Goal: Task Accomplishment & Management: Manage account settings

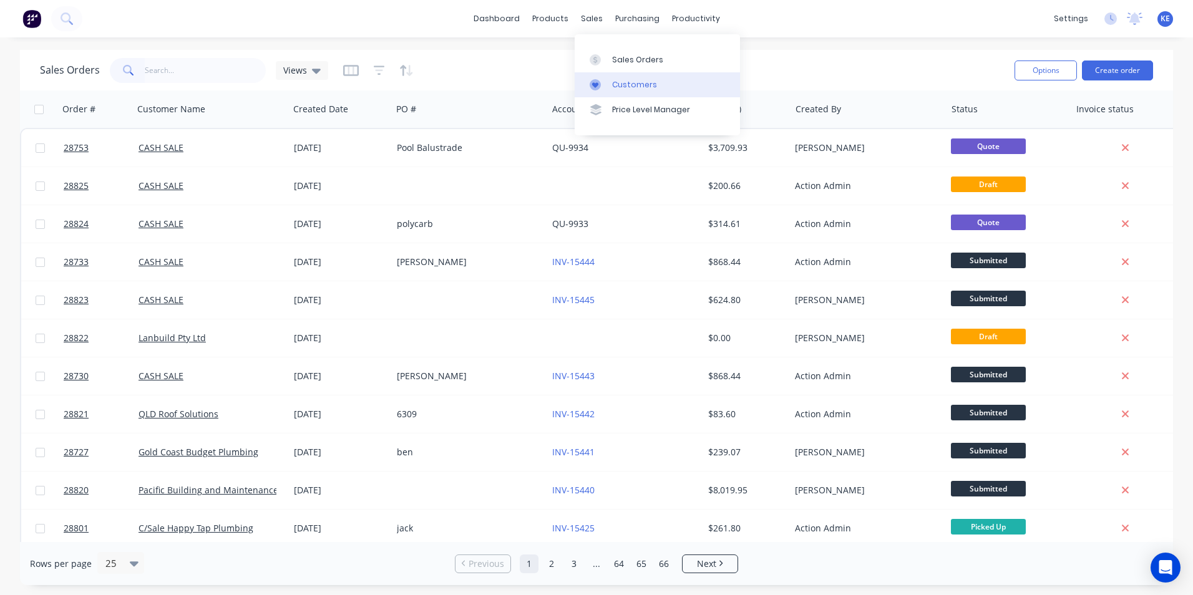
click at [632, 87] on div "Customers" at bounding box center [634, 84] width 45 height 11
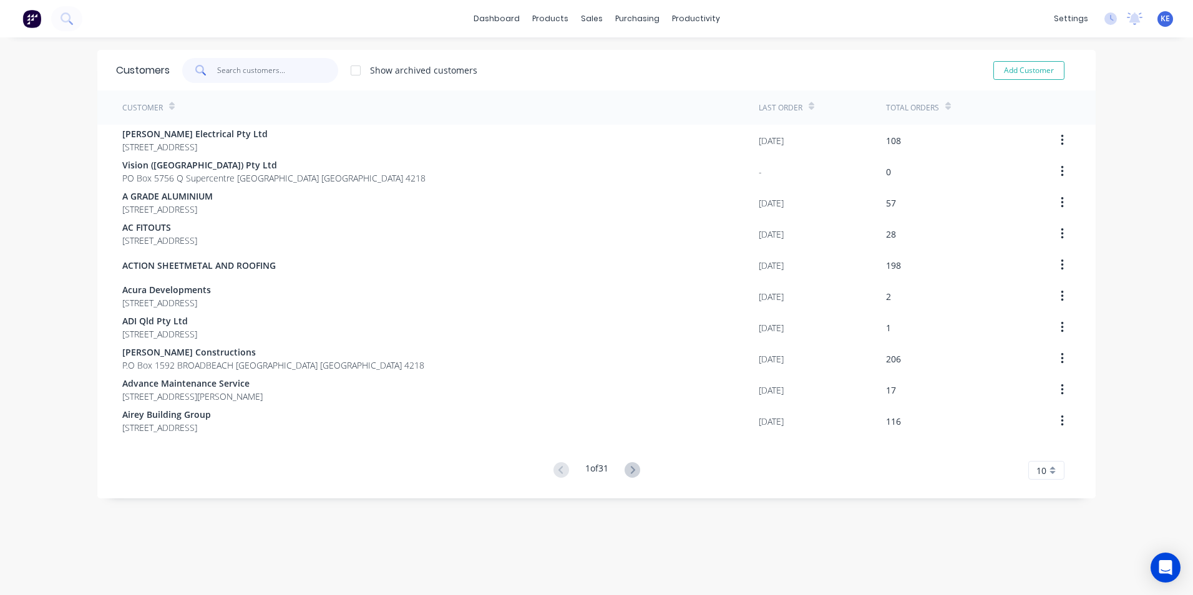
click at [269, 64] on input "text" at bounding box center [278, 70] width 122 height 25
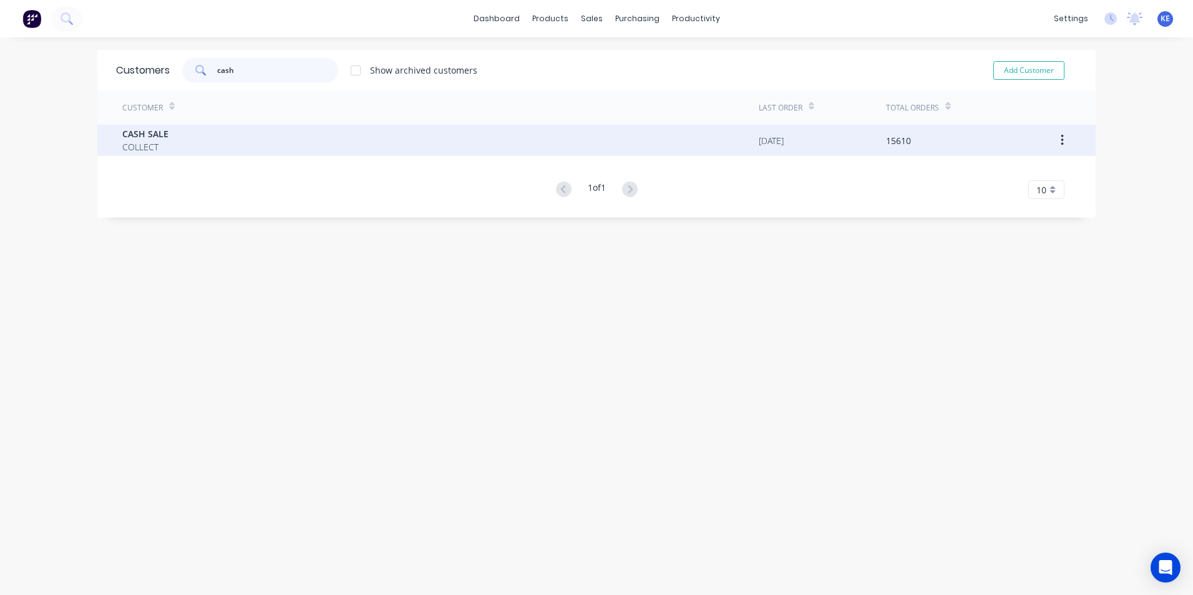
type input "cash"
click at [240, 141] on div "CASH SALE COLLECT" at bounding box center [440, 140] width 637 height 31
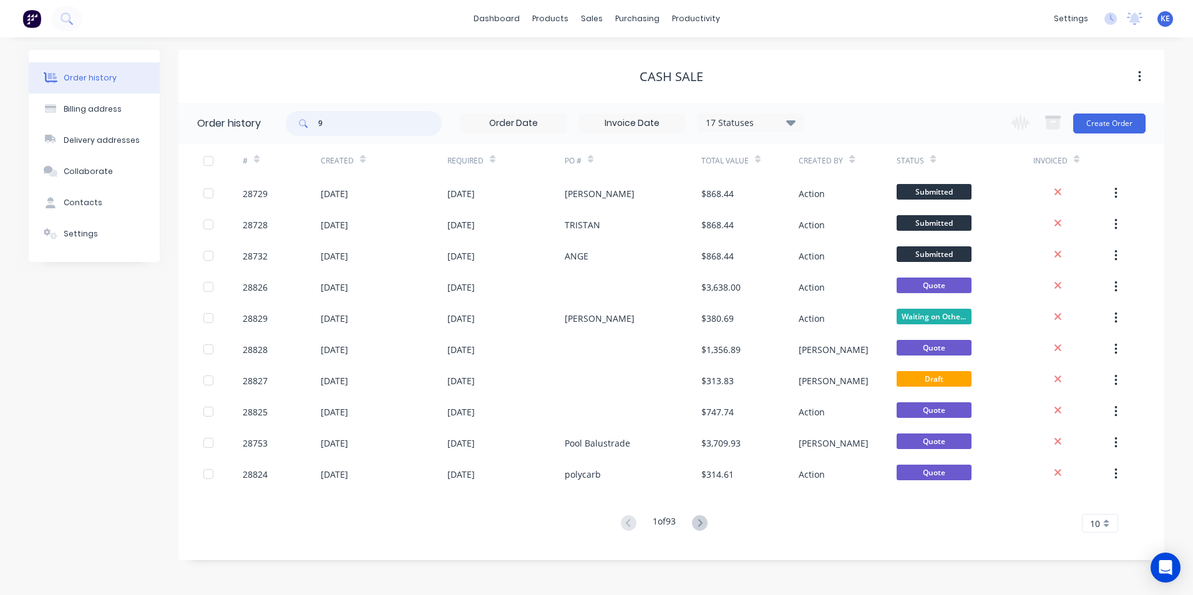
type input "91"
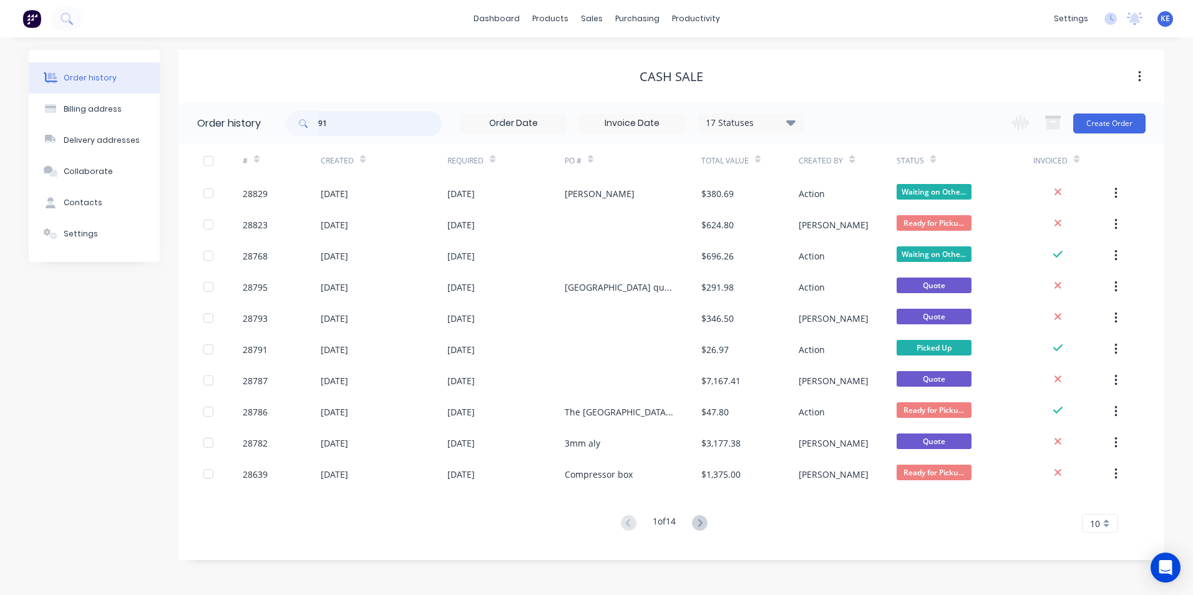
click at [355, 121] on input "91" at bounding box center [380, 123] width 124 height 25
type input "9"
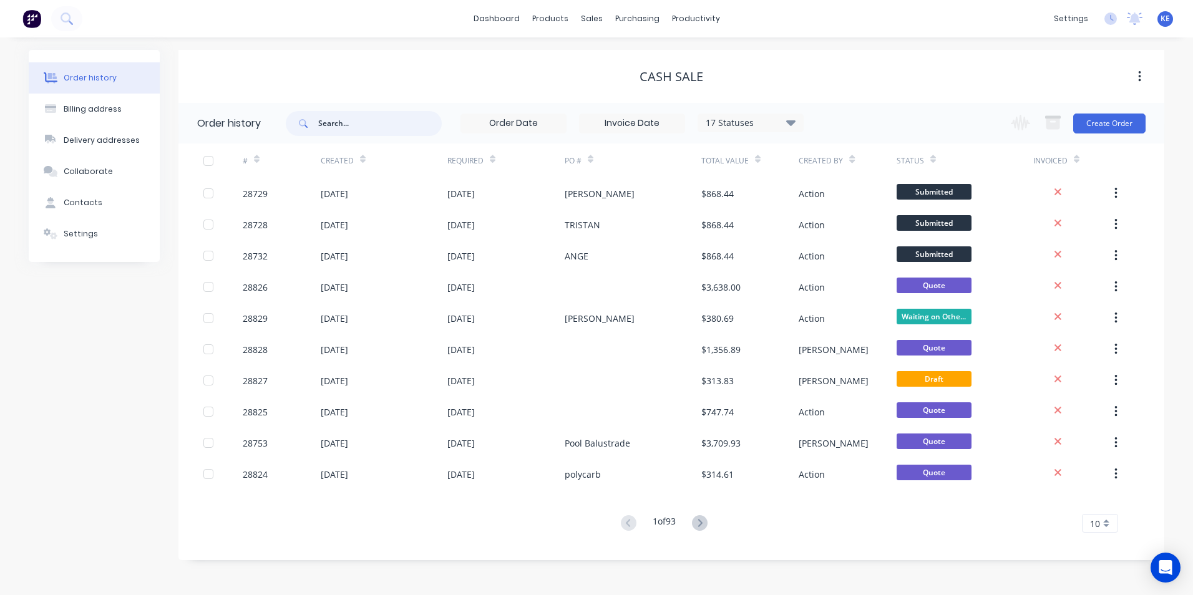
click at [340, 120] on input "text" at bounding box center [380, 123] width 124 height 25
type input "28791"
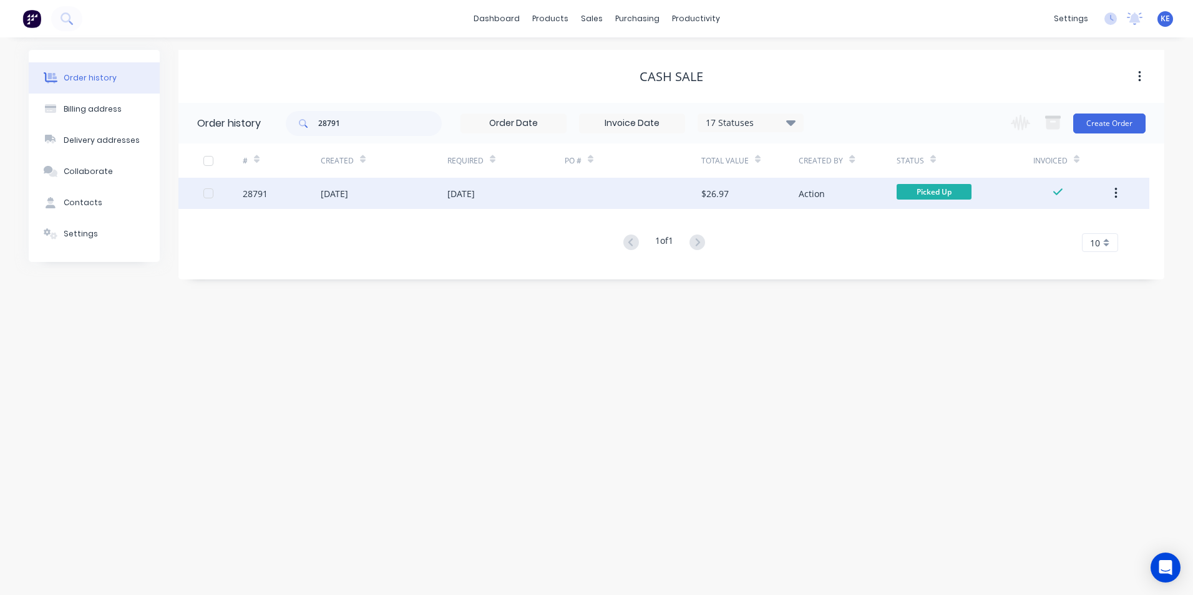
click at [285, 190] on div "28791" at bounding box center [282, 193] width 78 height 31
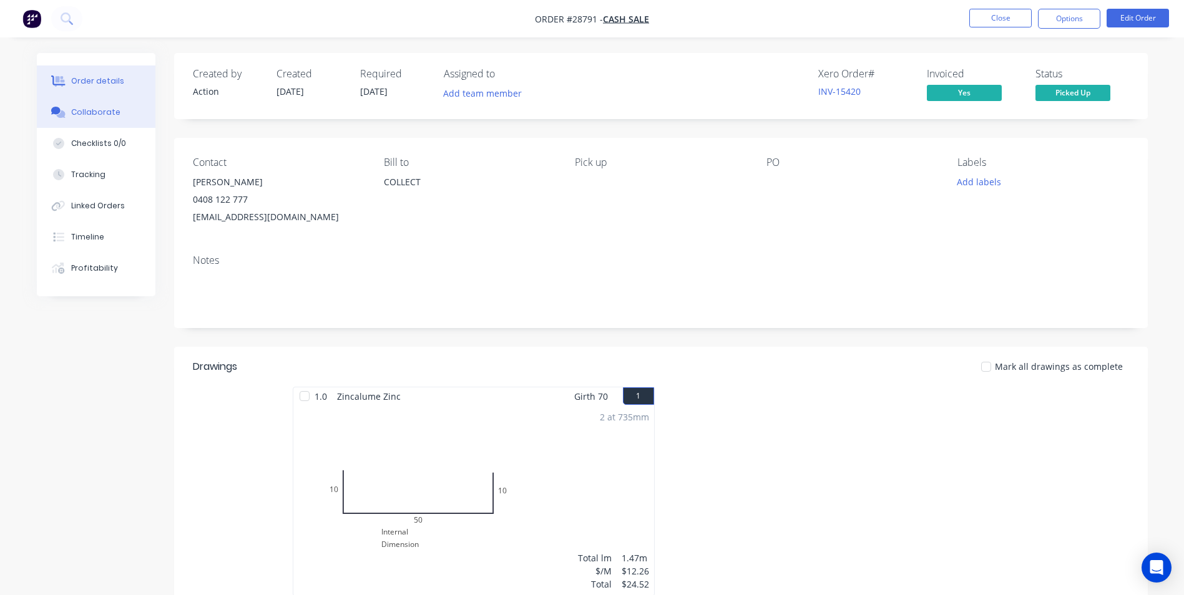
click at [77, 121] on button "Collaborate" at bounding box center [96, 112] width 119 height 31
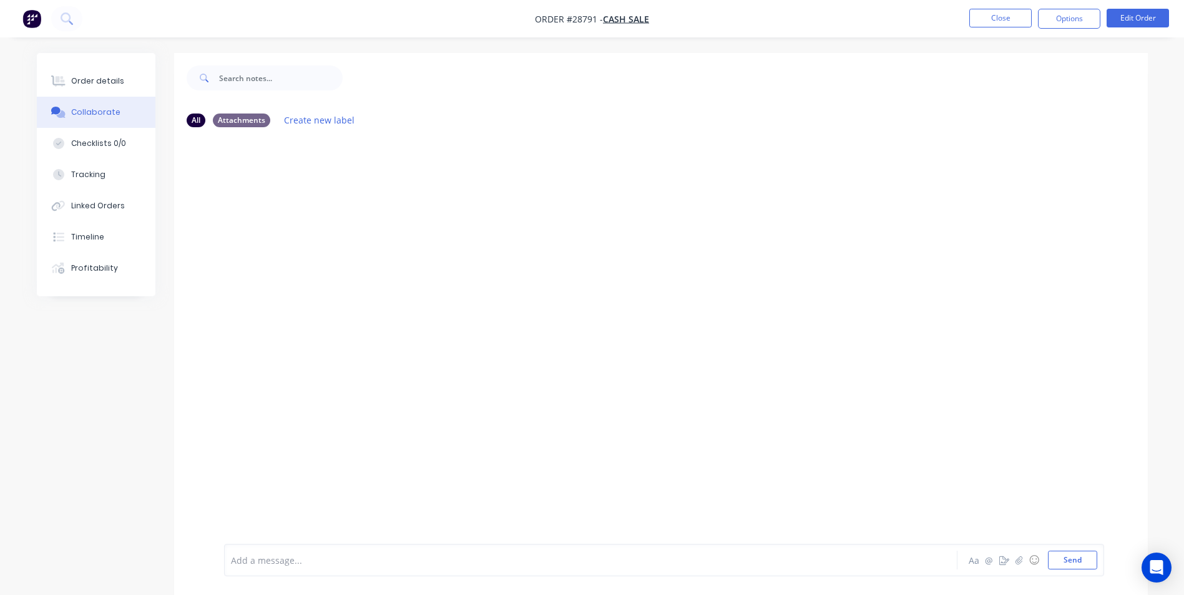
click at [282, 559] on div at bounding box center [556, 560] width 649 height 13
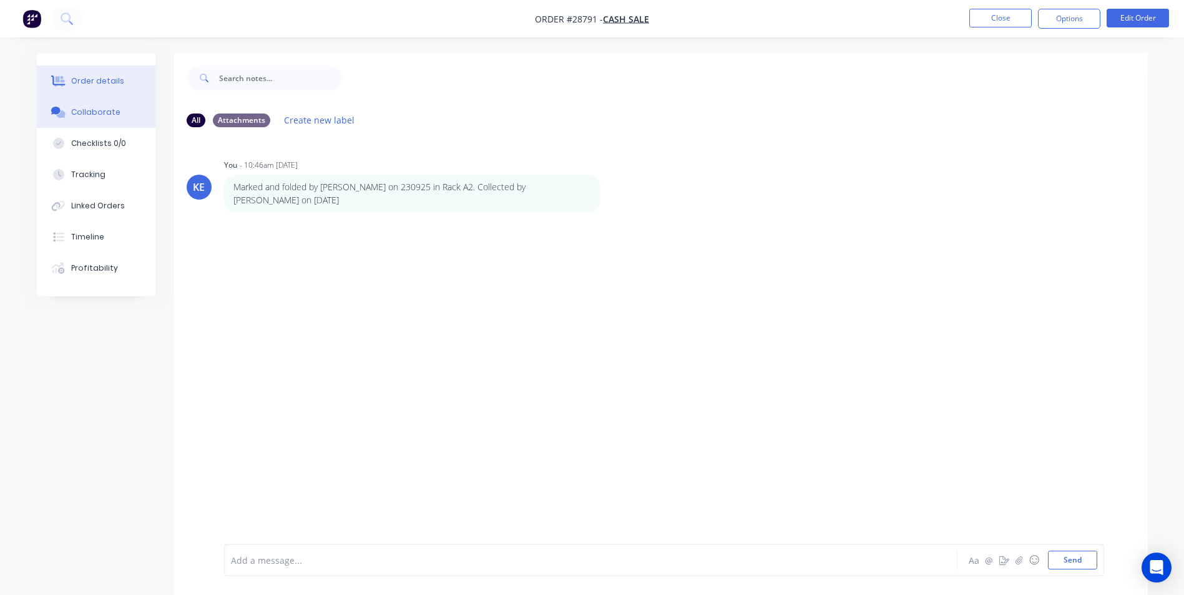
click at [86, 72] on button "Order details" at bounding box center [96, 81] width 119 height 31
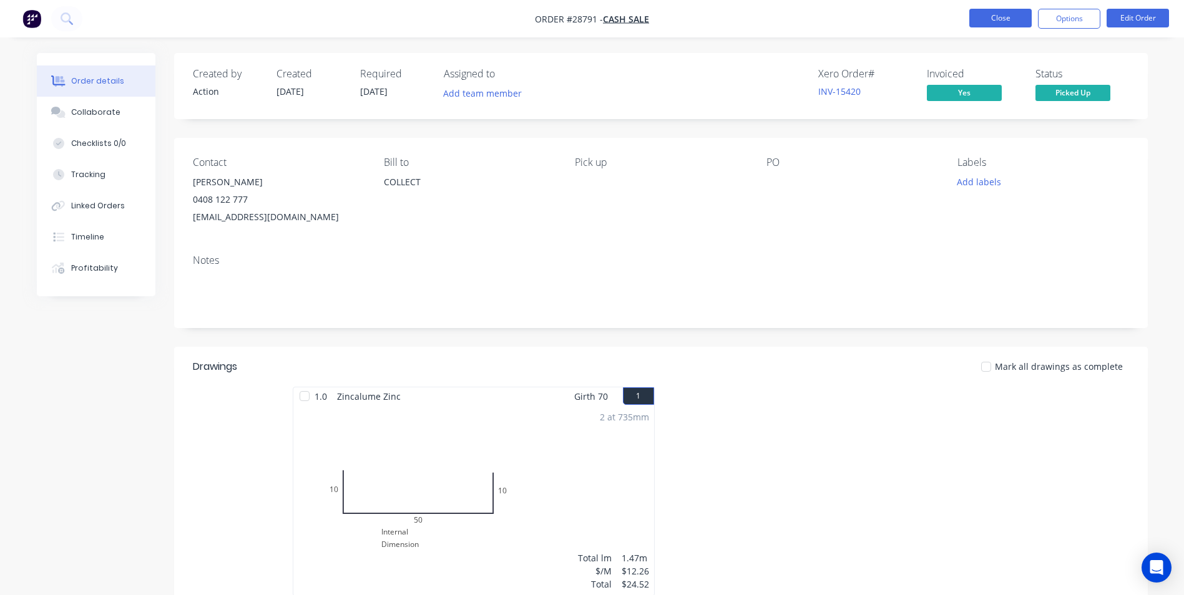
click at [992, 16] on button "Close" at bounding box center [1000, 18] width 62 height 19
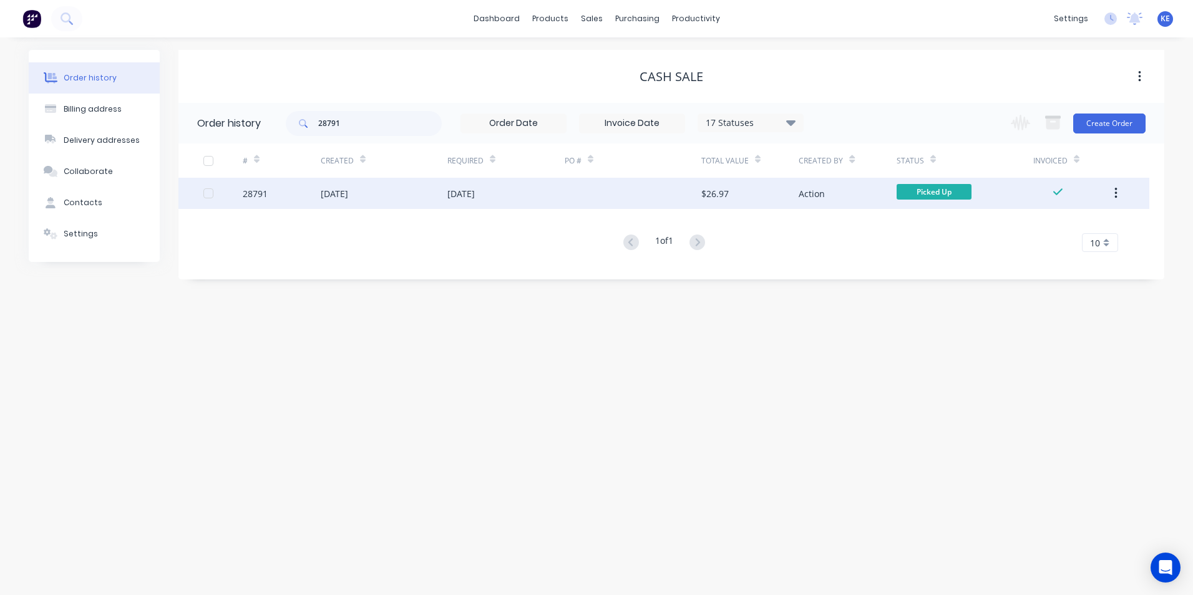
click at [1112, 190] on button "button" at bounding box center [1116, 193] width 29 height 22
click at [1038, 225] on div "Archive" at bounding box center [1072, 226] width 96 height 18
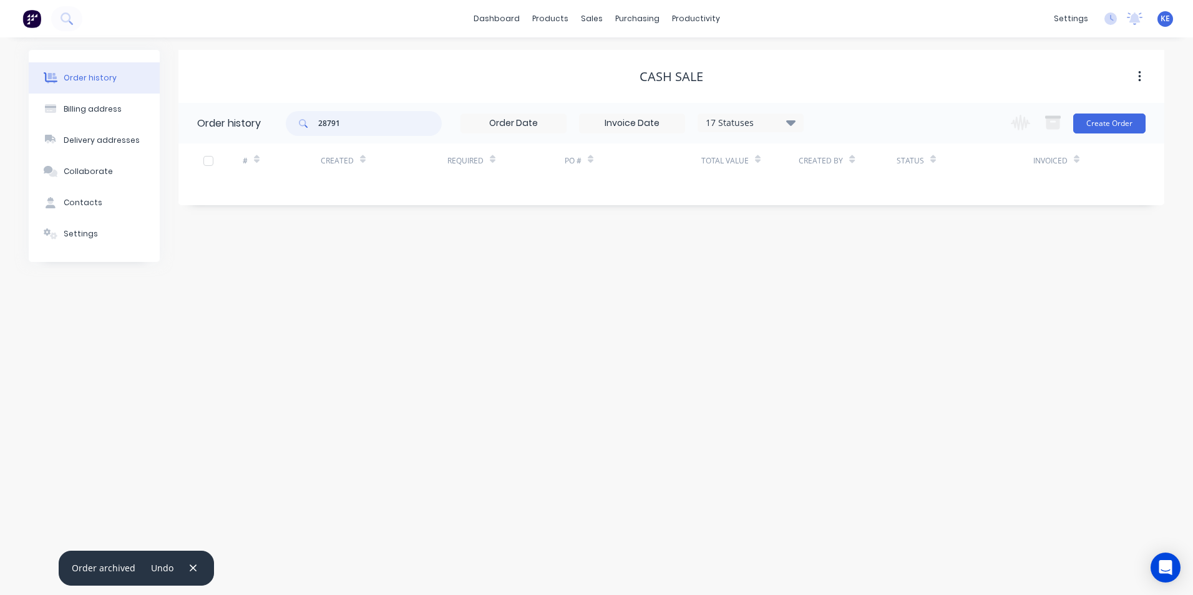
drag, startPoint x: 352, startPoint y: 127, endPoint x: 295, endPoint y: 127, distance: 56.8
click at [295, 127] on div "28791" at bounding box center [364, 123] width 156 height 25
type input "28563"
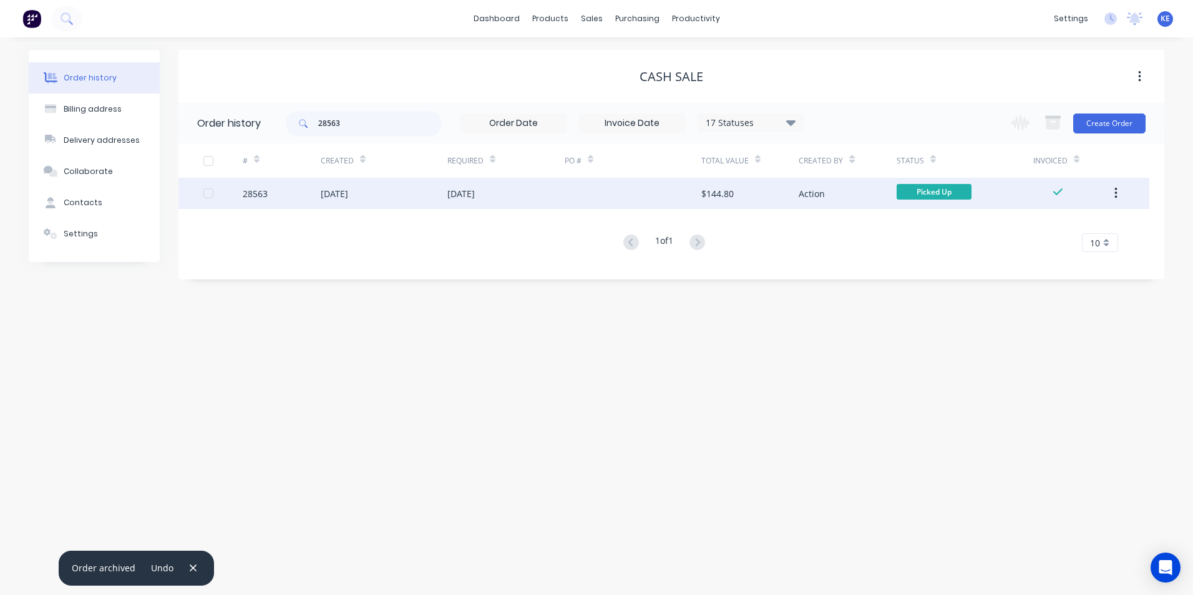
click at [292, 193] on div "28563" at bounding box center [282, 193] width 78 height 31
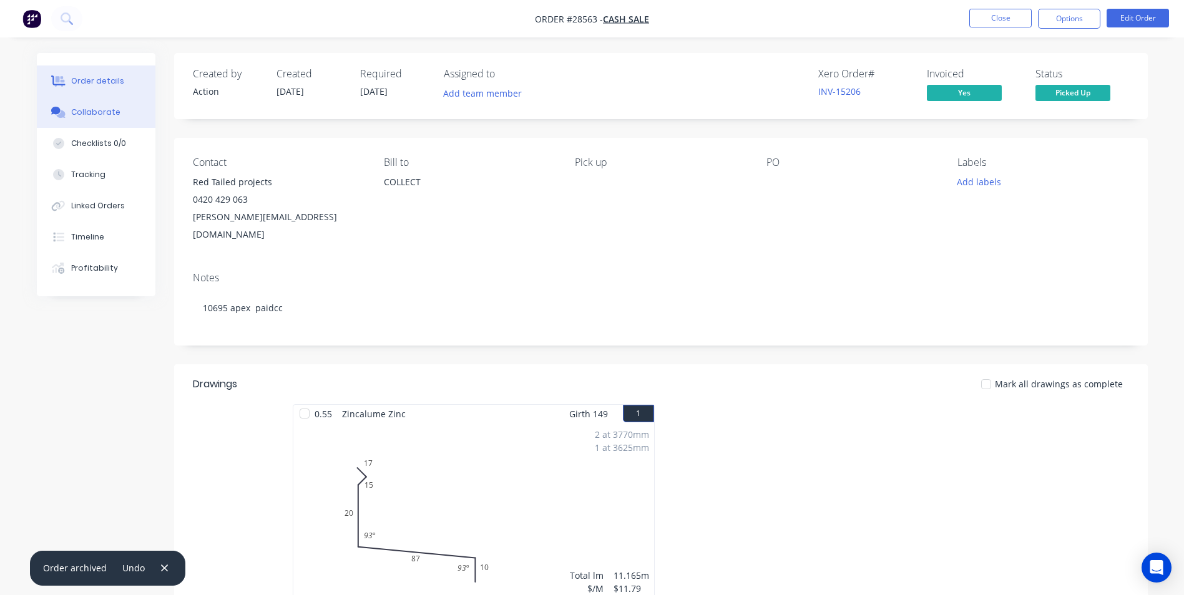
click at [87, 114] on div "Collaborate" at bounding box center [95, 112] width 49 height 11
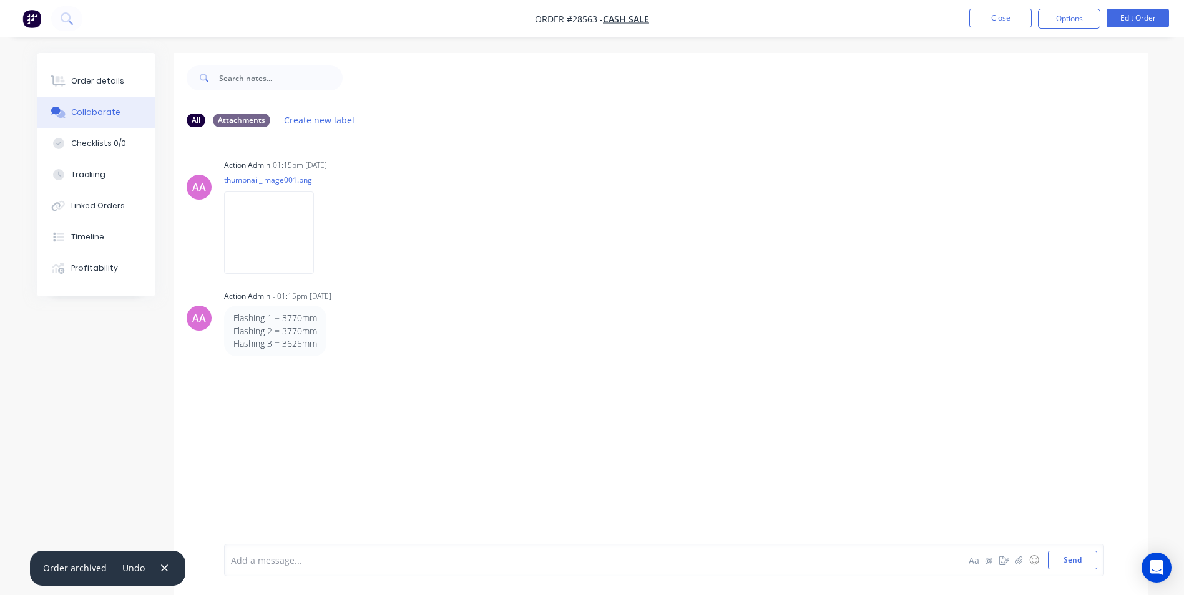
click at [264, 561] on div at bounding box center [556, 560] width 649 height 13
click at [1005, 10] on button "Close" at bounding box center [1000, 18] width 62 height 19
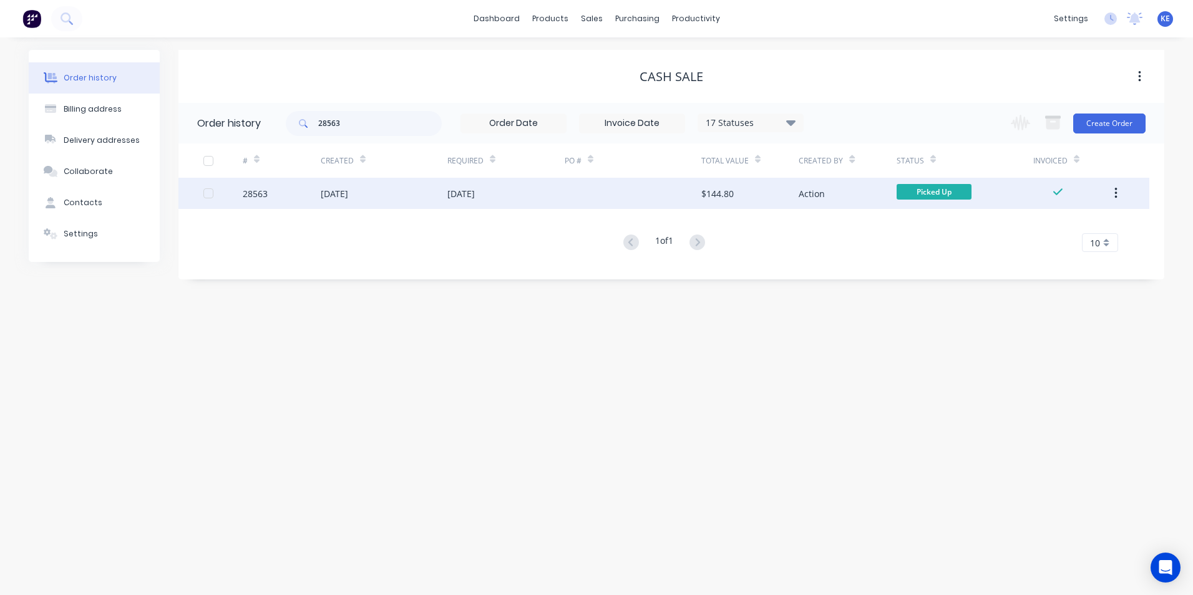
click at [1115, 186] on button "button" at bounding box center [1116, 193] width 29 height 22
click at [1041, 216] on button "Archive" at bounding box center [1071, 226] width 119 height 25
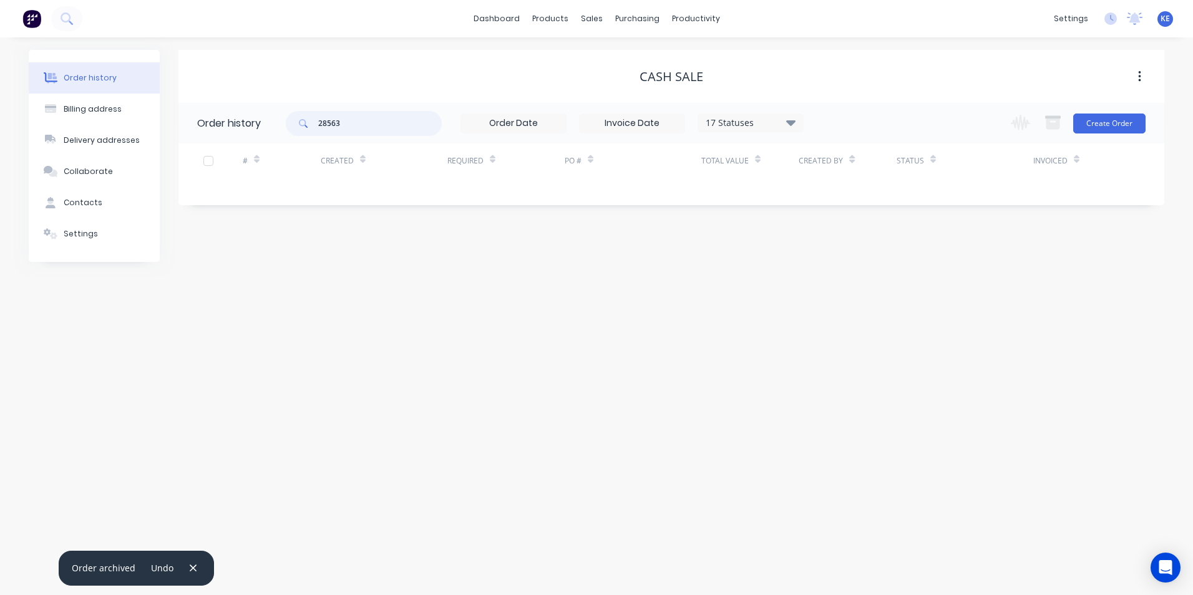
drag, startPoint x: 361, startPoint y: 123, endPoint x: 257, endPoint y: 123, distance: 104.2
click at [257, 123] on header "Order history 28563 17 Statuses Invoice Status Invoiced Not Invoiced Partial Or…" at bounding box center [672, 123] width 986 height 41
type input "28638"
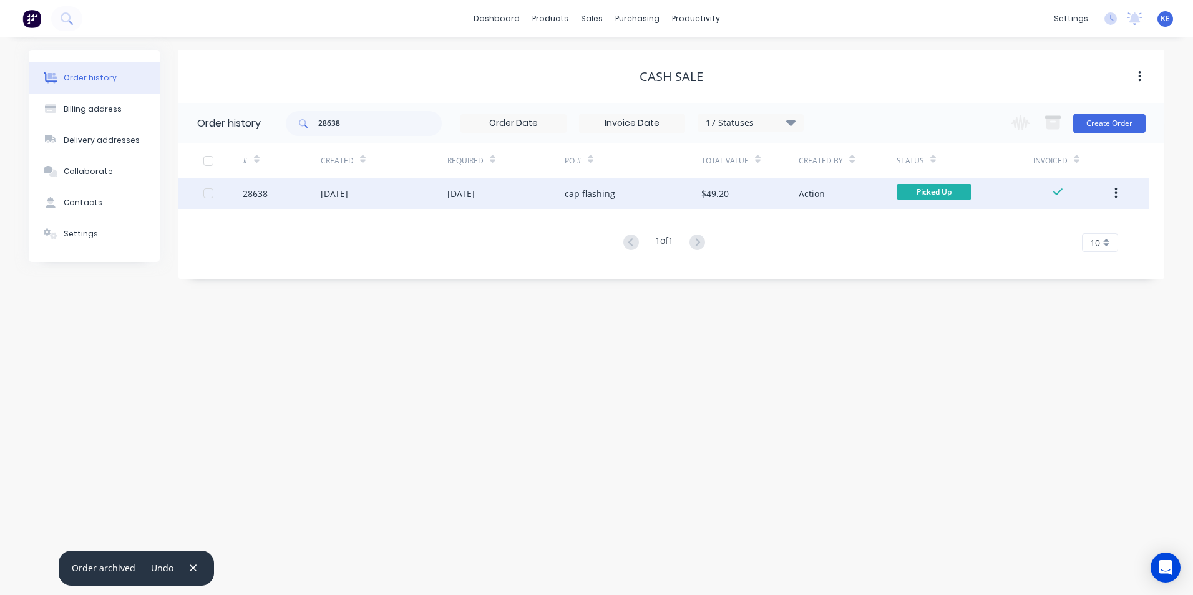
click at [290, 202] on div "28638" at bounding box center [282, 193] width 78 height 31
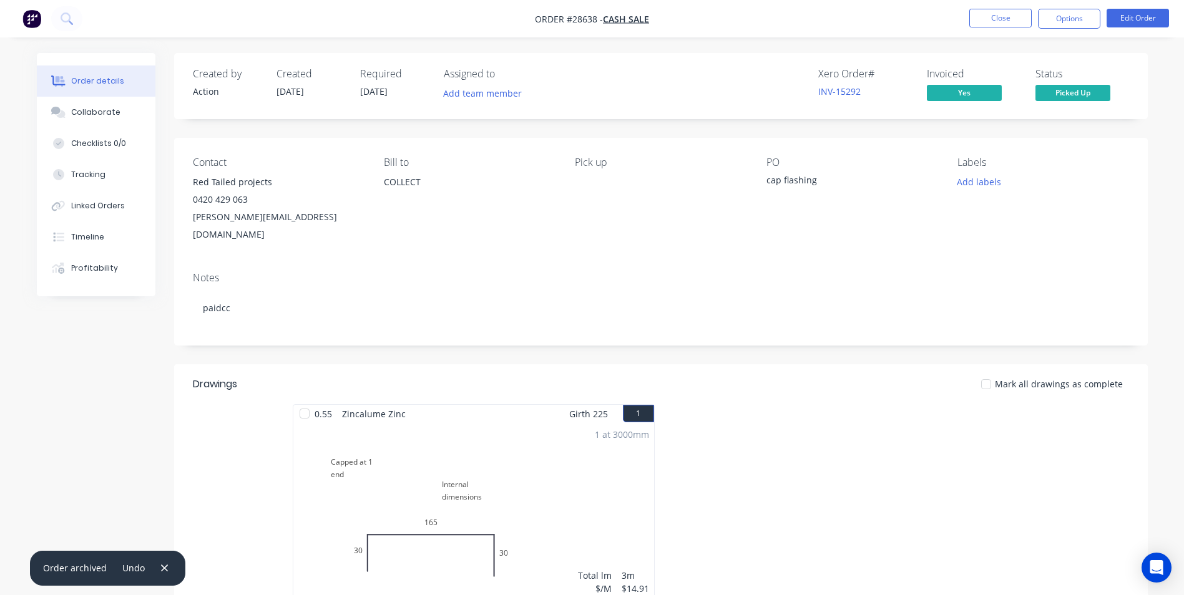
drag, startPoint x: 159, startPoint y: 569, endPoint x: 99, endPoint y: 482, distance: 105.4
click at [160, 567] on icon "button" at bounding box center [164, 568] width 8 height 11
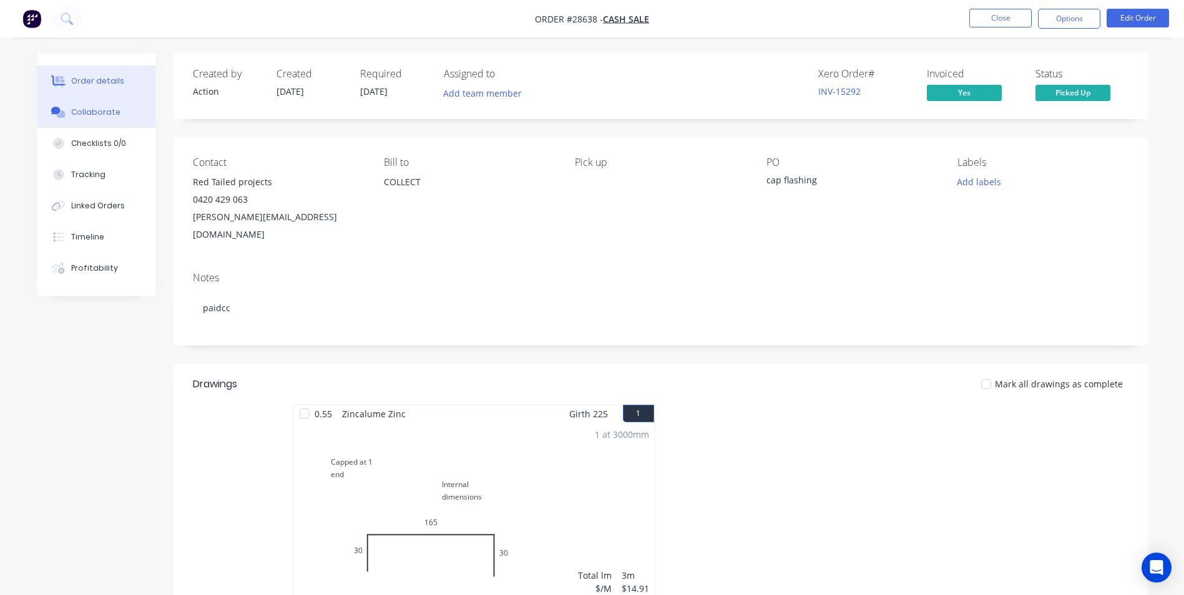
click at [86, 109] on div "Collaborate" at bounding box center [95, 112] width 49 height 11
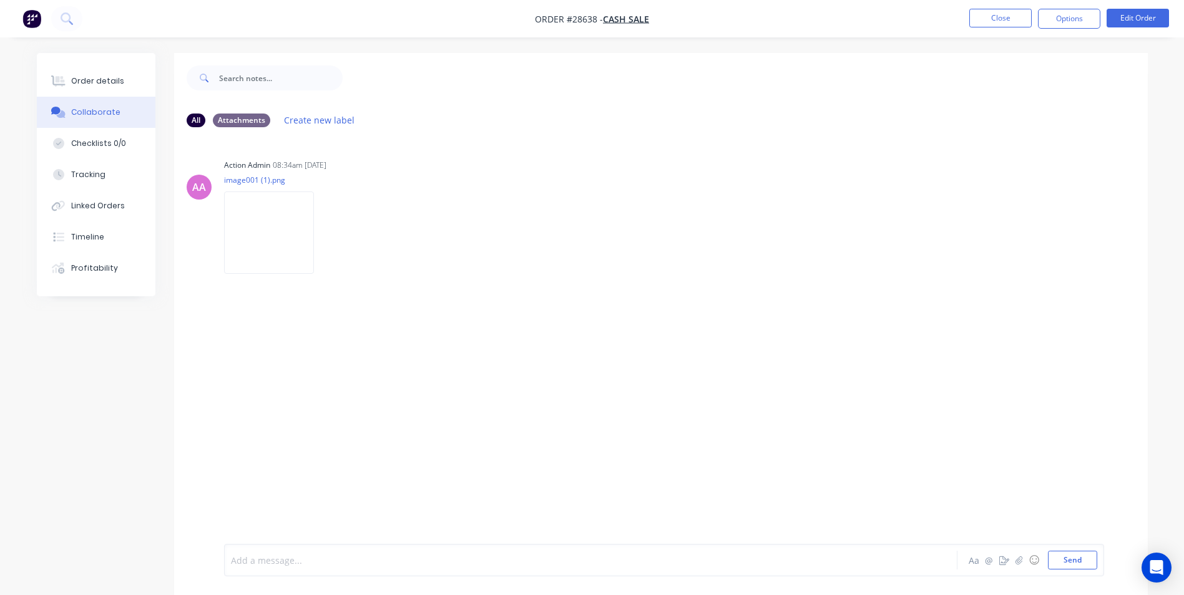
drag, startPoint x: 288, startPoint y: 560, endPoint x: 492, endPoint y: 405, distance: 256.5
click at [290, 558] on div at bounding box center [556, 560] width 649 height 13
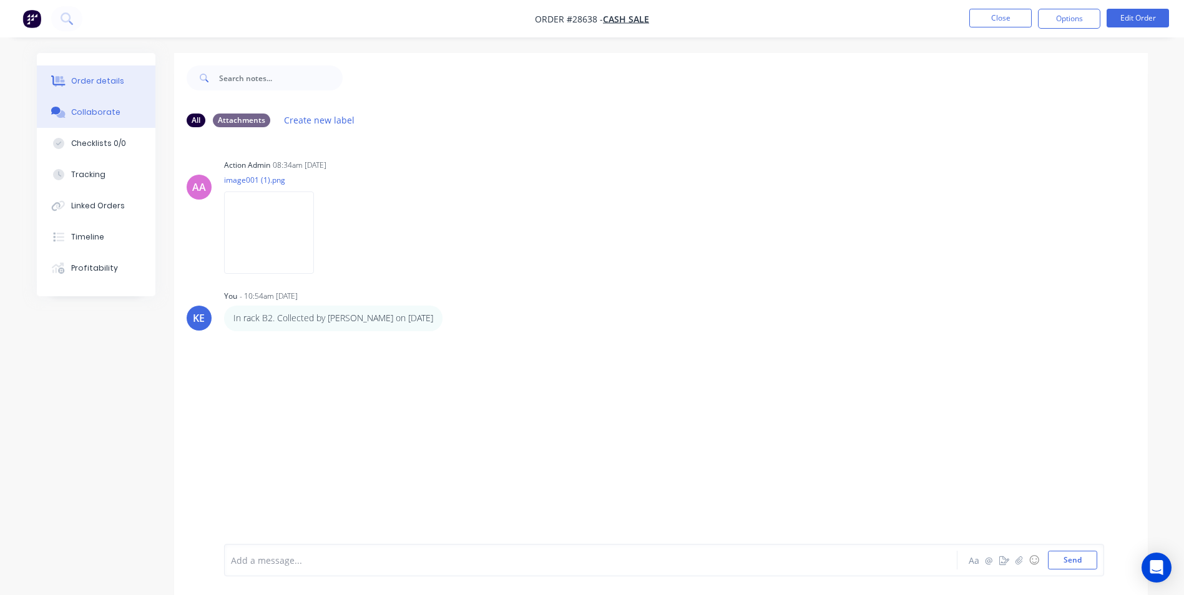
click at [92, 81] on div "Order details" at bounding box center [97, 81] width 53 height 11
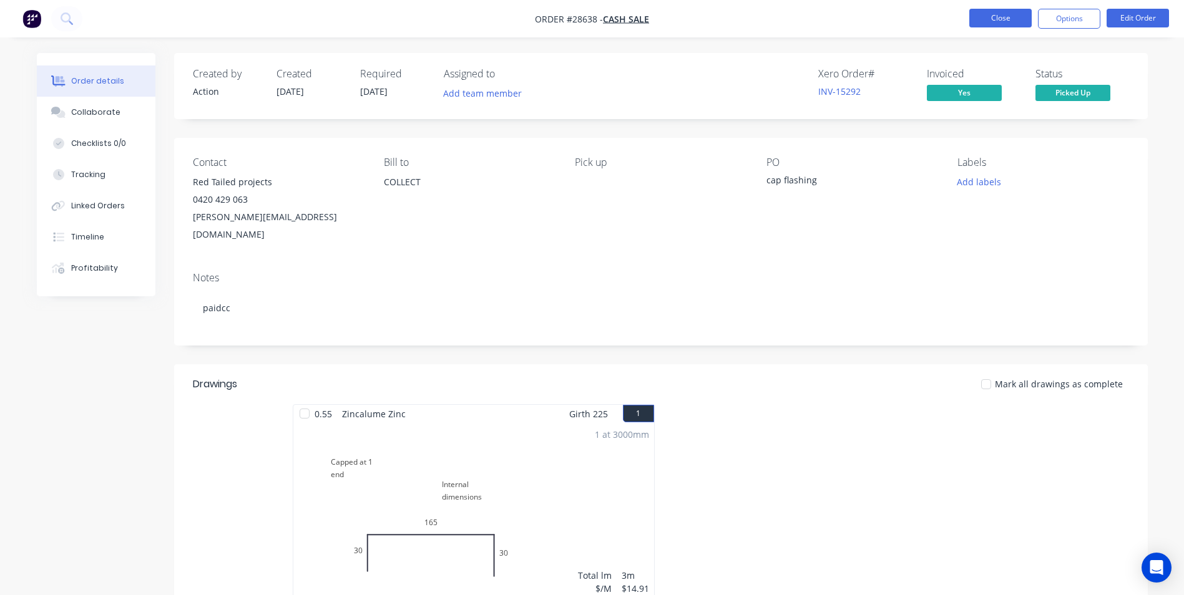
click at [989, 19] on button "Close" at bounding box center [1000, 18] width 62 height 19
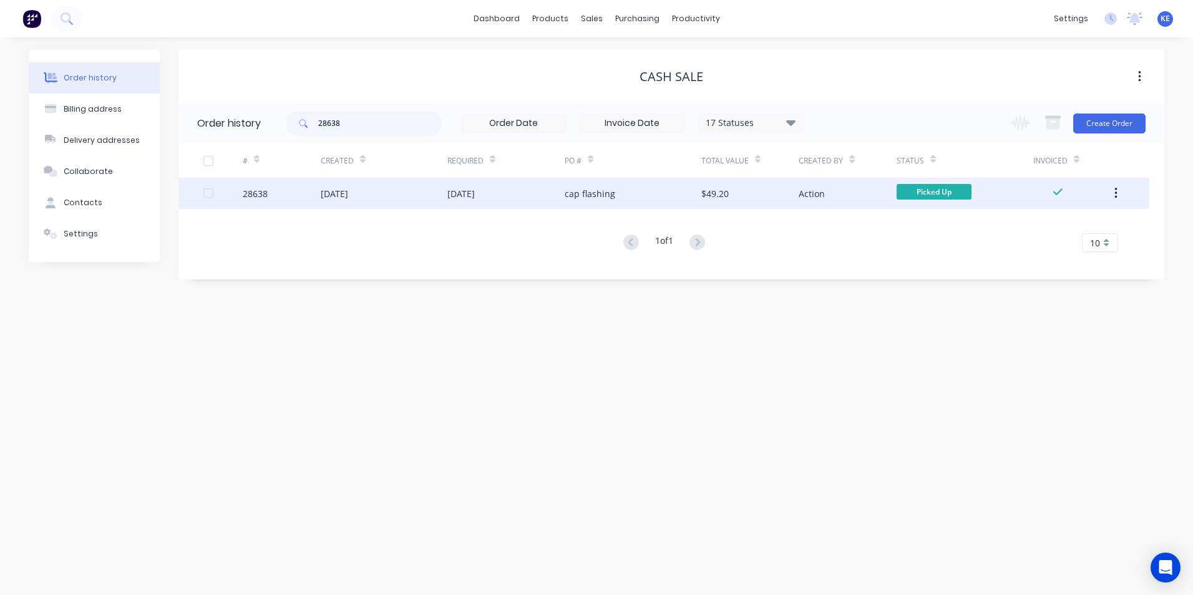
click at [1115, 197] on icon "button" at bounding box center [1116, 193] width 2 height 11
click at [1068, 230] on div "Archive" at bounding box center [1072, 226] width 96 height 18
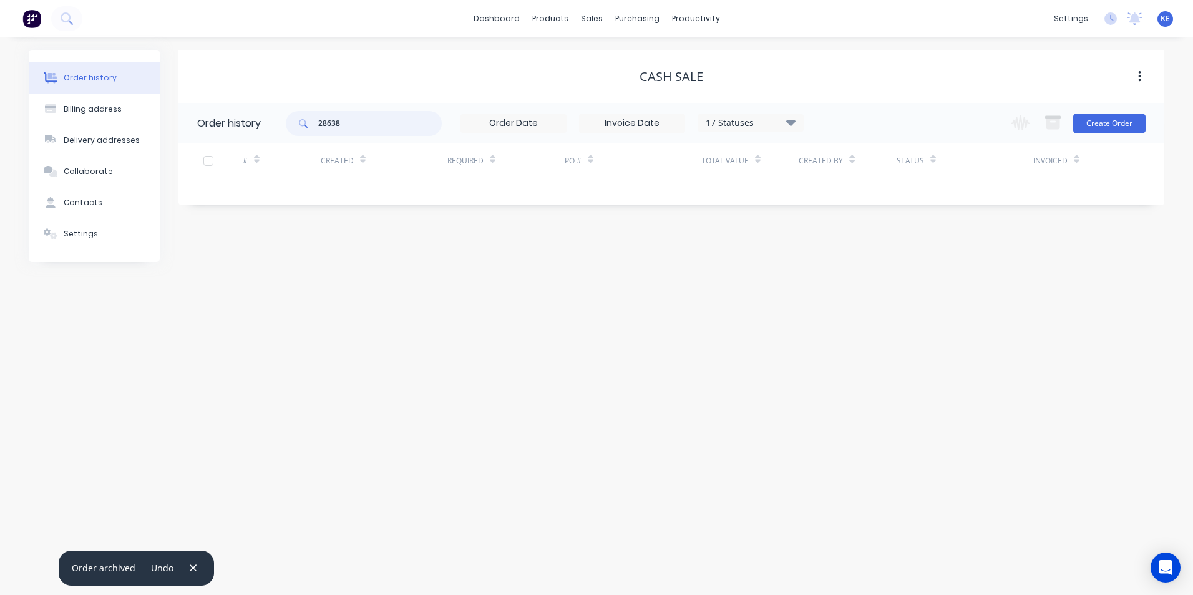
drag, startPoint x: 383, startPoint y: 128, endPoint x: 227, endPoint y: 144, distance: 156.9
click at [227, 144] on div "Order history 28638 17 Statuses Invoice Status Invoiced Not Invoiced Partial Or…" at bounding box center [672, 148] width 986 height 90
click at [625, 62] on div "Sales Orders" at bounding box center [637, 59] width 51 height 11
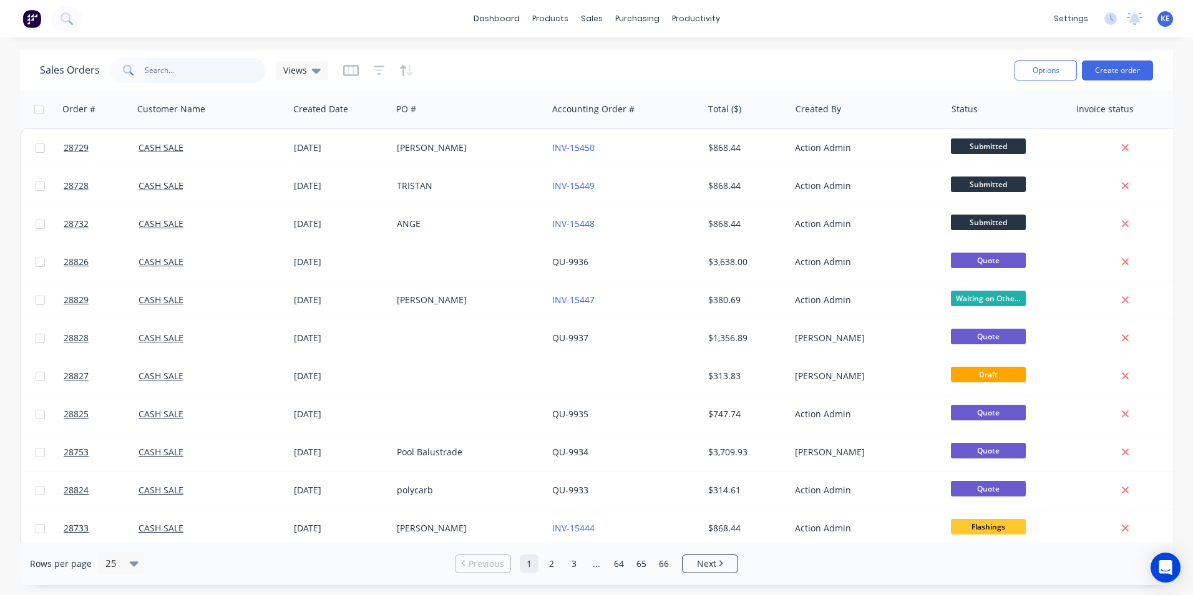
click at [183, 65] on input "text" at bounding box center [206, 70] width 122 height 25
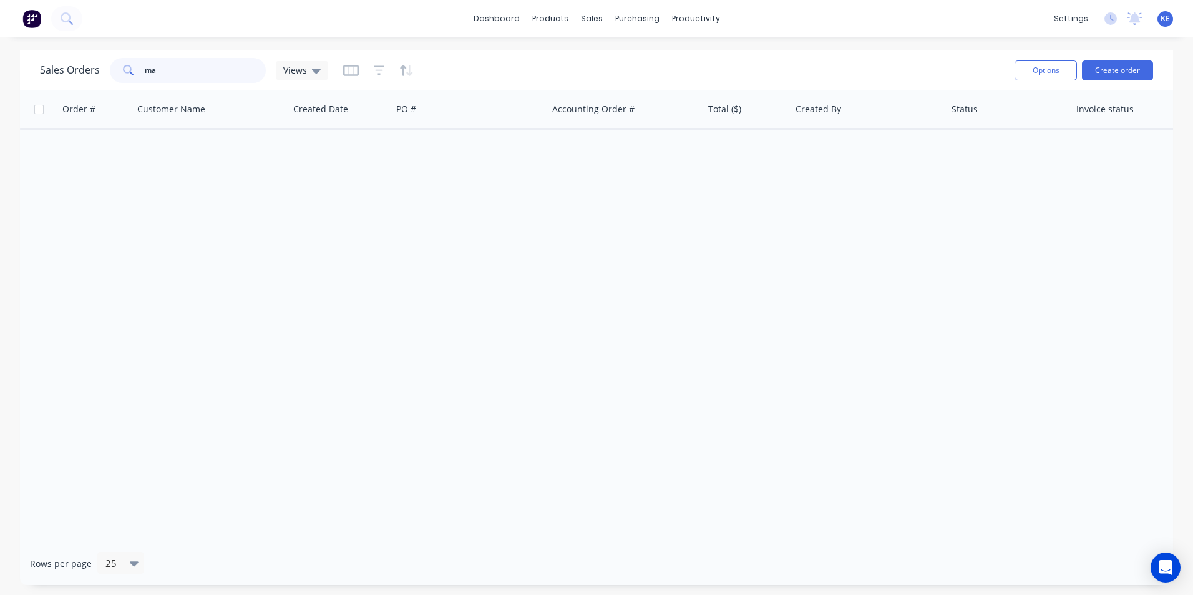
type input "m"
type input "[PERSON_NAME]"
click at [607, 88] on div at bounding box center [599, 84] width 19 height 11
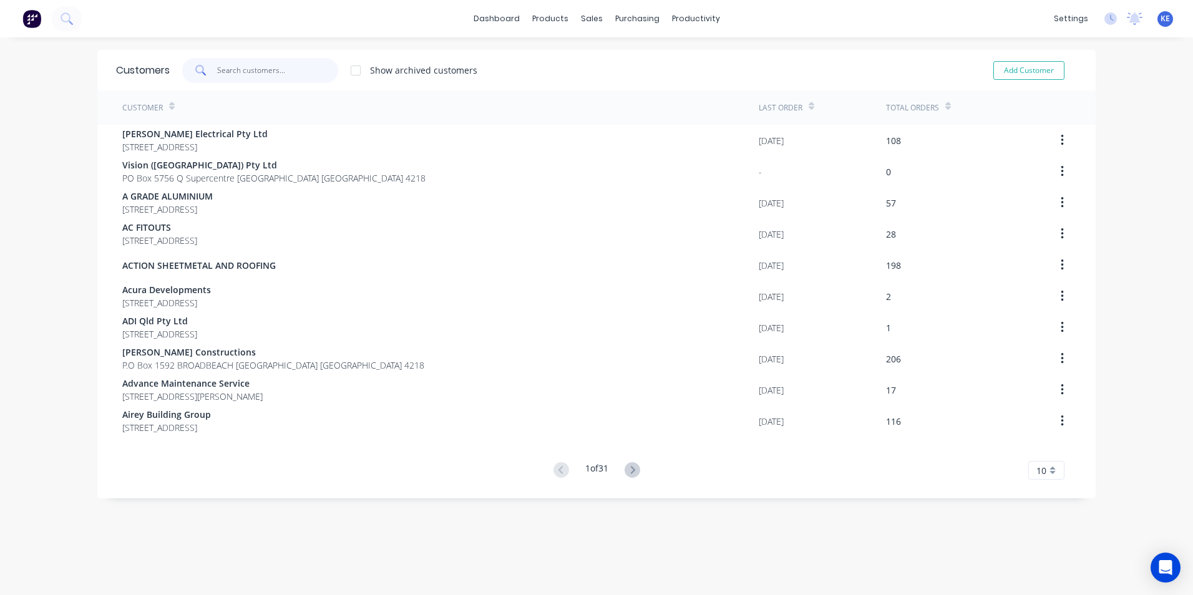
click at [247, 69] on input "text" at bounding box center [278, 70] width 122 height 25
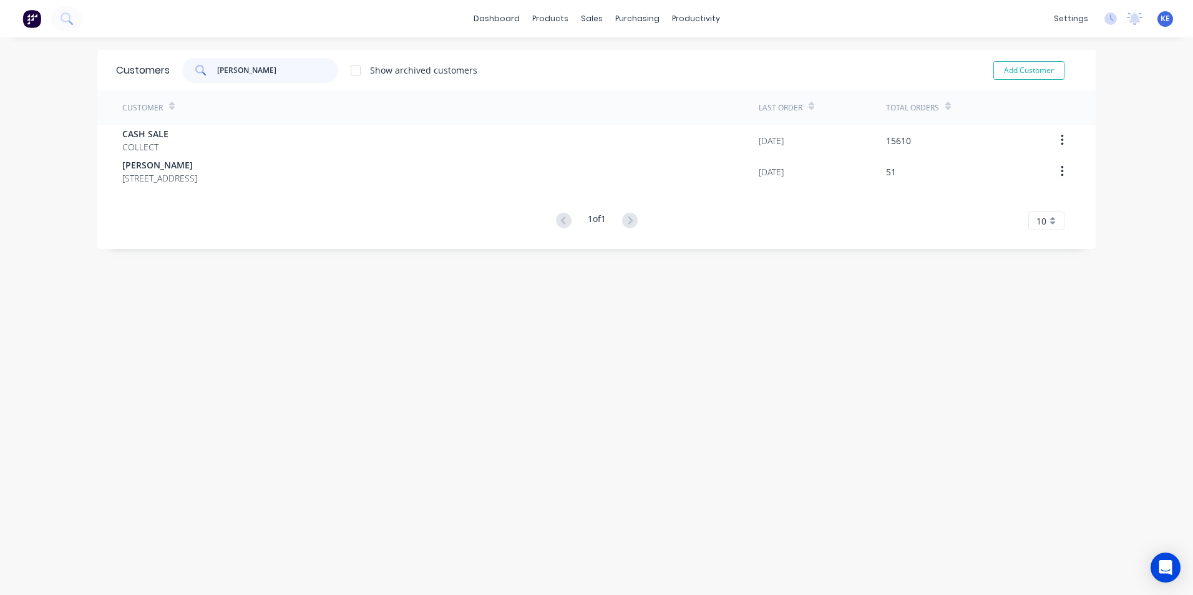
drag, startPoint x: 248, startPoint y: 67, endPoint x: 205, endPoint y: 76, distance: 44.1
click at [205, 76] on div "[PERSON_NAME]" at bounding box center [260, 70] width 156 height 25
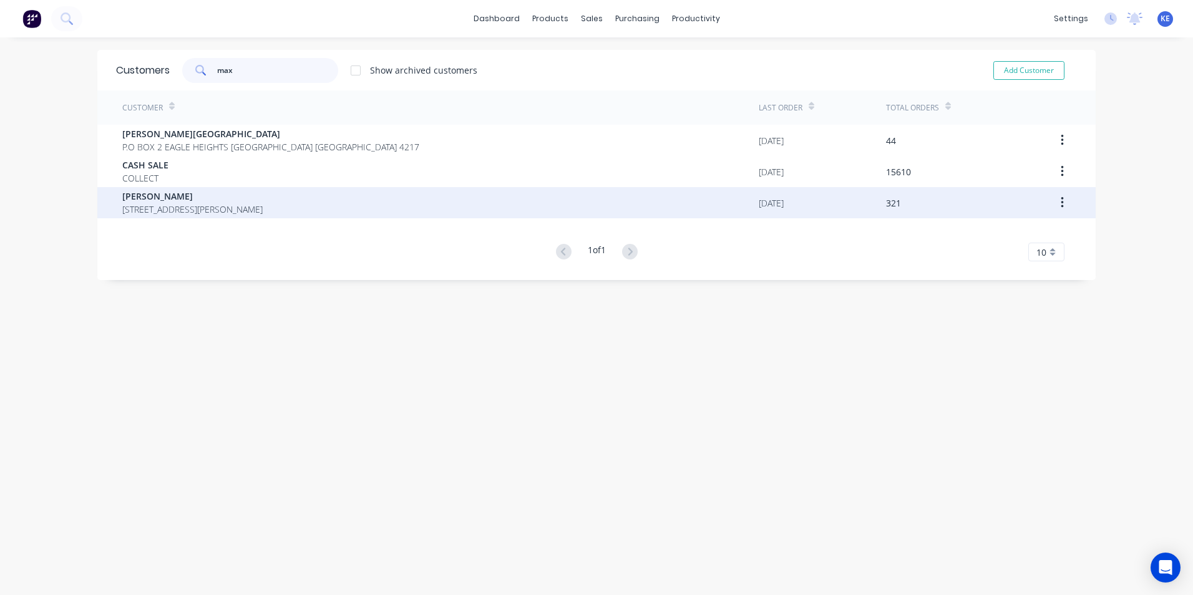
type input "max"
drag, startPoint x: 373, startPoint y: 202, endPoint x: 374, endPoint y: 195, distance: 6.4
click at [374, 195] on div "[PERSON_NAME] [STREET_ADDRESS][PERSON_NAME]" at bounding box center [440, 202] width 637 height 31
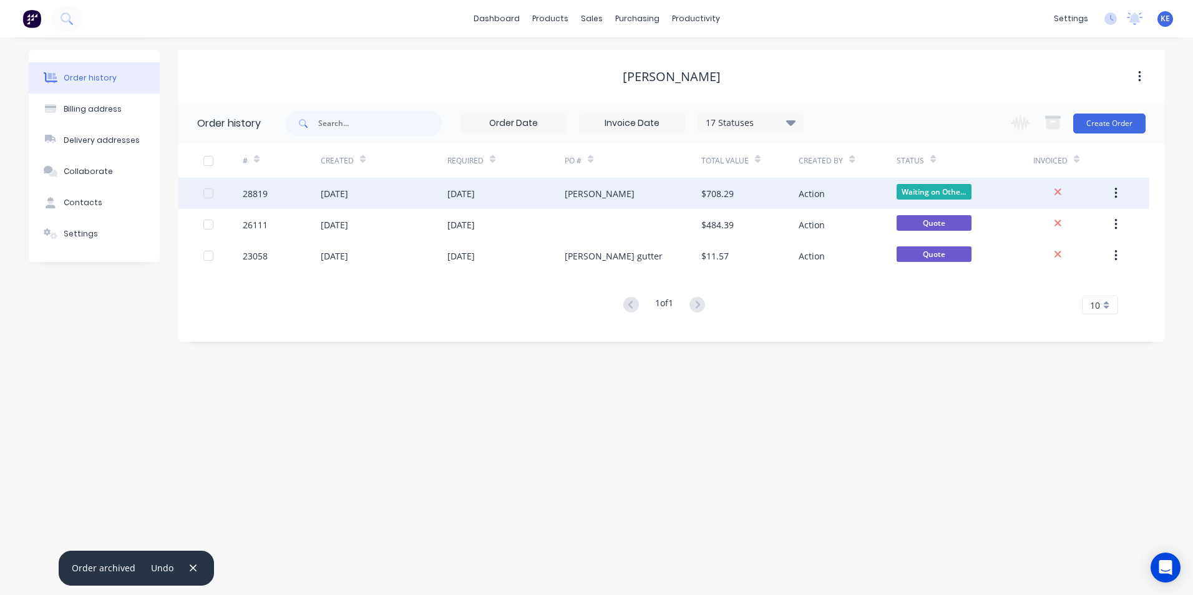
click at [377, 178] on div "[DATE]" at bounding box center [384, 193] width 127 height 31
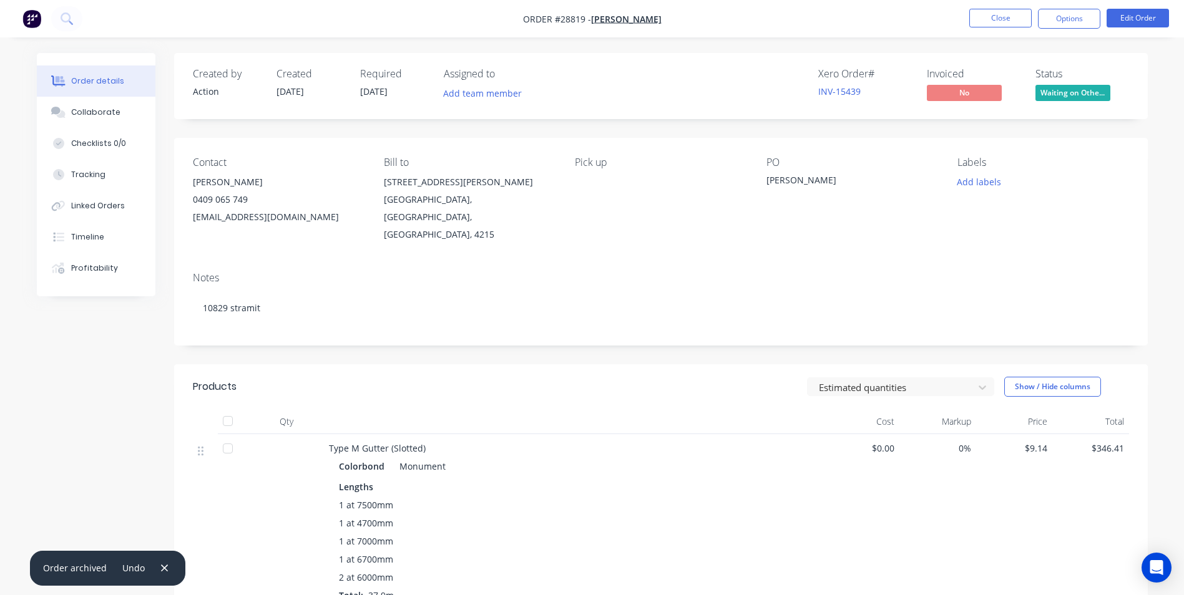
click at [157, 563] on button "button" at bounding box center [165, 568] width 16 height 17
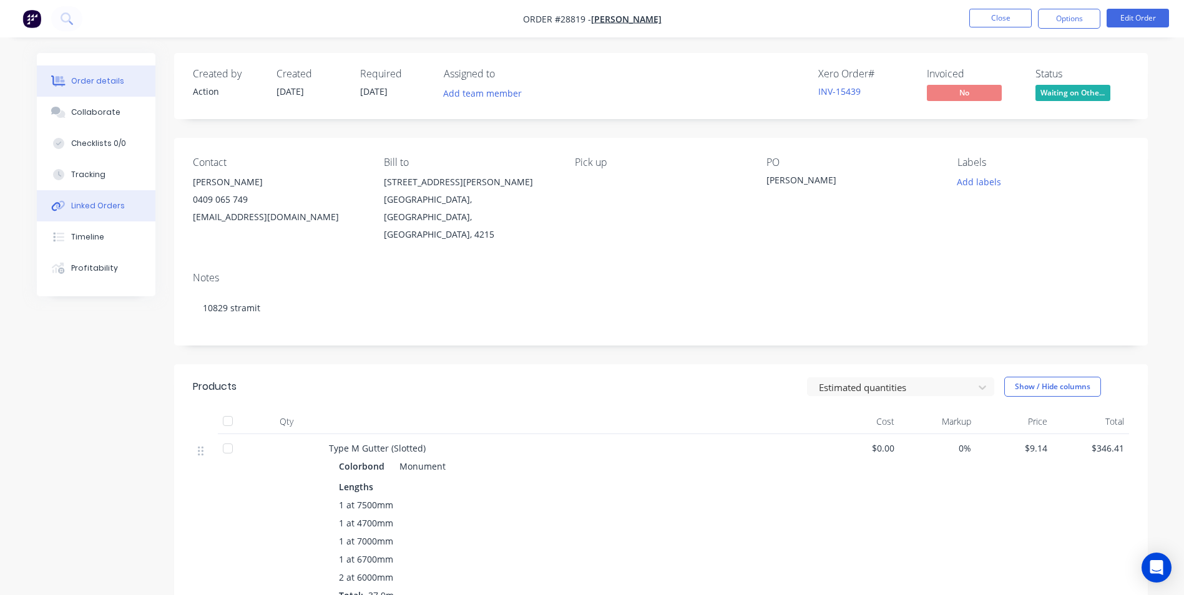
click at [84, 209] on div "Linked Orders" at bounding box center [98, 205] width 54 height 11
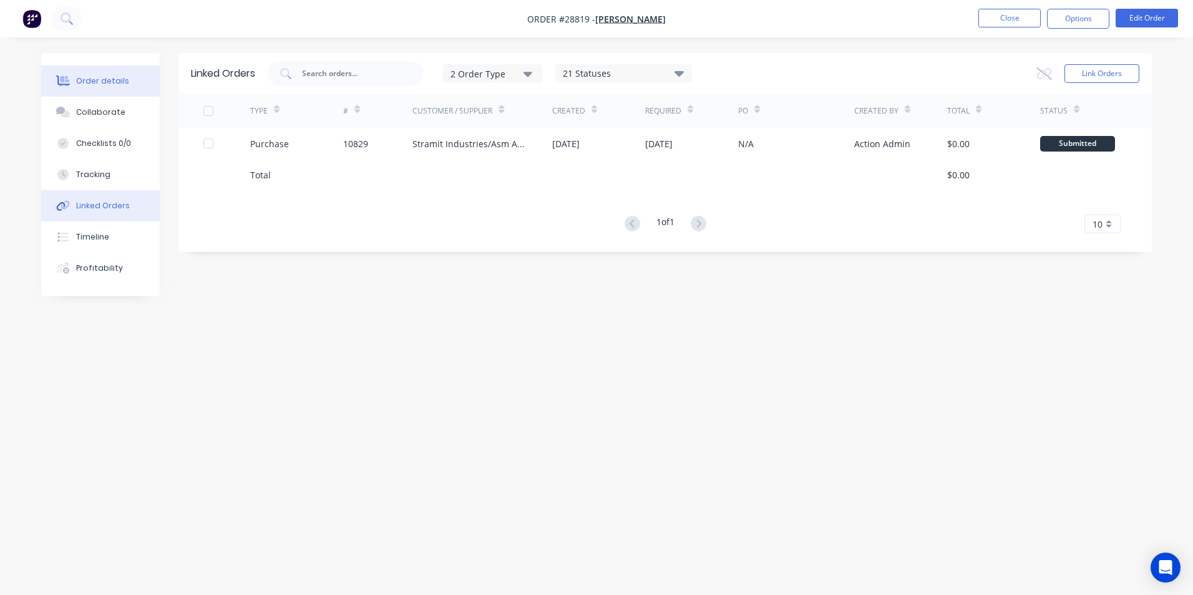
click at [68, 86] on icon at bounding box center [63, 81] width 14 height 11
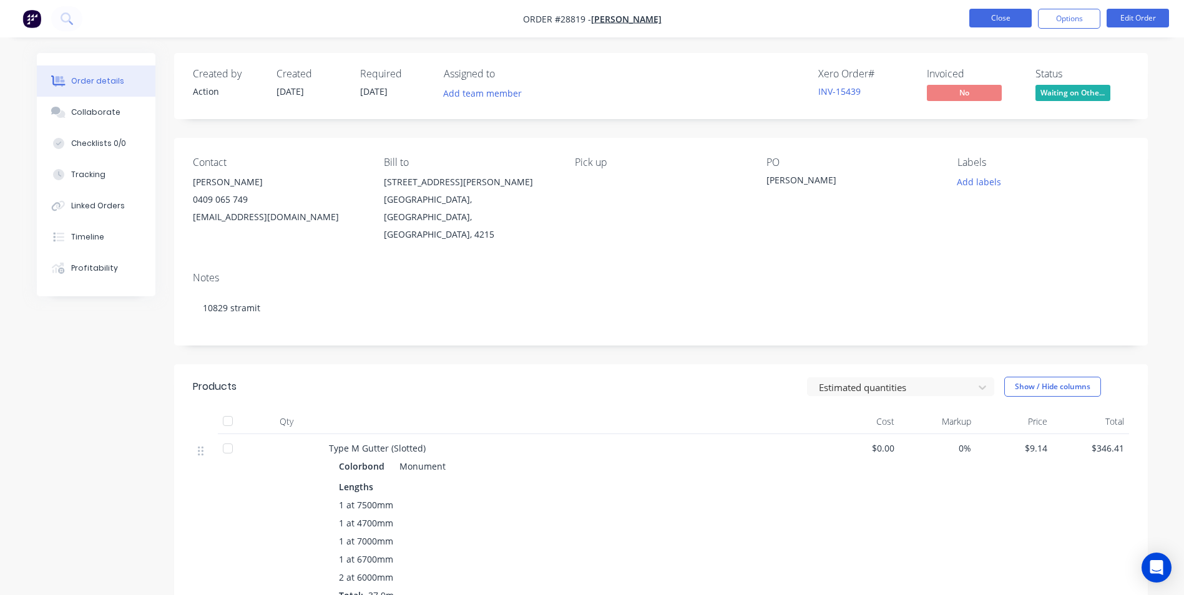
click at [1007, 21] on button "Close" at bounding box center [1000, 18] width 62 height 19
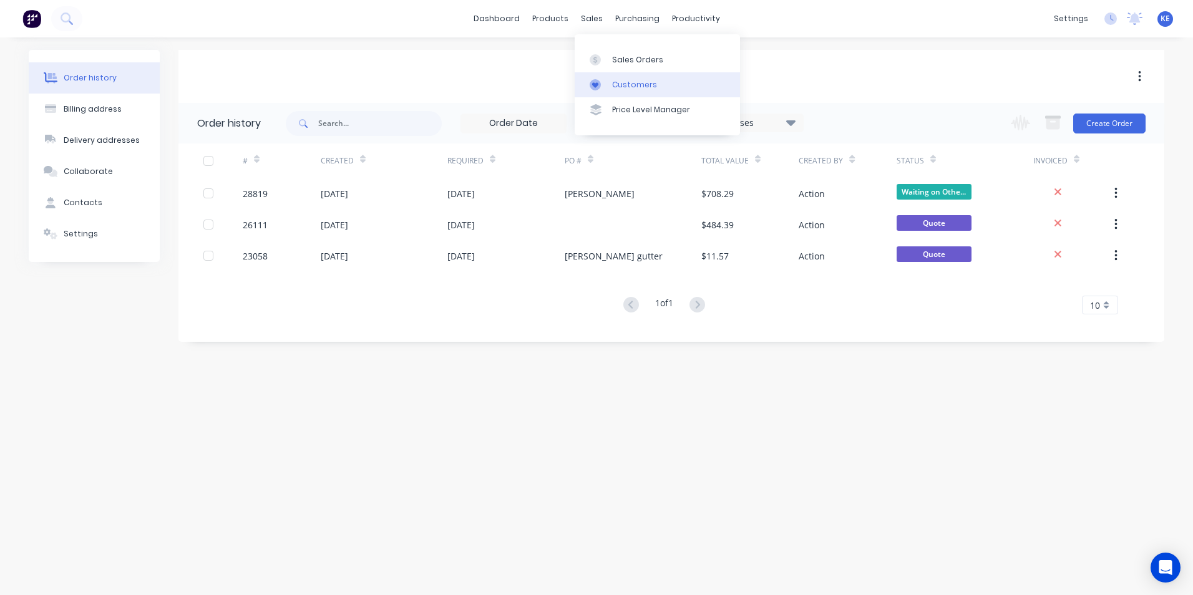
click at [619, 84] on div "Customers" at bounding box center [634, 84] width 45 height 11
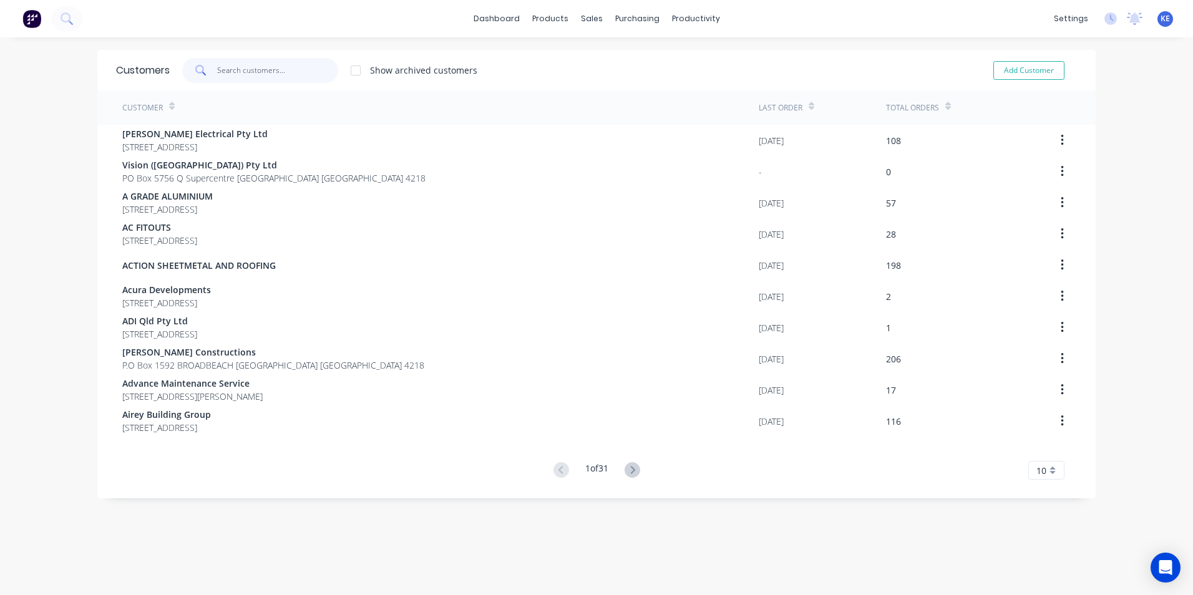
click at [285, 75] on input "text" at bounding box center [278, 70] width 122 height 25
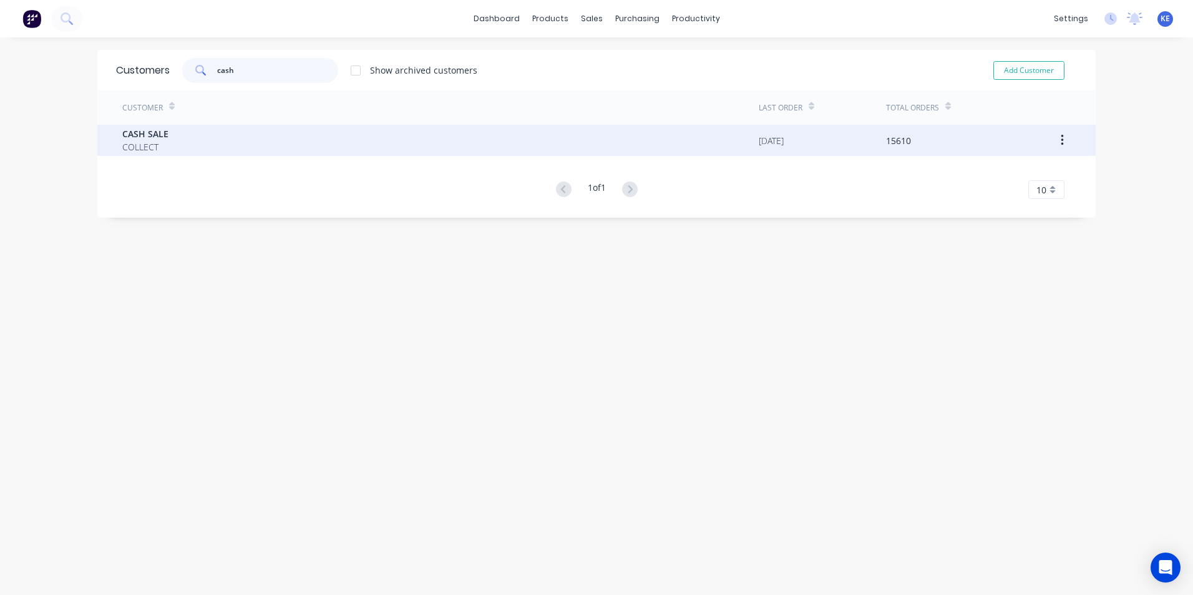
type input "cash"
click at [251, 142] on div "CASH SALE COLLECT" at bounding box center [440, 140] width 637 height 31
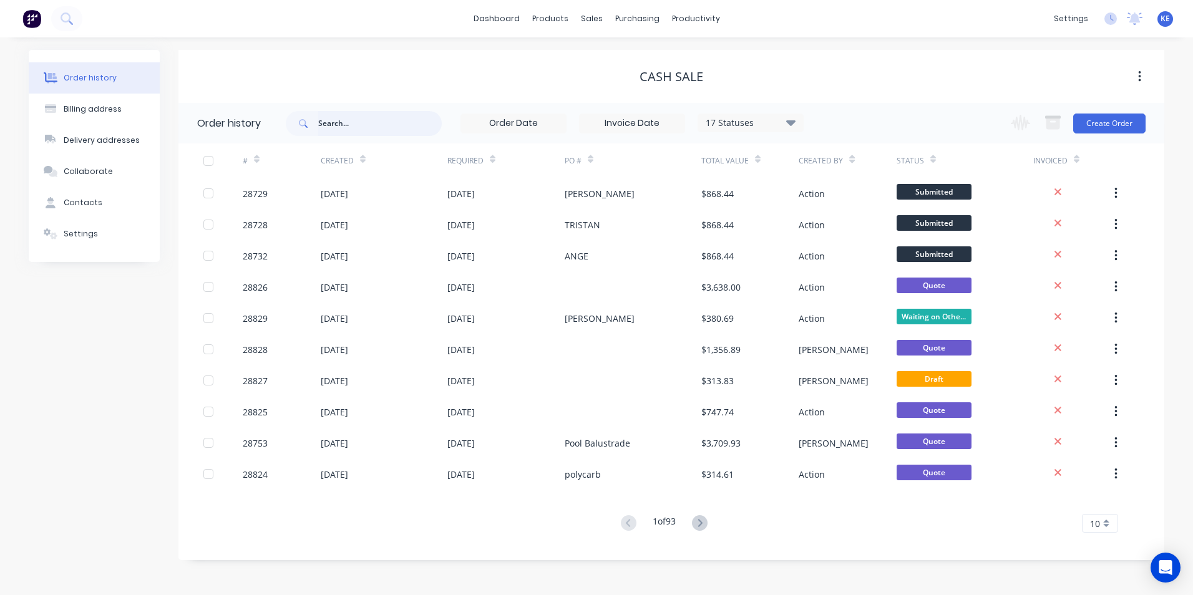
click at [337, 128] on input "text" at bounding box center [380, 123] width 124 height 25
type input "28749"
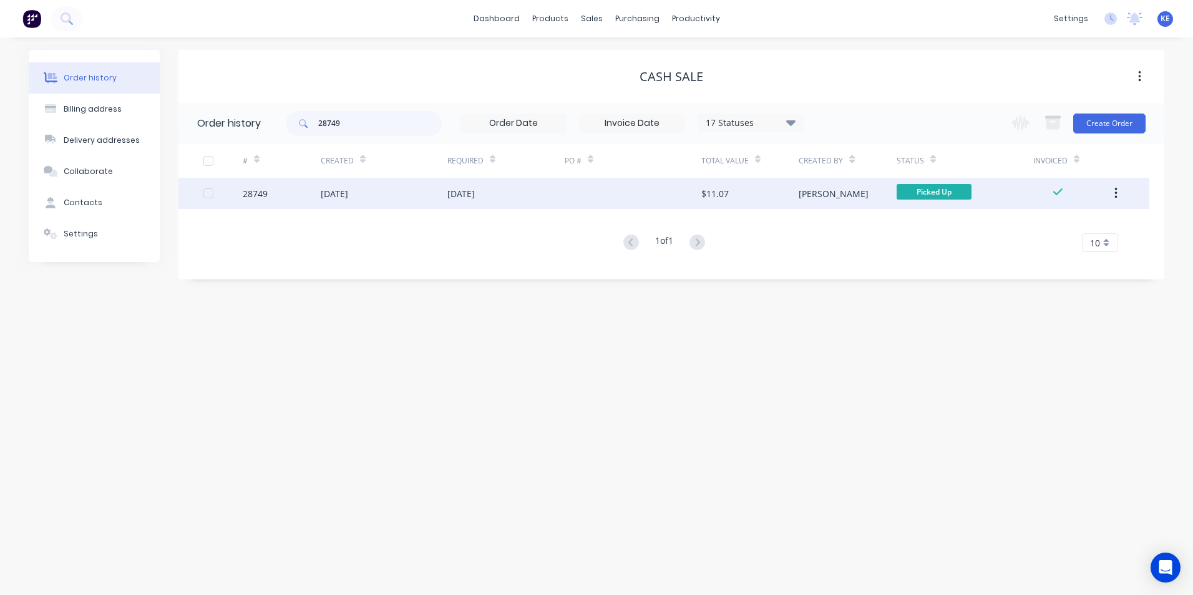
click at [282, 193] on div "28749" at bounding box center [282, 193] width 78 height 31
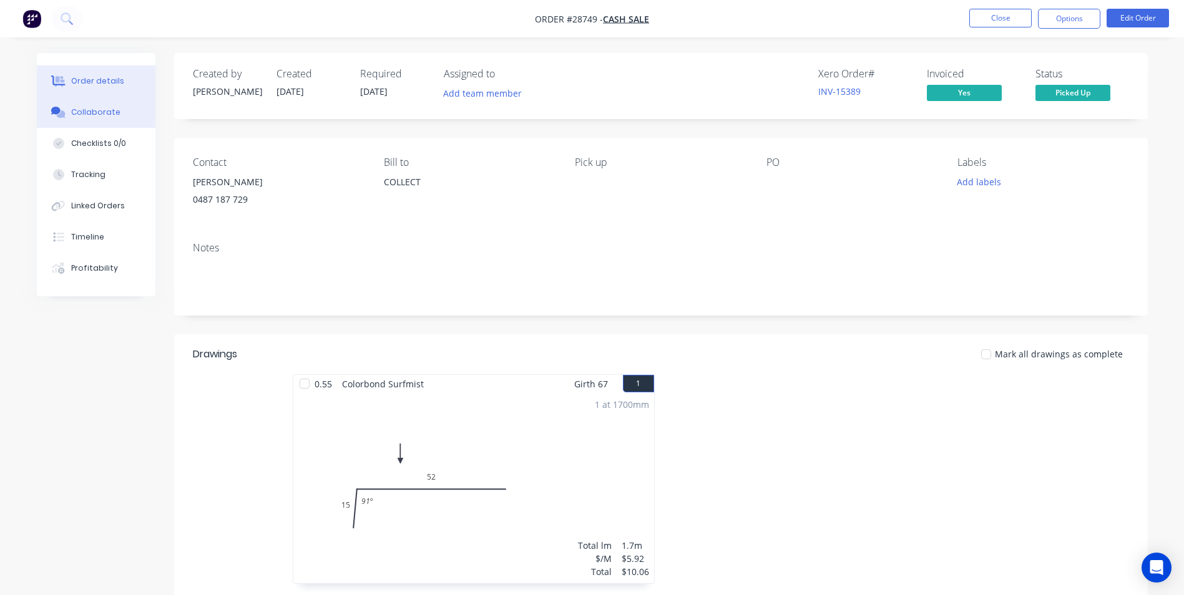
click at [99, 122] on button "Collaborate" at bounding box center [96, 112] width 119 height 31
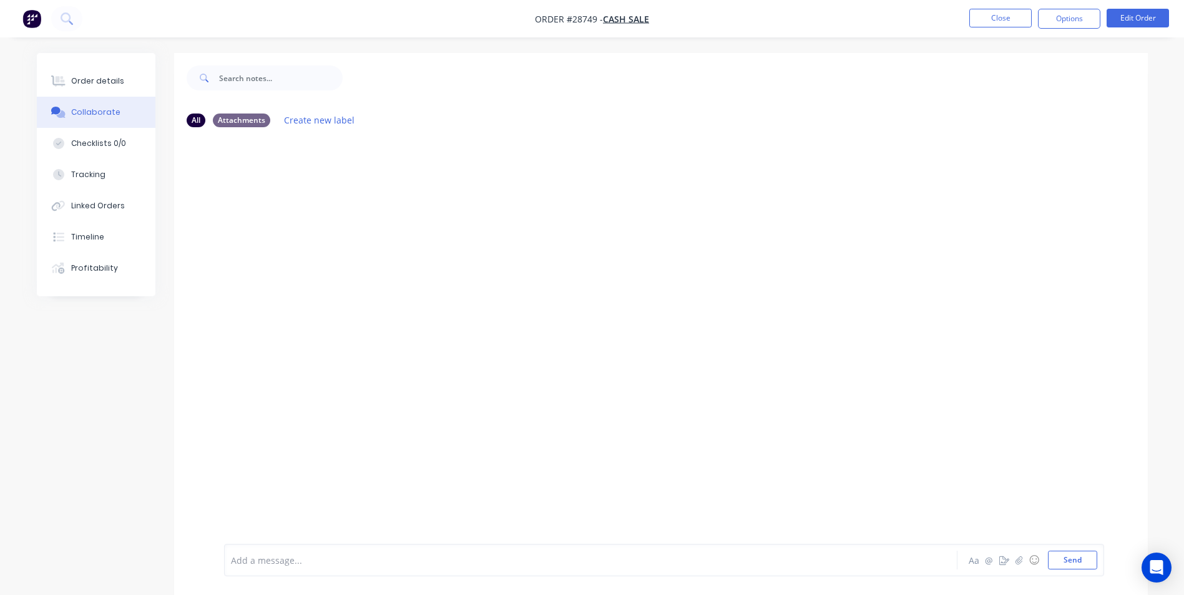
drag, startPoint x: 291, startPoint y: 564, endPoint x: 320, endPoint y: 466, distance: 102.1
click at [291, 562] on div at bounding box center [556, 560] width 649 height 13
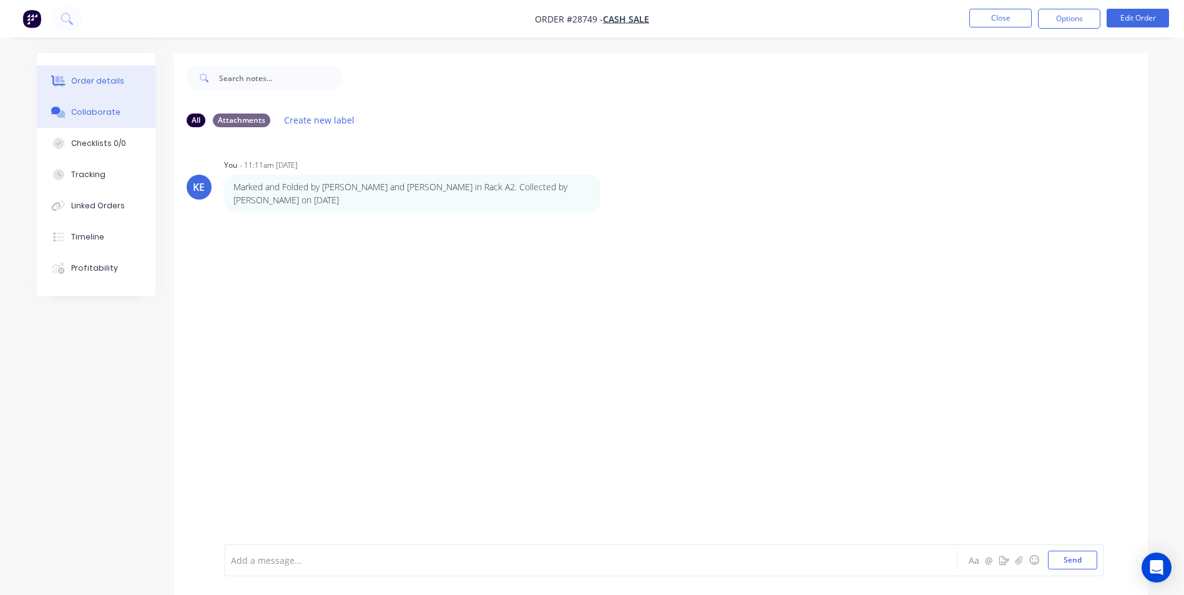
click at [86, 89] on button "Order details" at bounding box center [96, 81] width 119 height 31
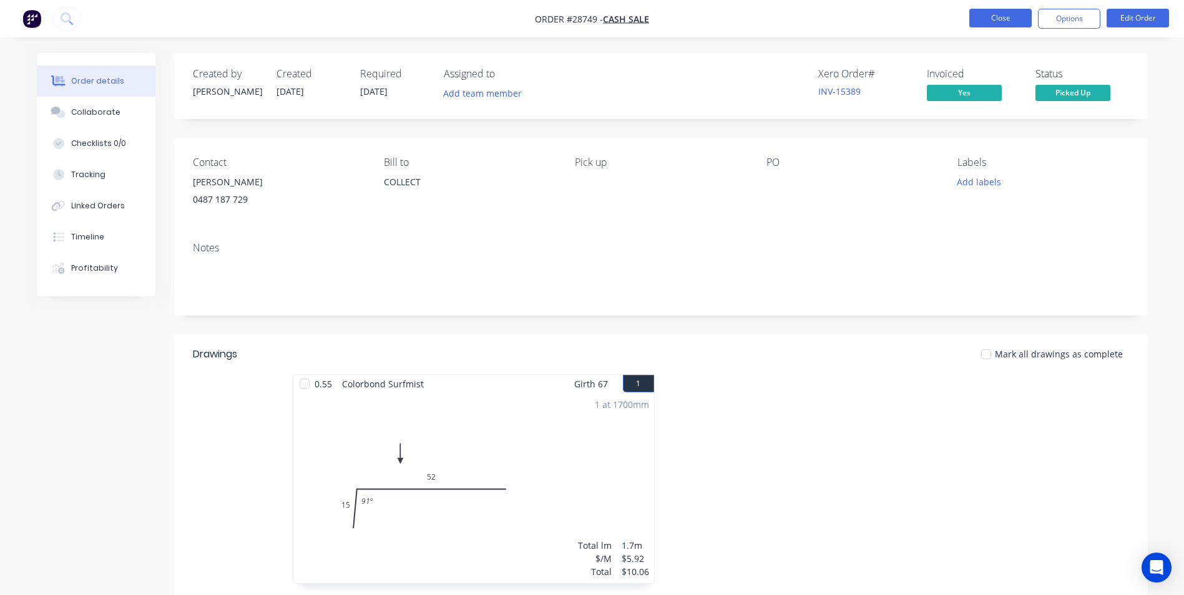
click at [979, 19] on button "Close" at bounding box center [1000, 18] width 62 height 19
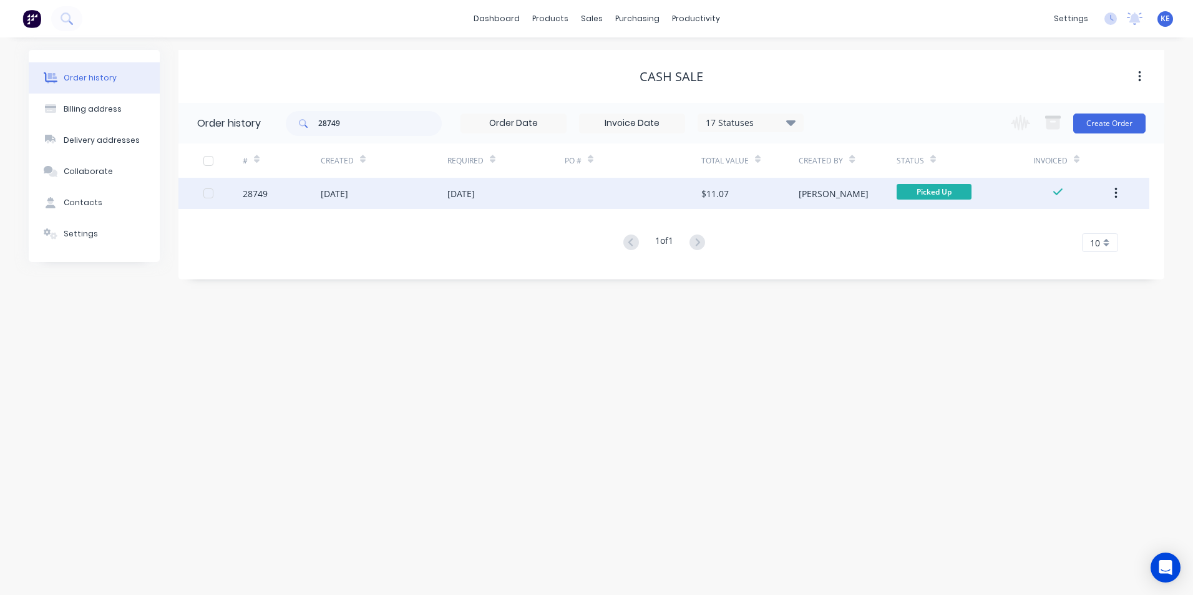
click at [1116, 190] on icon "button" at bounding box center [1116, 193] width 2 height 11
click at [1065, 225] on div "Archive" at bounding box center [1072, 226] width 96 height 18
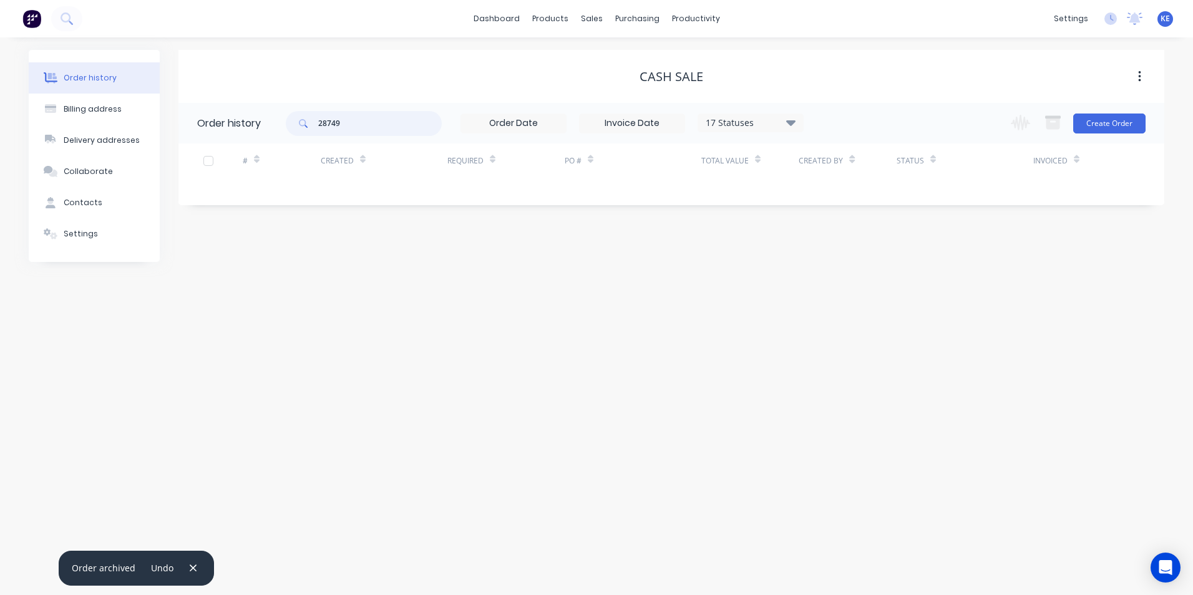
drag, startPoint x: 351, startPoint y: 124, endPoint x: 218, endPoint y: 124, distance: 132.3
click at [218, 124] on header "Order history 28749 17 Statuses Invoice Status Invoiced Not Invoiced Partial Or…" at bounding box center [672, 123] width 986 height 41
type input "28515"
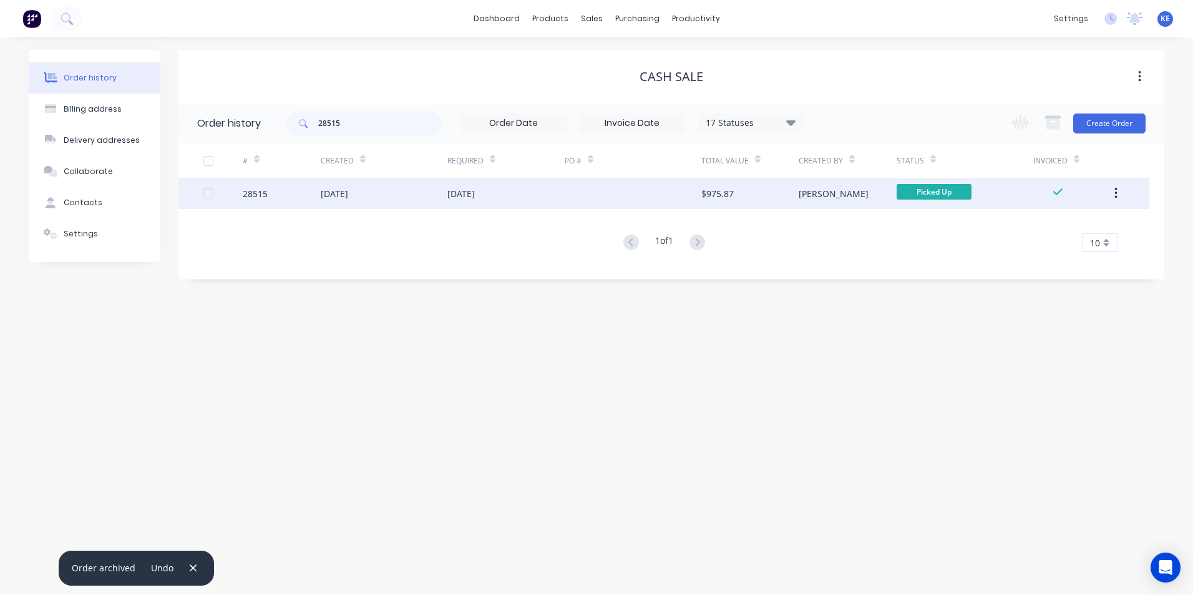
click at [293, 195] on div "28515" at bounding box center [282, 193] width 78 height 31
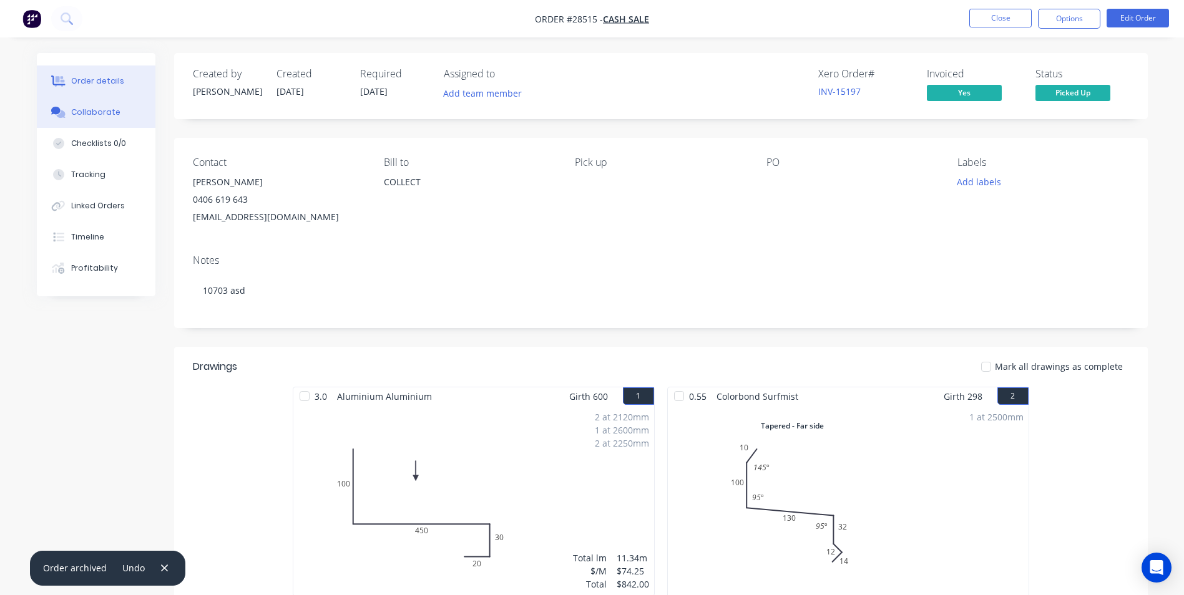
click at [102, 118] on button "Collaborate" at bounding box center [96, 112] width 119 height 31
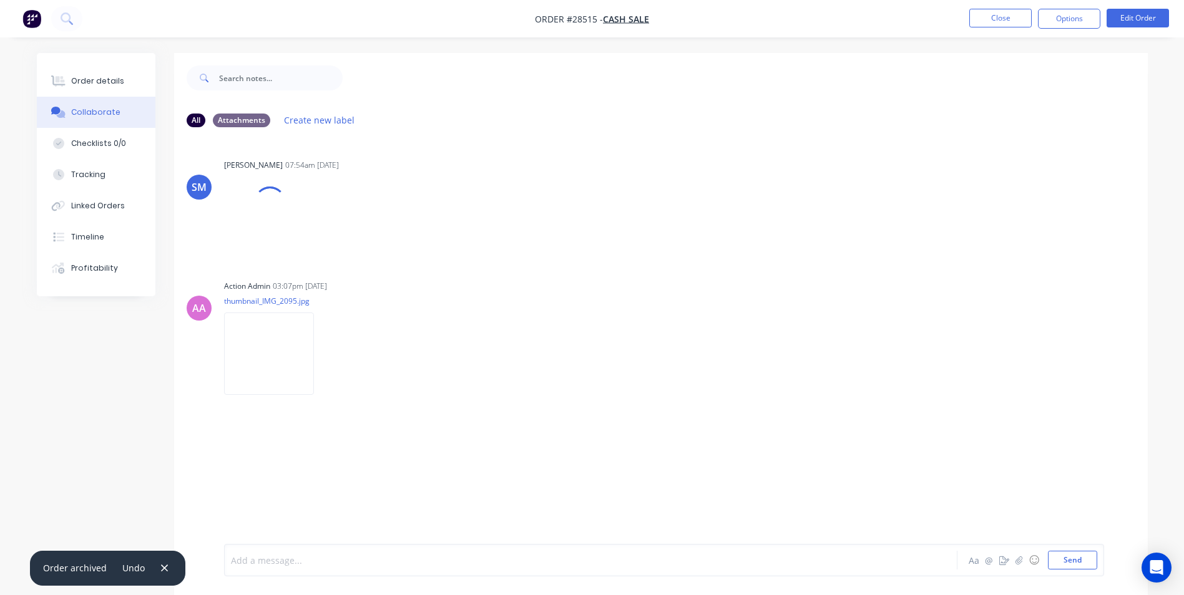
drag, startPoint x: 283, startPoint y: 554, endPoint x: 436, endPoint y: 406, distance: 212.3
click at [284, 553] on div "Add a message..." at bounding box center [556, 560] width 650 height 19
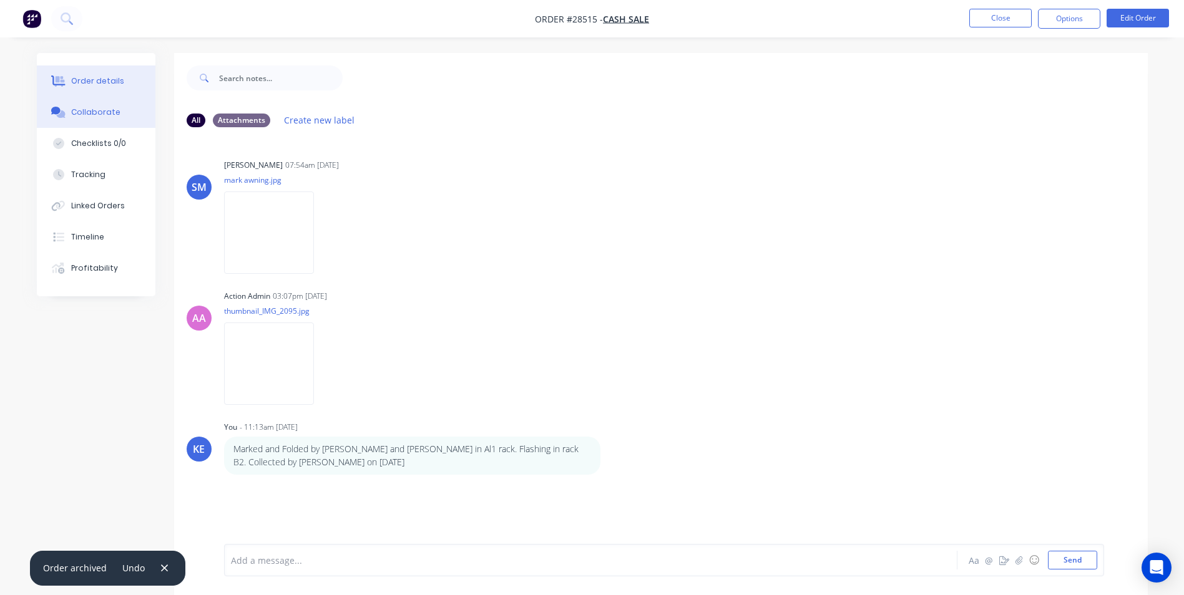
click at [79, 72] on button "Order details" at bounding box center [96, 81] width 119 height 31
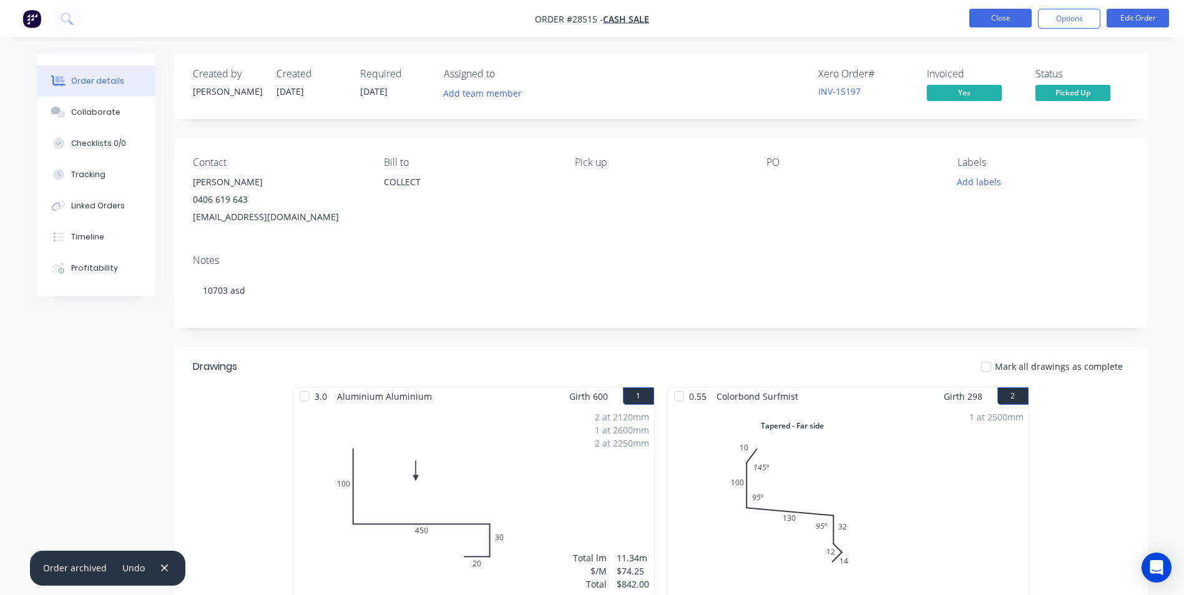
click at [1006, 25] on button "Close" at bounding box center [1000, 18] width 62 height 19
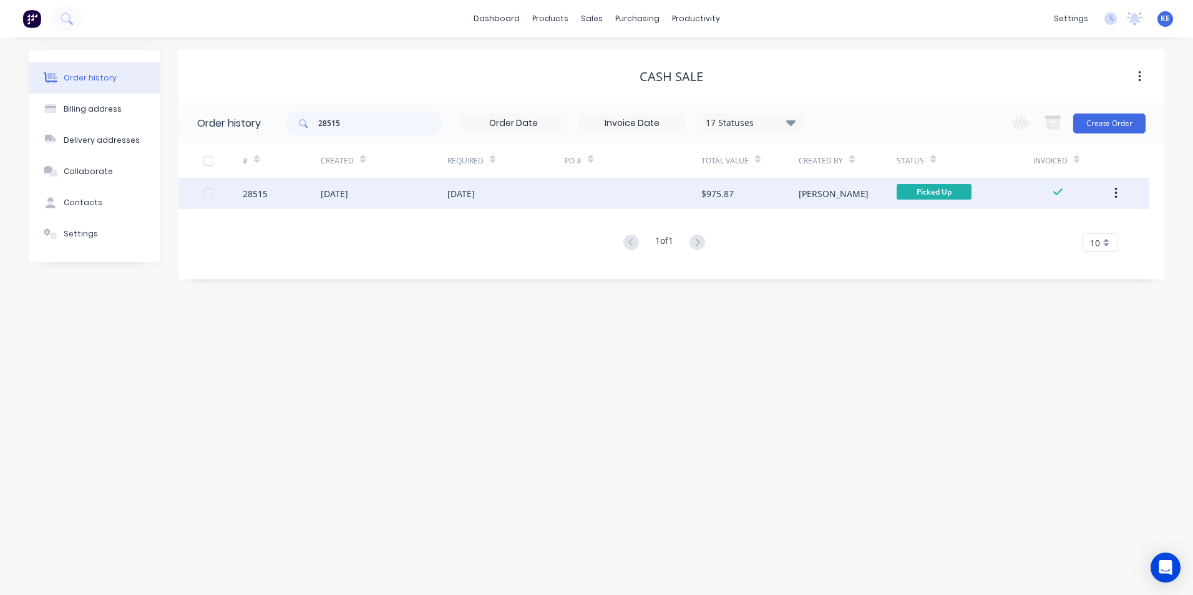
click at [1112, 195] on button "button" at bounding box center [1116, 193] width 29 height 22
click at [1063, 223] on div "Archive" at bounding box center [1072, 226] width 96 height 18
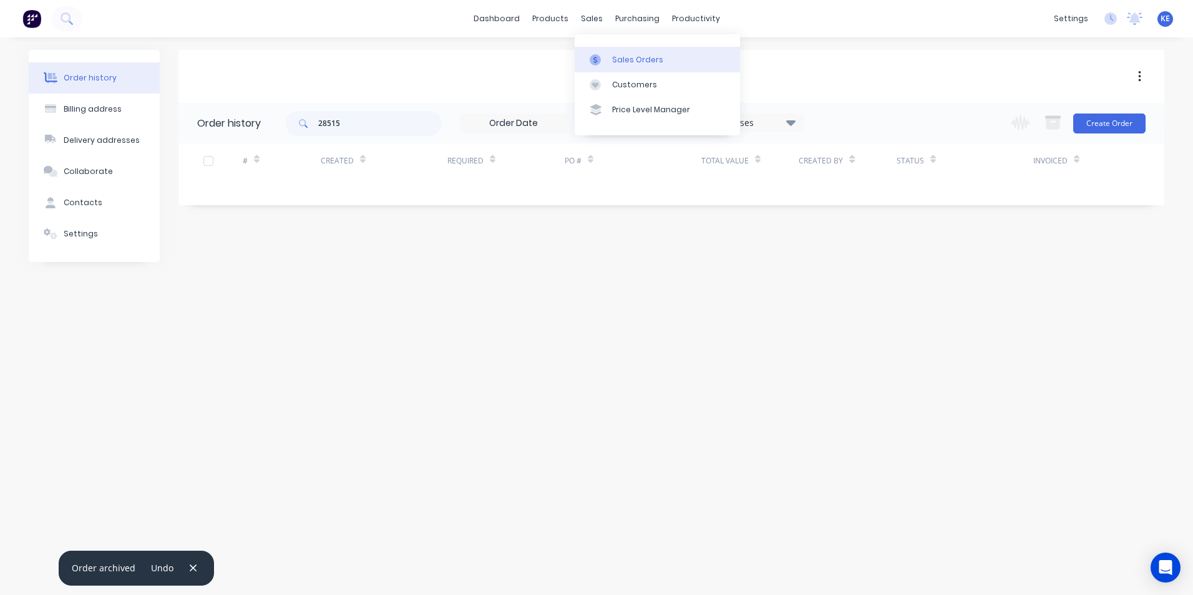
click at [612, 69] on link "Sales Orders" at bounding box center [657, 59] width 165 height 25
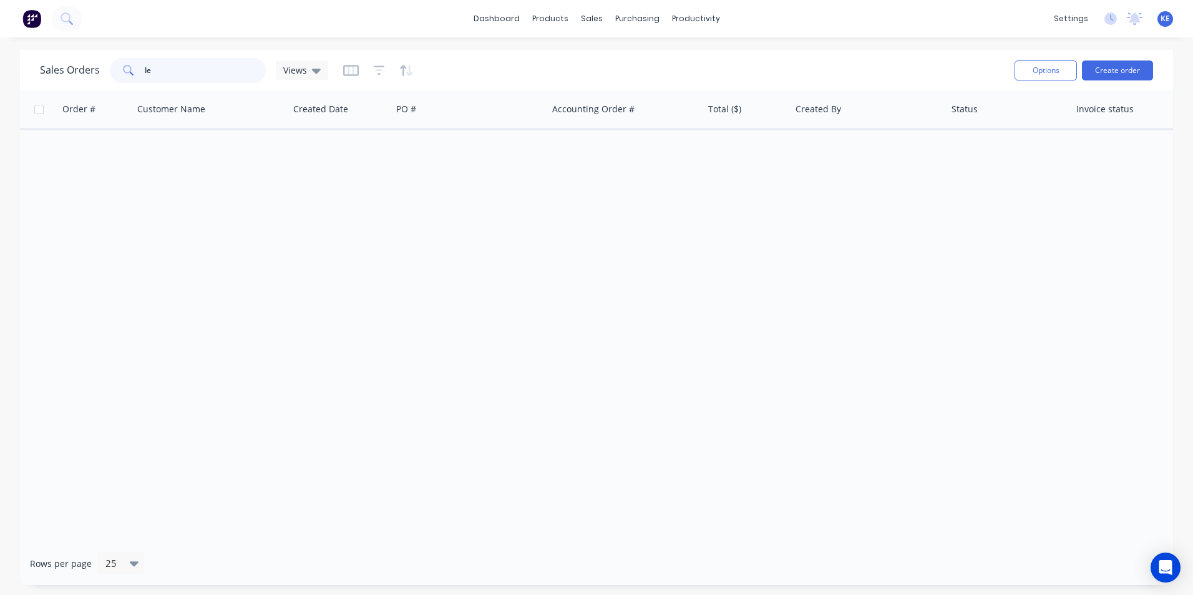
type input "l"
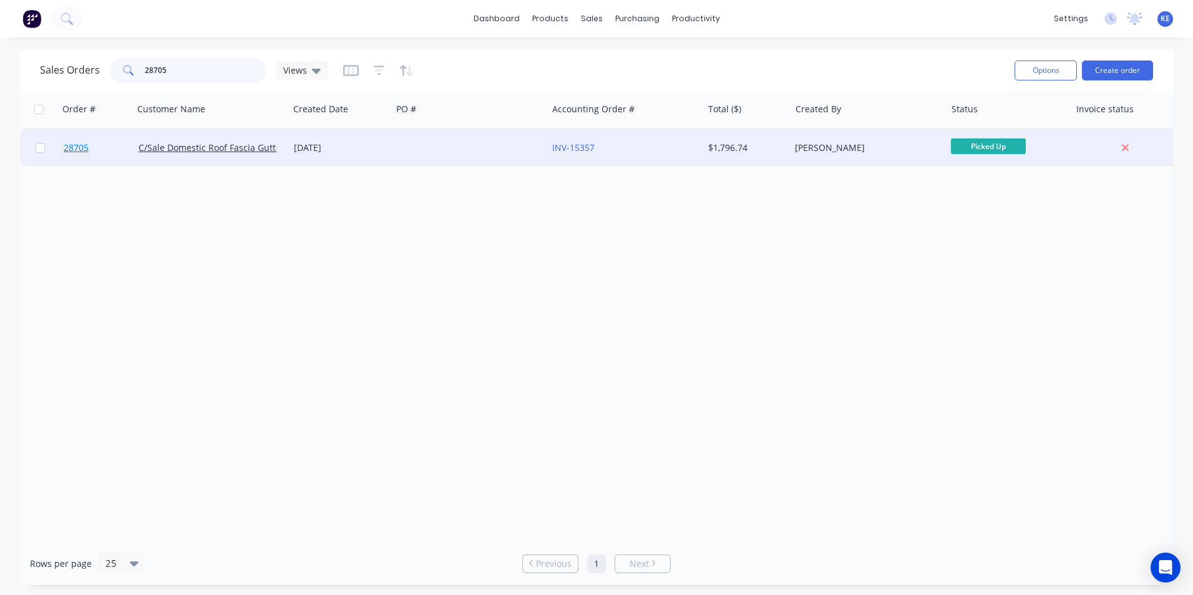
type input "28705"
click at [105, 146] on link "28705" at bounding box center [101, 147] width 75 height 37
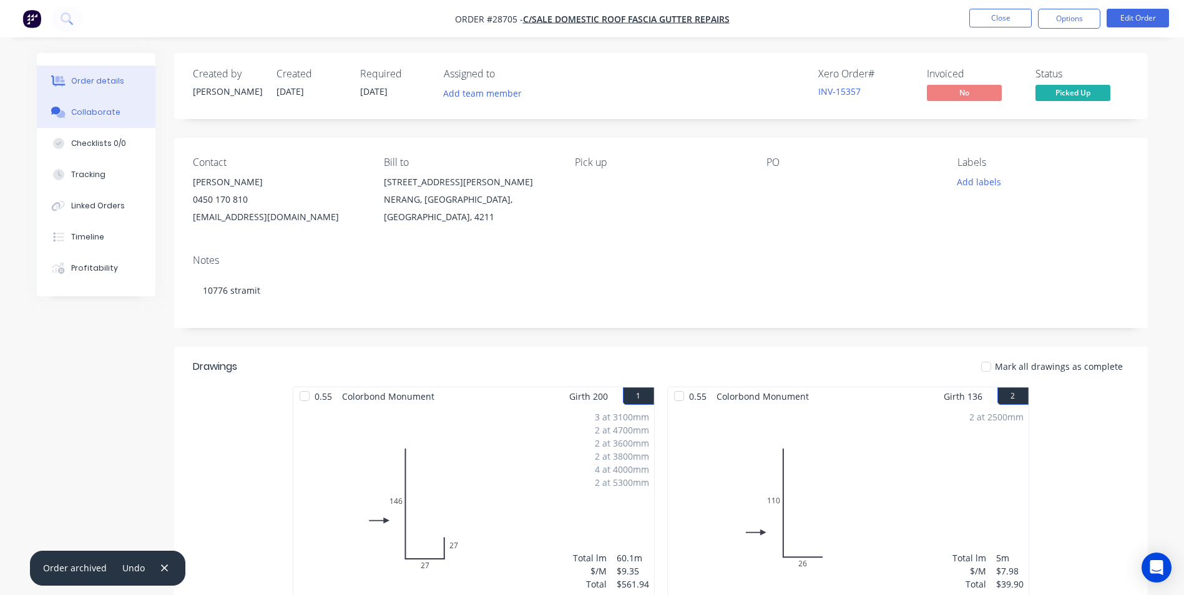
click at [98, 108] on div "Collaborate" at bounding box center [95, 112] width 49 height 11
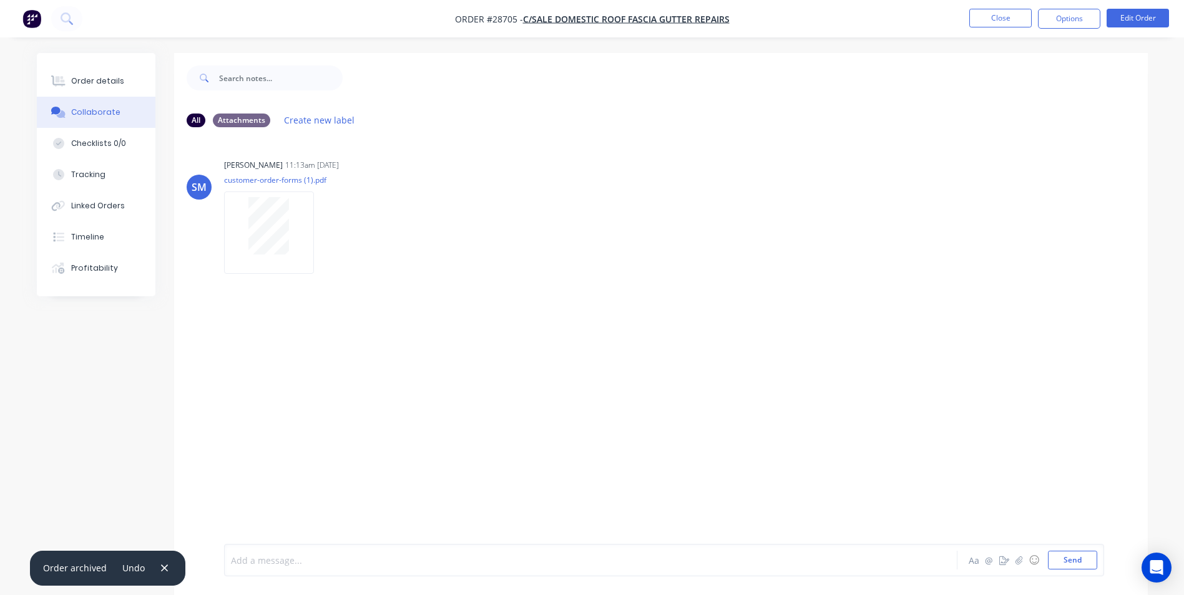
click at [268, 559] on div at bounding box center [556, 560] width 649 height 13
drag, startPoint x: 328, startPoint y: 560, endPoint x: 335, endPoint y: 565, distance: 8.7
click at [335, 565] on span "Marked and Folded by [PERSON_NAME] and [PERSON_NAME]" at bounding box center [360, 561] width 257 height 12
click at [420, 565] on div "Marked and Folded by [PERSON_NAME] and [PERSON_NAME] in rack" at bounding box center [556, 560] width 649 height 13
click at [600, 434] on div "SM [PERSON_NAME] 11:13am [DATE] customer-order-forms (1).pdf Labels Download De…" at bounding box center [661, 340] width 974 height 407
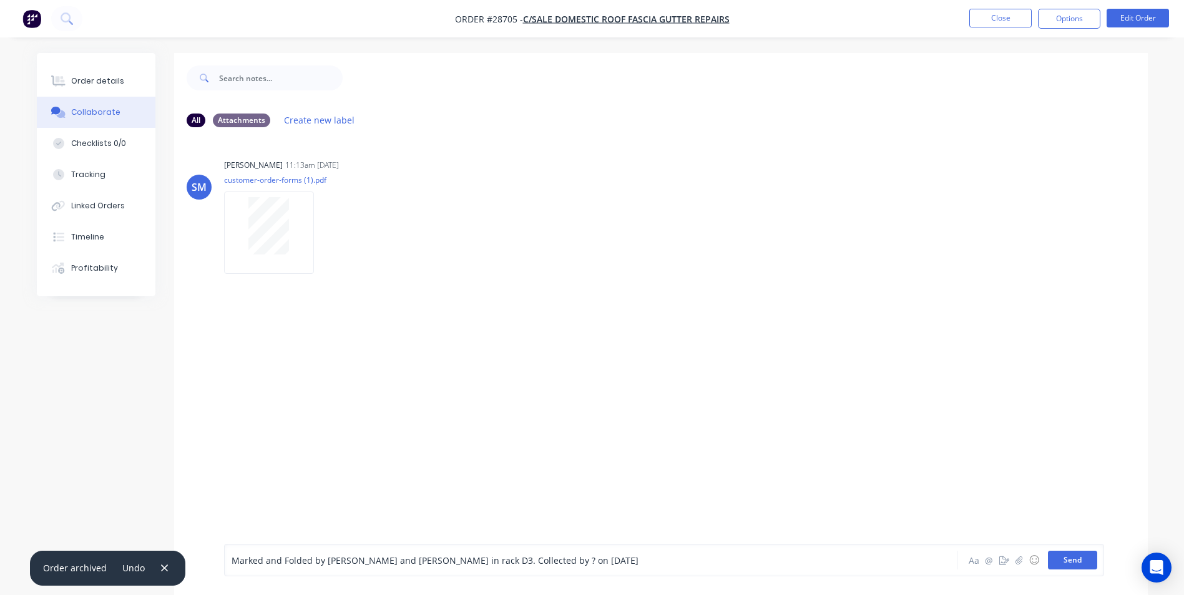
click at [1070, 558] on button "Send" at bounding box center [1072, 560] width 49 height 19
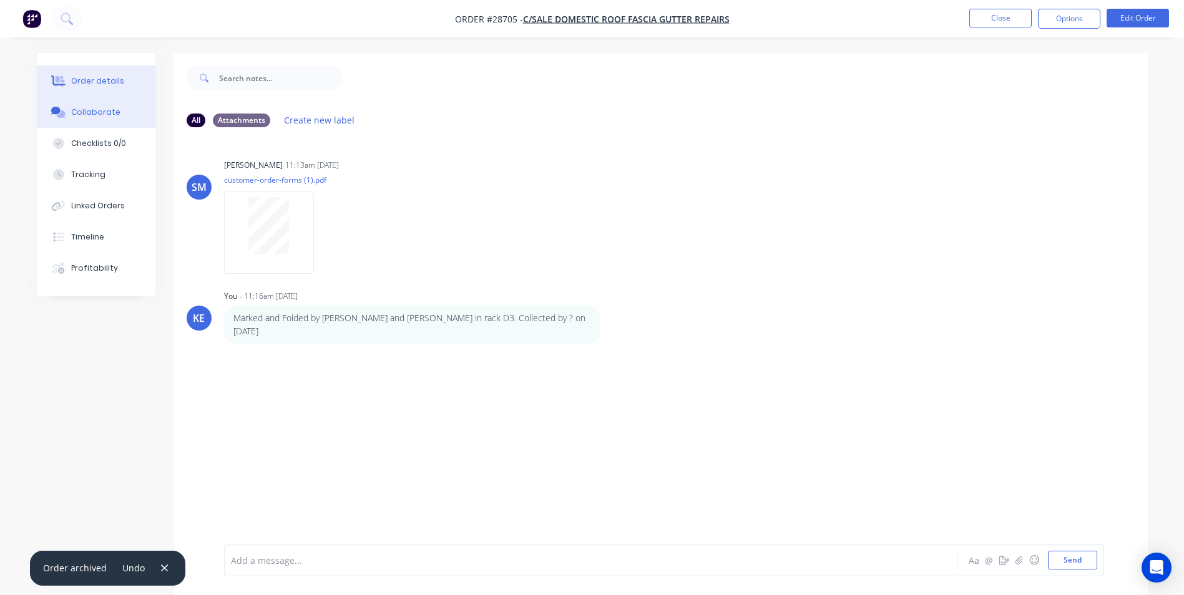
click at [102, 90] on button "Order details" at bounding box center [96, 81] width 119 height 31
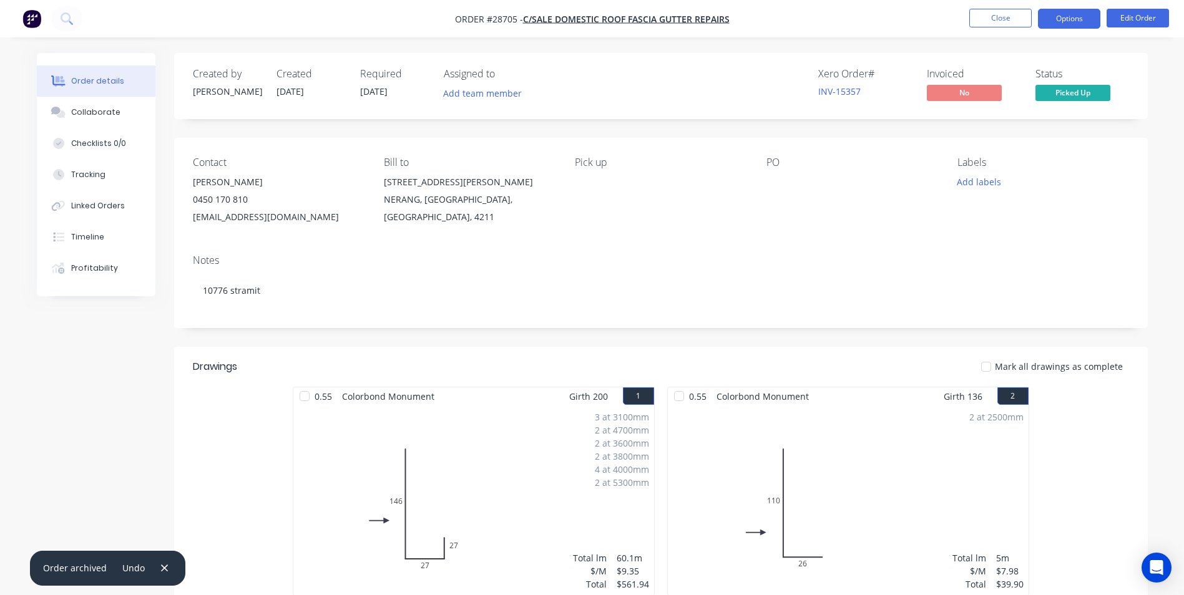
click at [1068, 22] on button "Options" at bounding box center [1069, 19] width 62 height 20
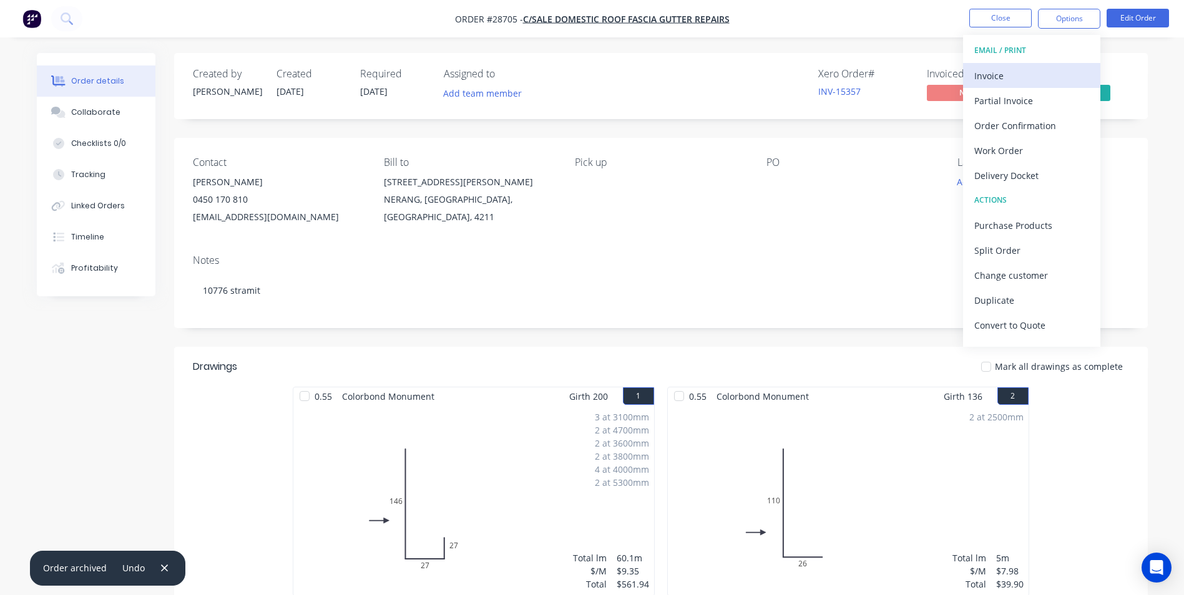
click at [1005, 69] on div "Invoice" at bounding box center [1031, 76] width 115 height 18
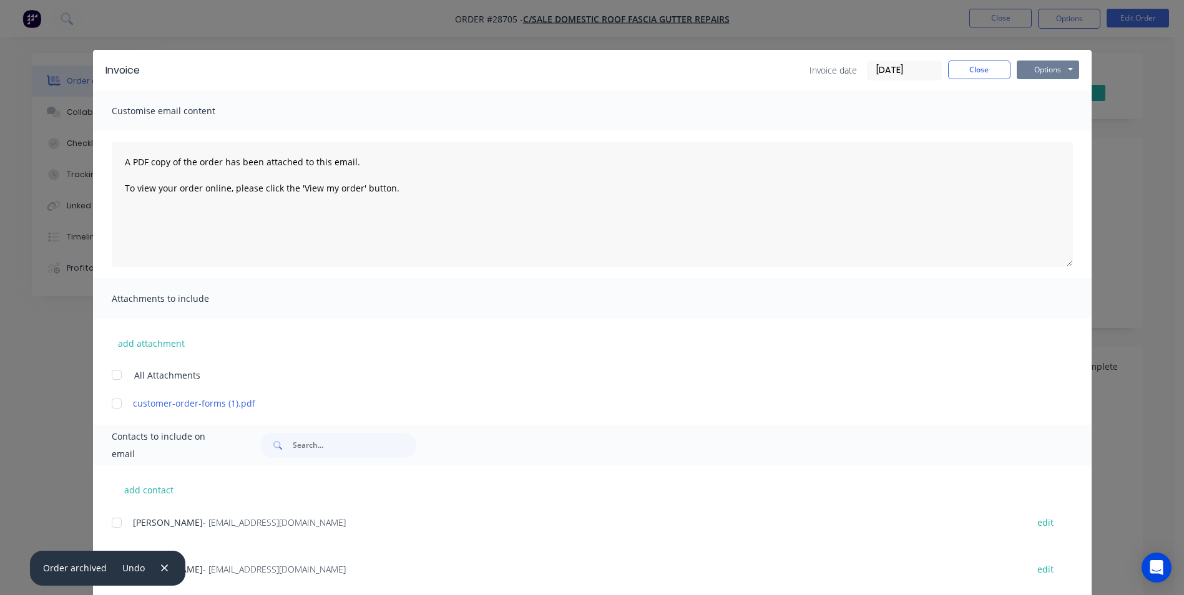
click at [1035, 66] on button "Options" at bounding box center [1048, 70] width 62 height 19
click at [1039, 108] on button "Print" at bounding box center [1057, 112] width 80 height 21
click at [974, 62] on button "Close" at bounding box center [979, 70] width 62 height 19
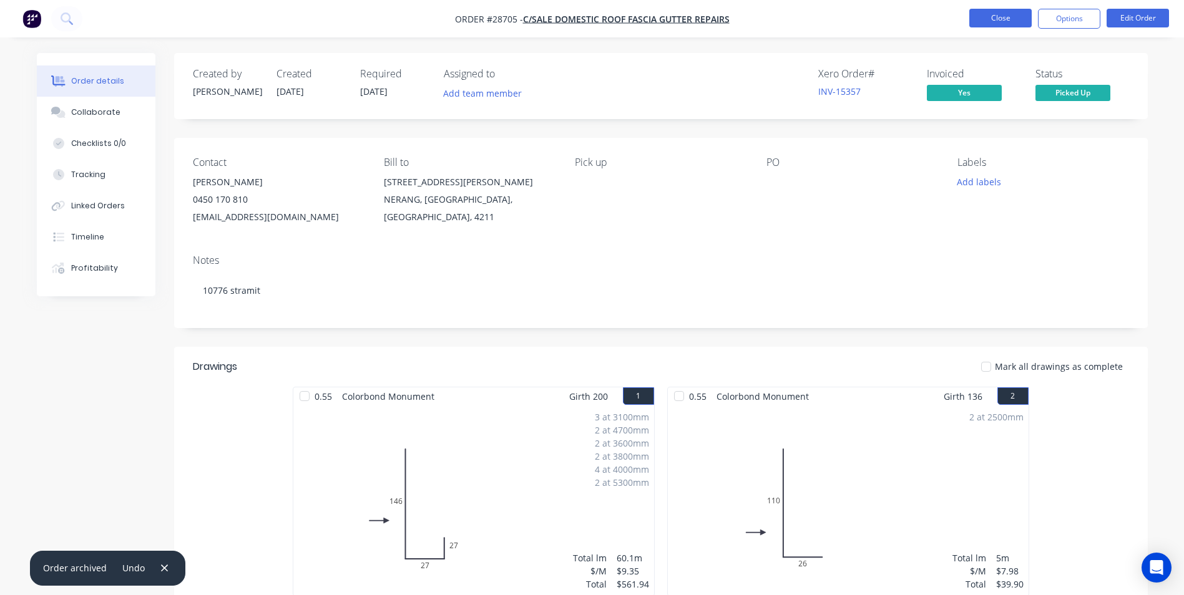
click at [983, 18] on button "Close" at bounding box center [1000, 18] width 62 height 19
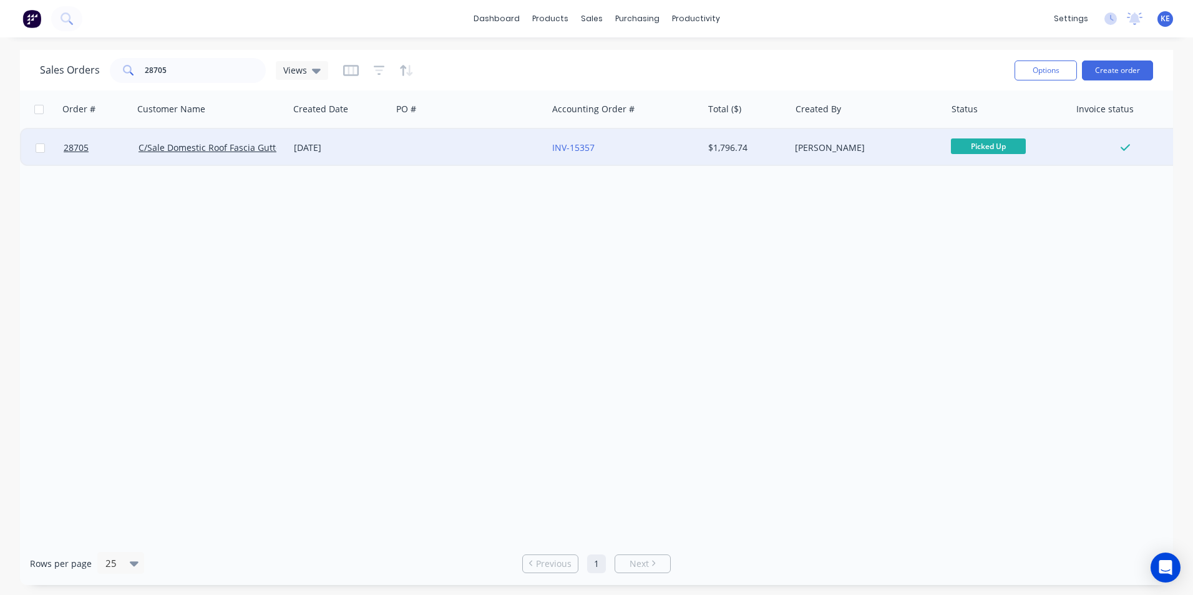
click at [38, 154] on div at bounding box center [39, 147] width 37 height 37
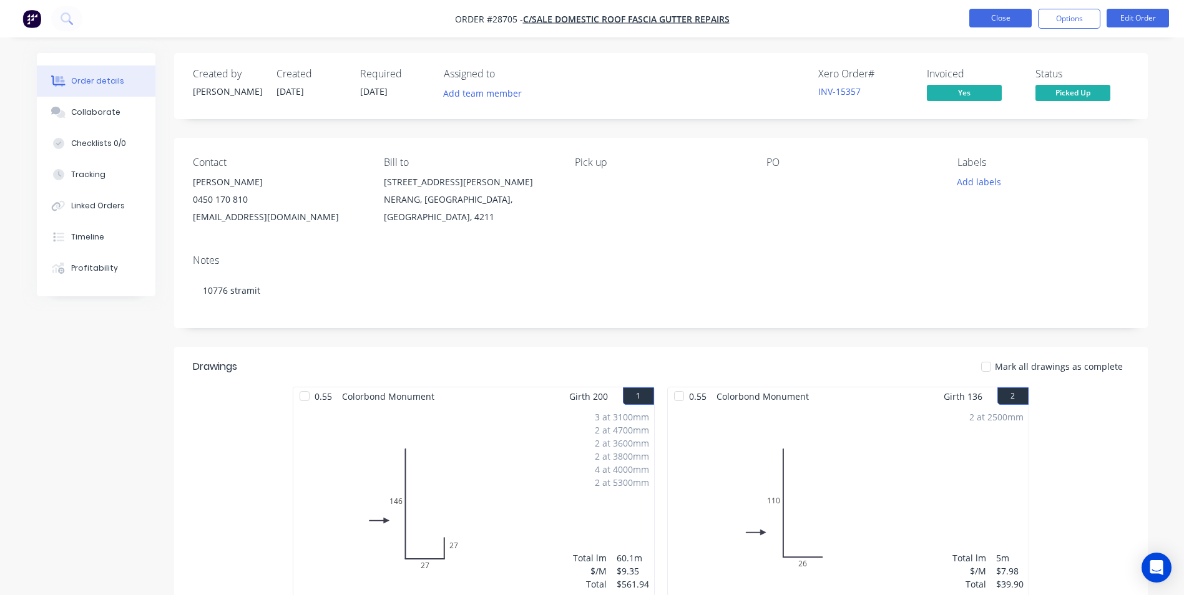
click at [987, 24] on button "Close" at bounding box center [1000, 18] width 62 height 19
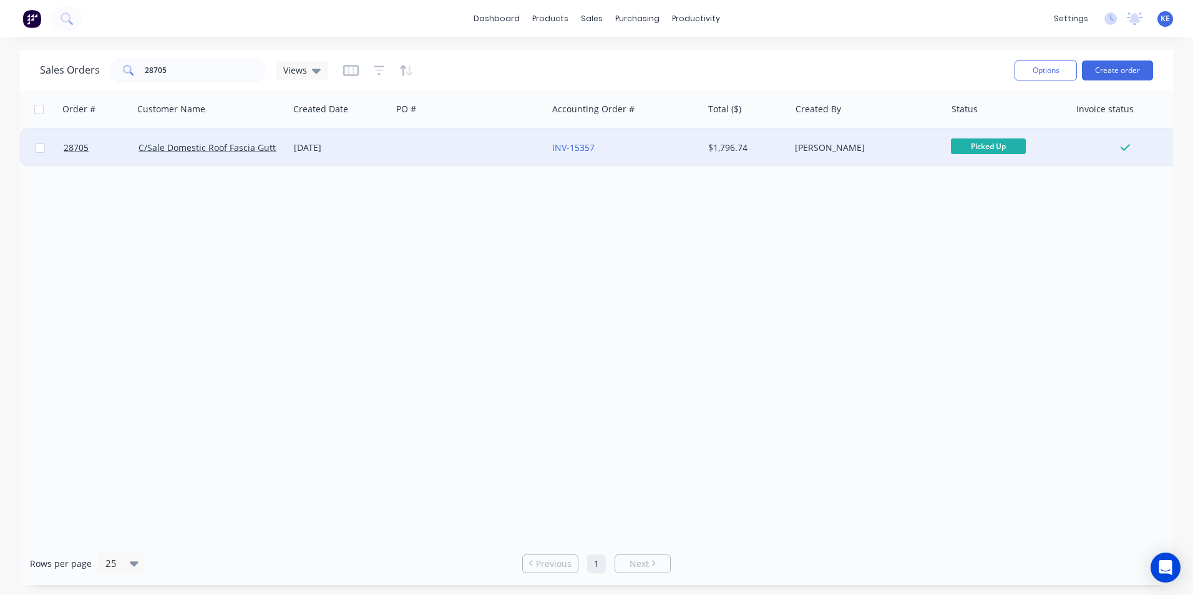
click at [37, 148] on input "checkbox" at bounding box center [40, 148] width 9 height 9
checkbox input "true"
click at [1061, 64] on button "Options" at bounding box center [1046, 71] width 62 height 20
click at [987, 124] on div "Archive" at bounding box center [1008, 127] width 115 height 18
checkbox input "false"
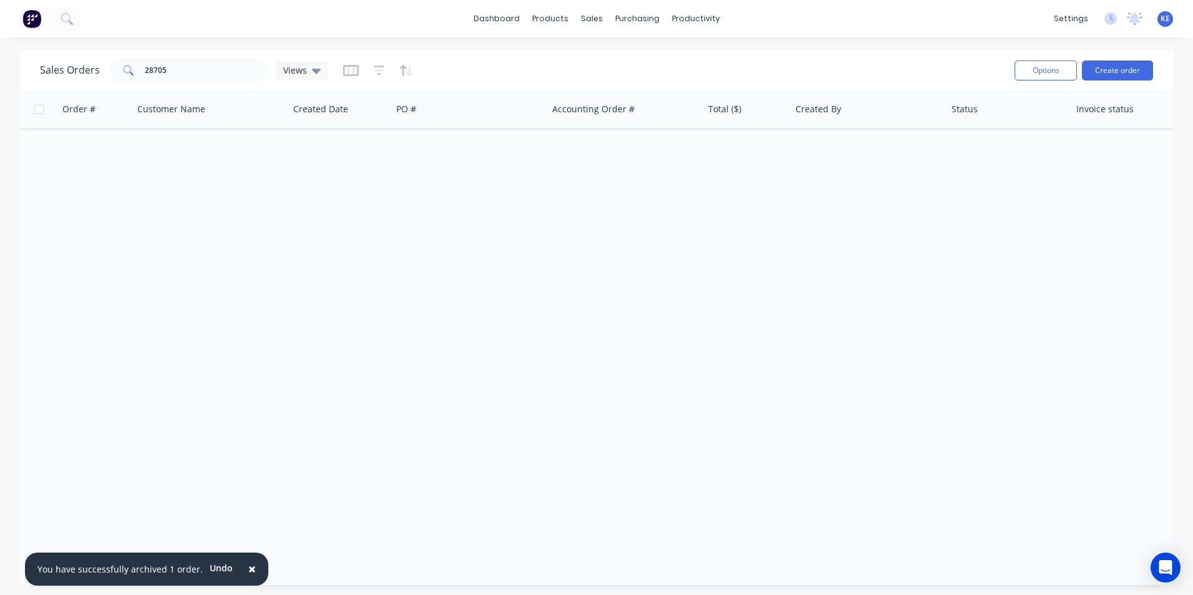
click at [248, 569] on span "×" at bounding box center [251, 568] width 7 height 17
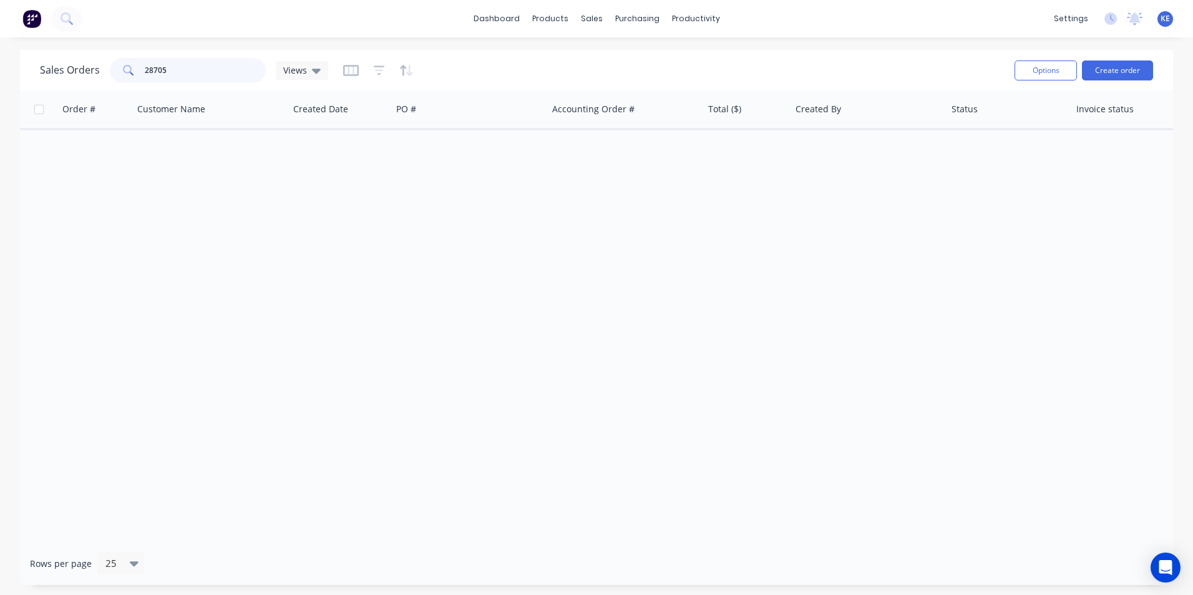
drag, startPoint x: 177, startPoint y: 69, endPoint x: 134, endPoint y: 75, distance: 42.8
click at [134, 75] on div "28705" at bounding box center [188, 70] width 156 height 25
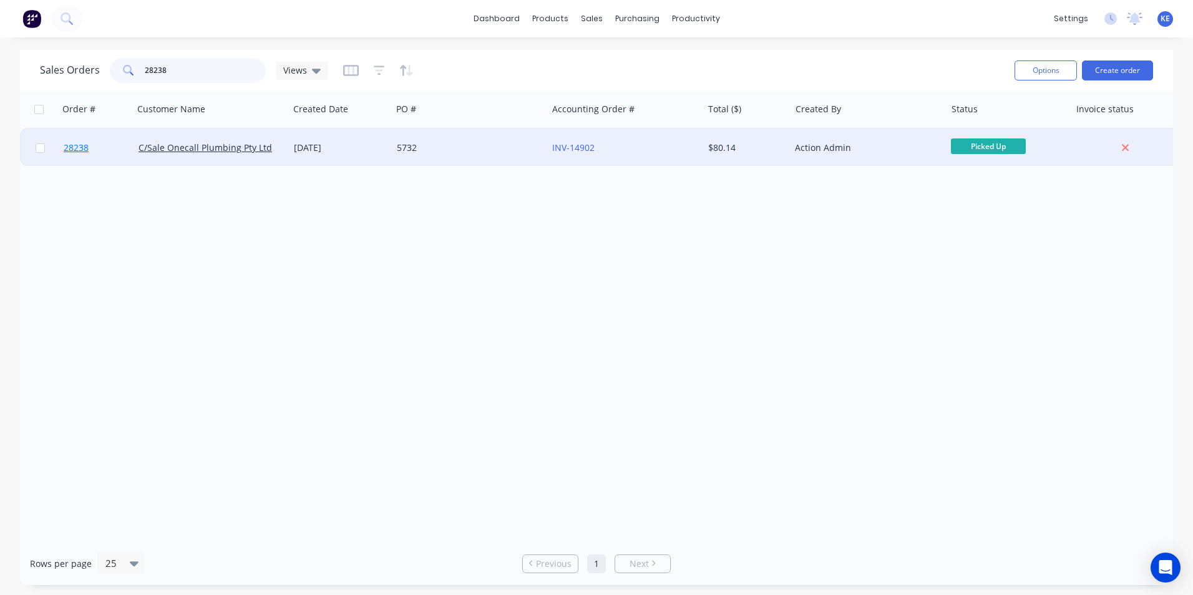
type input "28238"
click at [103, 142] on link "28238" at bounding box center [101, 147] width 75 height 37
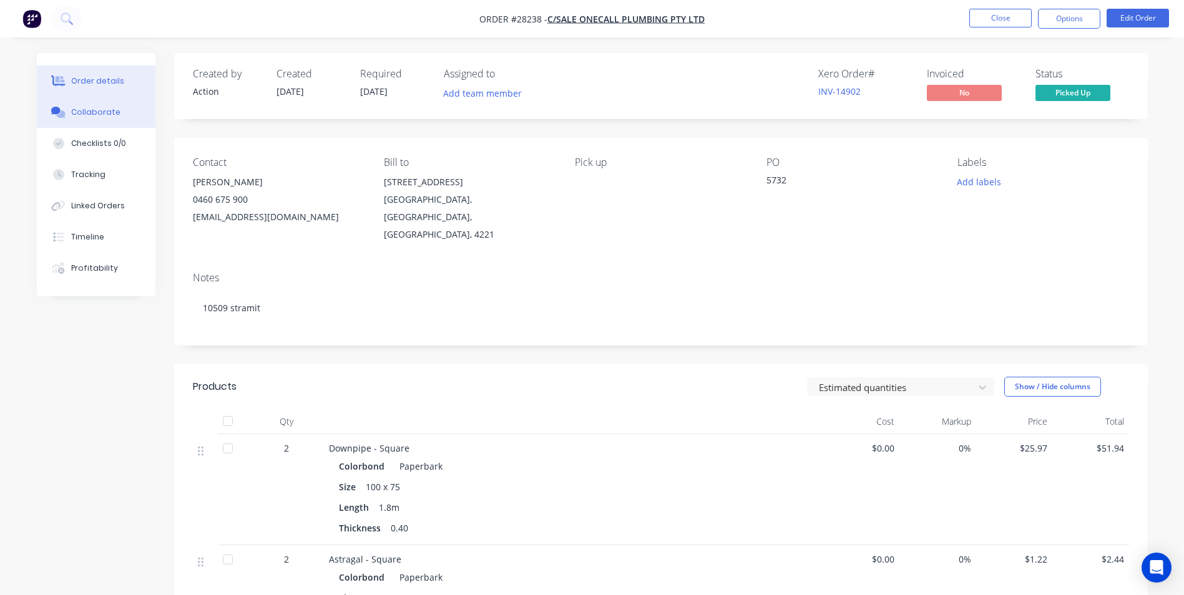
click at [105, 101] on button "Collaborate" at bounding box center [96, 112] width 119 height 31
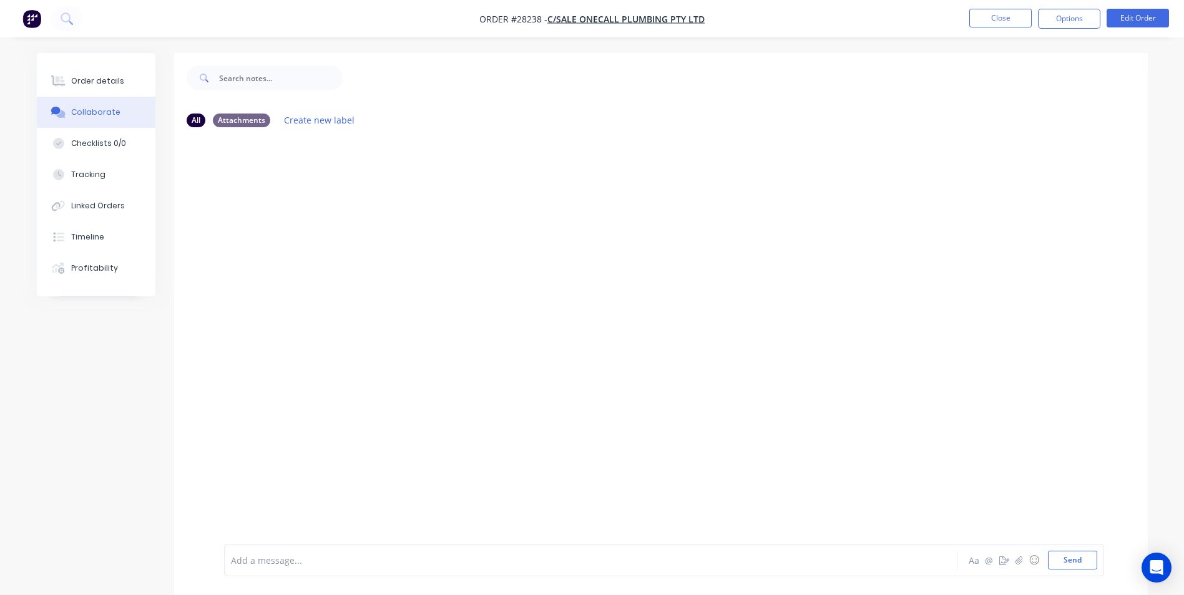
drag, startPoint x: 278, startPoint y: 551, endPoint x: 286, endPoint y: 476, distance: 76.0
click at [277, 551] on div "Add a message..." at bounding box center [556, 560] width 650 height 19
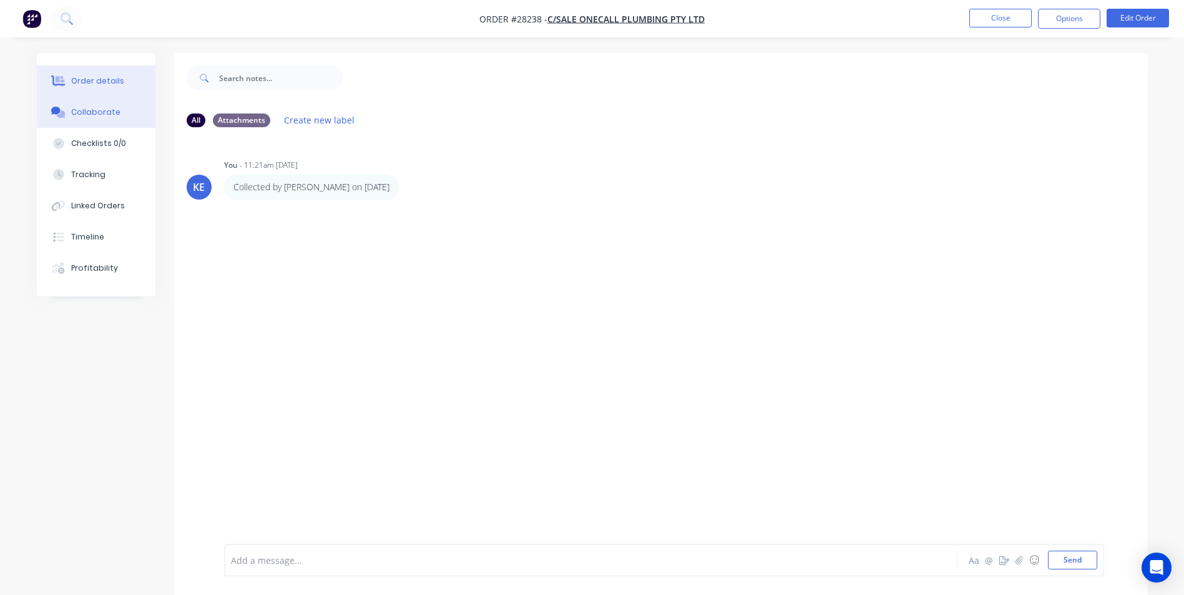
click at [98, 82] on div "Order details" at bounding box center [97, 81] width 53 height 11
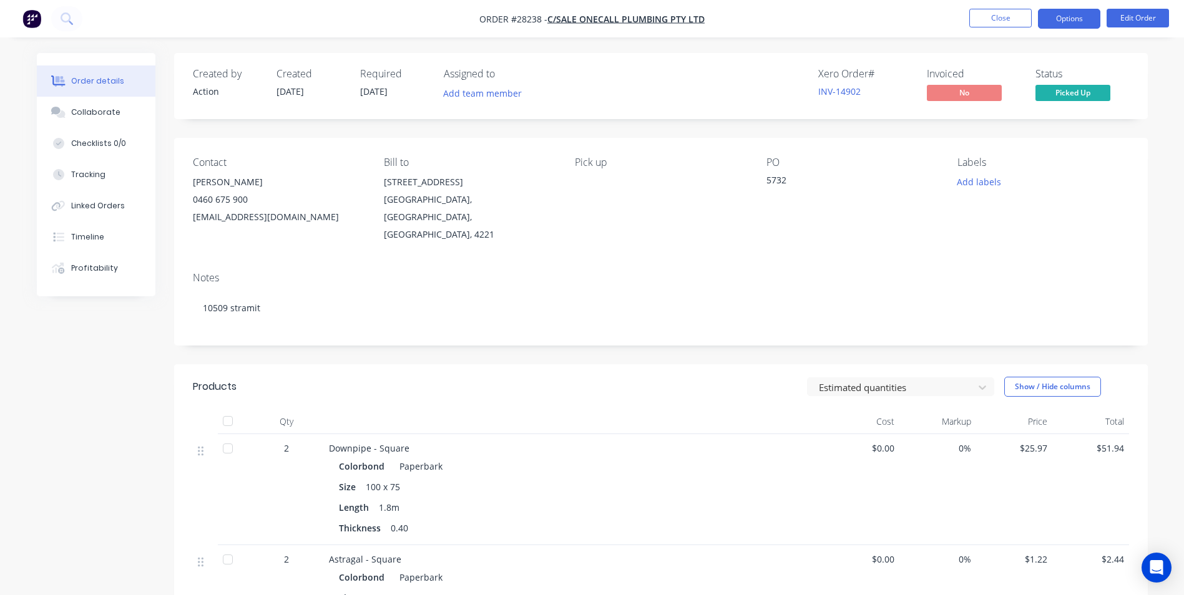
click at [1056, 19] on button "Options" at bounding box center [1069, 19] width 62 height 20
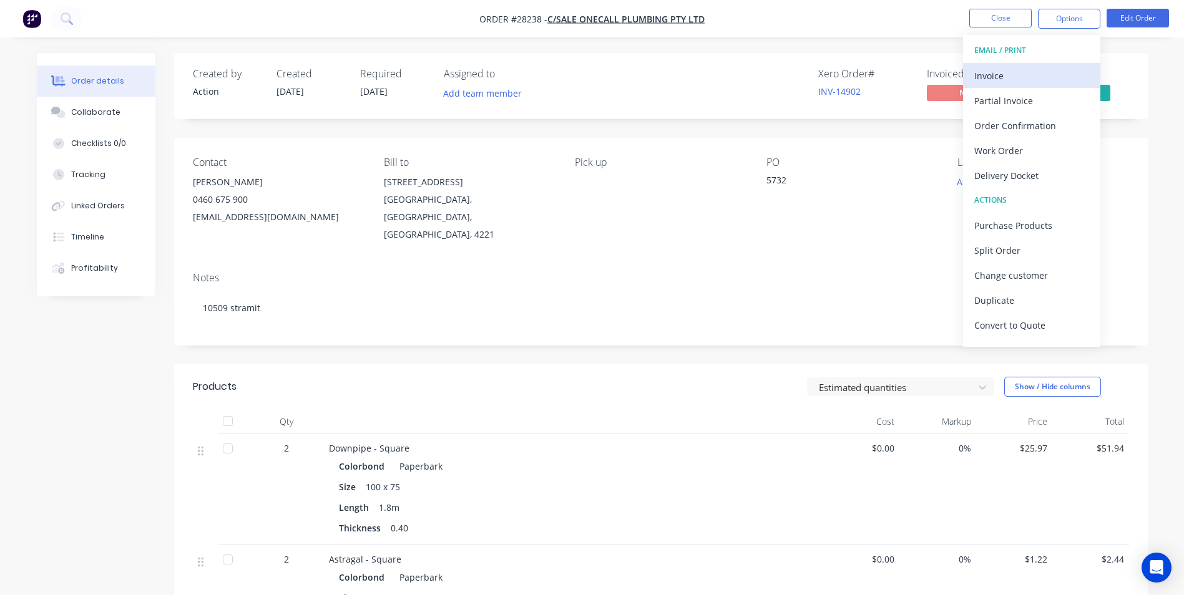
click at [989, 76] on div "Invoice" at bounding box center [1031, 76] width 115 height 18
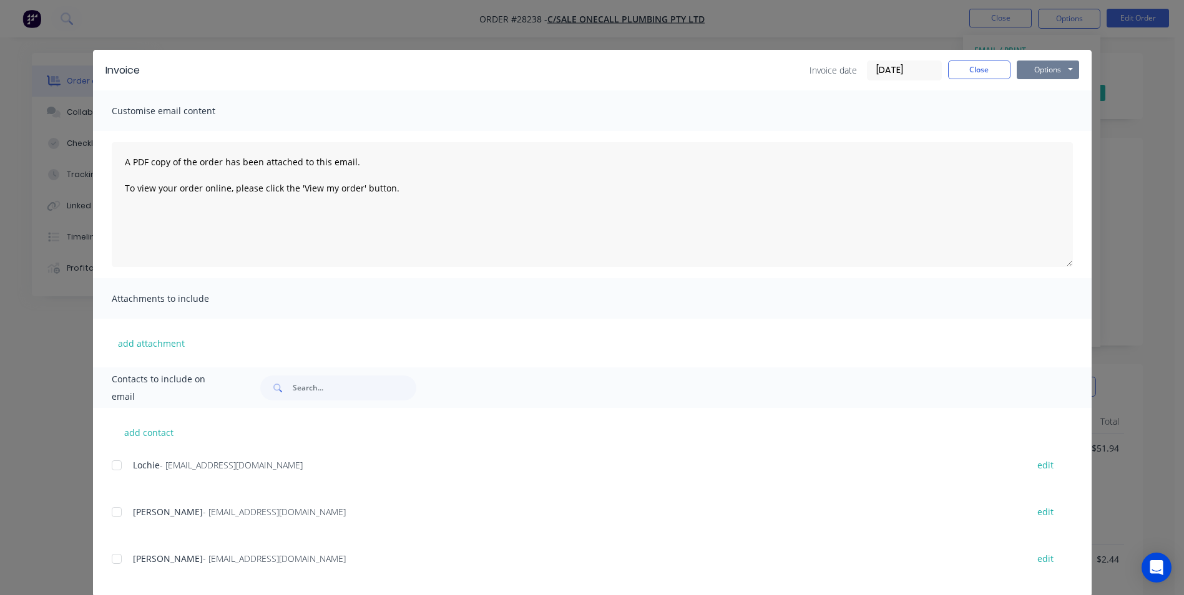
click at [1034, 66] on button "Options" at bounding box center [1048, 70] width 62 height 19
click at [1022, 114] on button "Print" at bounding box center [1057, 112] width 80 height 21
click at [966, 74] on button "Close" at bounding box center [979, 70] width 62 height 19
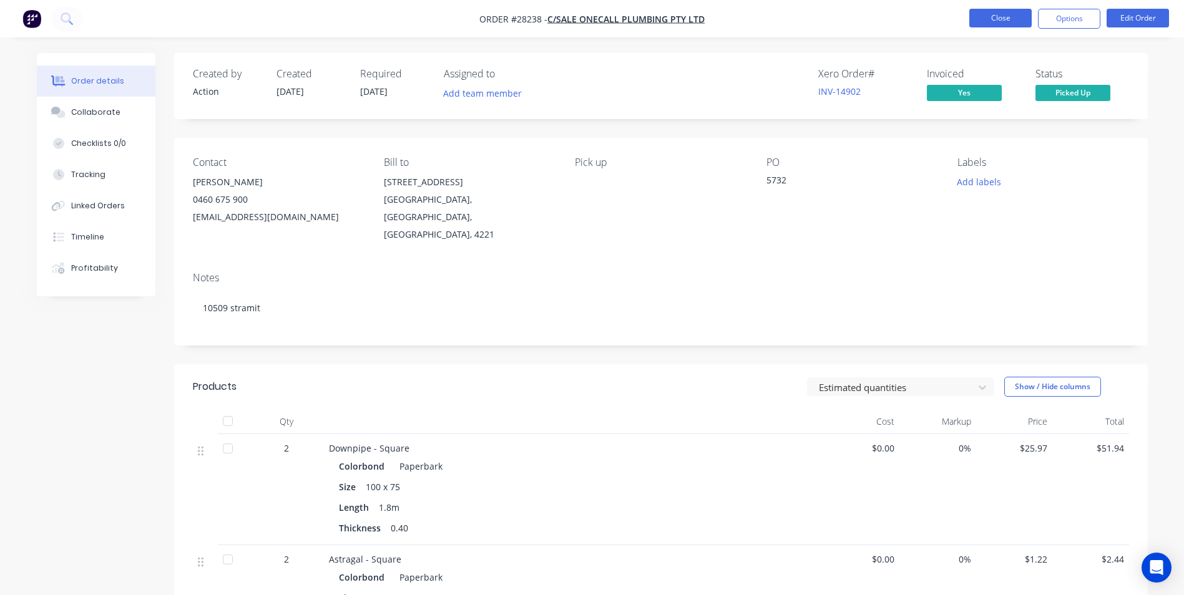
click at [1014, 24] on button "Close" at bounding box center [1000, 18] width 62 height 19
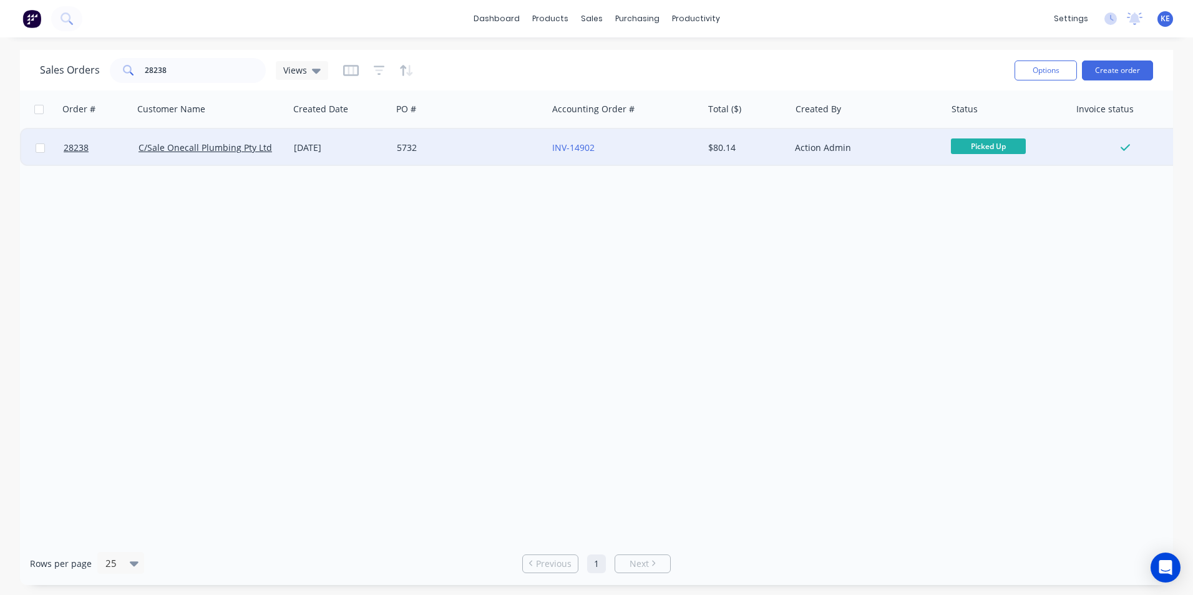
click at [39, 148] on input "checkbox" at bounding box center [40, 148] width 9 height 9
checkbox input "true"
click at [1045, 72] on button "Options" at bounding box center [1046, 71] width 62 height 20
click at [1012, 126] on div "Archive" at bounding box center [1008, 127] width 115 height 18
checkbox input "false"
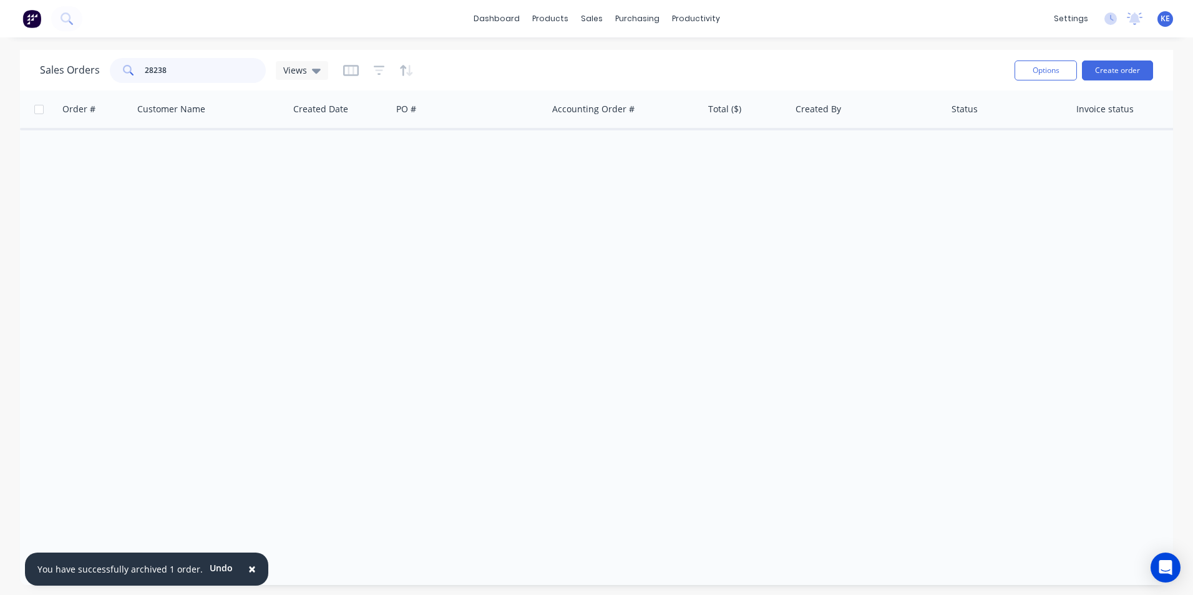
drag, startPoint x: 181, startPoint y: 69, endPoint x: 69, endPoint y: 69, distance: 112.3
click at [69, 69] on div "Sales Orders 28238 Views" at bounding box center [184, 70] width 288 height 25
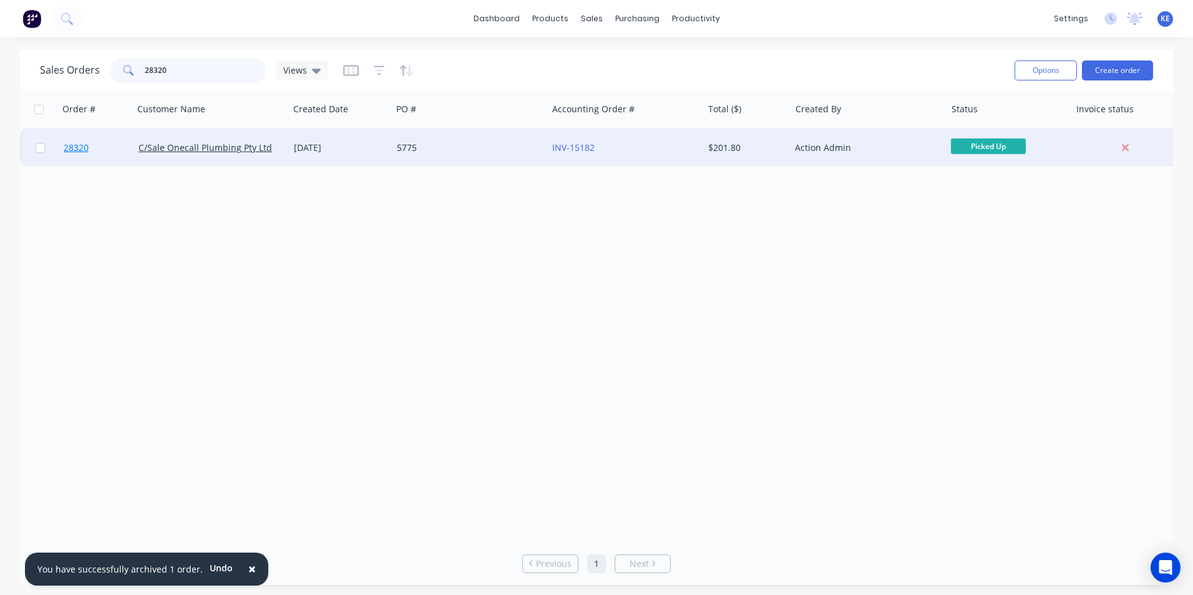
type input "28320"
click at [106, 150] on link "28320" at bounding box center [101, 147] width 75 height 37
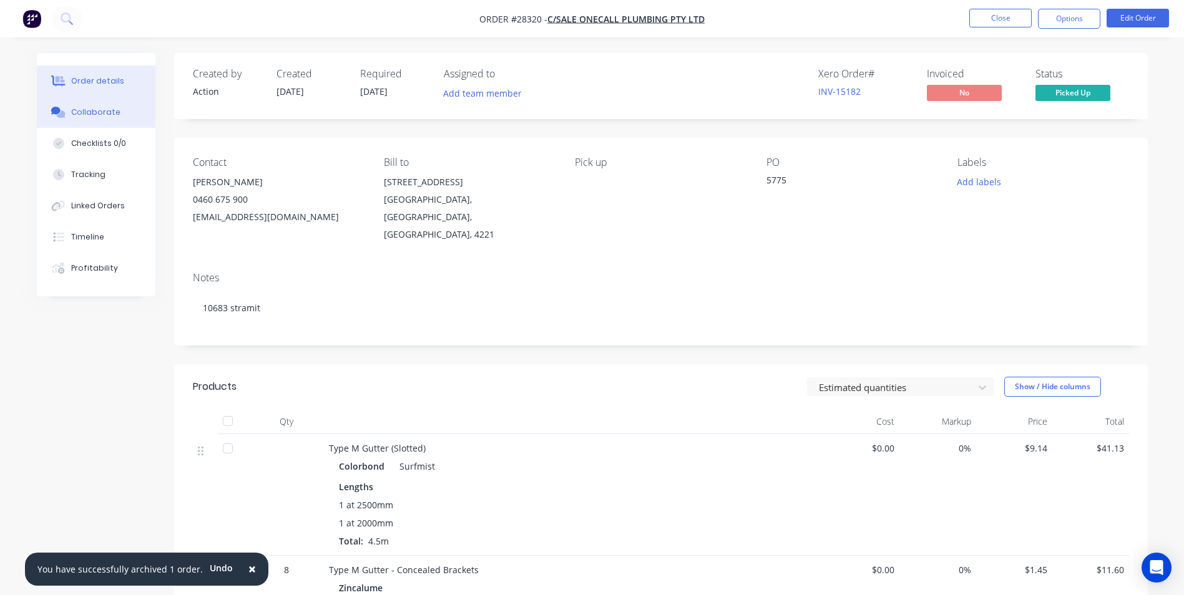
click at [77, 110] on div "Collaborate" at bounding box center [95, 112] width 49 height 11
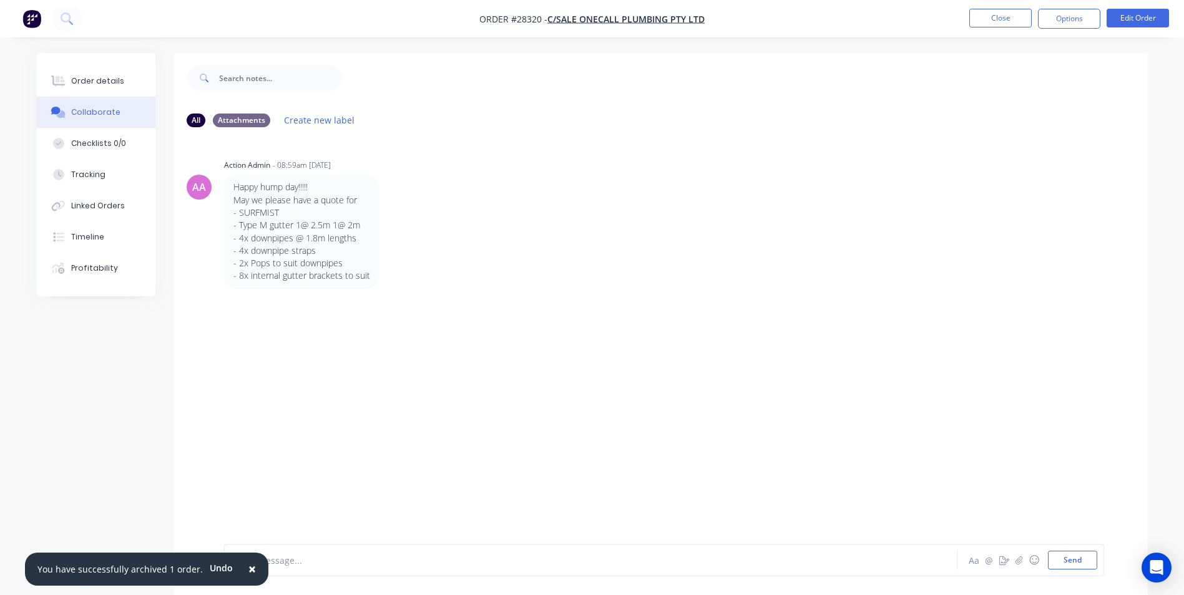
drag, startPoint x: 242, startPoint y: 569, endPoint x: 273, endPoint y: 561, distance: 31.5
click at [248, 569] on span "×" at bounding box center [251, 568] width 7 height 17
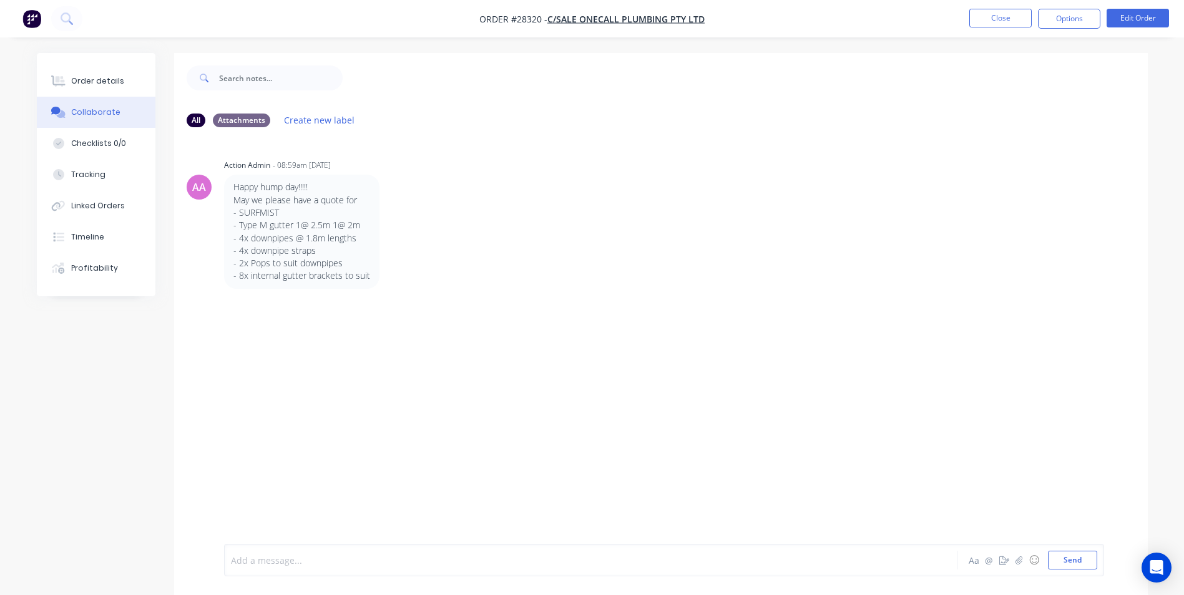
click at [273, 561] on div at bounding box center [556, 560] width 649 height 13
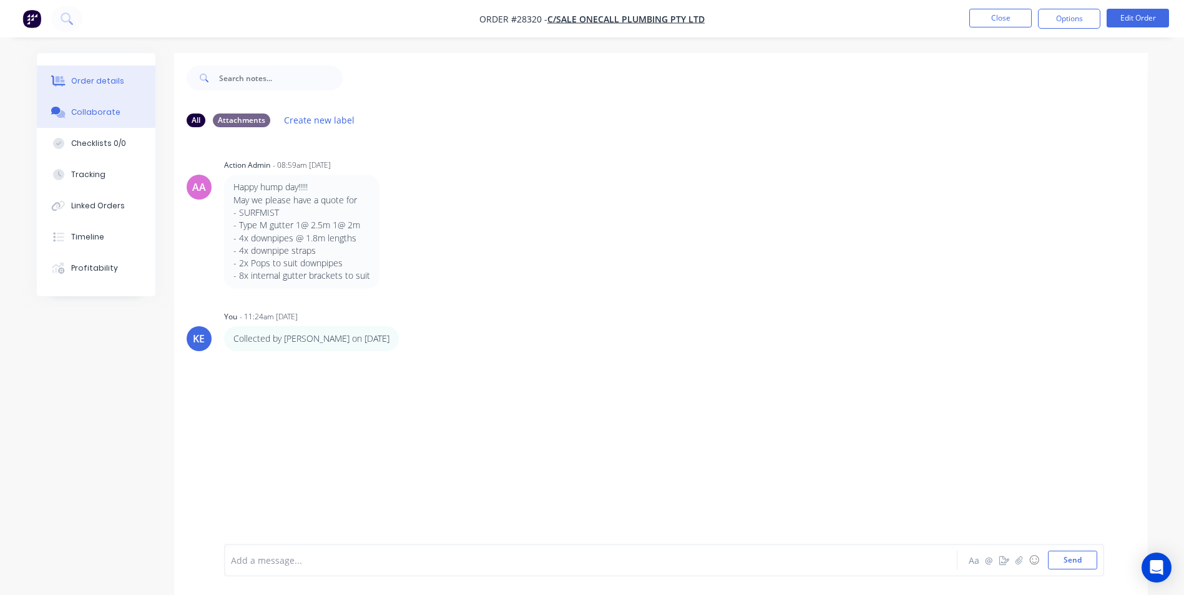
click at [90, 80] on div "Order details" at bounding box center [97, 81] width 53 height 11
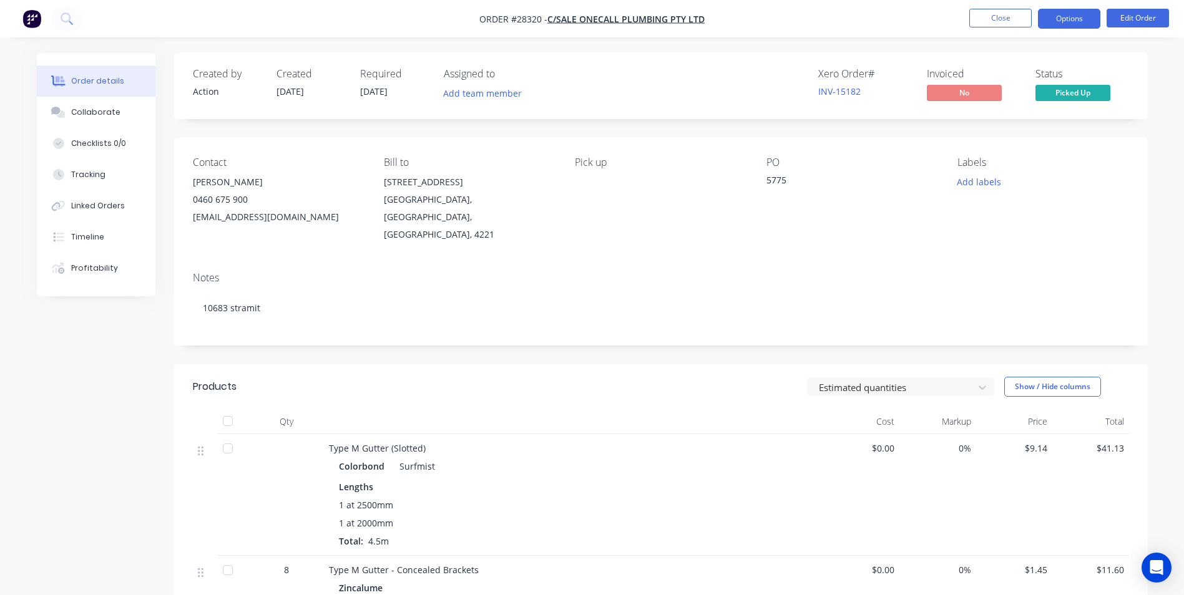
click at [1070, 18] on button "Options" at bounding box center [1069, 19] width 62 height 20
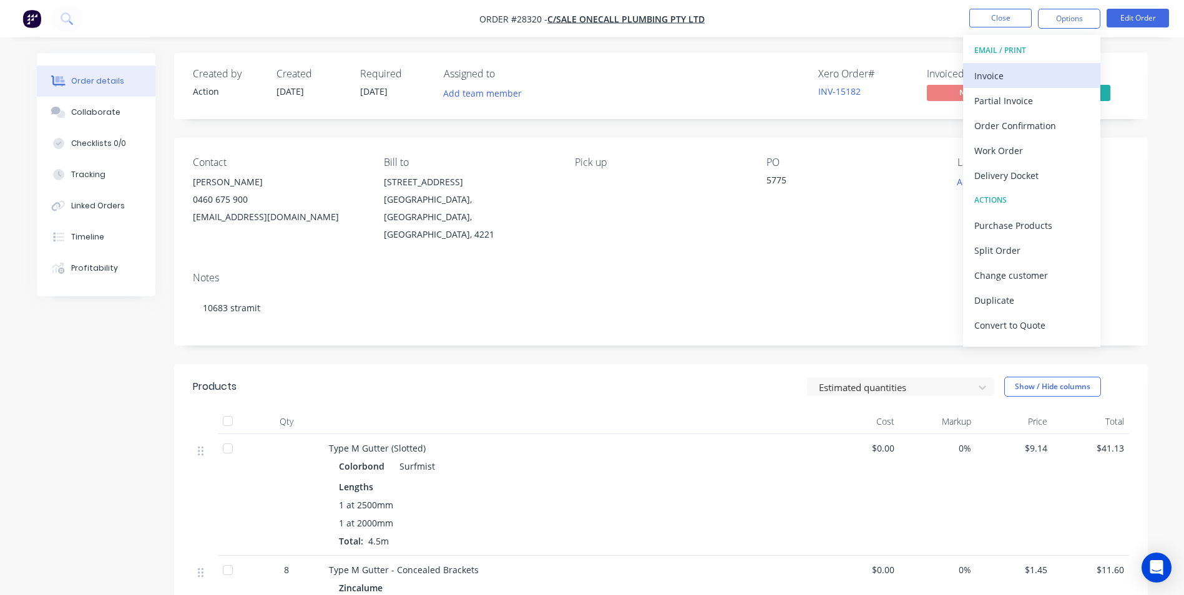
click at [1007, 70] on div "Invoice" at bounding box center [1031, 76] width 115 height 18
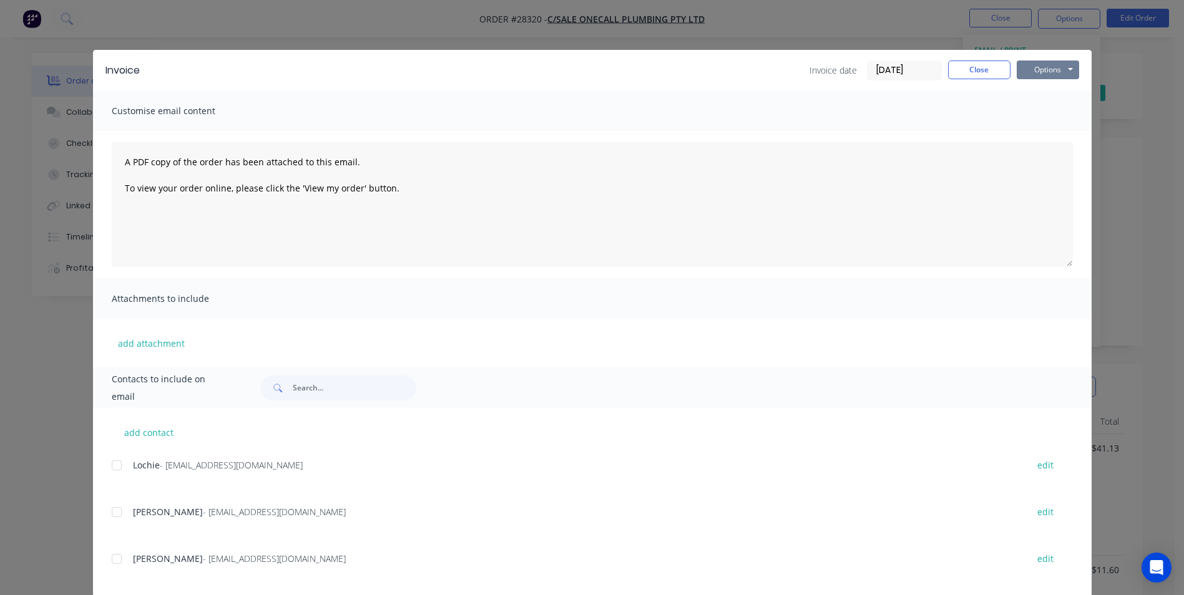
click at [1051, 70] on button "Options" at bounding box center [1048, 70] width 62 height 19
click at [1045, 113] on button "Print" at bounding box center [1057, 112] width 80 height 21
click at [989, 71] on button "Close" at bounding box center [979, 70] width 62 height 19
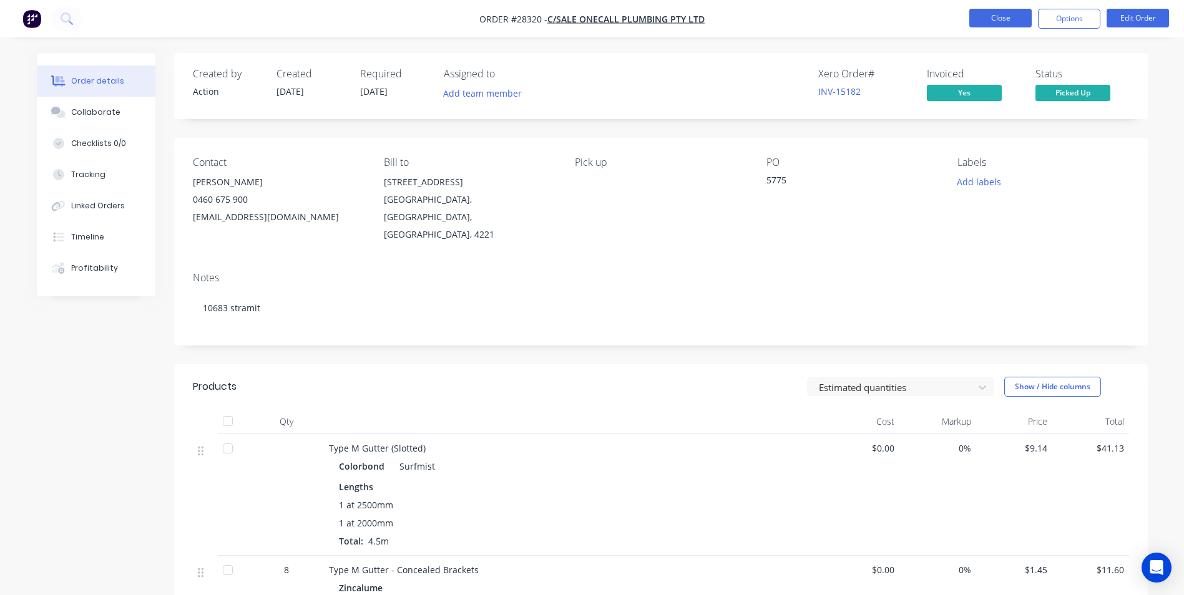
click at [999, 14] on button "Close" at bounding box center [1000, 18] width 62 height 19
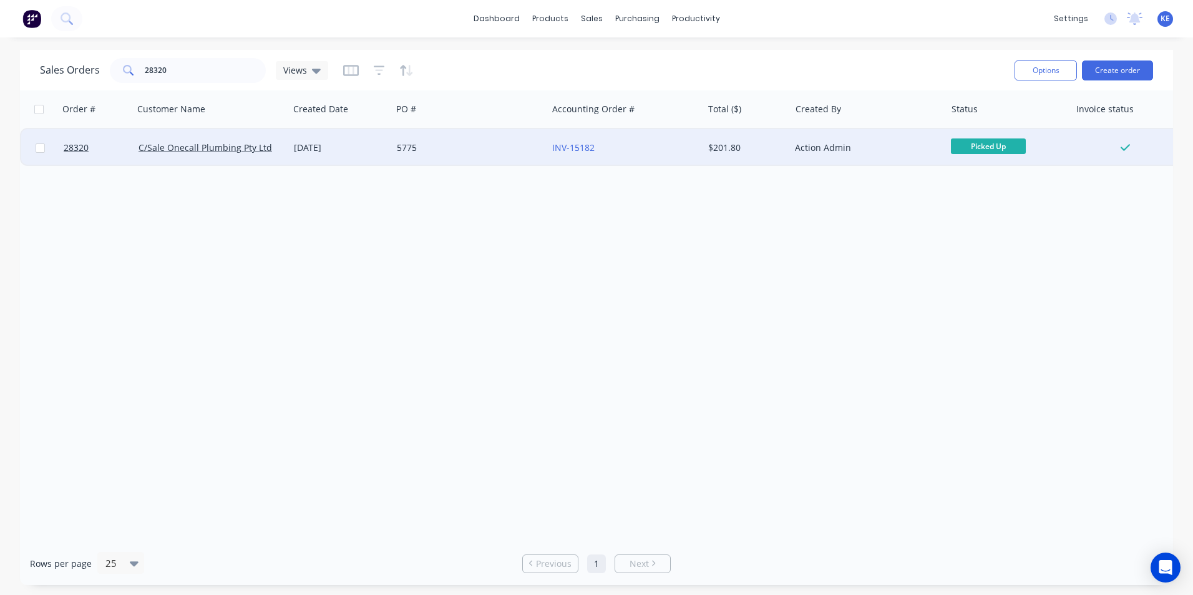
click at [39, 148] on input "checkbox" at bounding box center [40, 148] width 9 height 9
checkbox input "true"
click at [1040, 62] on button "Options" at bounding box center [1046, 71] width 62 height 20
click at [994, 120] on div "Archive" at bounding box center [1008, 127] width 115 height 18
checkbox input "false"
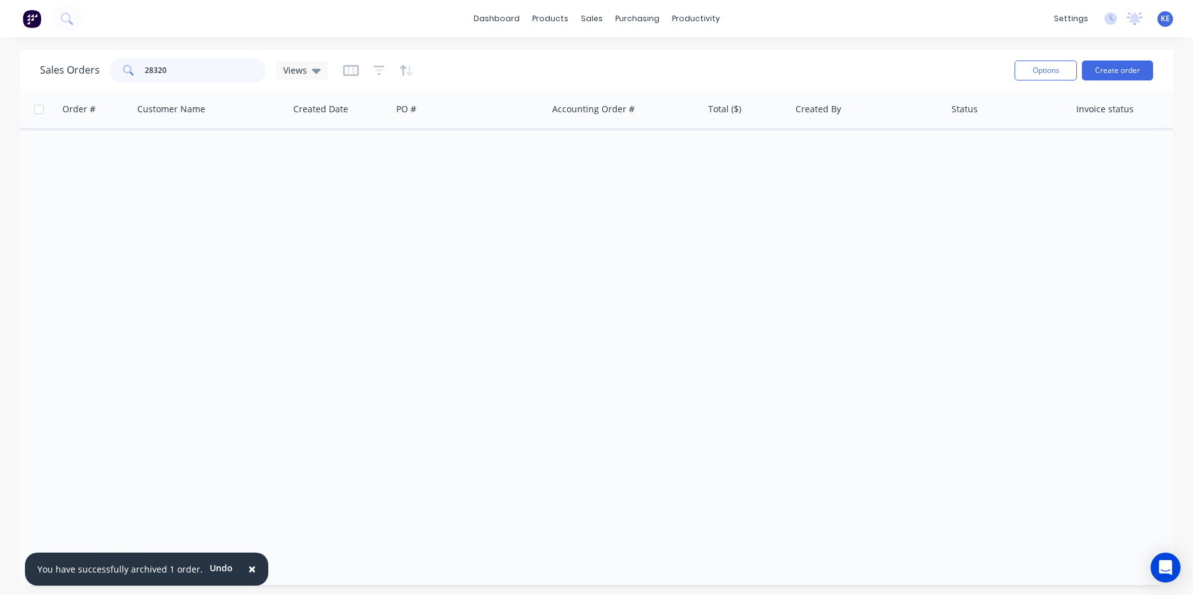
drag, startPoint x: 179, startPoint y: 76, endPoint x: 91, endPoint y: 81, distance: 87.5
click at [91, 81] on div "Sales Orders 28320 Views" at bounding box center [184, 70] width 288 height 25
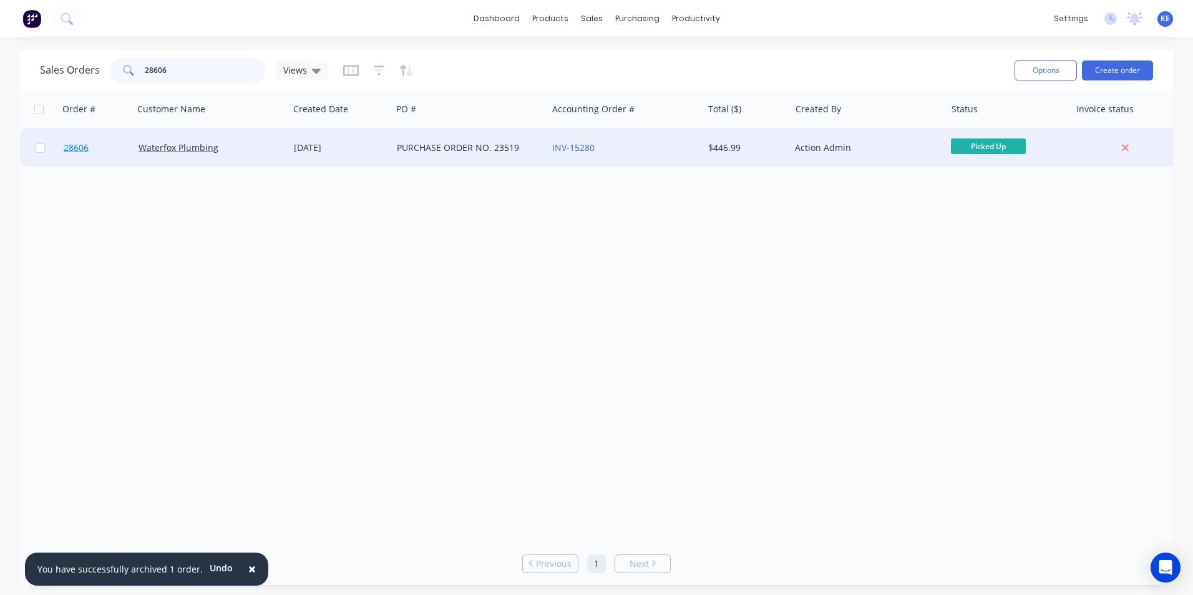
type input "28606"
click at [116, 152] on link "28606" at bounding box center [101, 147] width 75 height 37
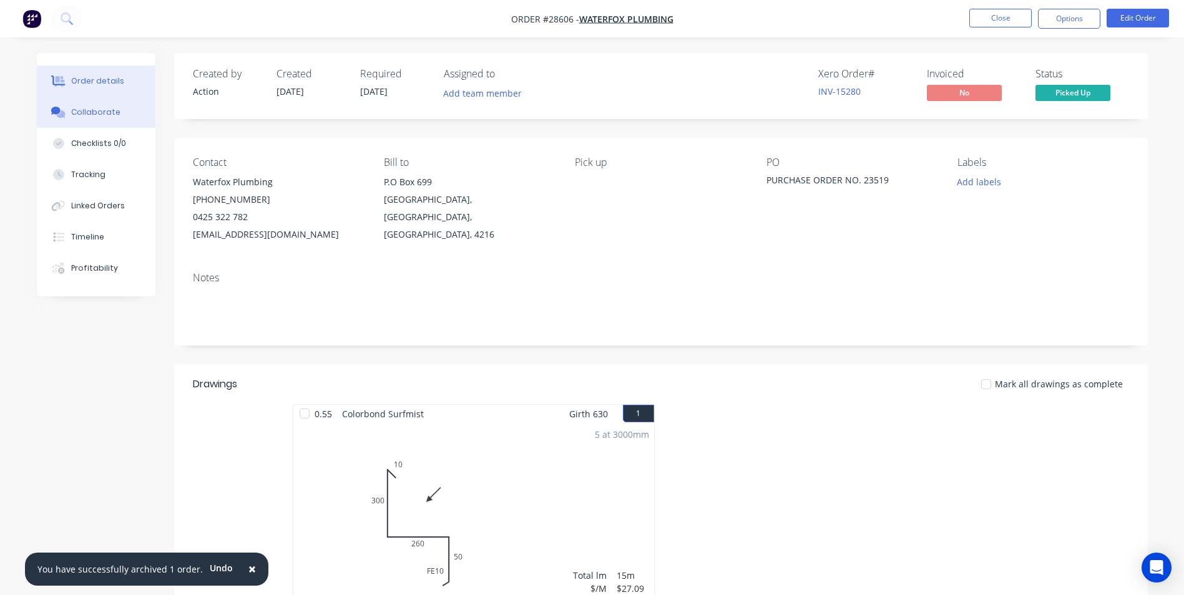
click at [75, 104] on button "Collaborate" at bounding box center [96, 112] width 119 height 31
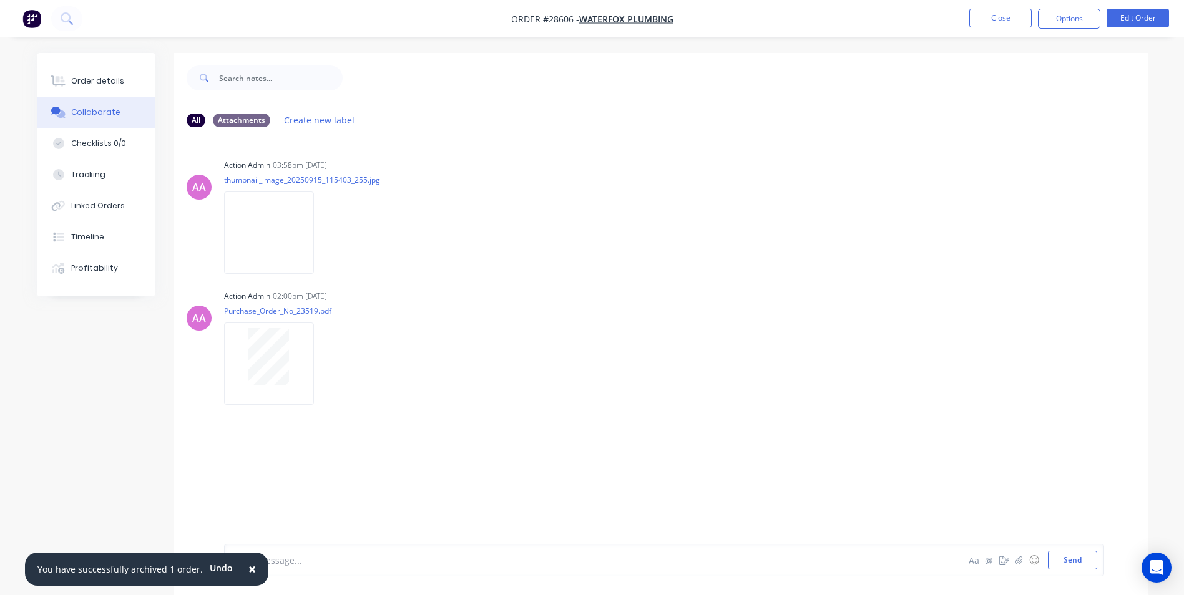
click at [248, 569] on span "×" at bounding box center [251, 568] width 7 height 17
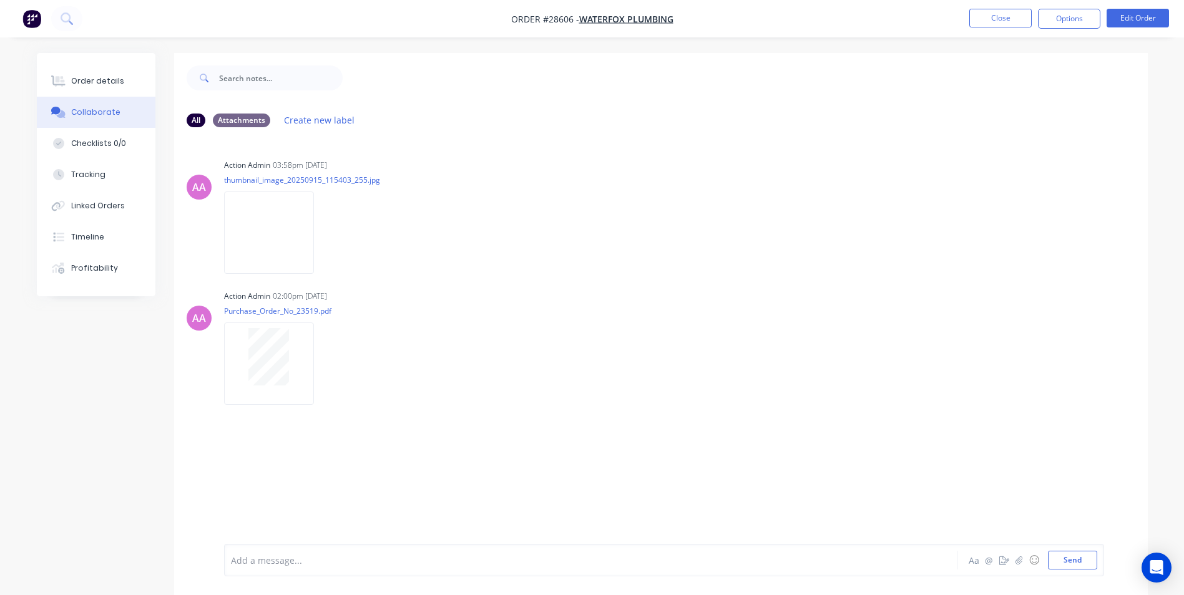
click at [262, 563] on div at bounding box center [556, 560] width 649 height 13
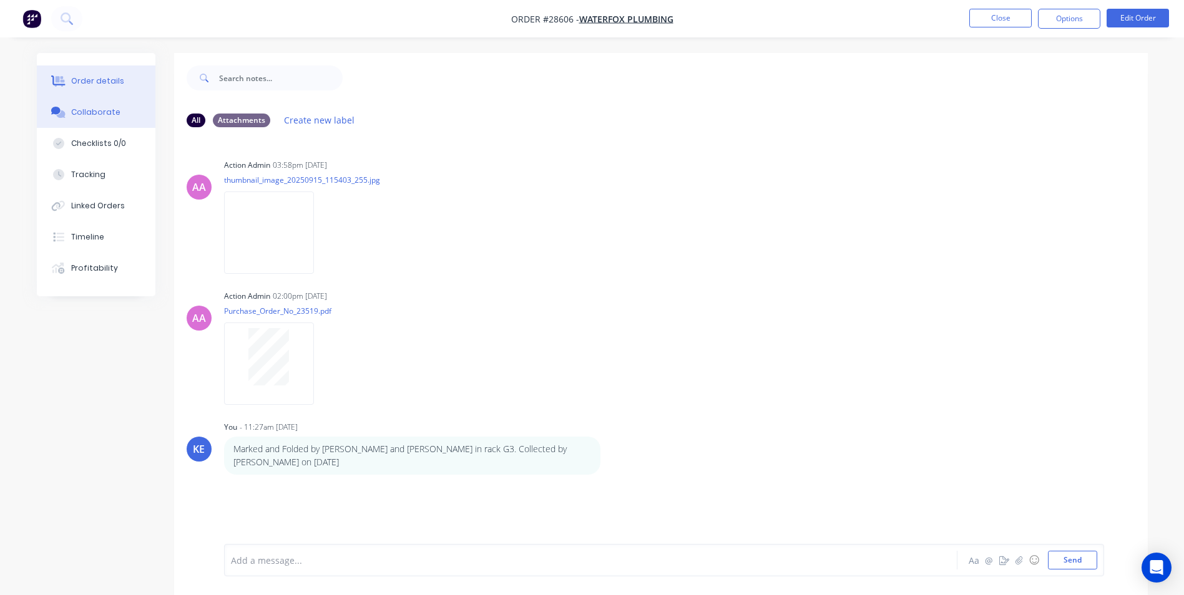
click at [102, 74] on button "Order details" at bounding box center [96, 81] width 119 height 31
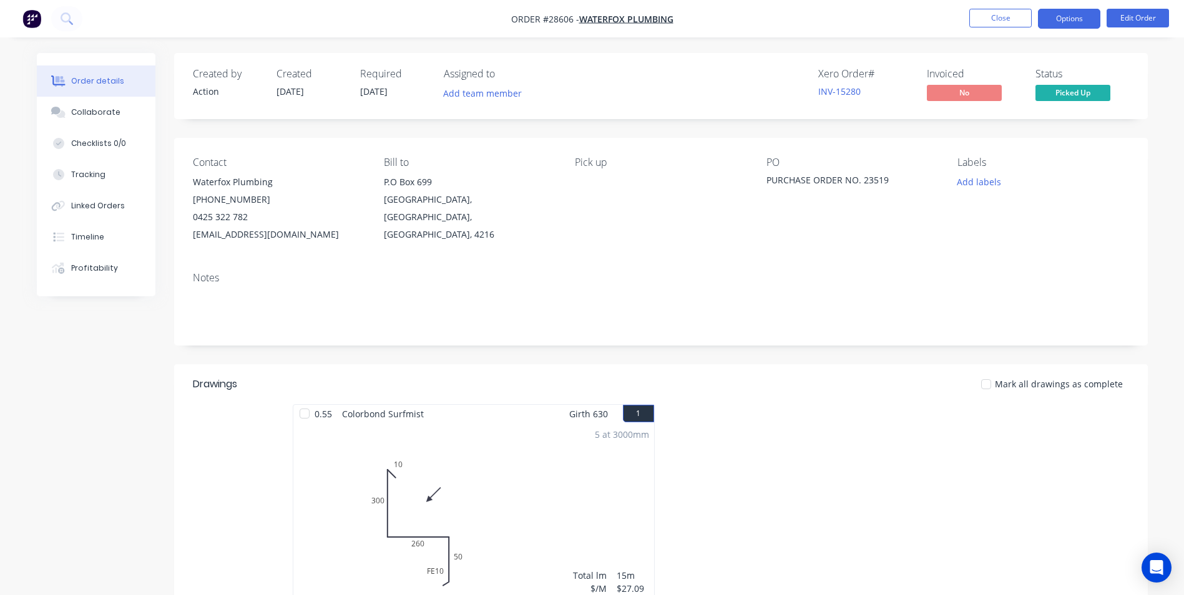
click at [1064, 14] on button "Options" at bounding box center [1069, 19] width 62 height 20
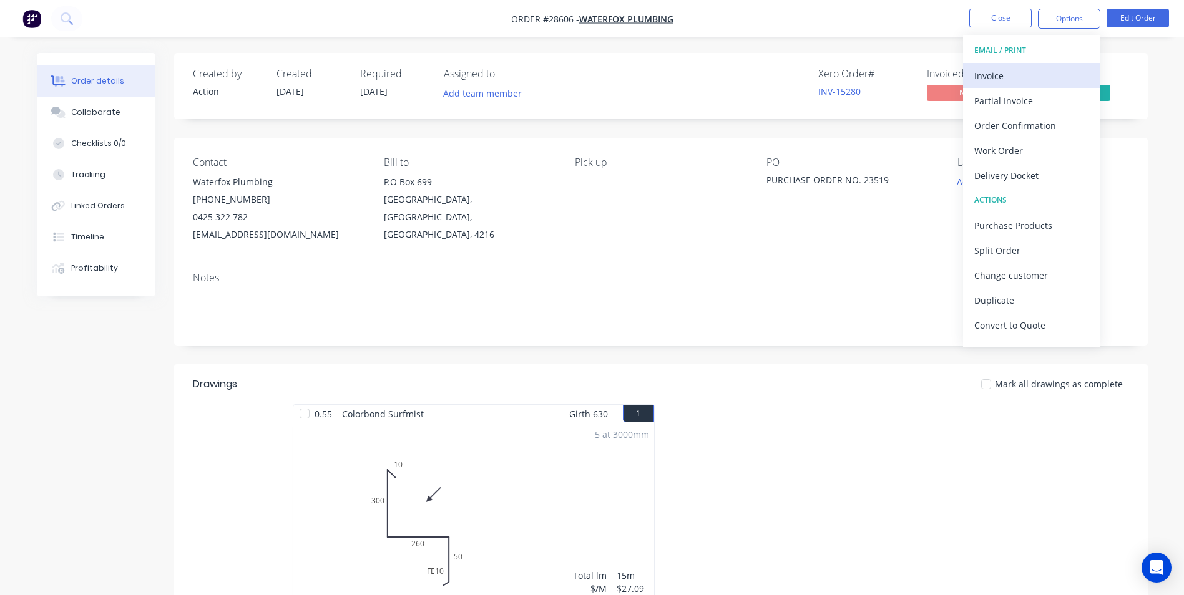
click at [1029, 74] on div "Invoice" at bounding box center [1031, 76] width 115 height 18
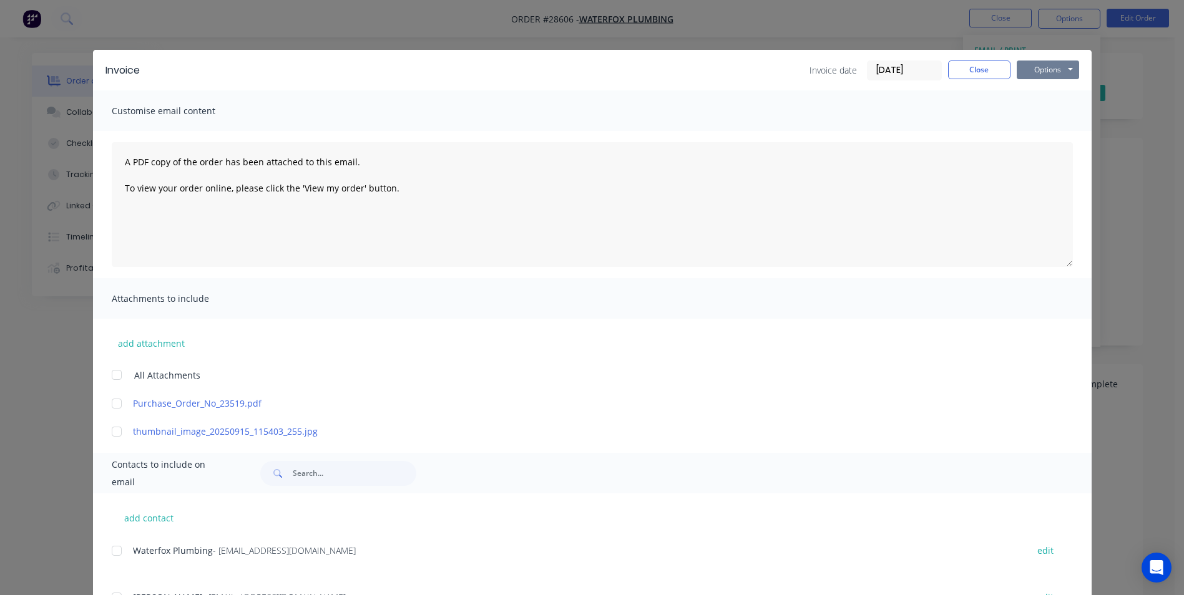
click at [1032, 72] on button "Options" at bounding box center [1048, 70] width 62 height 19
click at [1044, 109] on button "Print" at bounding box center [1057, 112] width 80 height 21
click at [979, 74] on button "Close" at bounding box center [979, 70] width 62 height 19
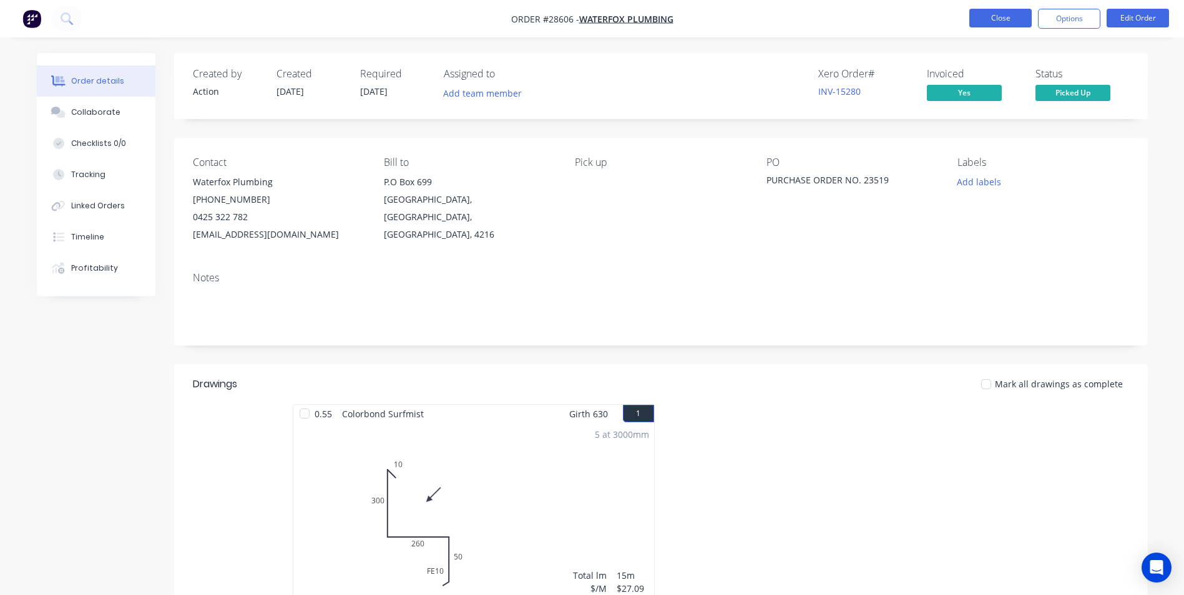
click at [992, 11] on button "Close" at bounding box center [1000, 18] width 62 height 19
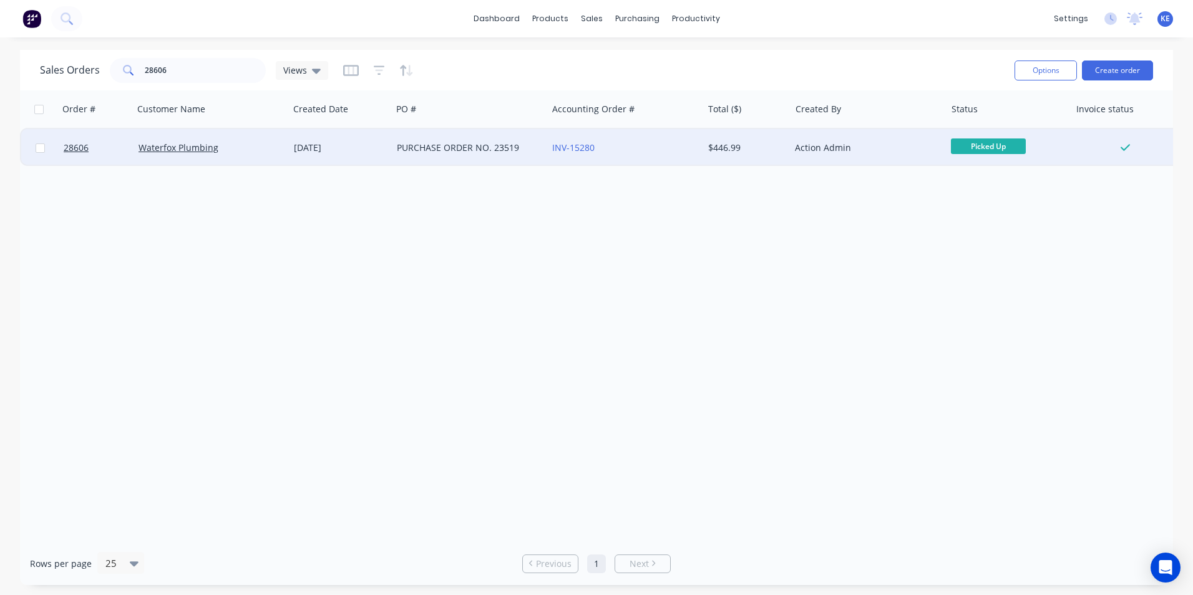
click at [41, 144] on input "checkbox" at bounding box center [40, 148] width 9 height 9
checkbox input "true"
click at [1044, 67] on button "Options" at bounding box center [1046, 71] width 62 height 20
click at [987, 130] on div "Archive" at bounding box center [1008, 127] width 115 height 18
checkbox input "false"
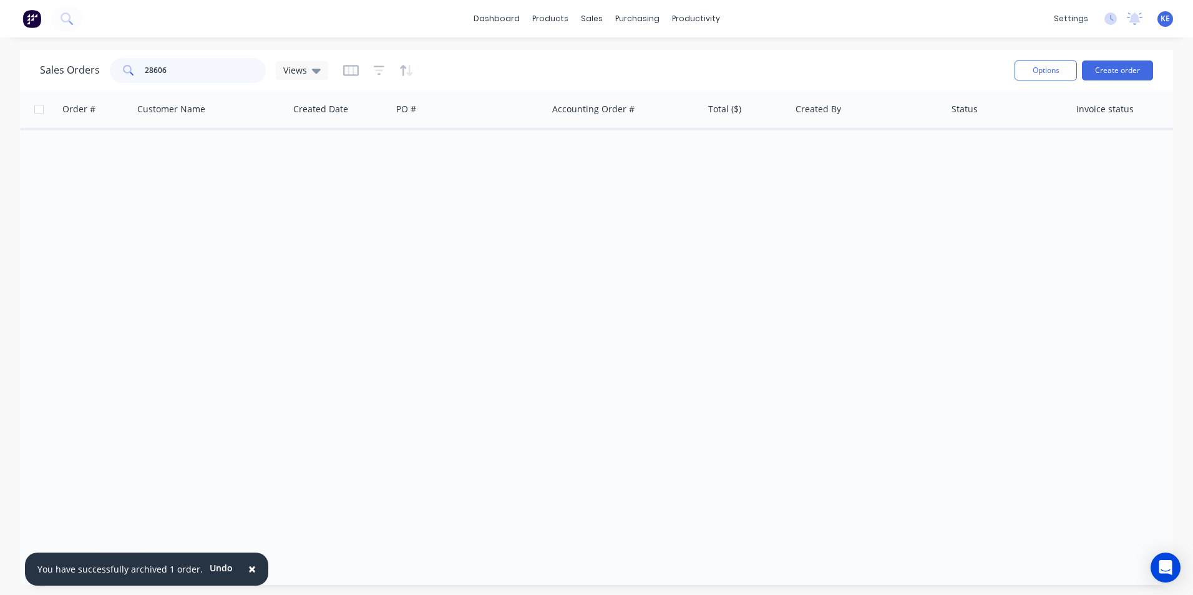
drag, startPoint x: 197, startPoint y: 62, endPoint x: 33, endPoint y: 76, distance: 164.2
click at [33, 76] on div "Sales Orders 28606 Views Options Create order" at bounding box center [596, 70] width 1153 height 41
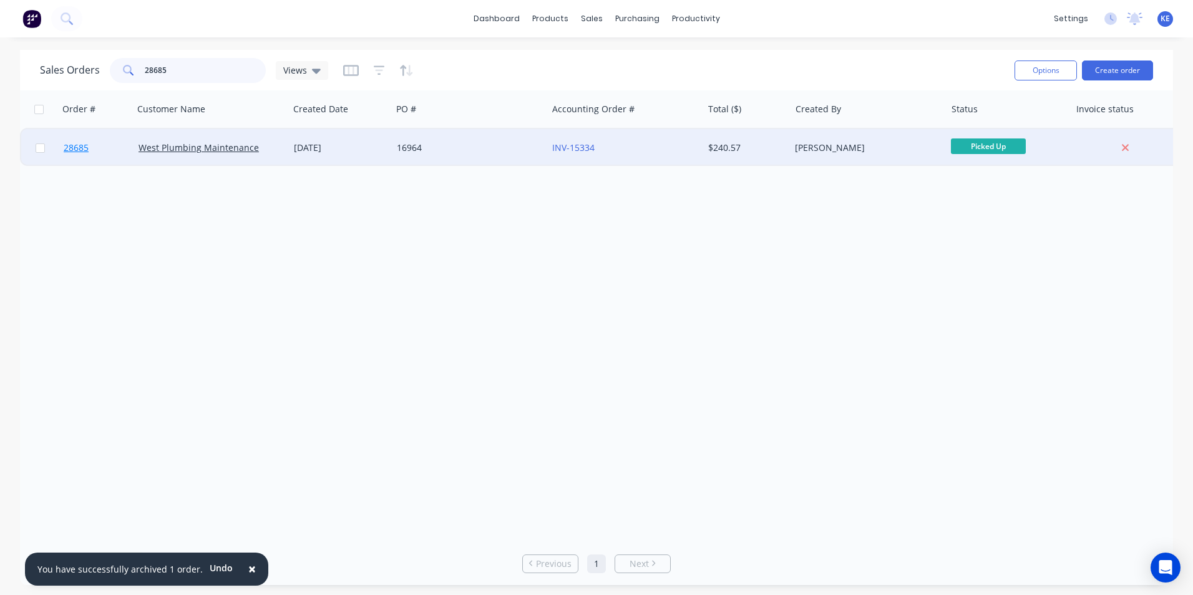
type input "28685"
click at [115, 151] on link "28685" at bounding box center [101, 147] width 75 height 37
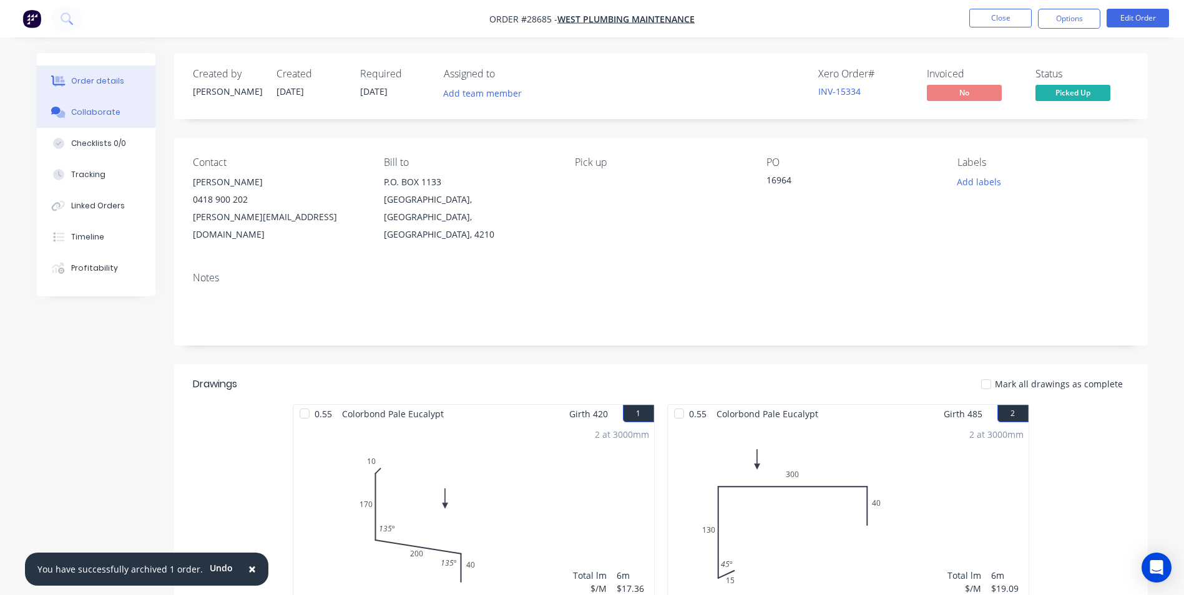
click at [104, 115] on div "Collaborate" at bounding box center [95, 112] width 49 height 11
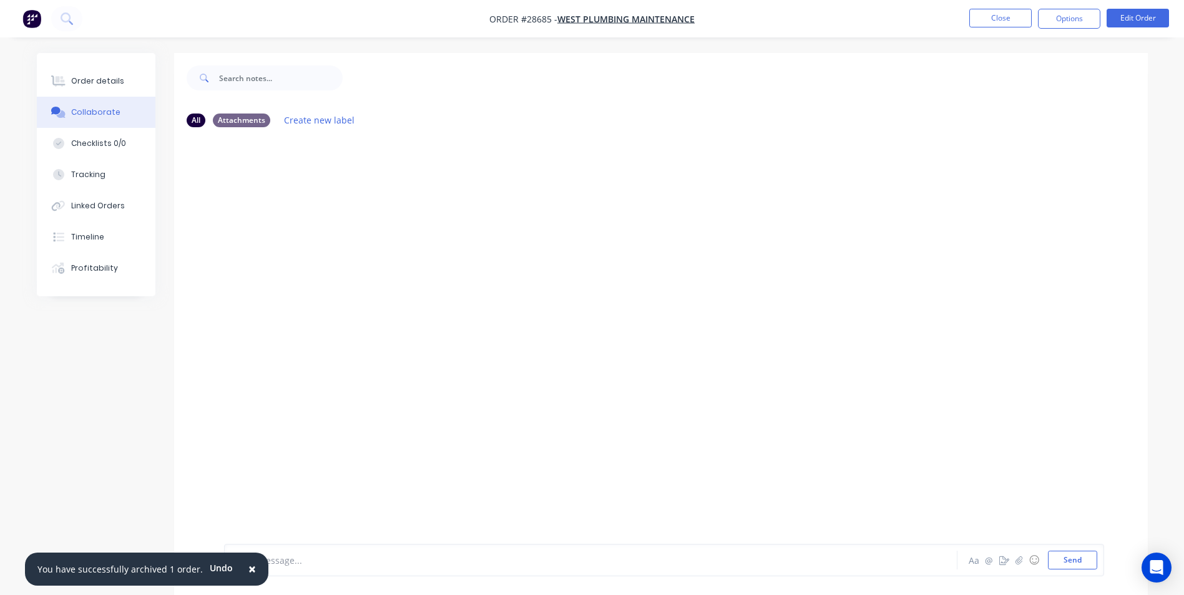
drag, startPoint x: 242, startPoint y: 572, endPoint x: 265, endPoint y: 562, distance: 25.2
click at [248, 570] on span "×" at bounding box center [251, 568] width 7 height 17
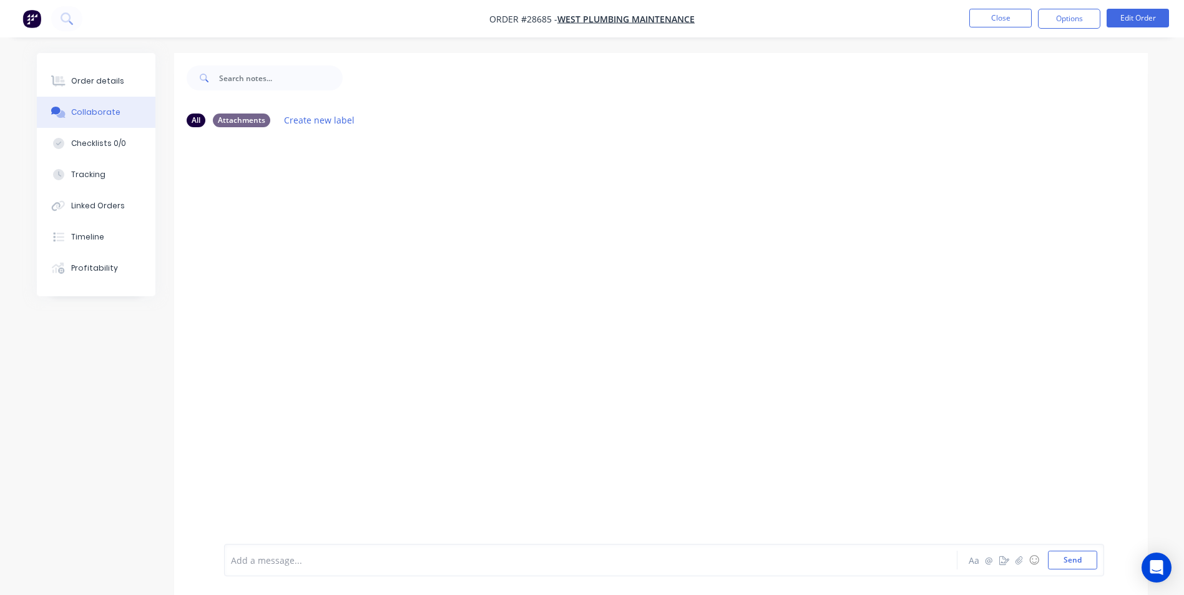
drag, startPoint x: 265, startPoint y: 562, endPoint x: 263, endPoint y: 551, distance: 11.3
click at [264, 562] on div at bounding box center [556, 560] width 649 height 13
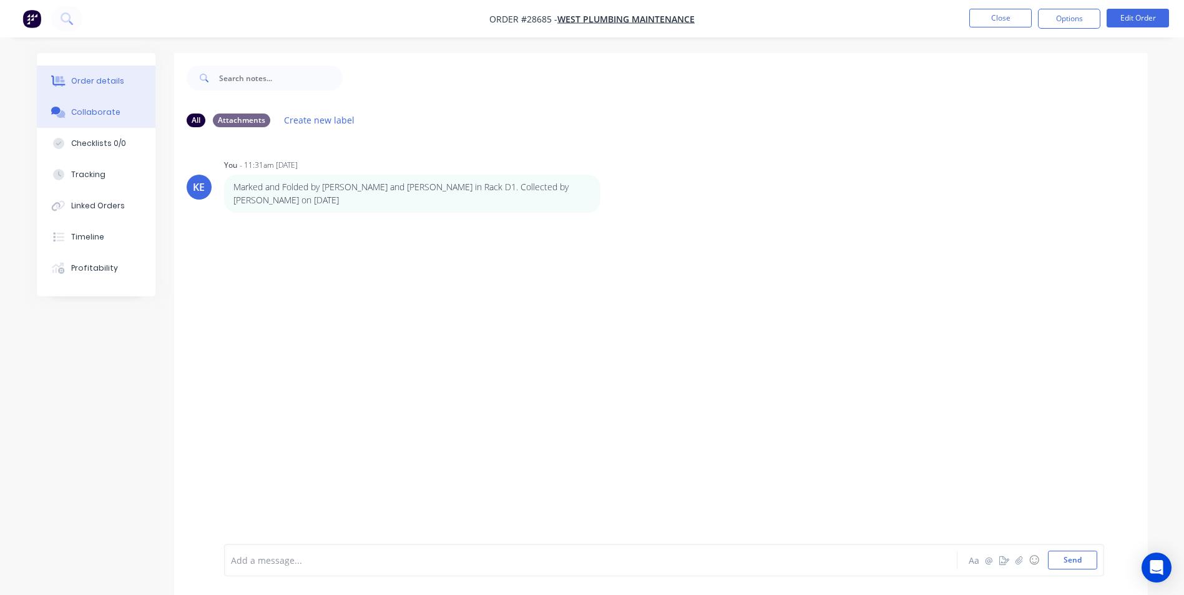
click at [81, 77] on div "Order details" at bounding box center [97, 81] width 53 height 11
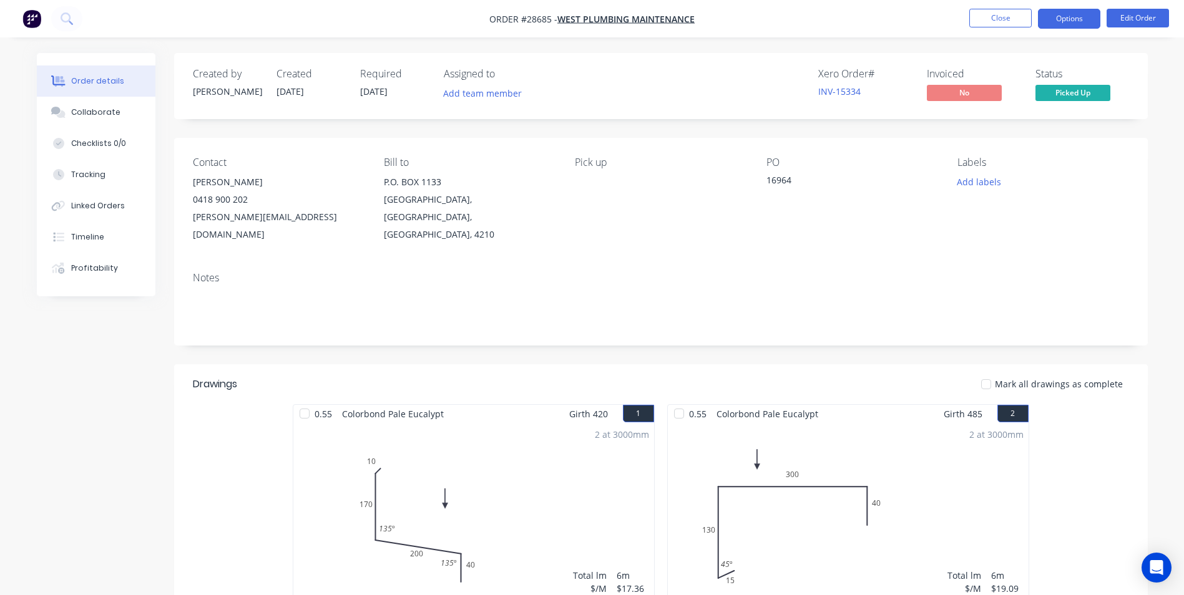
click at [1063, 19] on button "Options" at bounding box center [1069, 19] width 62 height 20
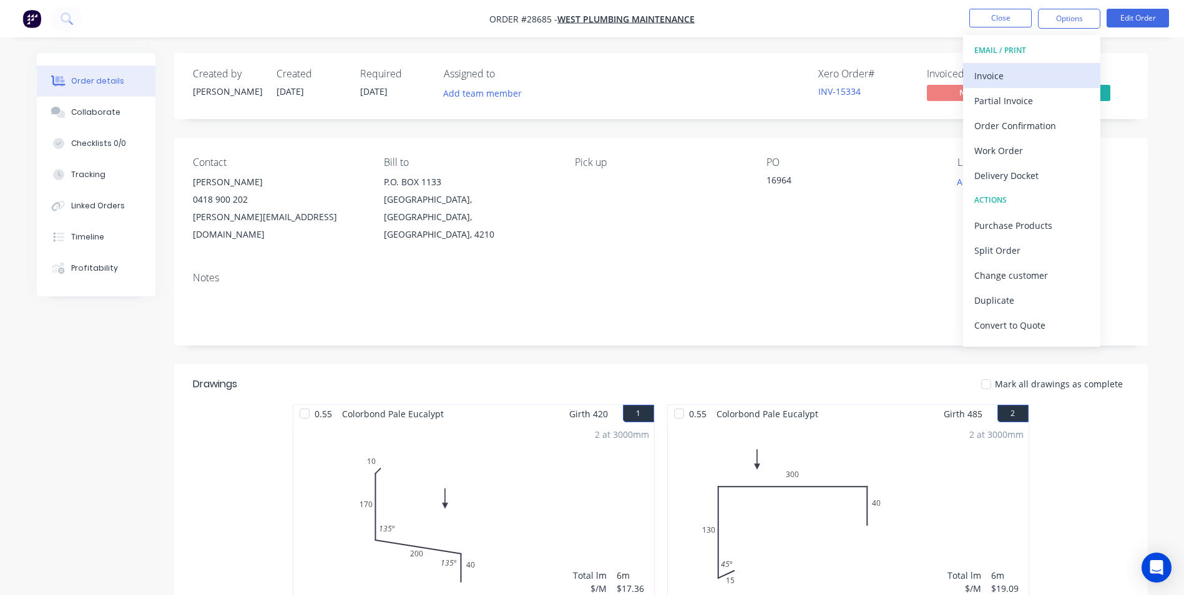
click at [1012, 77] on div "Invoice" at bounding box center [1031, 76] width 115 height 18
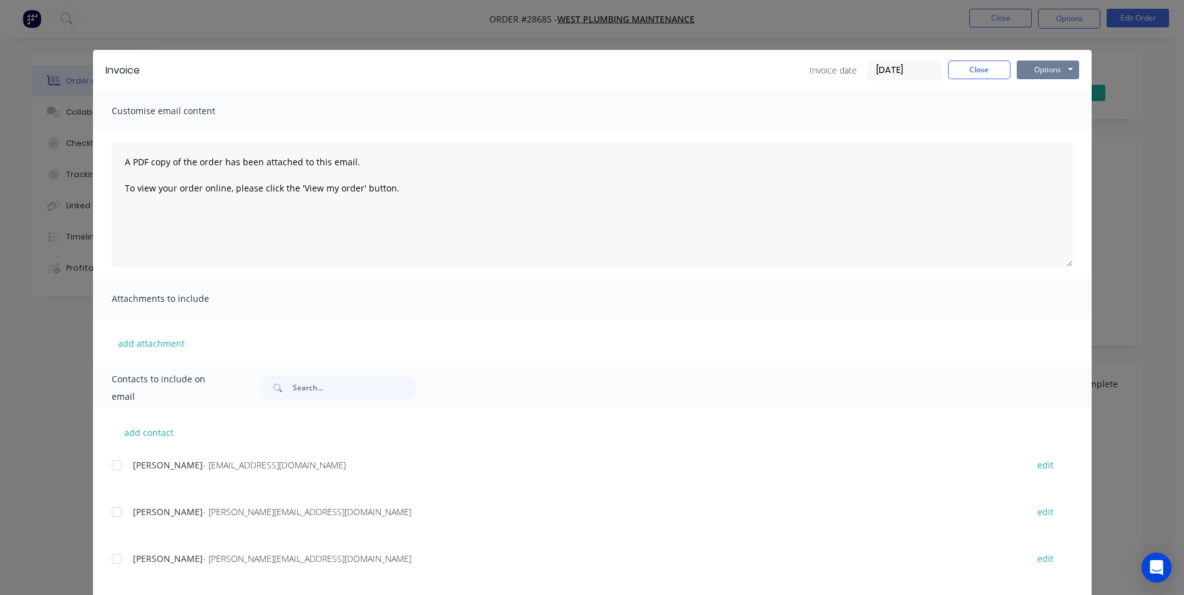
click at [1050, 69] on button "Options" at bounding box center [1048, 70] width 62 height 19
click at [1035, 108] on button "Print" at bounding box center [1057, 112] width 80 height 21
click at [967, 67] on button "Close" at bounding box center [979, 70] width 62 height 19
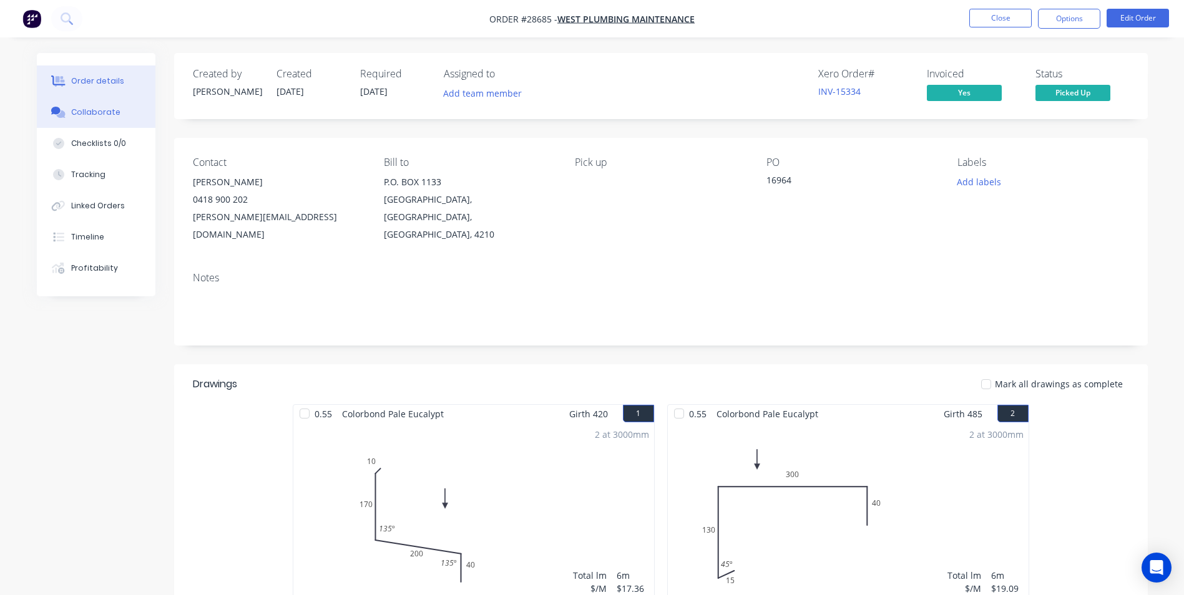
click at [87, 107] on div "Collaborate" at bounding box center [95, 112] width 49 height 11
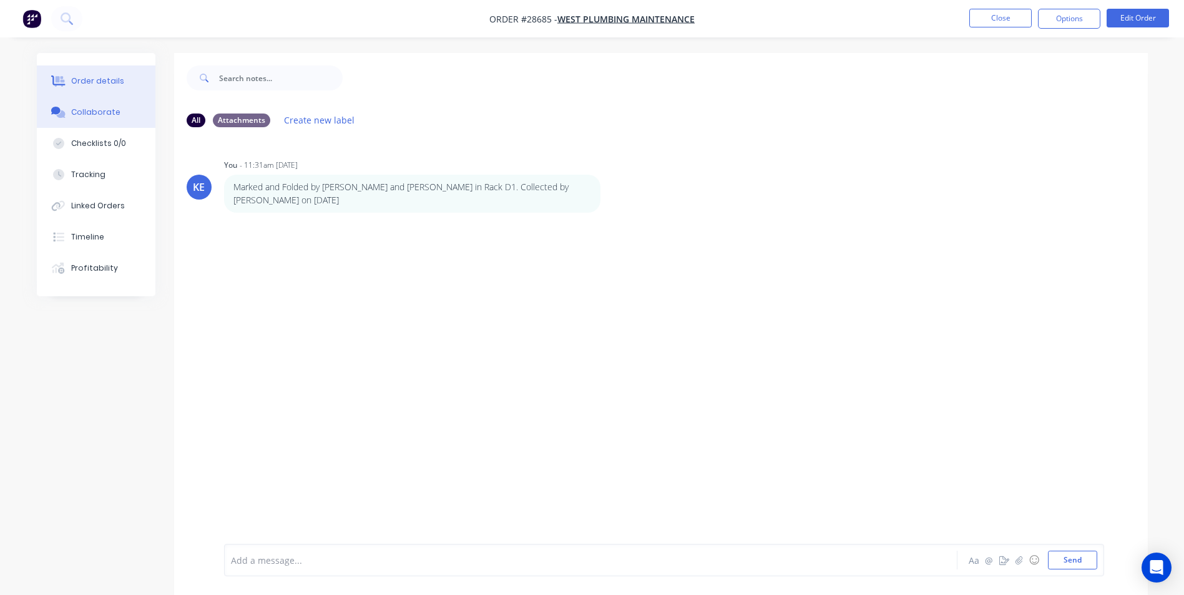
click at [97, 70] on button "Order details" at bounding box center [96, 81] width 119 height 31
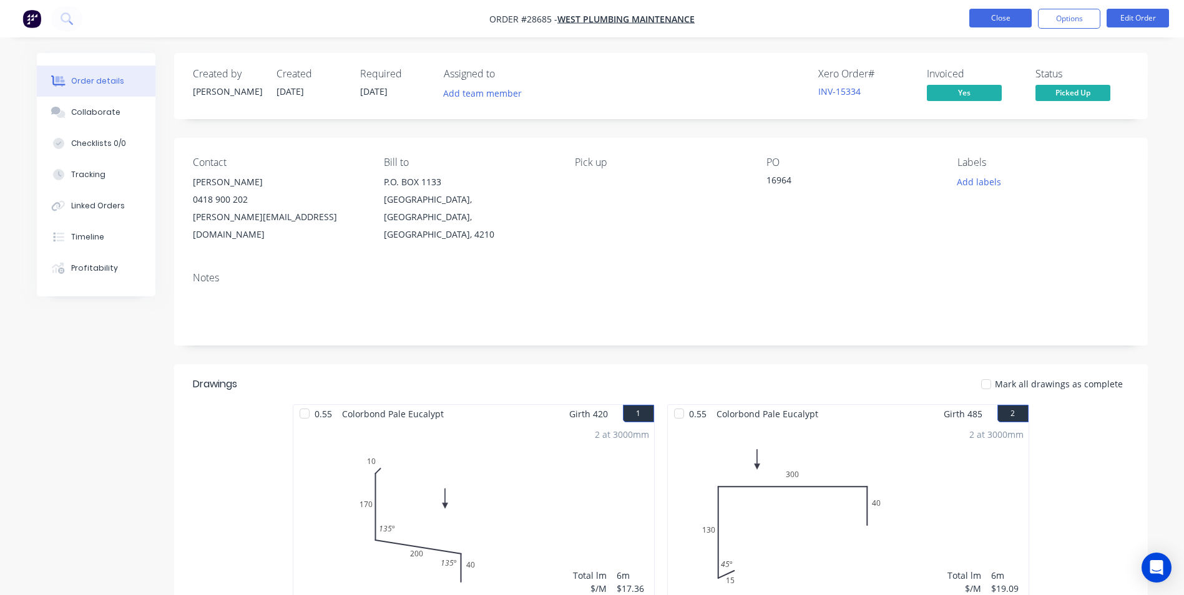
click at [1001, 15] on button "Close" at bounding box center [1000, 18] width 62 height 19
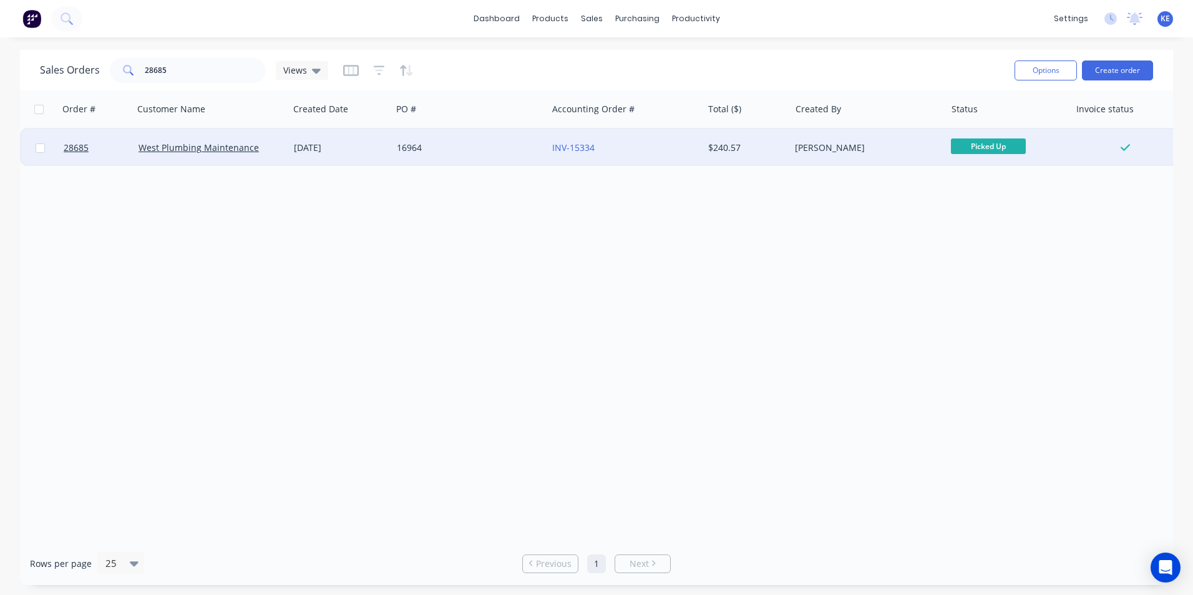
click at [36, 149] on input "checkbox" at bounding box center [40, 148] width 9 height 9
checkbox input "true"
click at [1044, 66] on button "Options" at bounding box center [1046, 71] width 62 height 20
click at [992, 131] on div "Archive" at bounding box center [1008, 127] width 115 height 18
checkbox input "false"
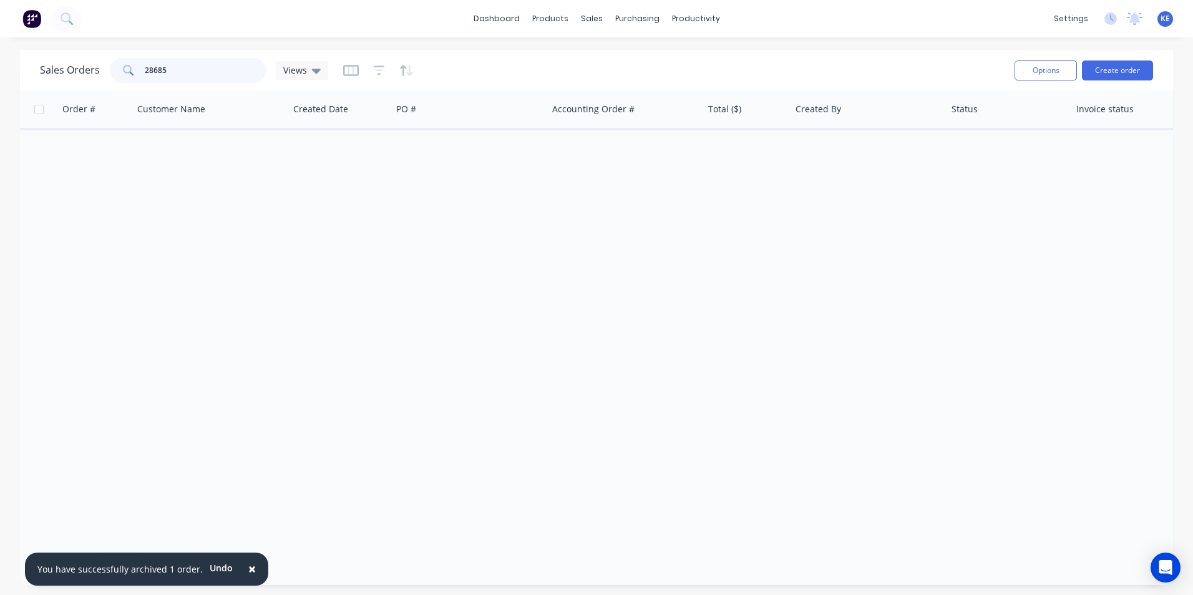
drag, startPoint x: 210, startPoint y: 71, endPoint x: 49, endPoint y: 81, distance: 161.3
click at [49, 81] on div "Sales Orders 28685 Views" at bounding box center [184, 70] width 288 height 25
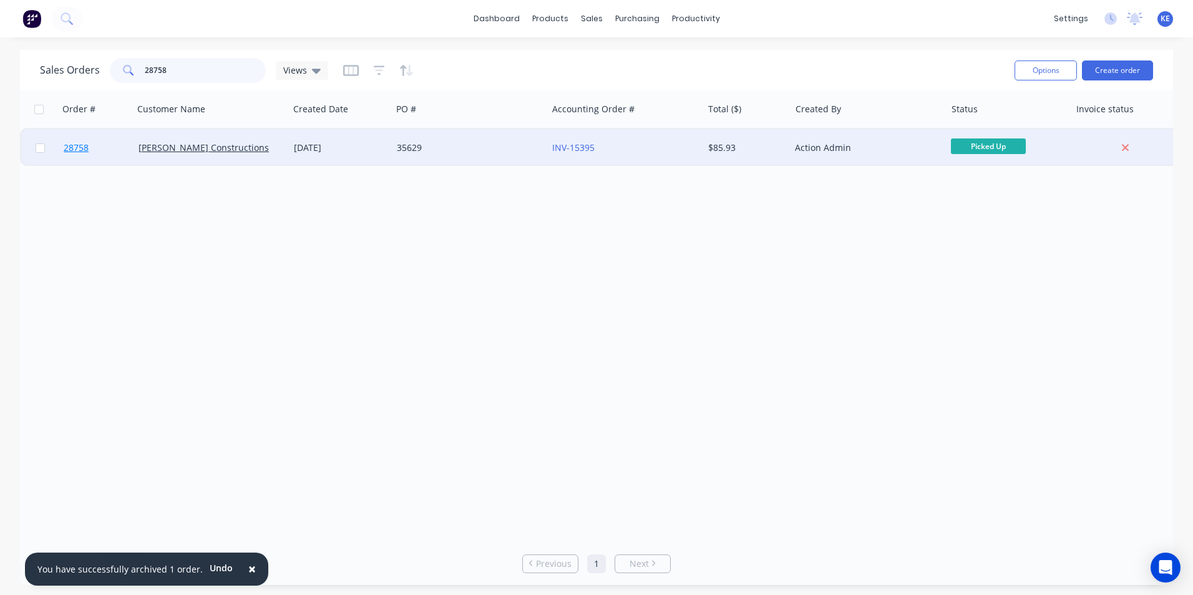
type input "28758"
click at [113, 144] on link "28758" at bounding box center [101, 147] width 75 height 37
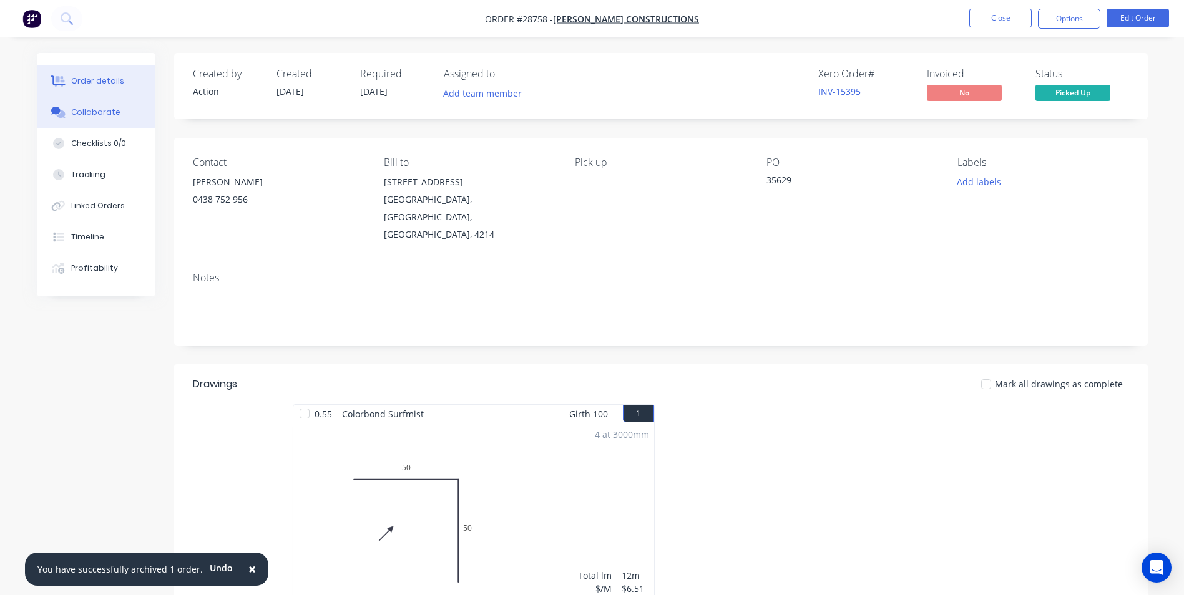
click at [84, 109] on div "Collaborate" at bounding box center [95, 112] width 49 height 11
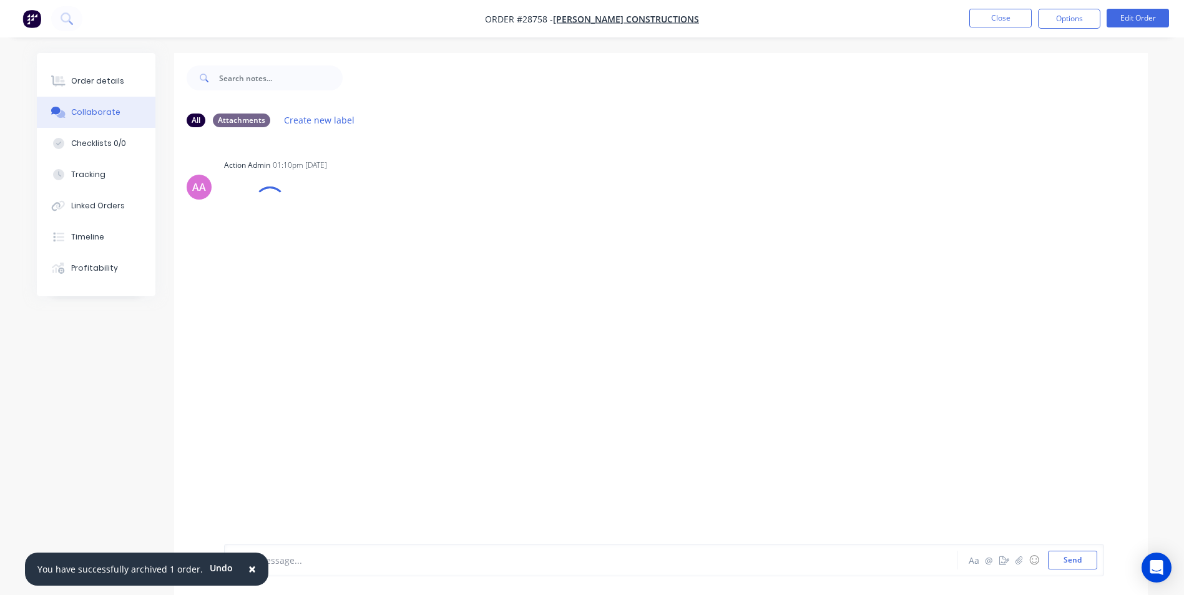
click at [248, 569] on span "×" at bounding box center [251, 568] width 7 height 17
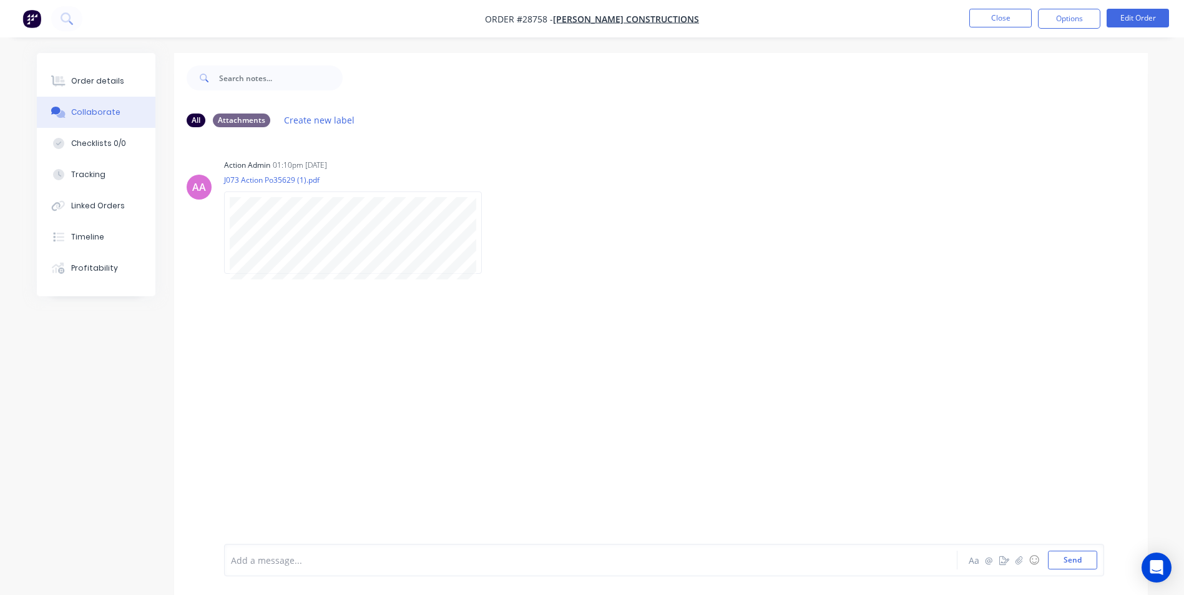
drag, startPoint x: 261, startPoint y: 569, endPoint x: 285, endPoint y: 464, distance: 107.5
click at [263, 562] on div "Add a message..." at bounding box center [556, 560] width 650 height 19
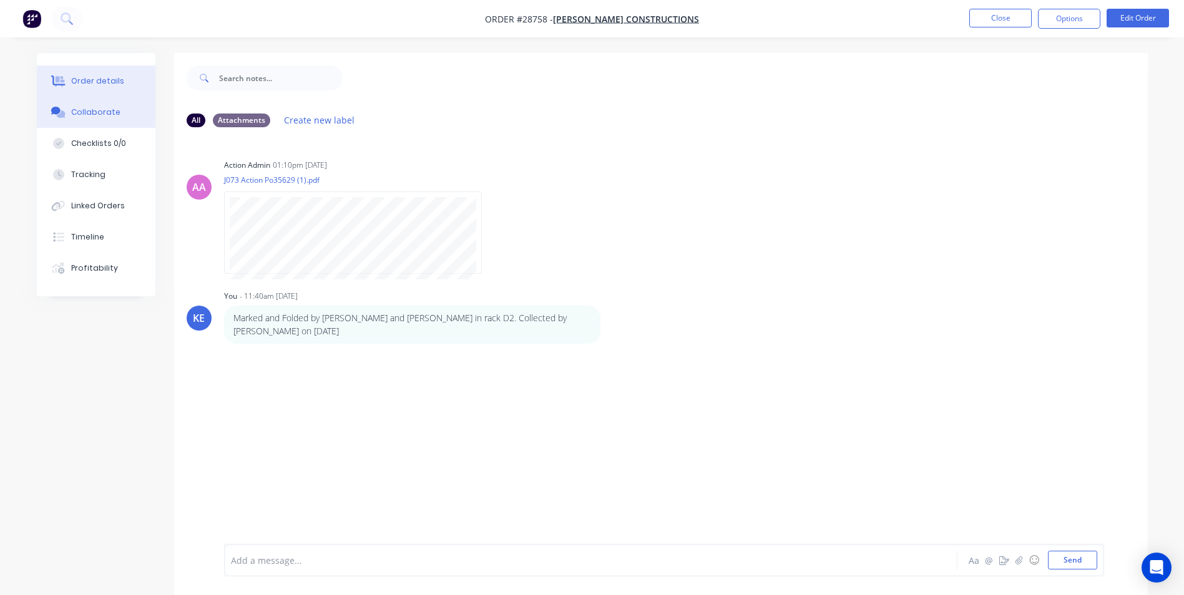
click at [104, 89] on button "Order details" at bounding box center [96, 81] width 119 height 31
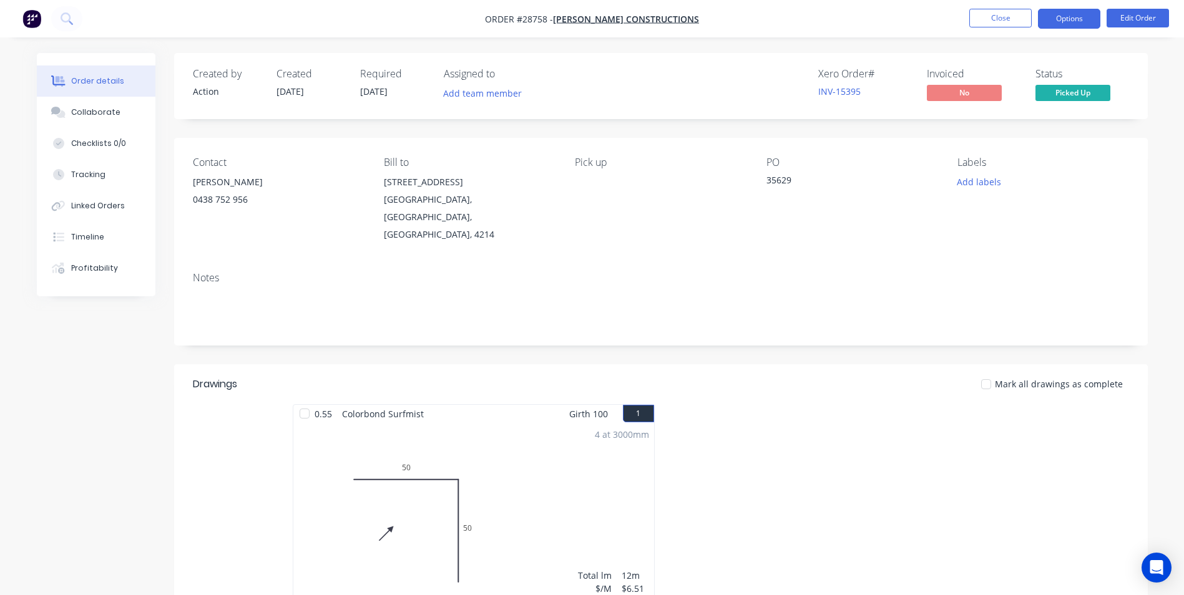
click at [1065, 12] on button "Options" at bounding box center [1069, 19] width 62 height 20
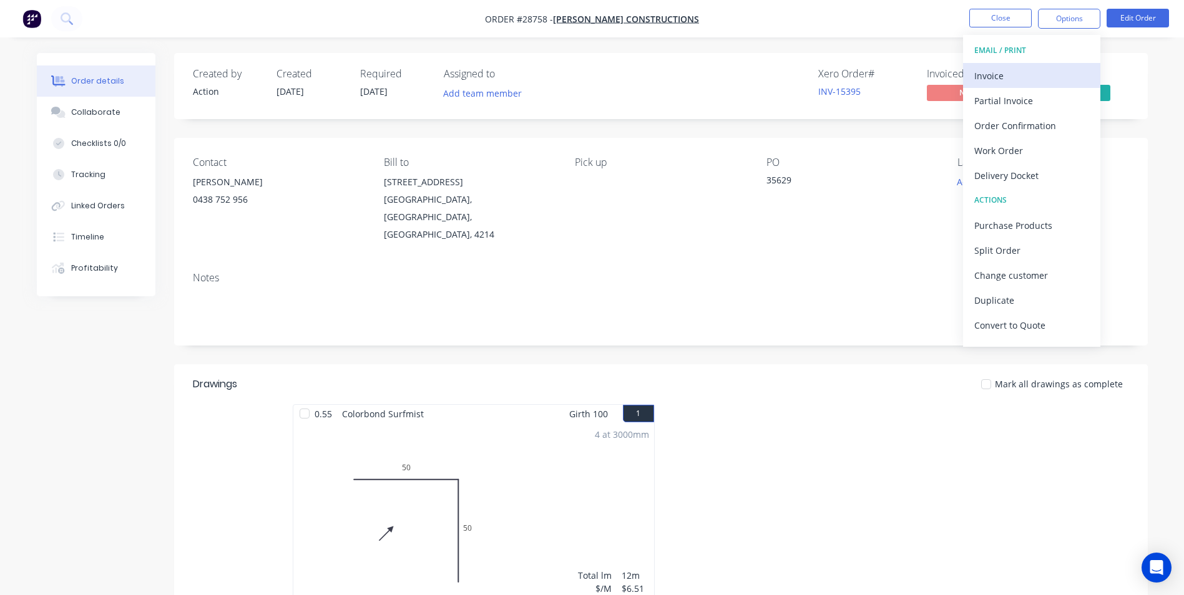
click at [1004, 72] on div "Invoice" at bounding box center [1031, 76] width 115 height 18
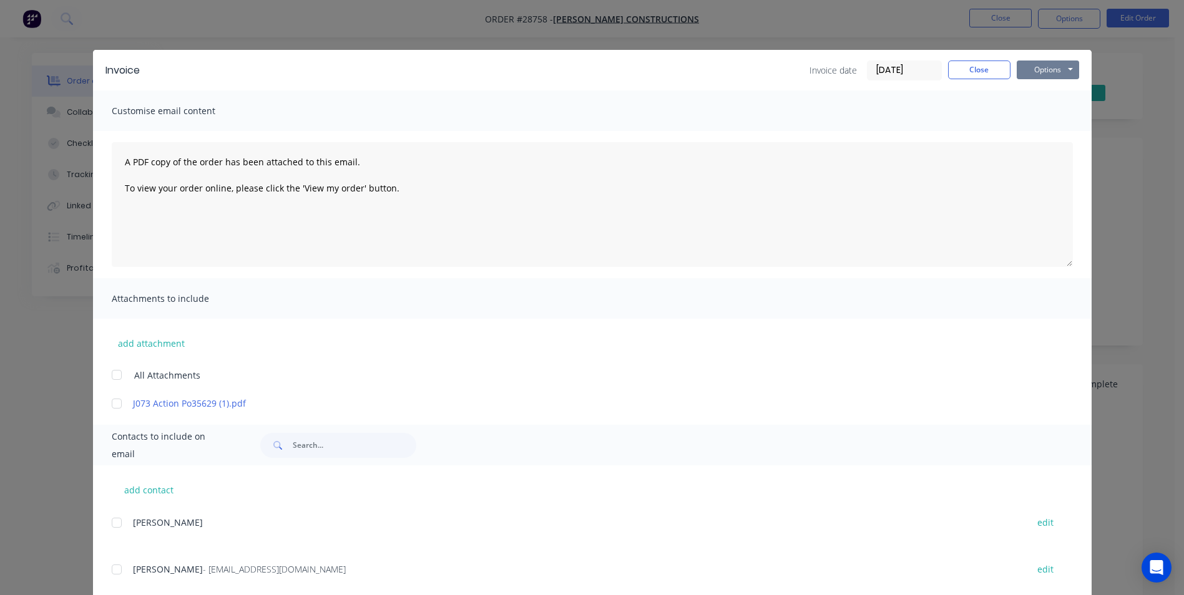
click at [1029, 71] on button "Options" at bounding box center [1048, 70] width 62 height 19
click at [1035, 119] on button "Print" at bounding box center [1057, 112] width 80 height 21
click at [978, 70] on button "Close" at bounding box center [979, 70] width 62 height 19
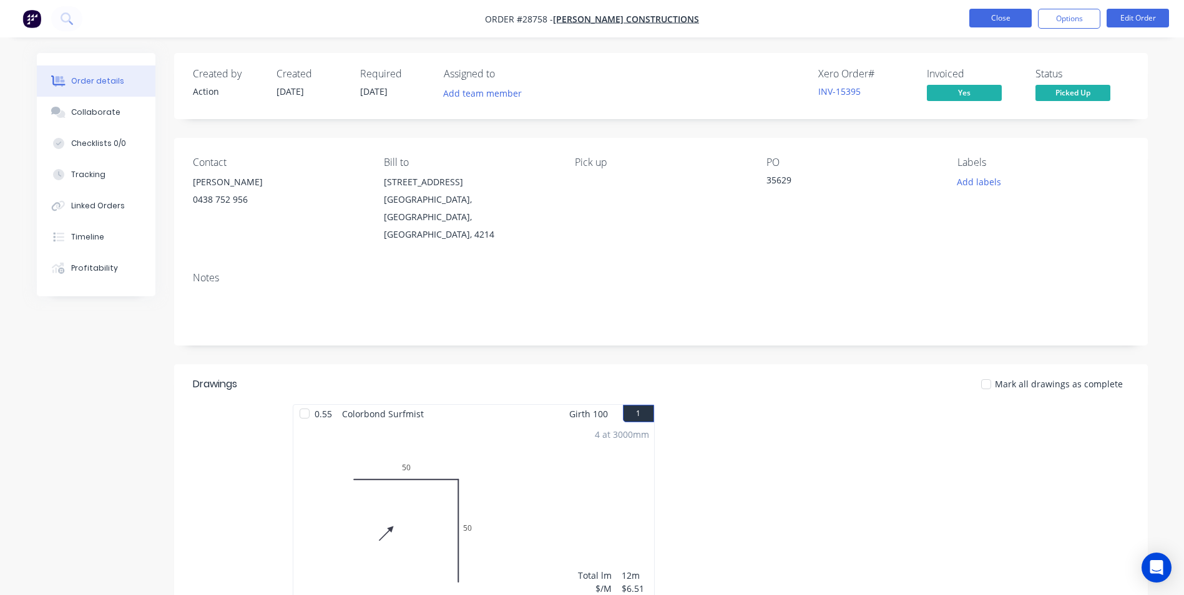
click at [997, 11] on button "Close" at bounding box center [1000, 18] width 62 height 19
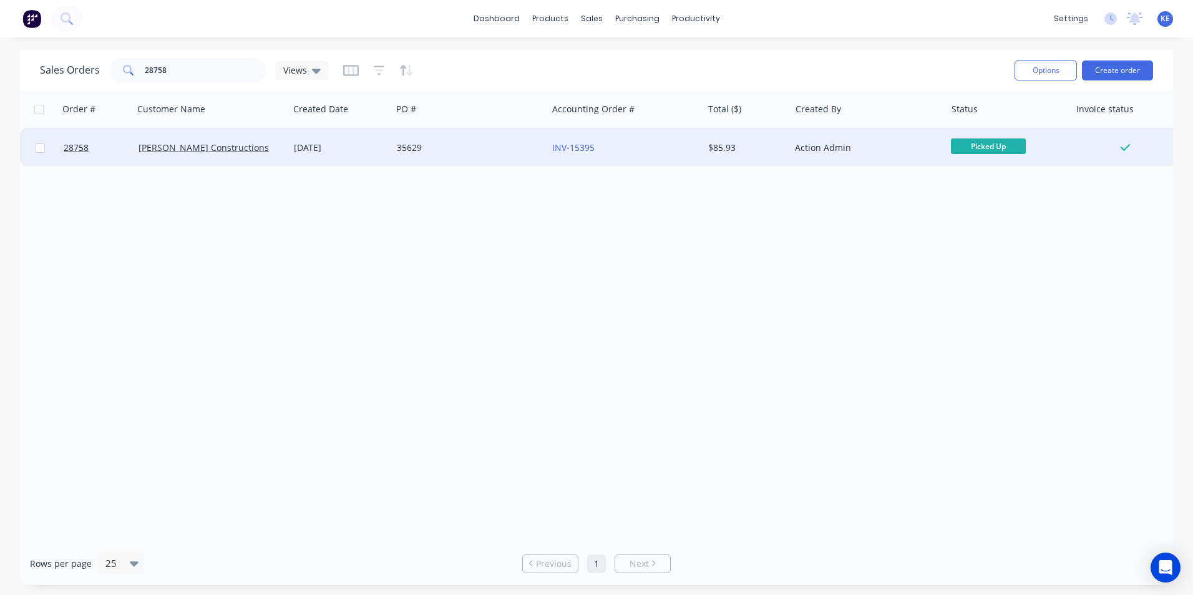
click at [39, 149] on input "checkbox" at bounding box center [40, 148] width 9 height 9
checkbox input "true"
click at [1044, 74] on button "Options" at bounding box center [1046, 71] width 62 height 20
click at [989, 125] on div "Archive" at bounding box center [1008, 127] width 115 height 18
checkbox input "false"
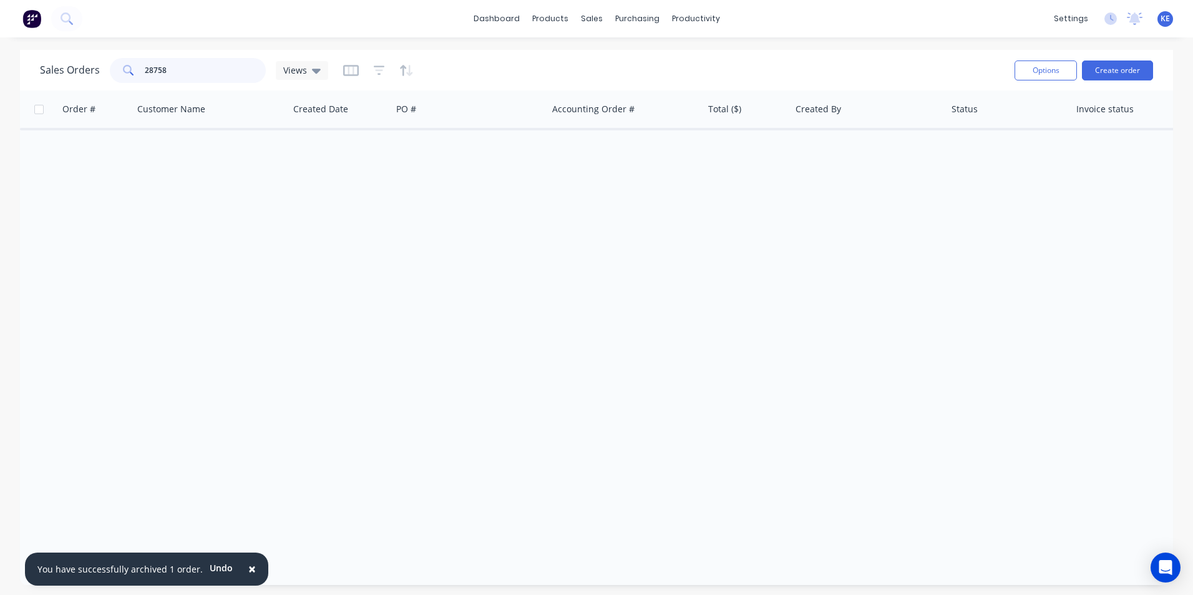
drag, startPoint x: 137, startPoint y: 71, endPoint x: 117, endPoint y: 71, distance: 20.0
click at [117, 71] on div "28758" at bounding box center [188, 70] width 156 height 25
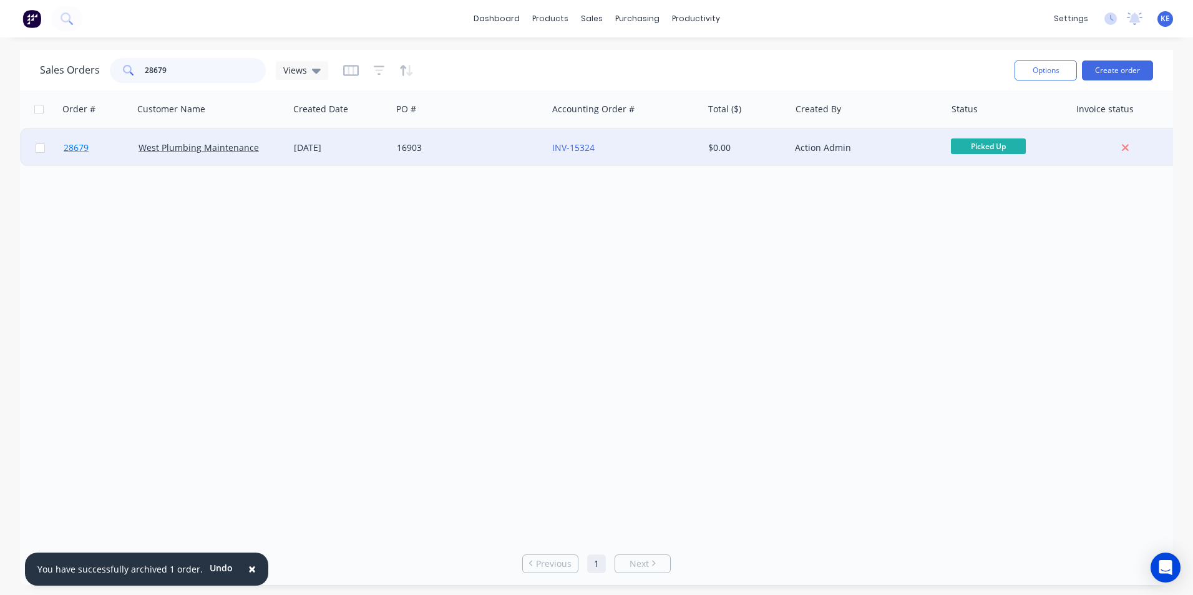
type input "28679"
click at [115, 147] on link "28679" at bounding box center [101, 147] width 75 height 37
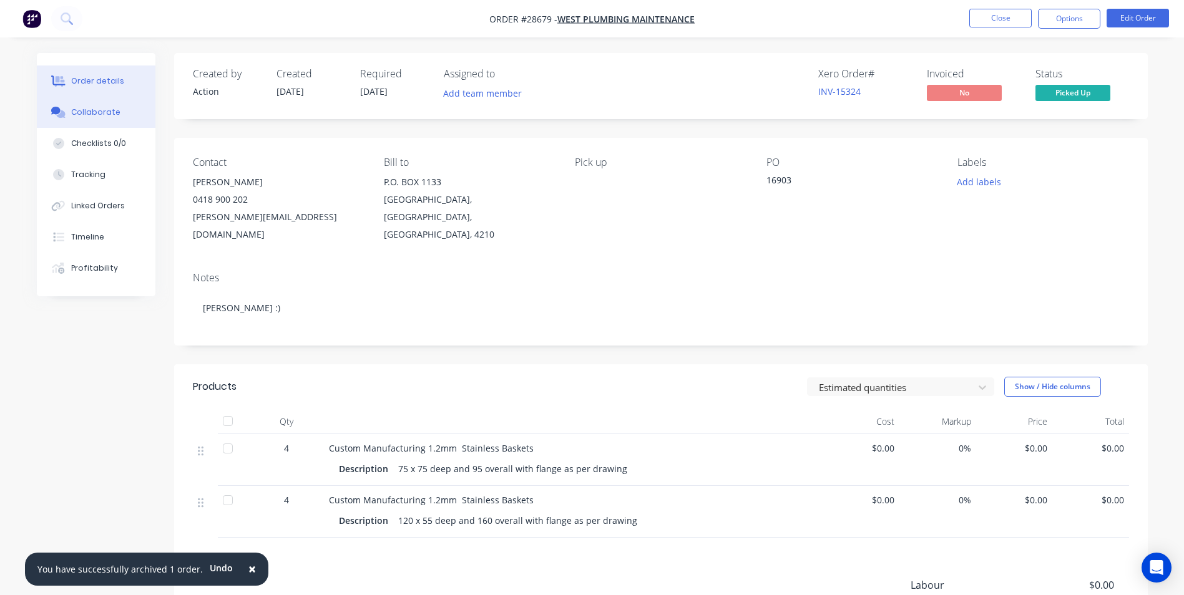
click at [80, 109] on div "Collaborate" at bounding box center [95, 112] width 49 height 11
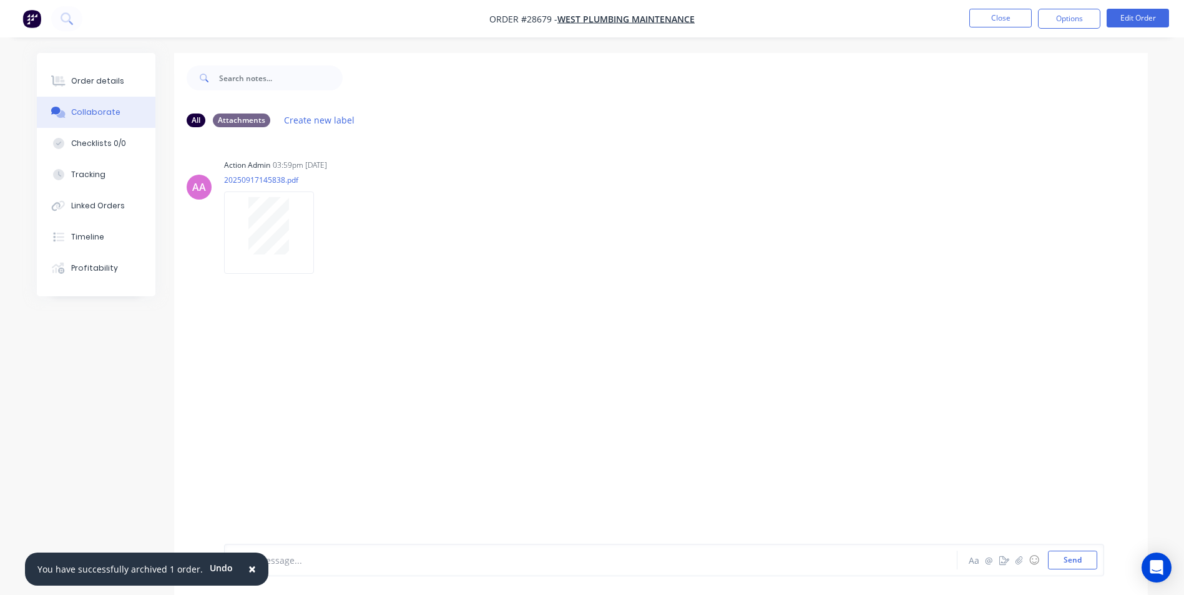
click at [248, 566] on span "×" at bounding box center [251, 568] width 7 height 17
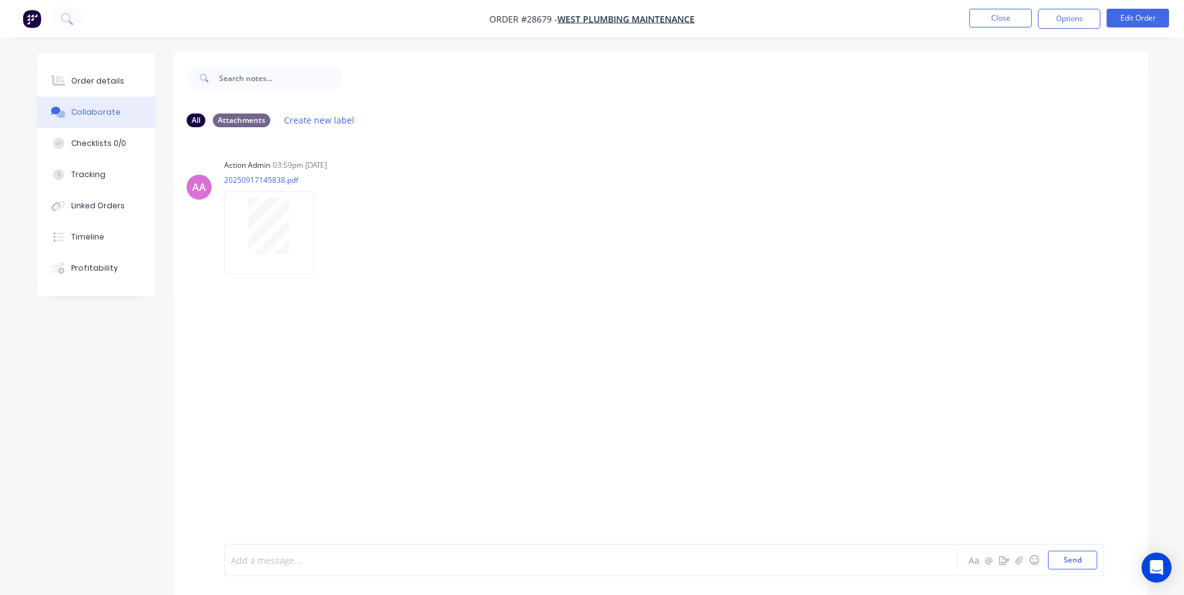
drag, startPoint x: 271, startPoint y: 561, endPoint x: 273, endPoint y: 376, distance: 185.4
click at [271, 557] on div at bounding box center [556, 560] width 649 height 13
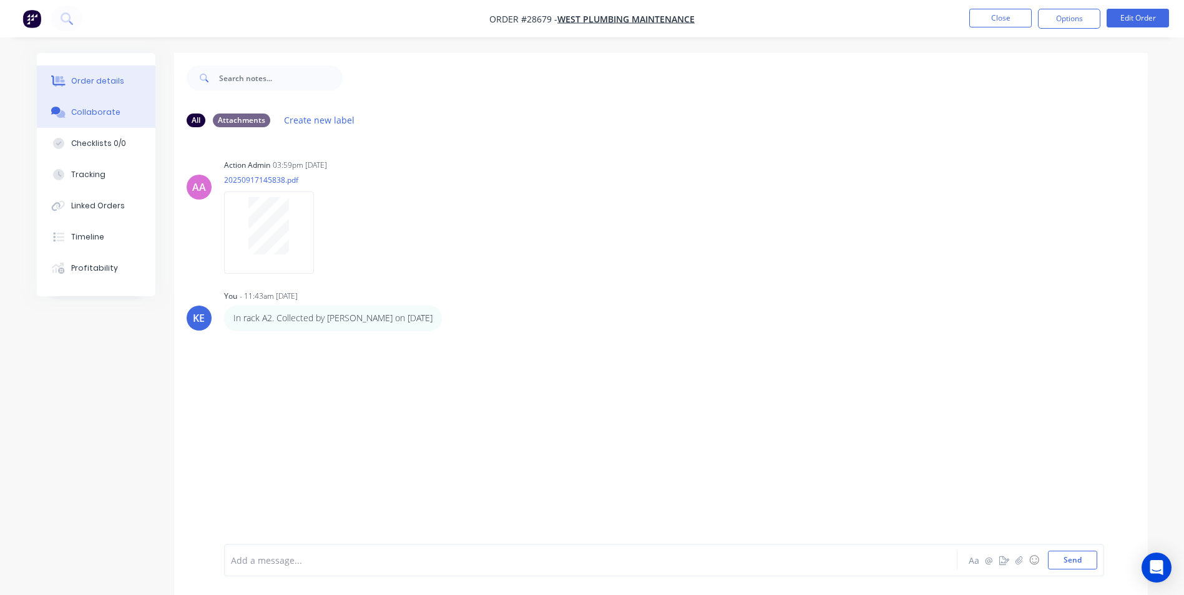
click at [87, 90] on button "Order details" at bounding box center [96, 81] width 119 height 31
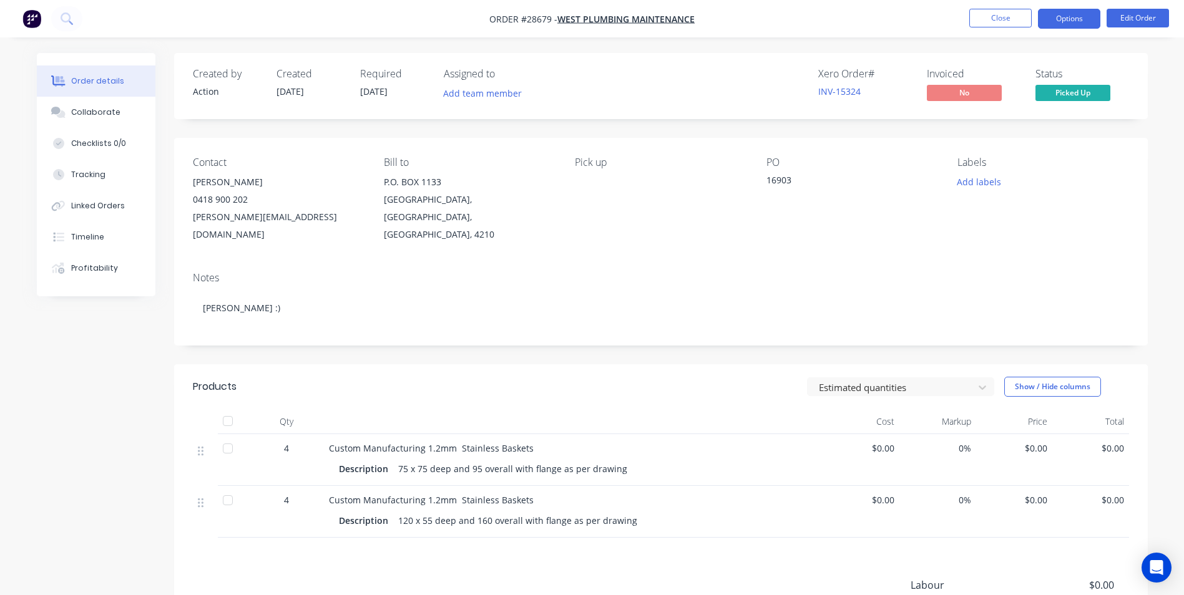
click at [1064, 21] on button "Options" at bounding box center [1069, 19] width 62 height 20
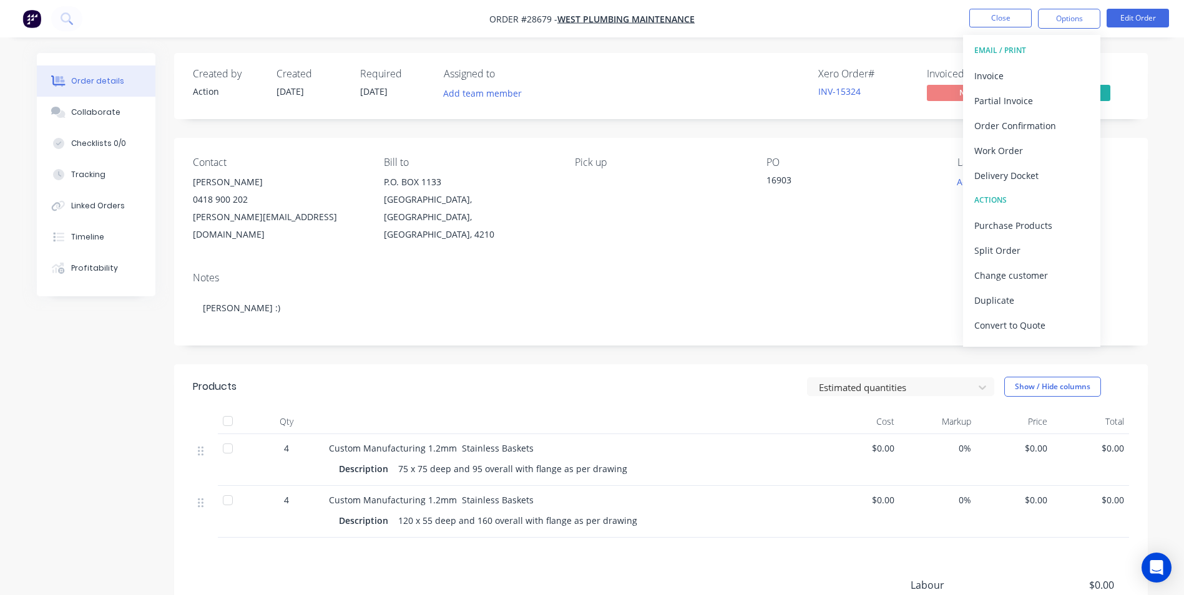
click at [1000, 62] on button "EMAIL / PRINT" at bounding box center [1031, 50] width 137 height 25
click at [1001, 67] on div "Invoice" at bounding box center [1031, 76] width 115 height 18
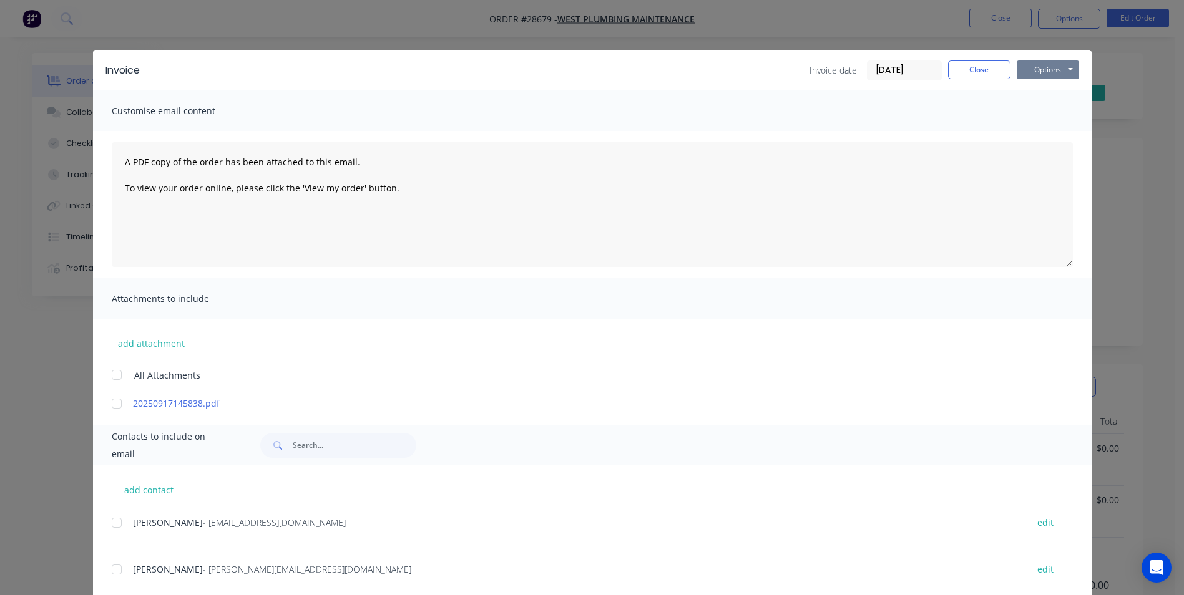
click at [1038, 65] on button "Options" at bounding box center [1048, 70] width 62 height 19
click at [1031, 116] on button "Print" at bounding box center [1057, 112] width 80 height 21
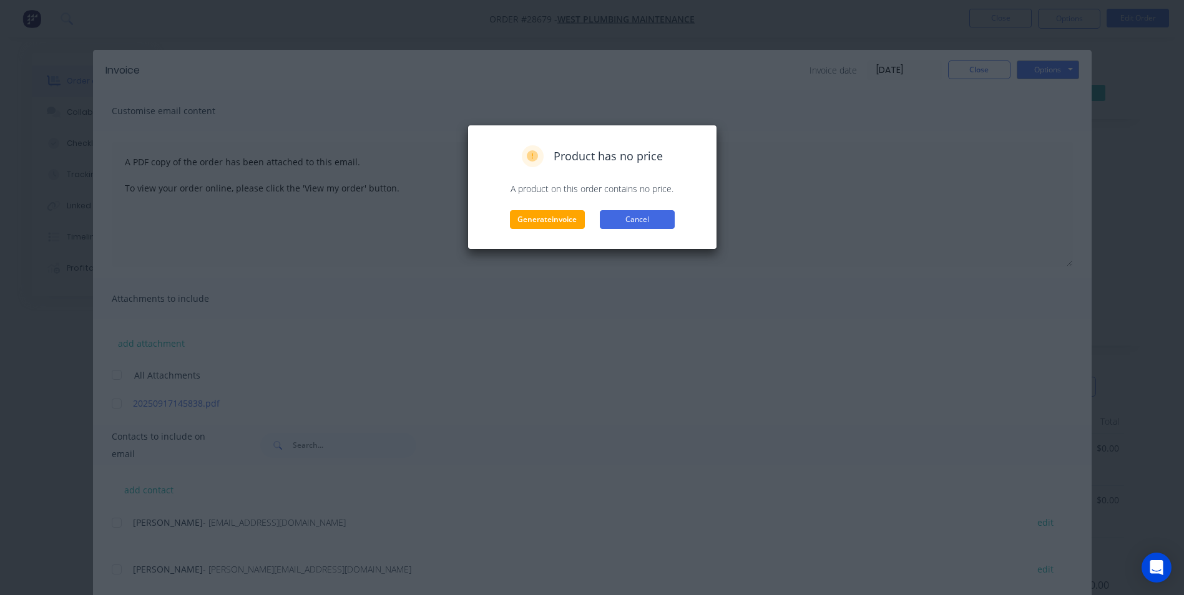
click at [644, 214] on button "Cancel" at bounding box center [637, 219] width 75 height 19
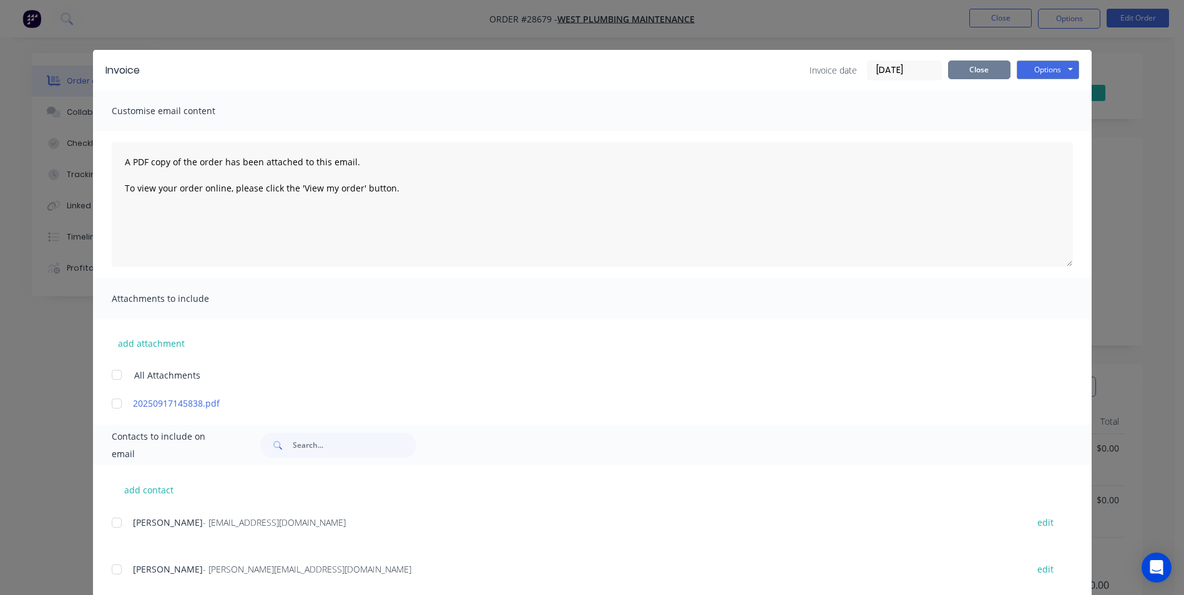
click at [967, 72] on button "Close" at bounding box center [979, 70] width 62 height 19
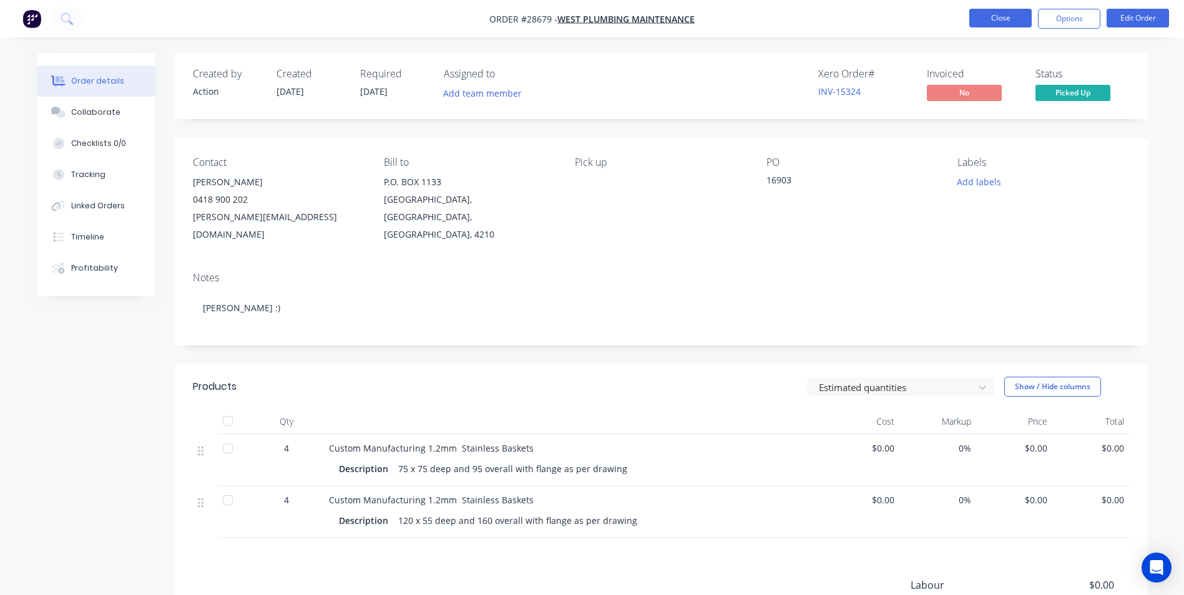
click at [1006, 22] on button "Close" at bounding box center [1000, 18] width 62 height 19
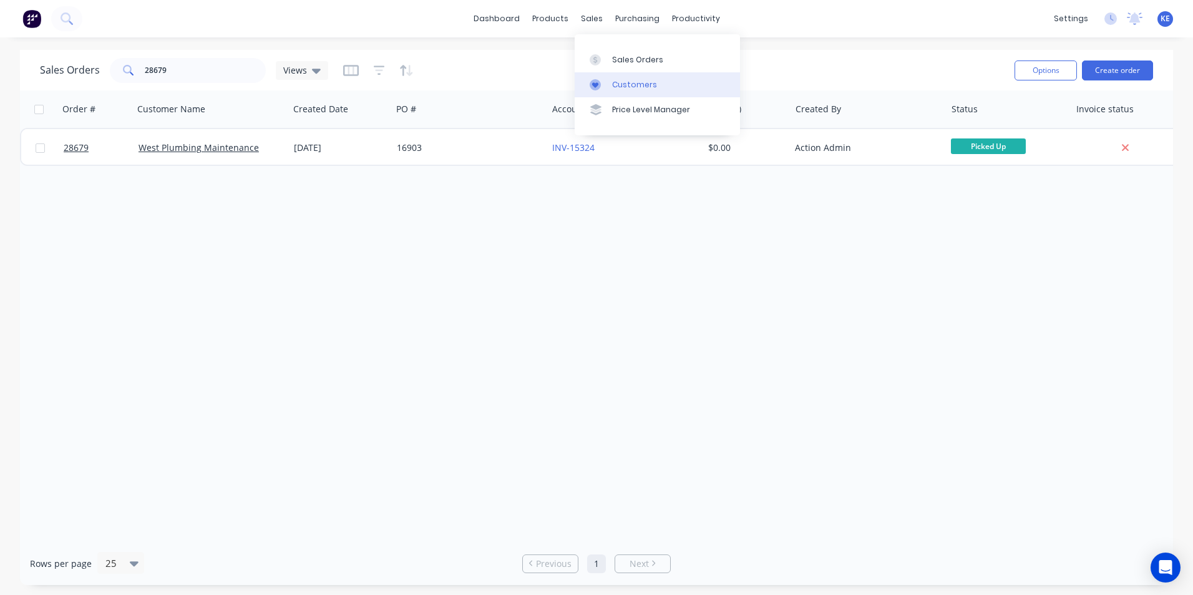
click at [609, 76] on link "Customers" at bounding box center [657, 84] width 165 height 25
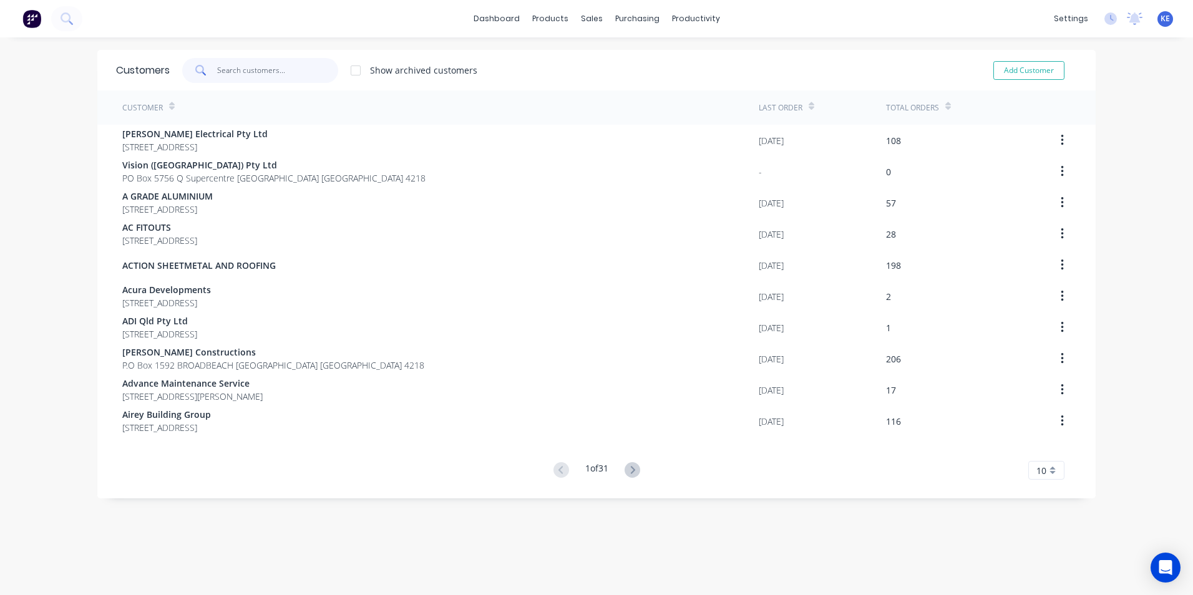
click at [233, 62] on input "text" at bounding box center [278, 70] width 122 height 25
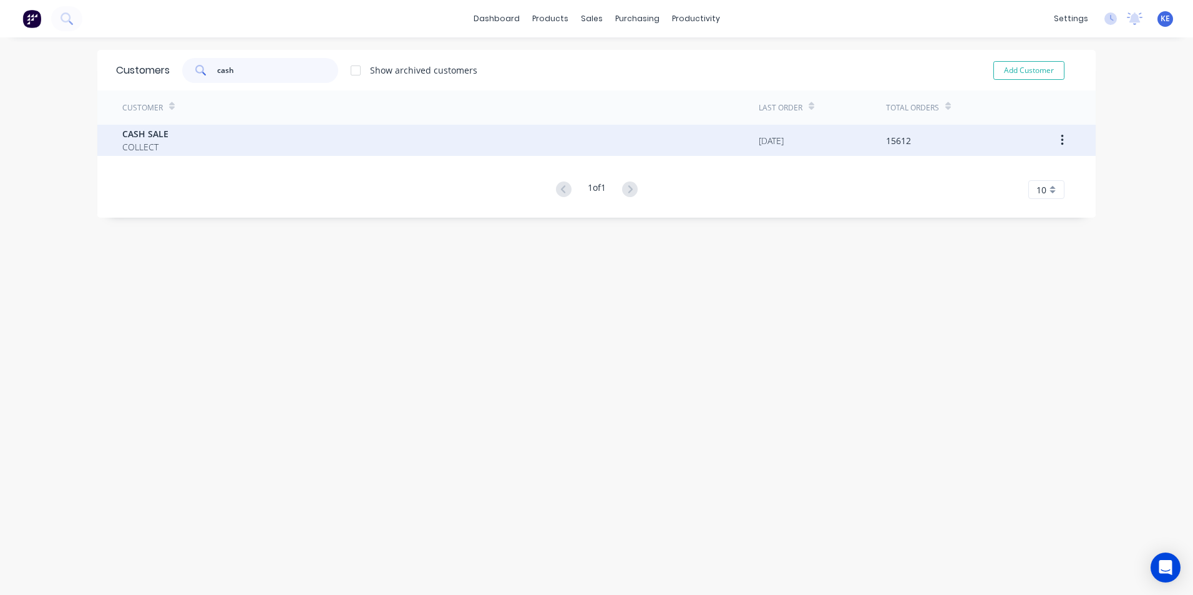
type input "cash"
click at [198, 142] on div "CASH SALE COLLECT" at bounding box center [440, 140] width 637 height 31
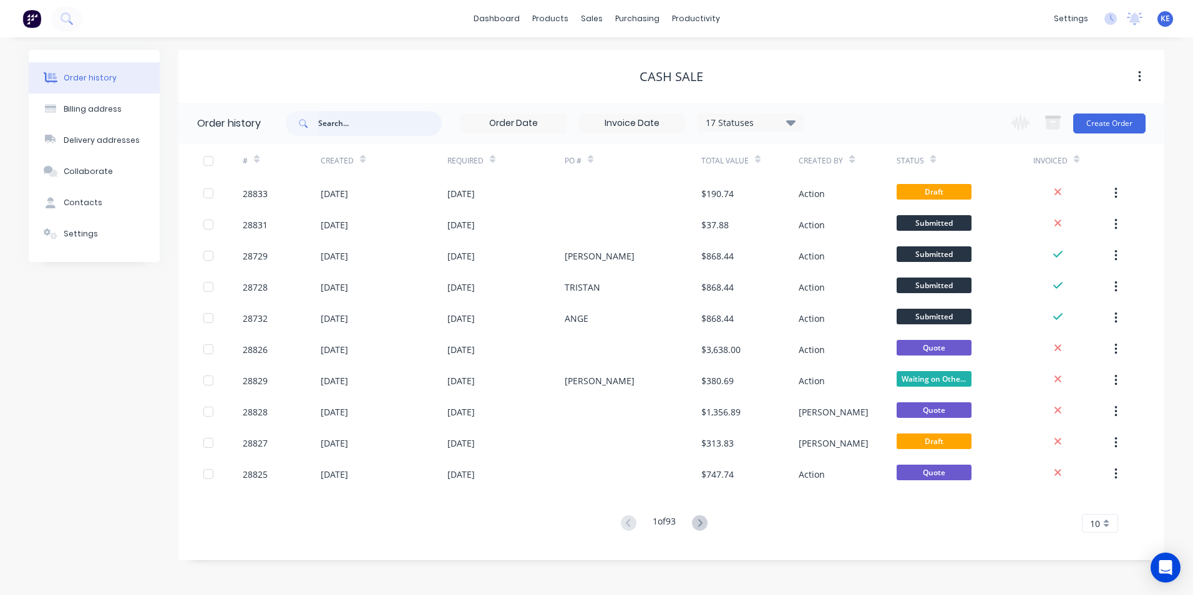
click at [333, 132] on input "text" at bounding box center [380, 123] width 124 height 25
type input "28829"
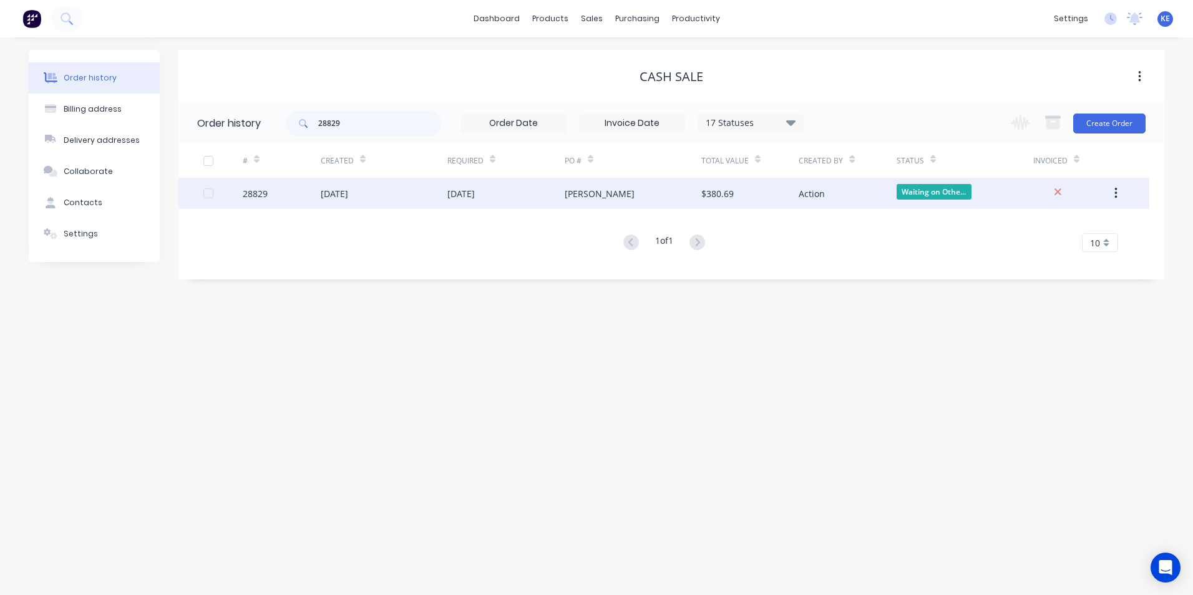
click at [283, 195] on div "28829" at bounding box center [282, 193] width 78 height 31
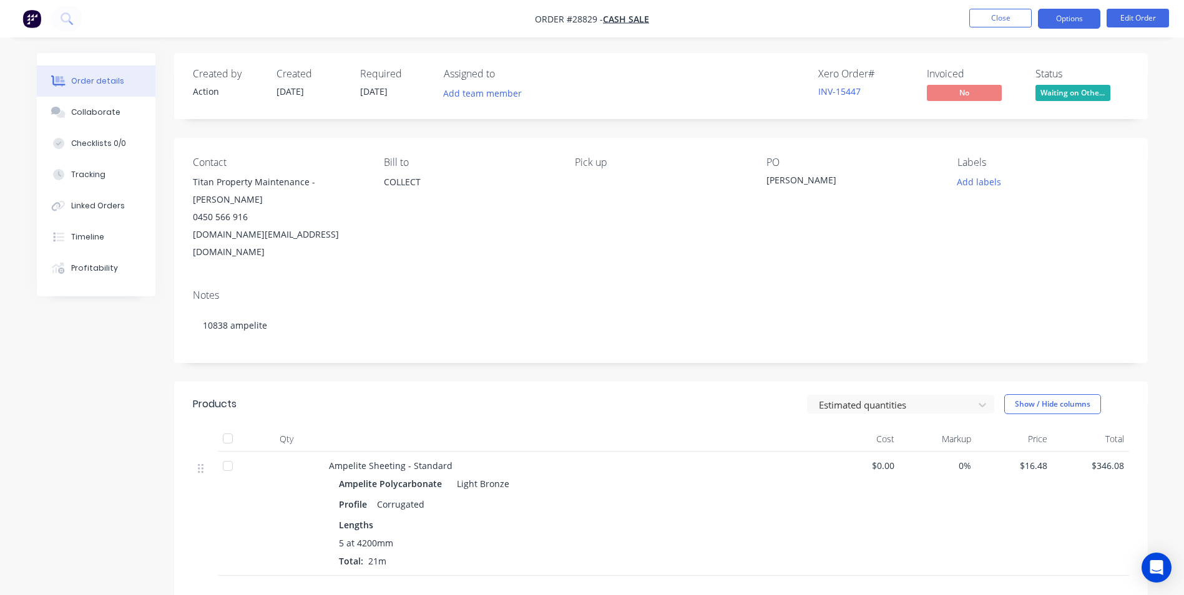
click at [1055, 23] on button "Options" at bounding box center [1069, 19] width 62 height 20
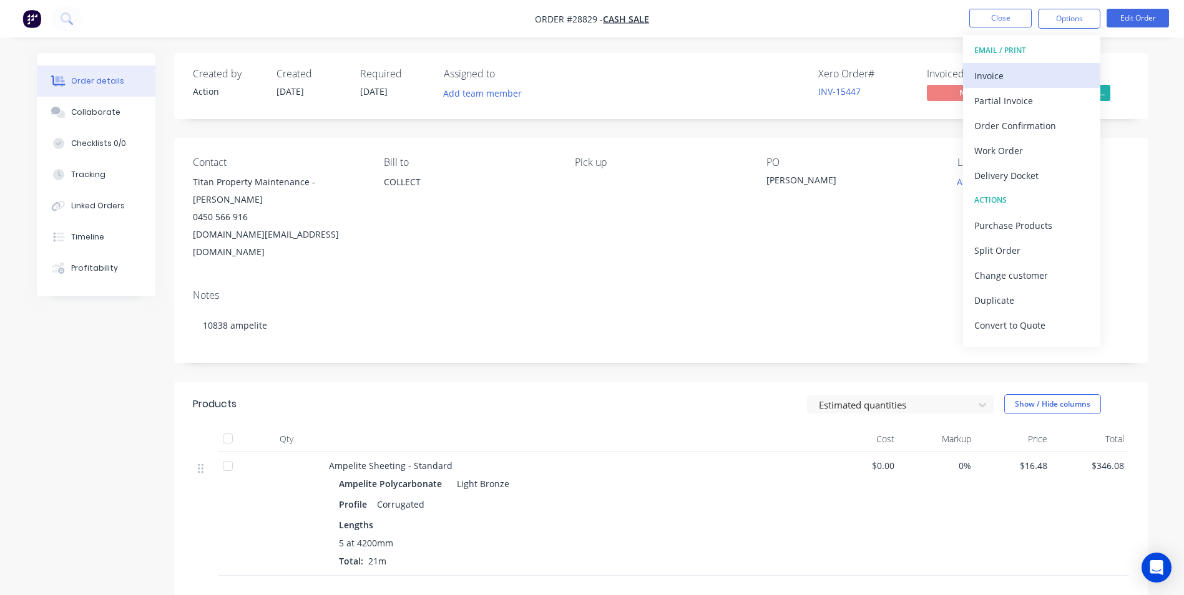
click at [994, 81] on div "Invoice" at bounding box center [1031, 76] width 115 height 18
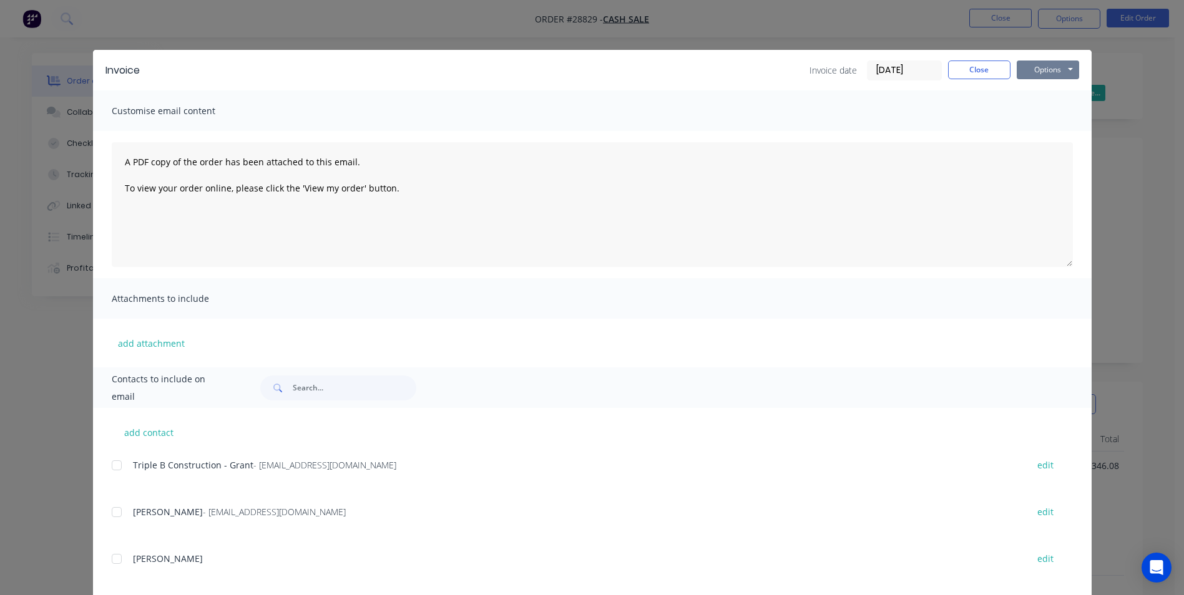
click at [1052, 65] on button "Options" at bounding box center [1048, 70] width 62 height 19
click at [1037, 118] on button "Print" at bounding box center [1057, 112] width 80 height 21
click at [967, 71] on button "Close" at bounding box center [979, 70] width 62 height 19
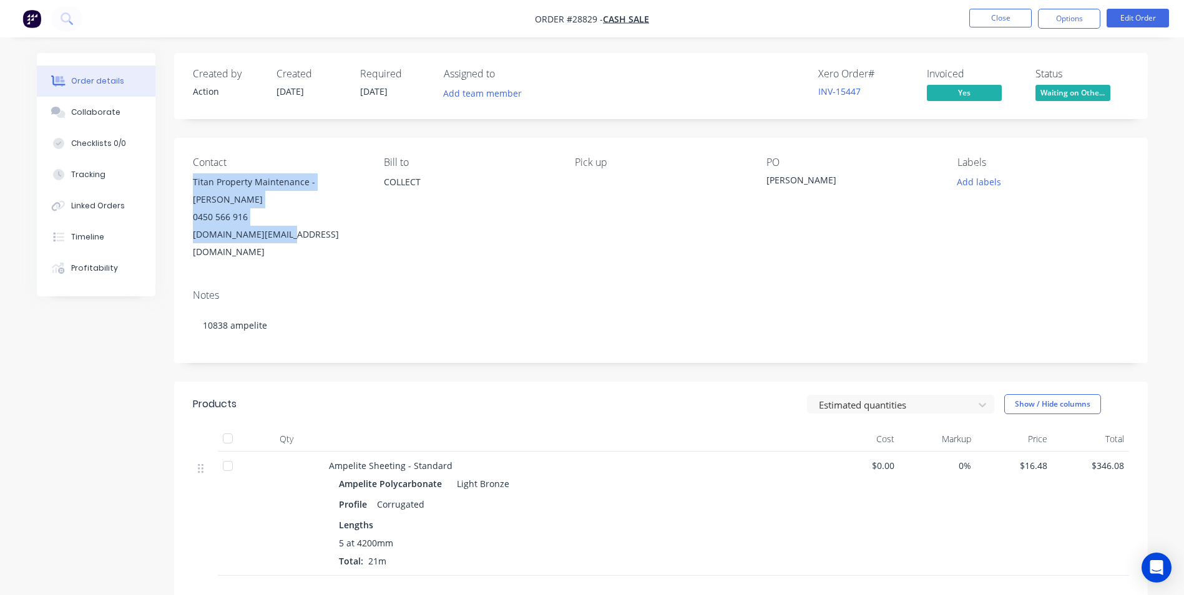
drag, startPoint x: 193, startPoint y: 180, endPoint x: 288, endPoint y: 220, distance: 102.7
click at [288, 220] on div "Titan Property Maintenance - [PERSON_NAME] 0450 566 916 [DOMAIN_NAME][EMAIL_ADD…" at bounding box center [278, 217] width 171 height 87
copy div "Titan Property Maintenance - [PERSON_NAME] 0450 566 916 [DOMAIN_NAME][EMAIL_ADD…"
click at [997, 13] on button "Close" at bounding box center [1000, 18] width 62 height 19
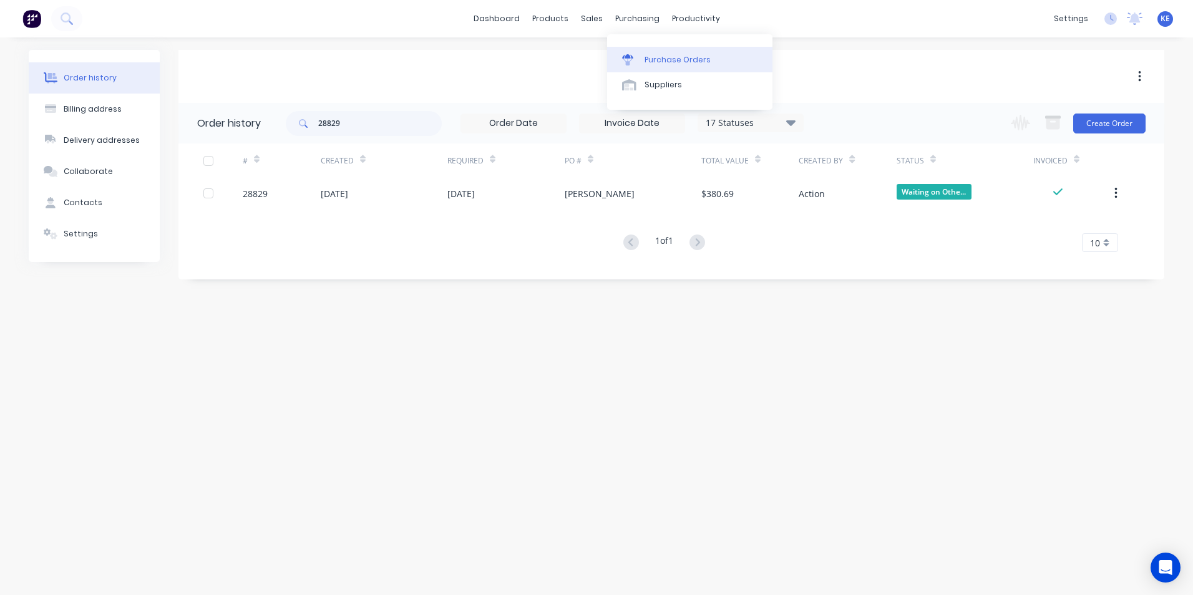
click at [655, 57] on div "Purchase Orders" at bounding box center [678, 59] width 66 height 11
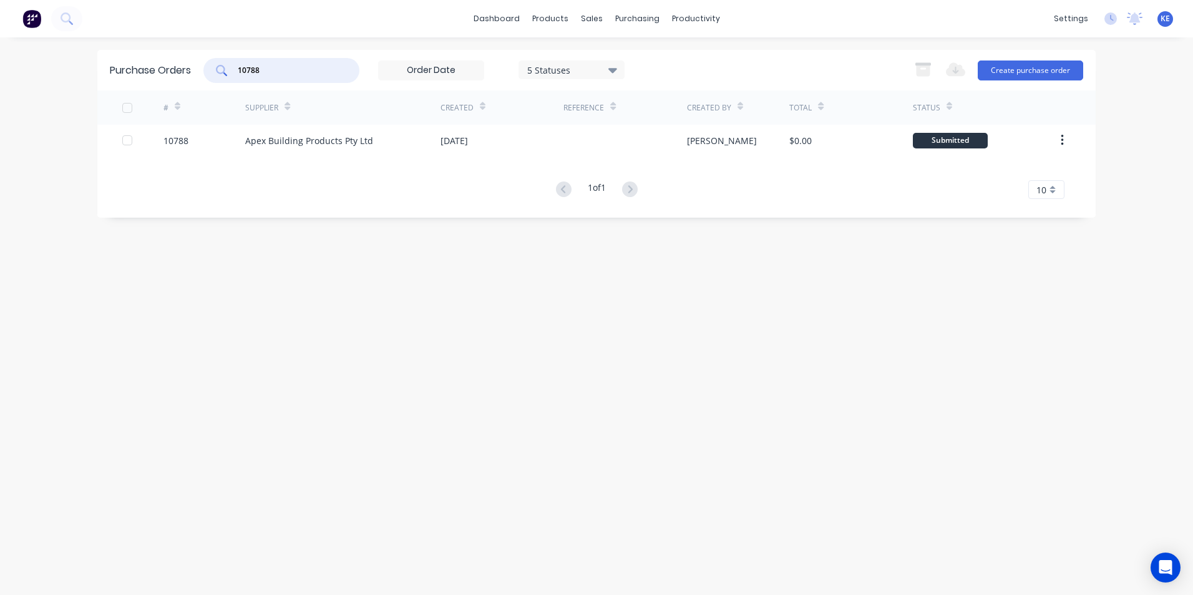
drag, startPoint x: 272, startPoint y: 67, endPoint x: 190, endPoint y: 83, distance: 83.9
click at [190, 83] on div "Purchase Orders 10788 5 Statuses 5 Statuses Export to Excel (XLSX) Create purch…" at bounding box center [596, 70] width 999 height 41
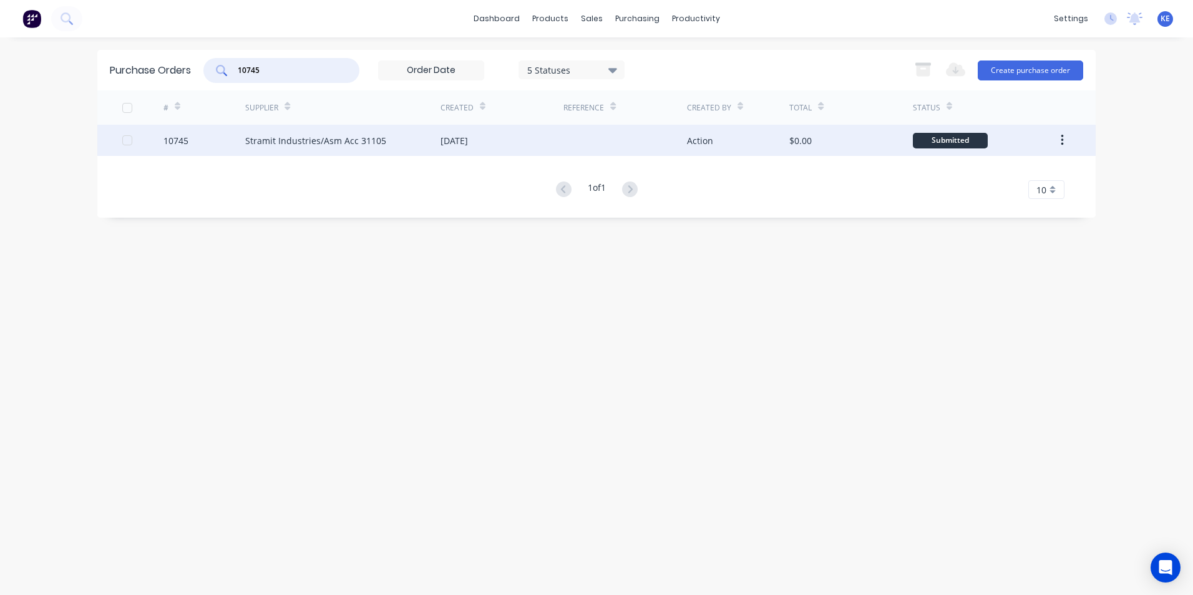
type input "10745"
click at [220, 150] on div "10745" at bounding box center [205, 140] width 82 height 31
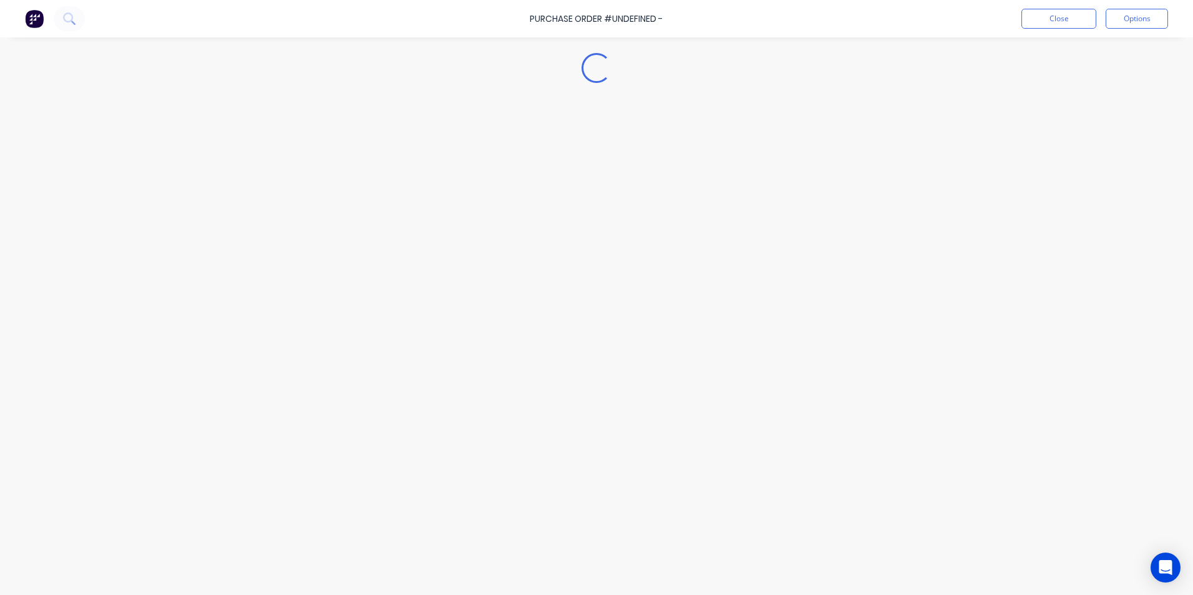
type textarea "x"
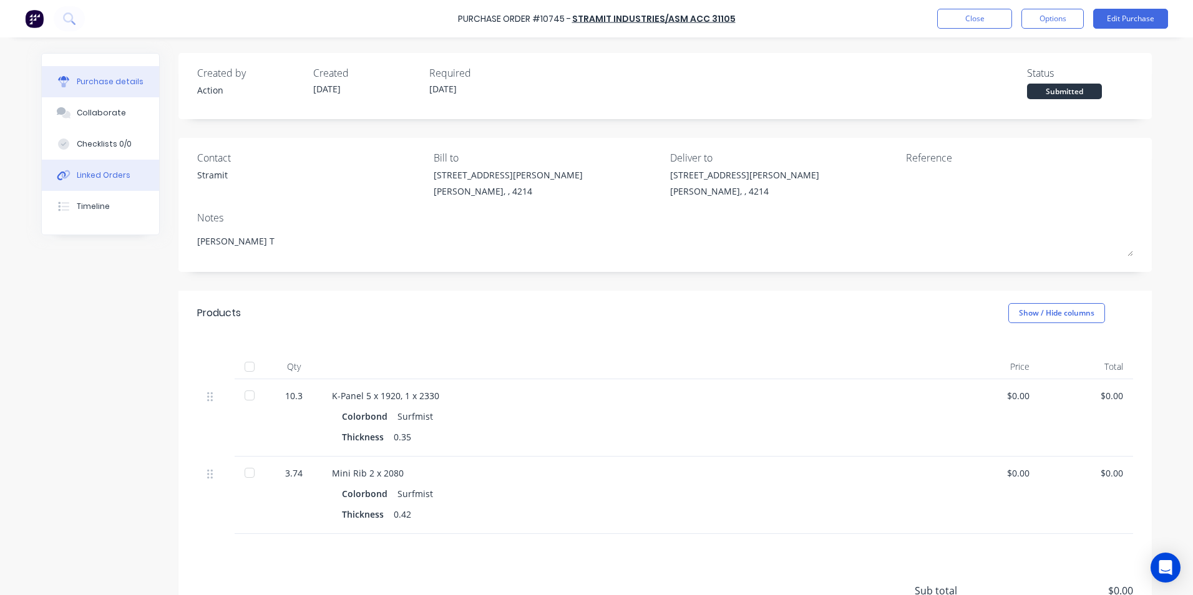
click at [87, 180] on div "Linked Orders" at bounding box center [104, 175] width 54 height 11
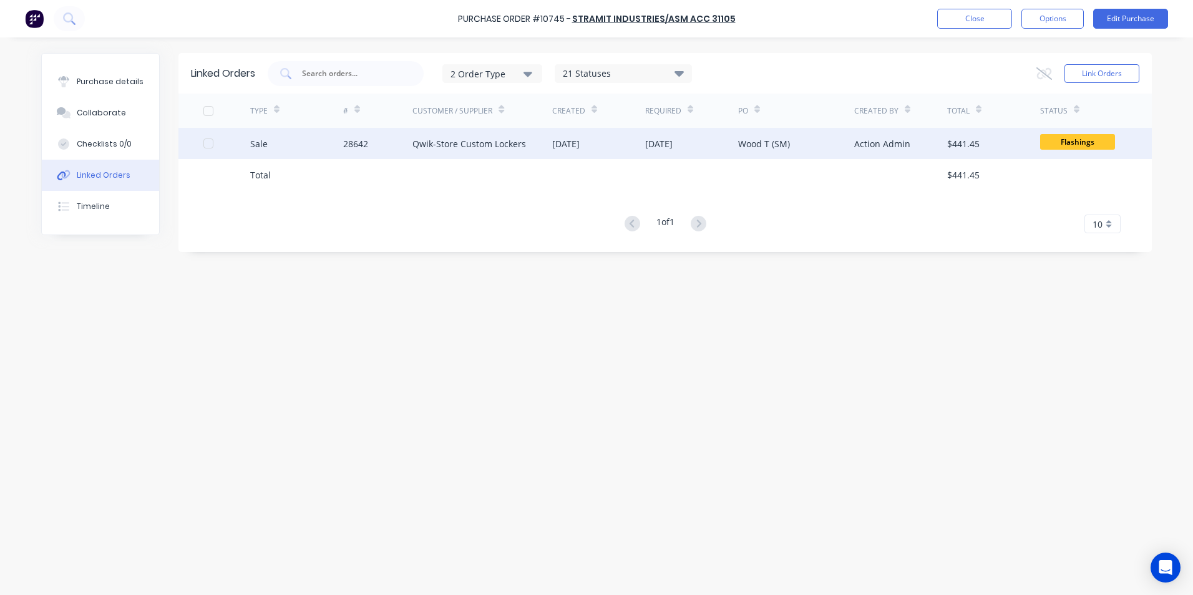
click at [306, 147] on div "Sale" at bounding box center [296, 143] width 93 height 31
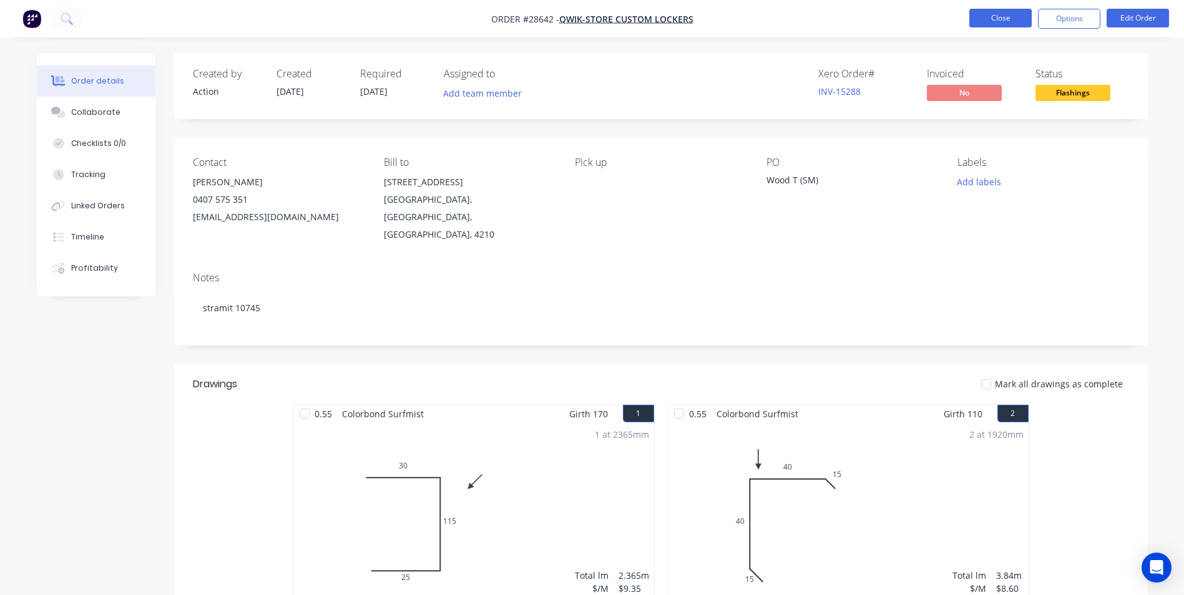
click at [984, 16] on button "Close" at bounding box center [1000, 18] width 62 height 19
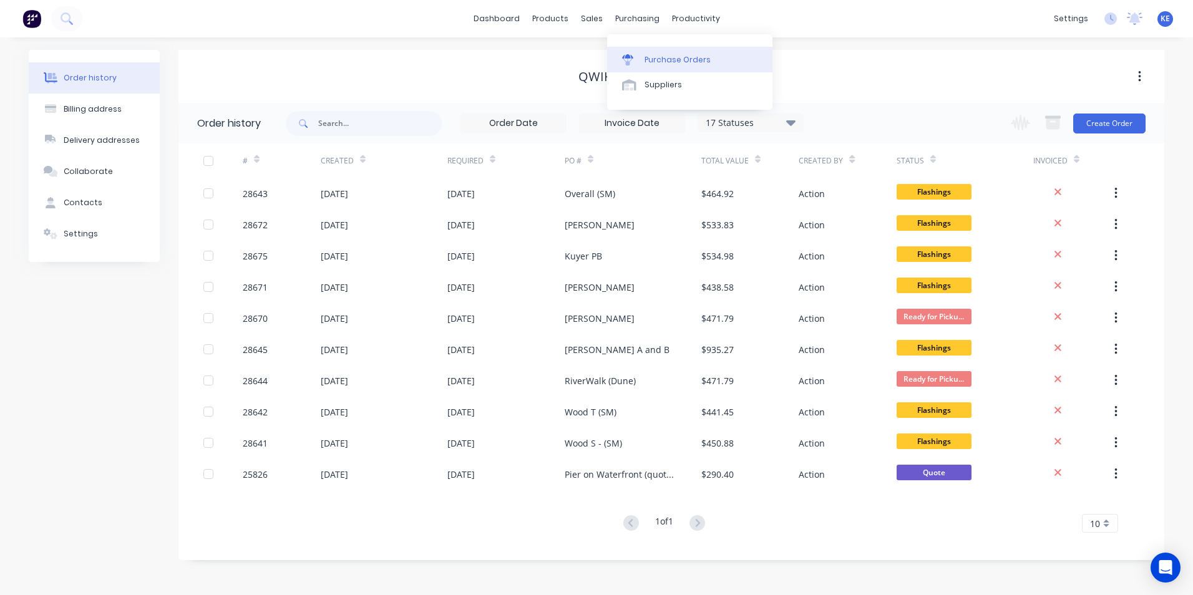
click at [667, 49] on link "Purchase Orders" at bounding box center [689, 59] width 165 height 25
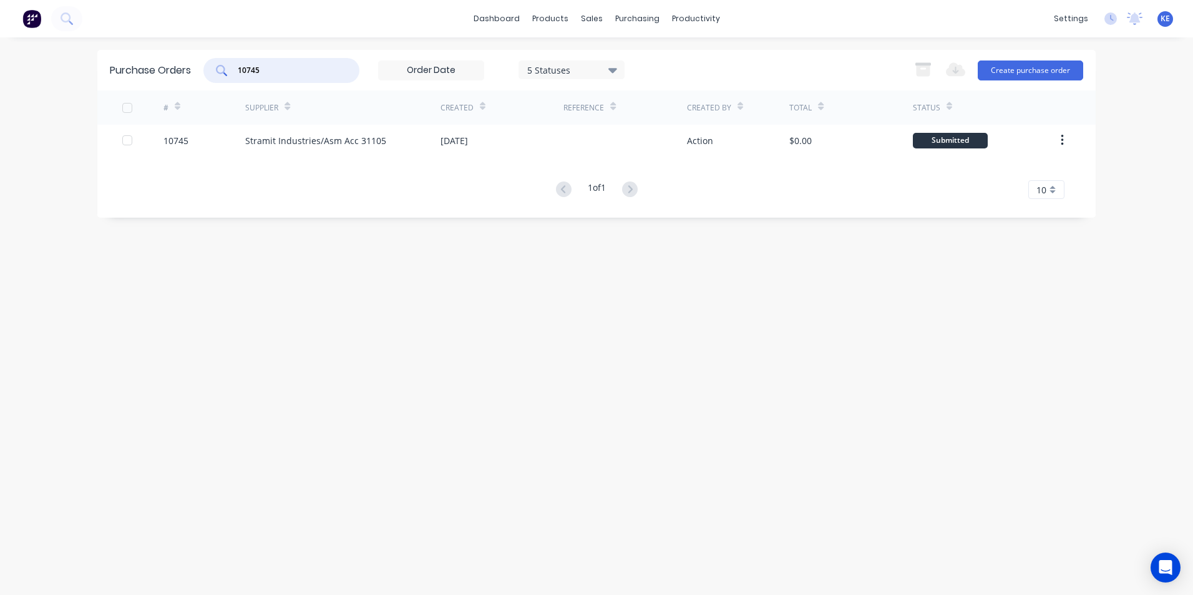
drag, startPoint x: 298, startPoint y: 71, endPoint x: 167, endPoint y: 83, distance: 131.6
click at [167, 83] on div "Purchase Orders 10745 5 Statuses 5 Statuses Export to Excel (XLSX) Create purch…" at bounding box center [596, 70] width 999 height 41
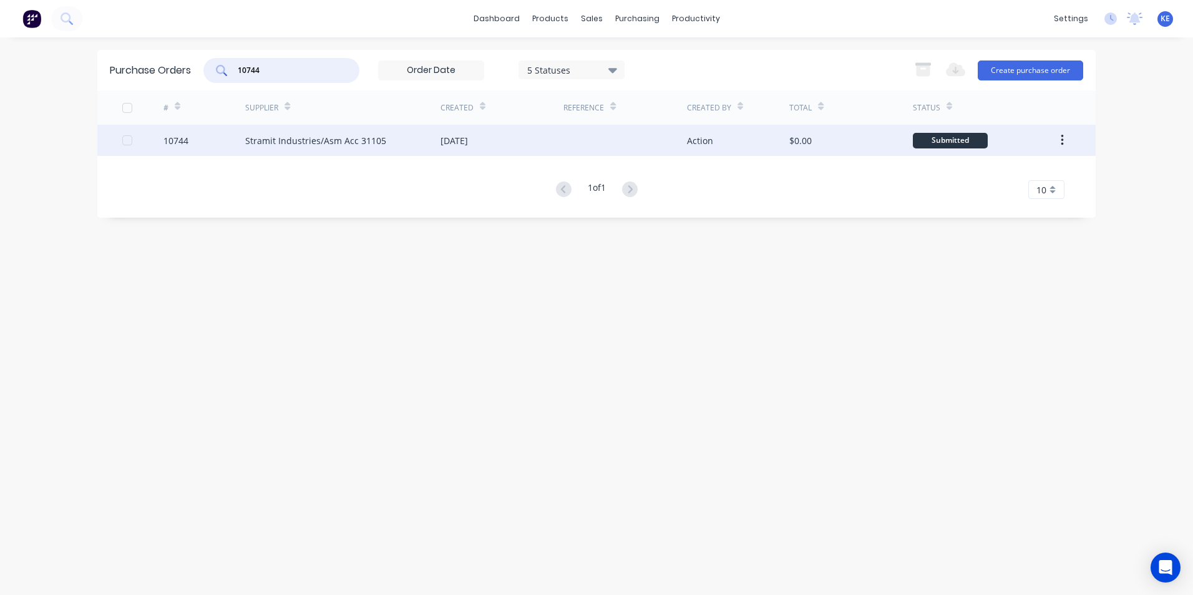
type input "10744"
click at [211, 145] on div "10744" at bounding box center [205, 140] width 82 height 31
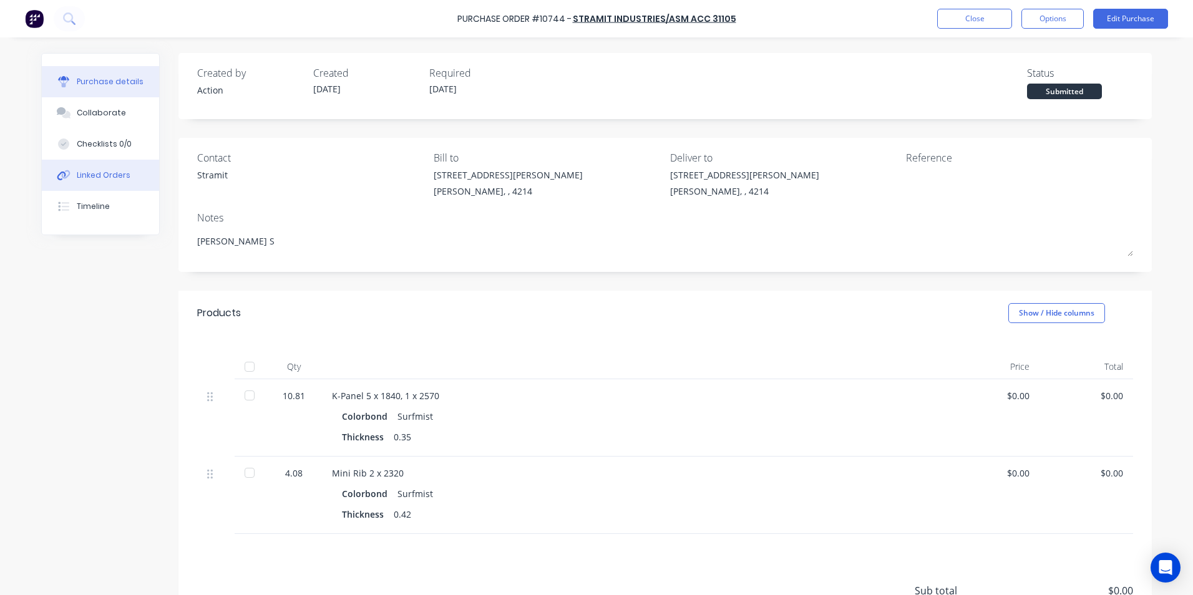
click at [103, 175] on div "Linked Orders" at bounding box center [104, 175] width 54 height 11
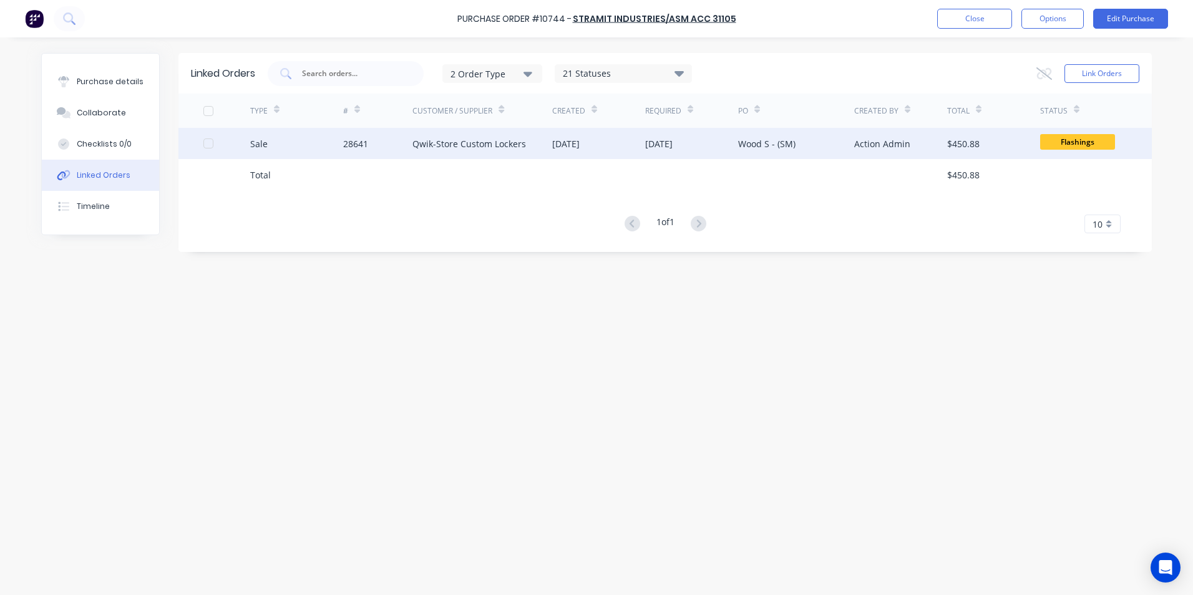
click at [310, 147] on div "Sale" at bounding box center [296, 143] width 93 height 31
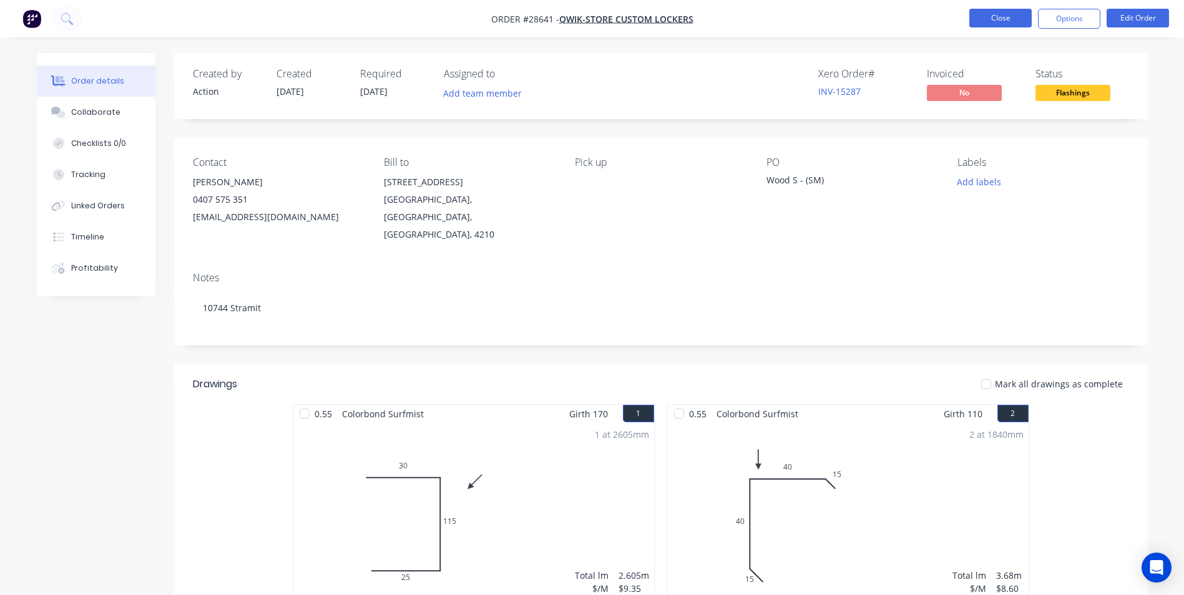
click at [996, 13] on button "Close" at bounding box center [1000, 18] width 62 height 19
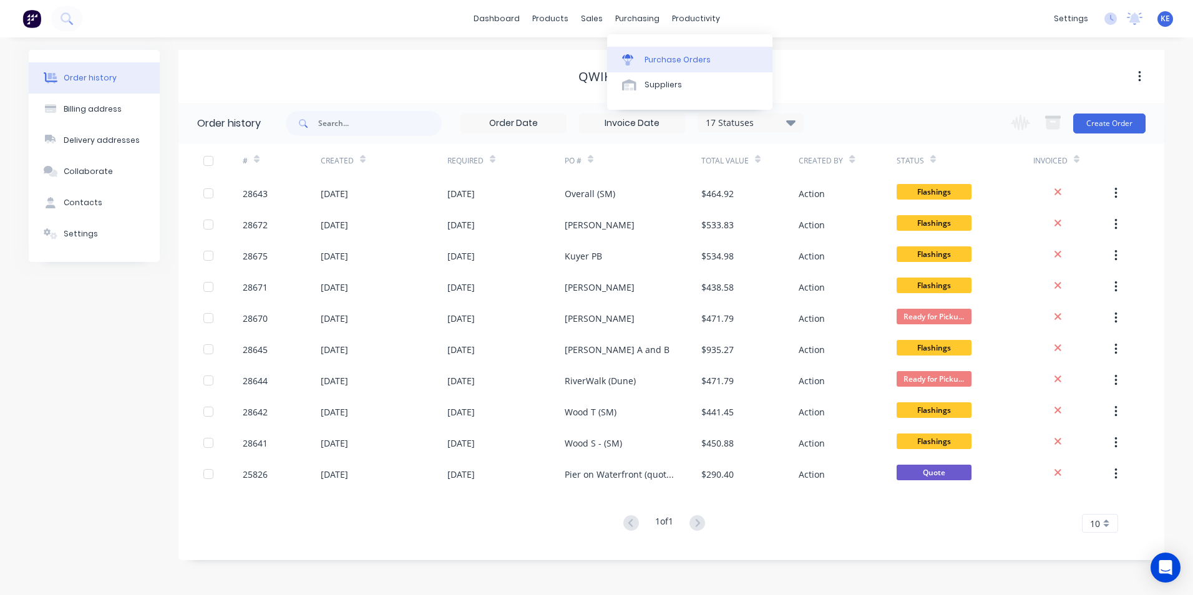
click at [653, 58] on div "Purchase Orders" at bounding box center [678, 59] width 66 height 11
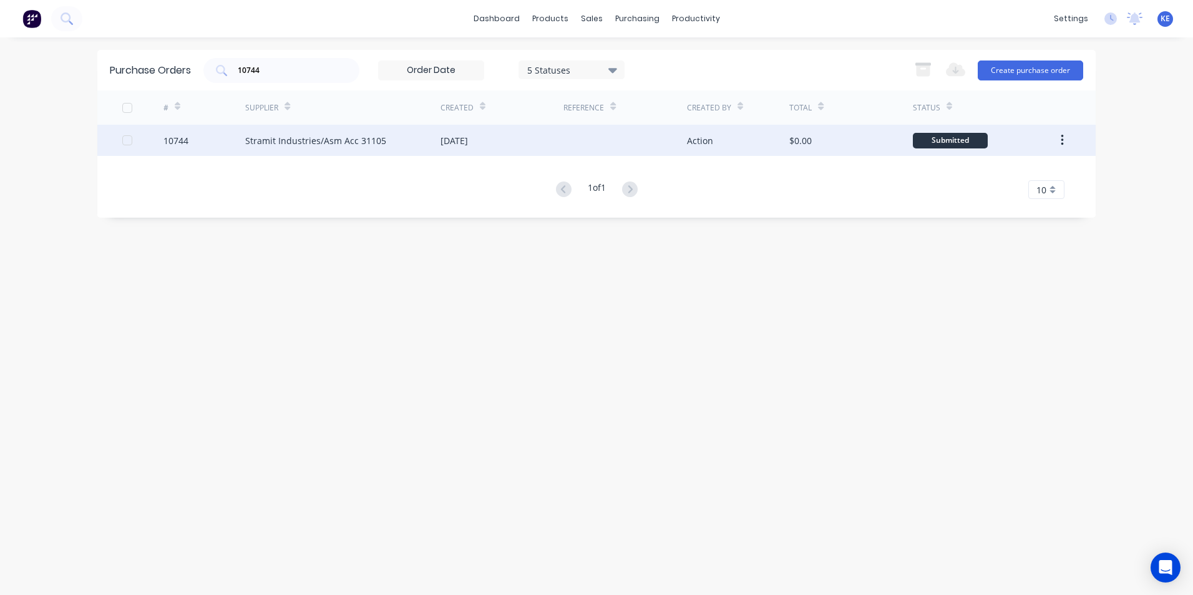
click at [197, 139] on div "10744" at bounding box center [205, 140] width 82 height 31
type textarea "x"
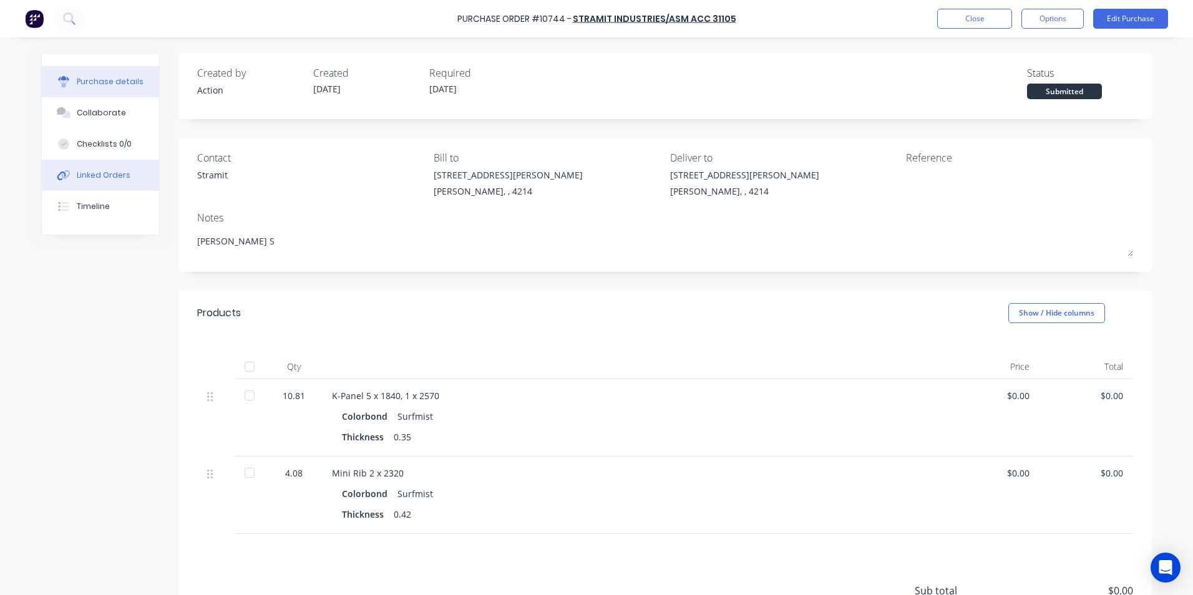
click at [77, 179] on div "Linked Orders" at bounding box center [104, 175] width 54 height 11
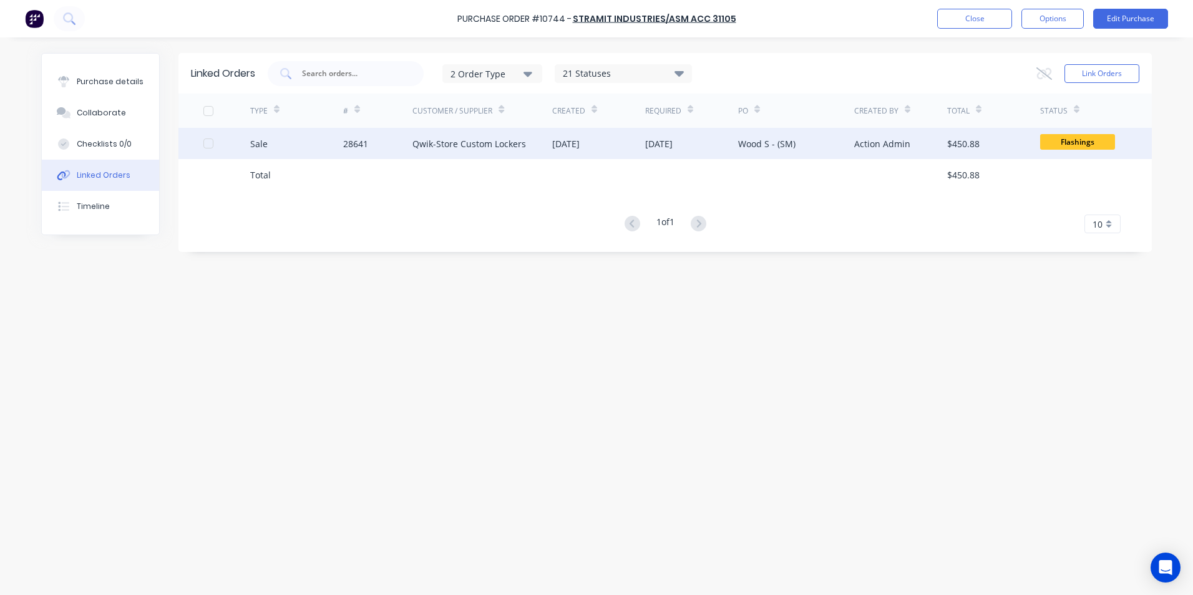
click at [300, 146] on div "Sale" at bounding box center [296, 143] width 93 height 31
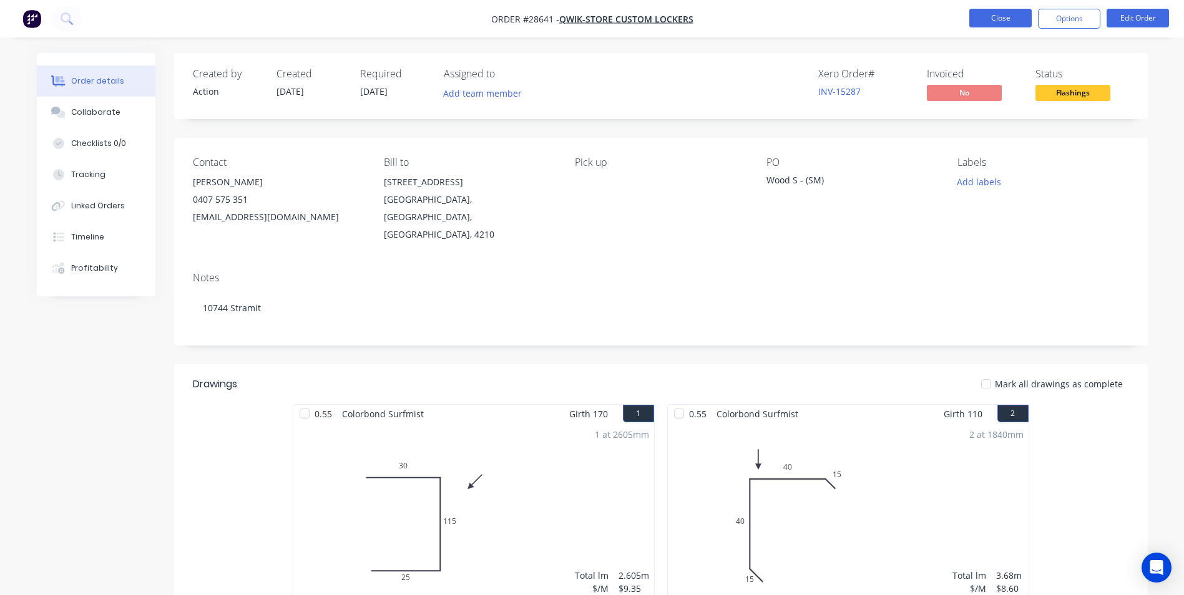
click at [1004, 18] on button "Close" at bounding box center [1000, 18] width 62 height 19
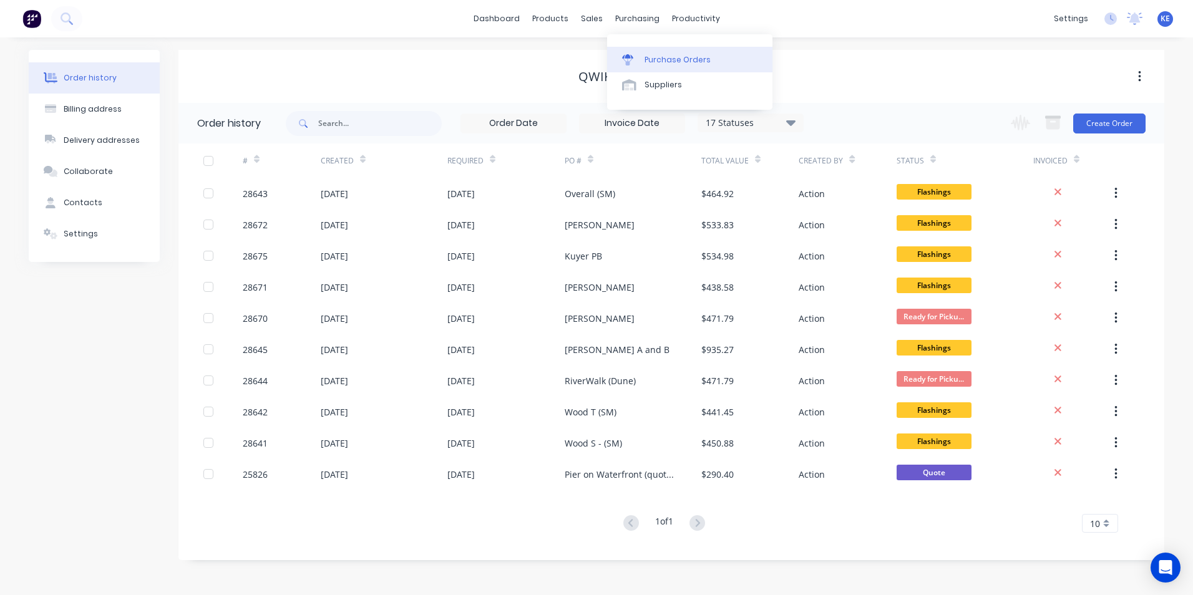
click at [654, 63] on div "Purchase Orders" at bounding box center [678, 59] width 66 height 11
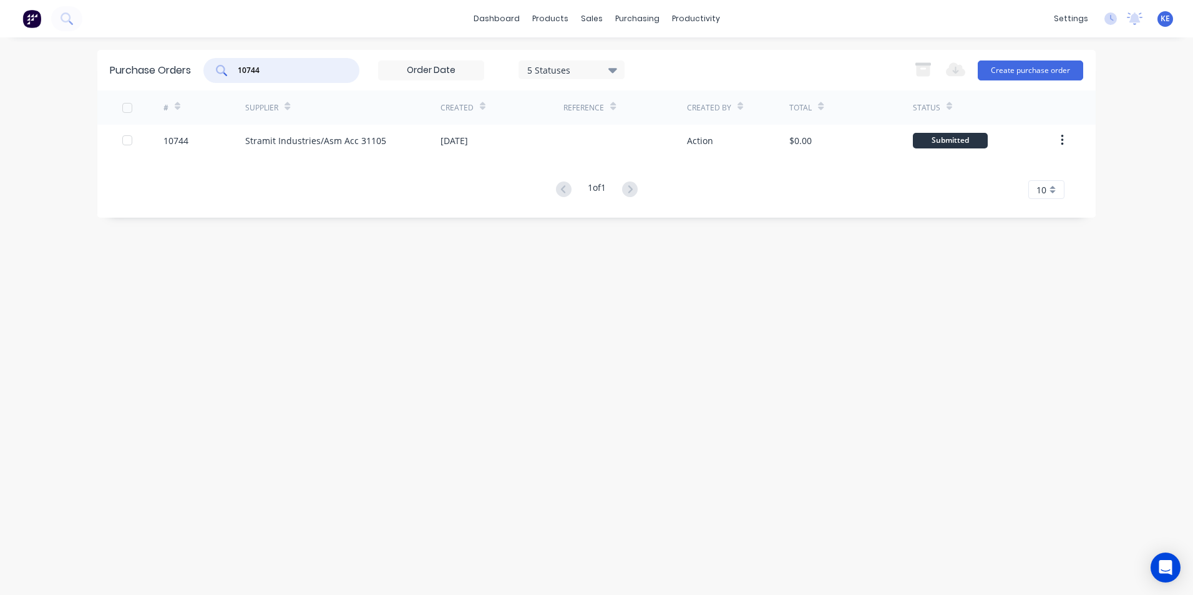
drag, startPoint x: 285, startPoint y: 71, endPoint x: 185, endPoint y: 78, distance: 100.1
click at [185, 78] on div "Purchase Orders 10744 5 Statuses 5 Statuses Export to Excel (XLSX) Create purch…" at bounding box center [596, 70] width 999 height 41
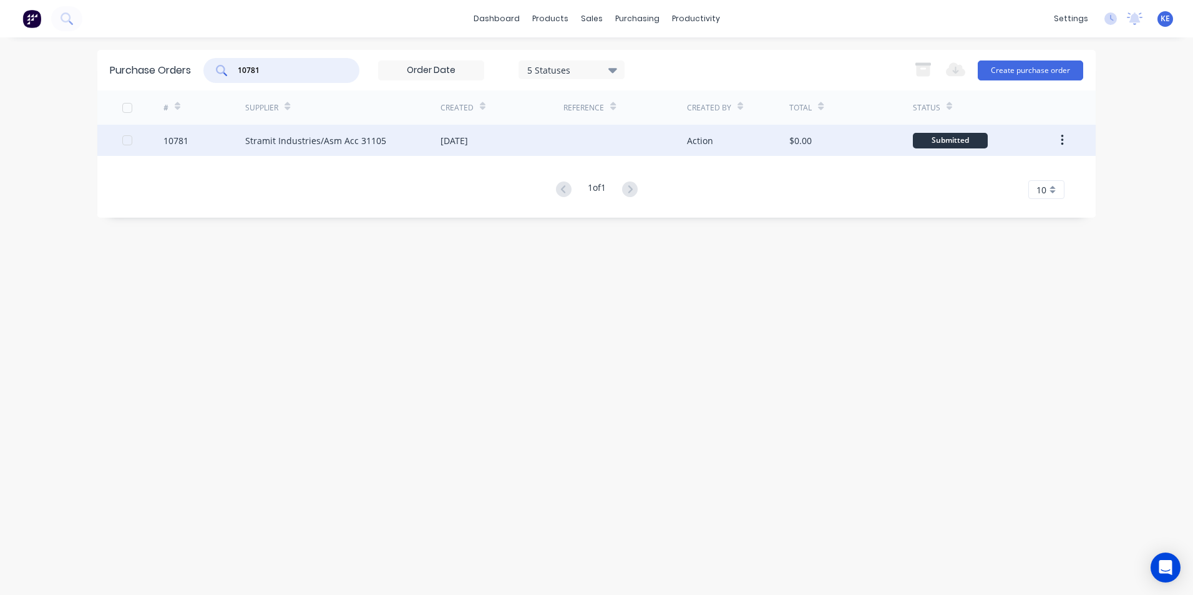
type input "10781"
click at [205, 149] on div "10781" at bounding box center [205, 140] width 82 height 31
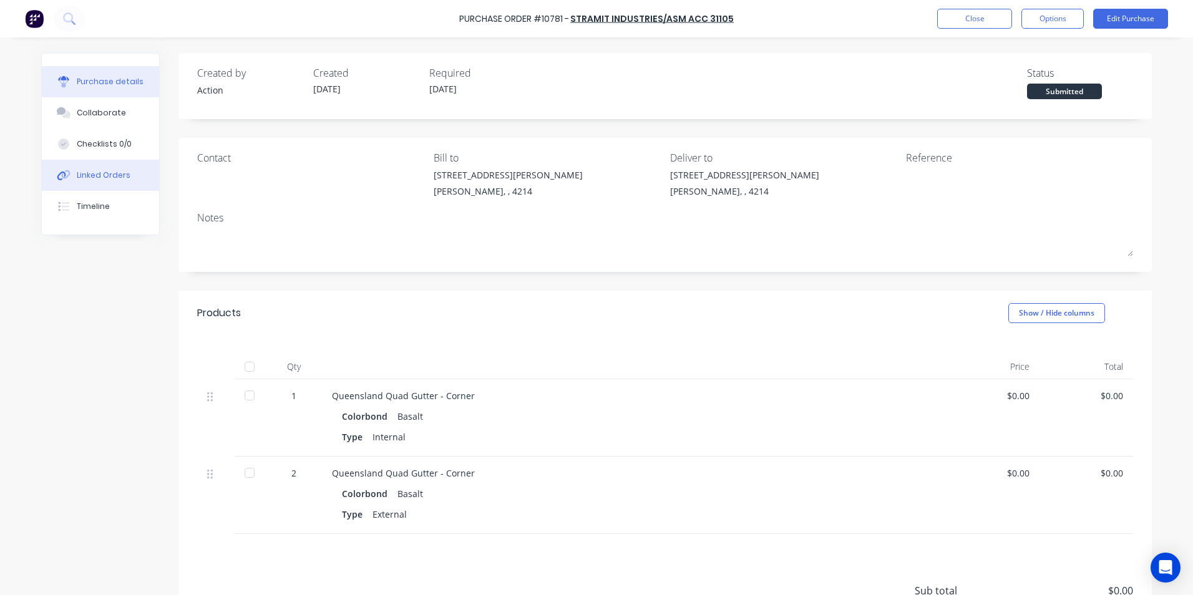
click at [104, 173] on div "Linked Orders" at bounding box center [104, 175] width 54 height 11
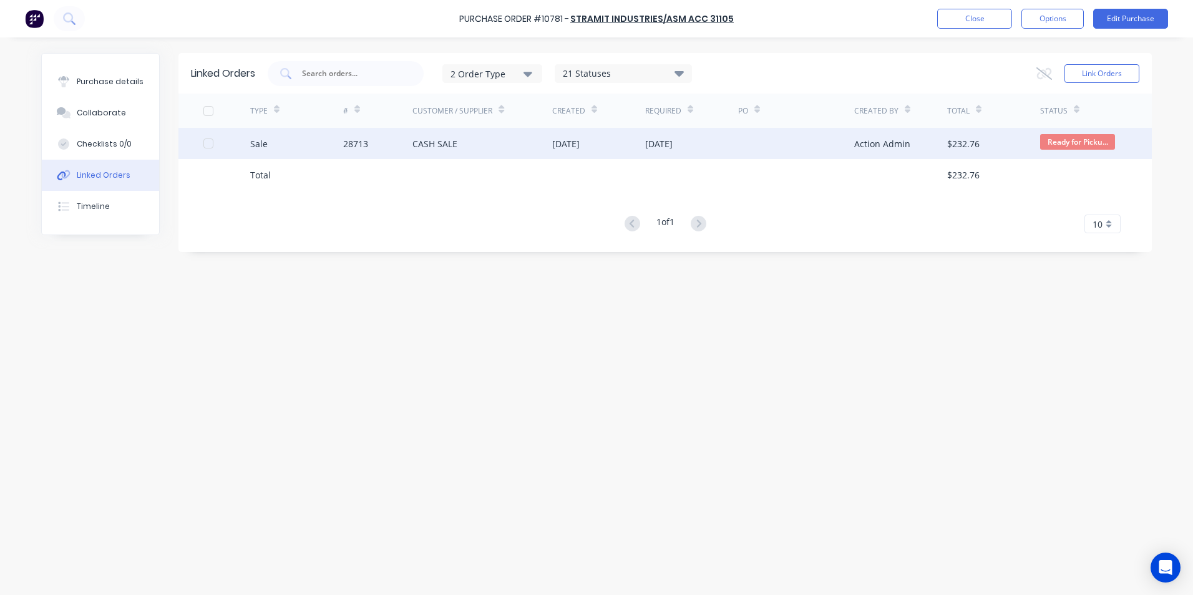
click at [290, 140] on div "Sale" at bounding box center [296, 143] width 93 height 31
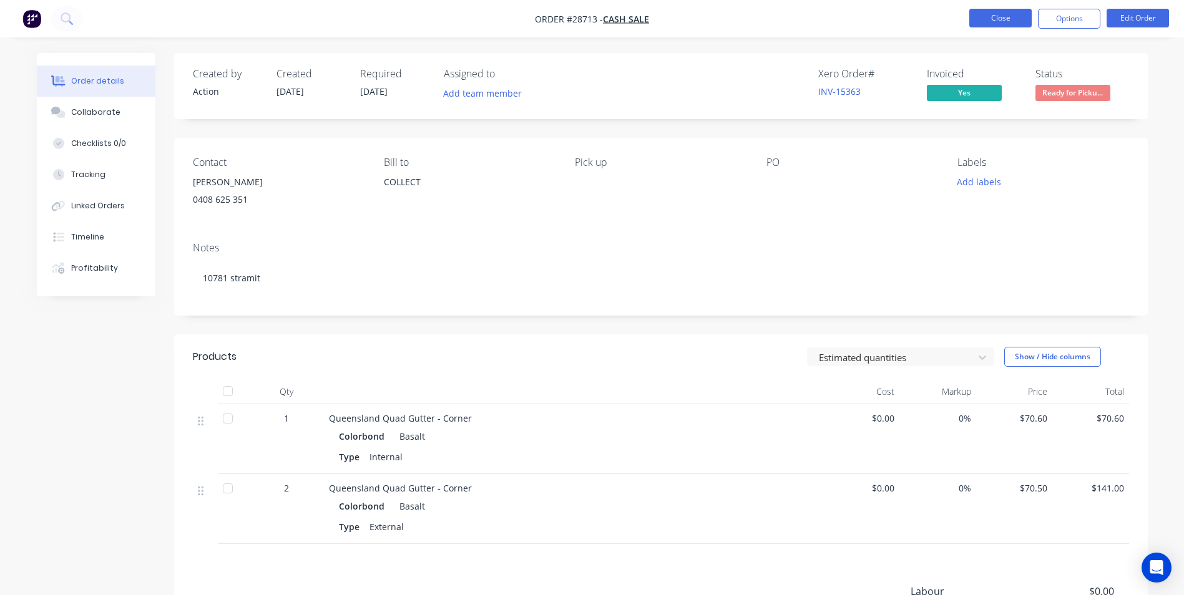
click at [1008, 21] on button "Close" at bounding box center [1000, 18] width 62 height 19
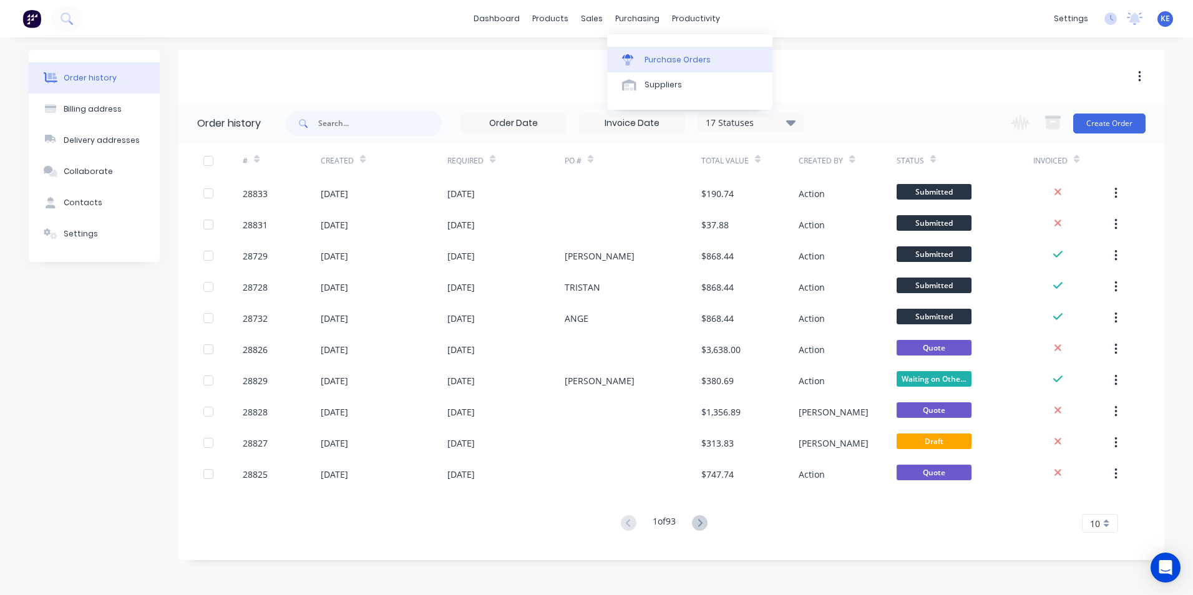
click at [672, 58] on div "Purchase Orders" at bounding box center [678, 59] width 66 height 11
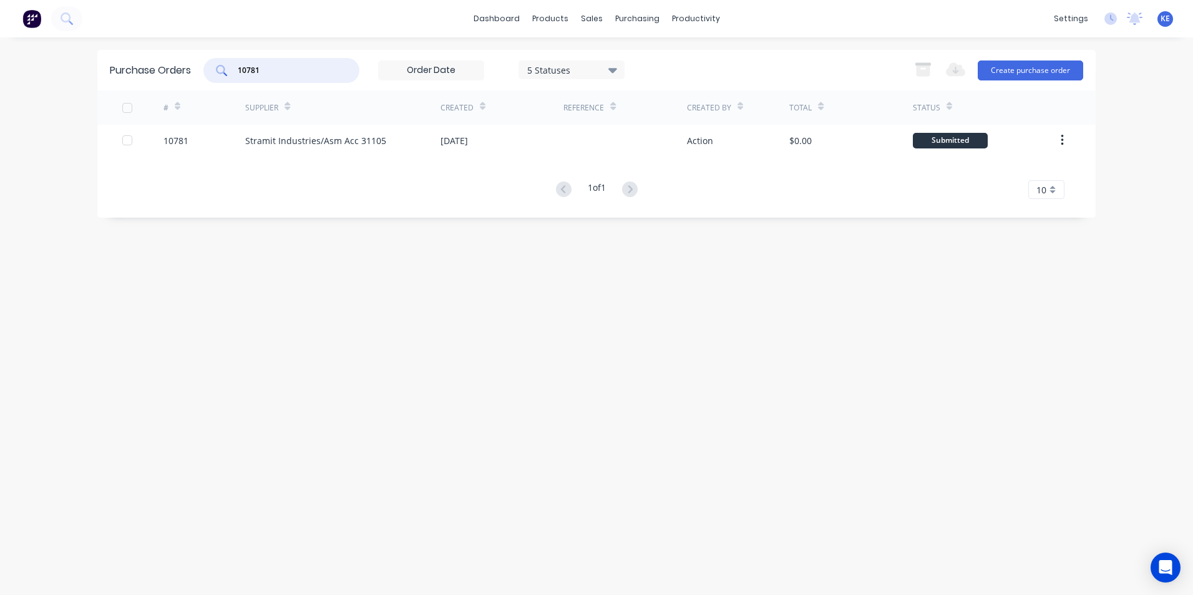
drag, startPoint x: 273, startPoint y: 72, endPoint x: 161, endPoint y: 77, distance: 111.8
click at [161, 77] on div "Purchase Orders 10781 5 Statuses 5 Statuses Export to Excel (XLSX) Create purch…" at bounding box center [596, 70] width 999 height 41
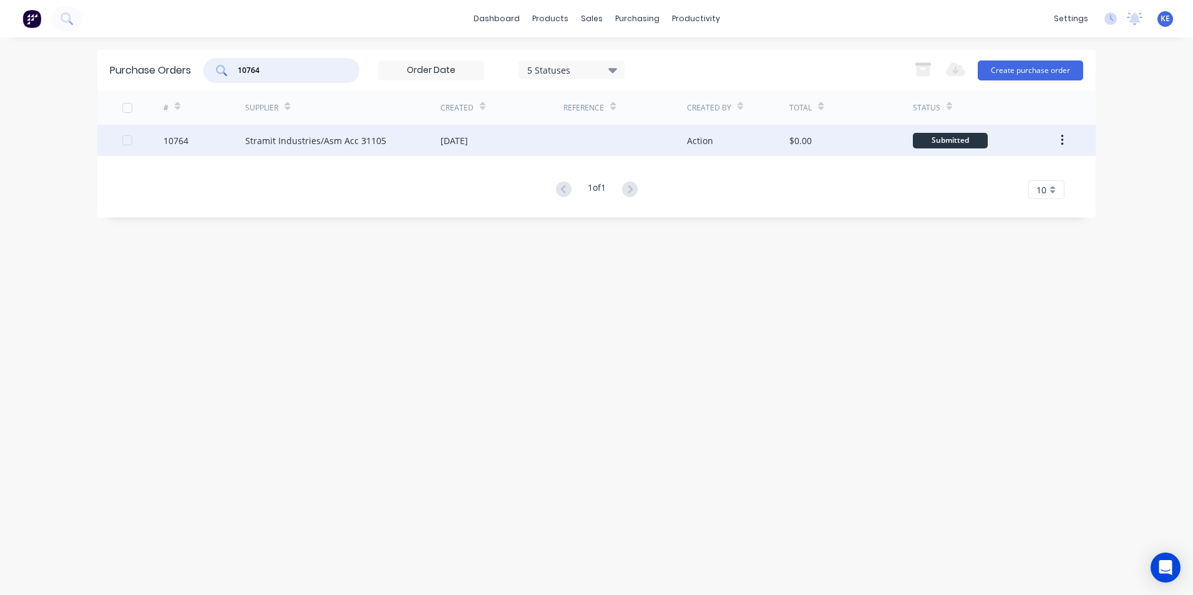
type input "10764"
click at [195, 134] on div "10764" at bounding box center [205, 140] width 82 height 31
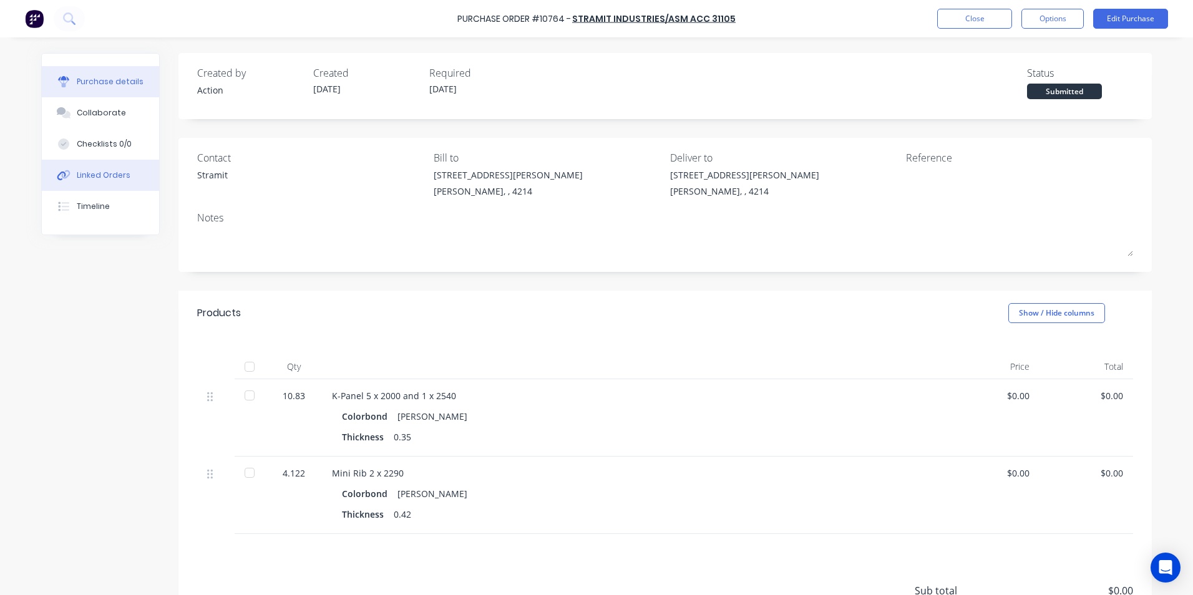
click at [79, 178] on div "Linked Orders" at bounding box center [104, 175] width 54 height 11
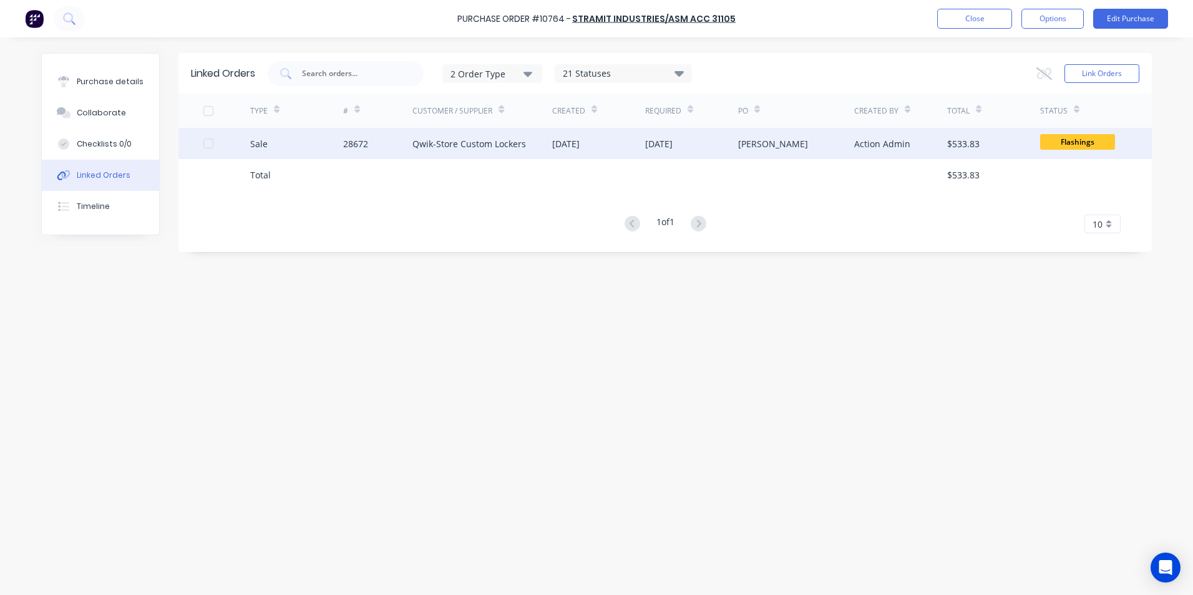
click at [300, 135] on div "Sale" at bounding box center [296, 143] width 93 height 31
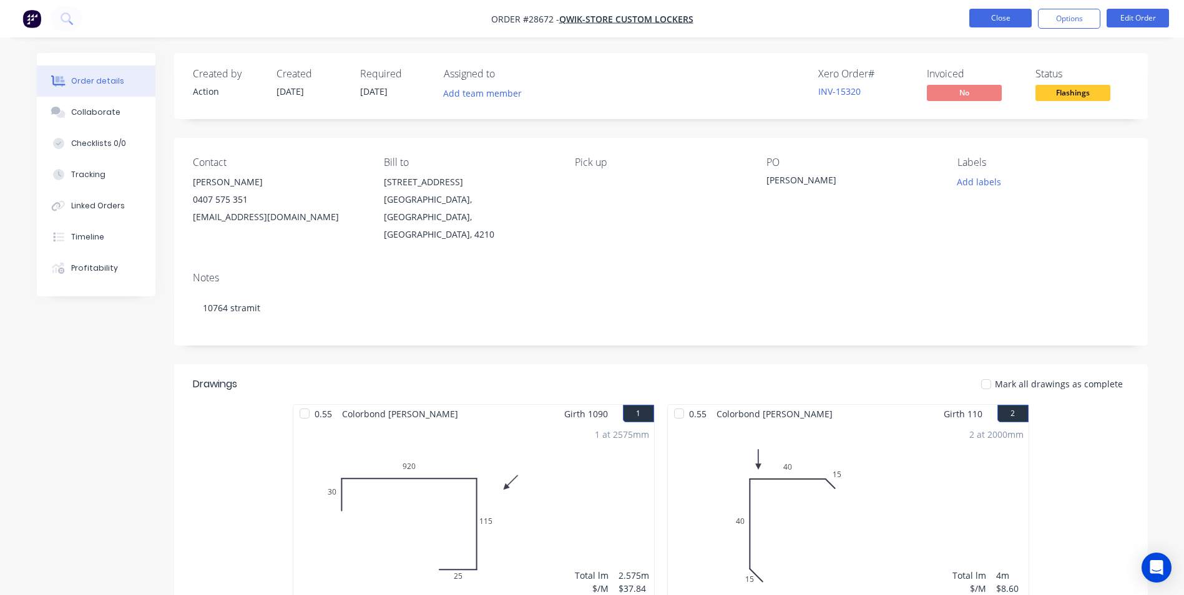
click at [998, 22] on button "Close" at bounding box center [1000, 18] width 62 height 19
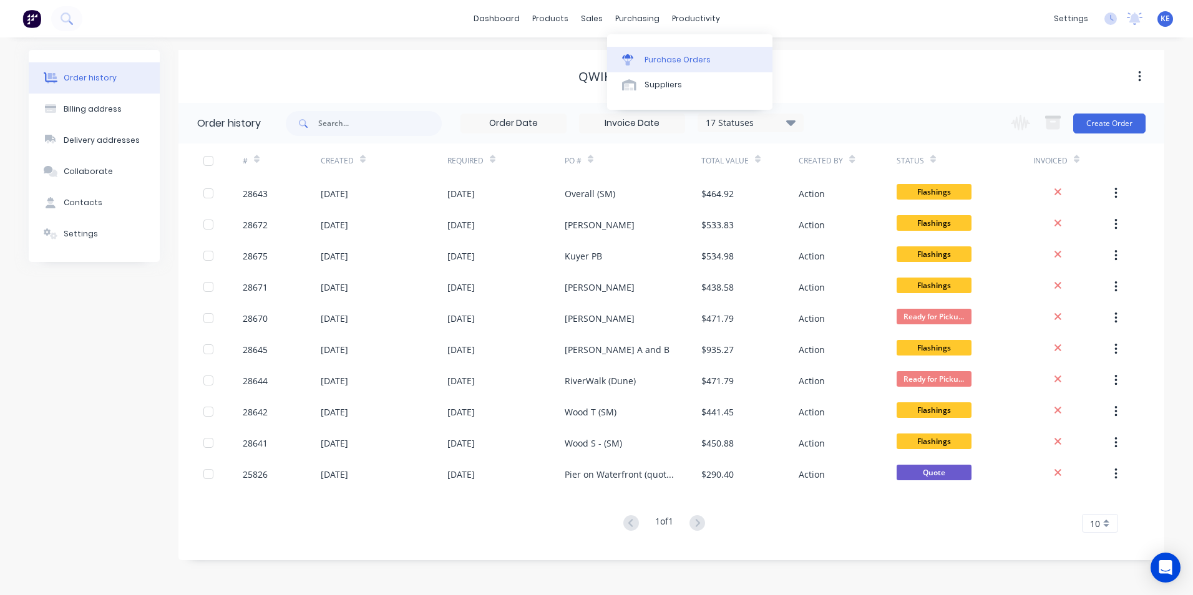
click at [647, 56] on div "Purchase Orders" at bounding box center [678, 59] width 66 height 11
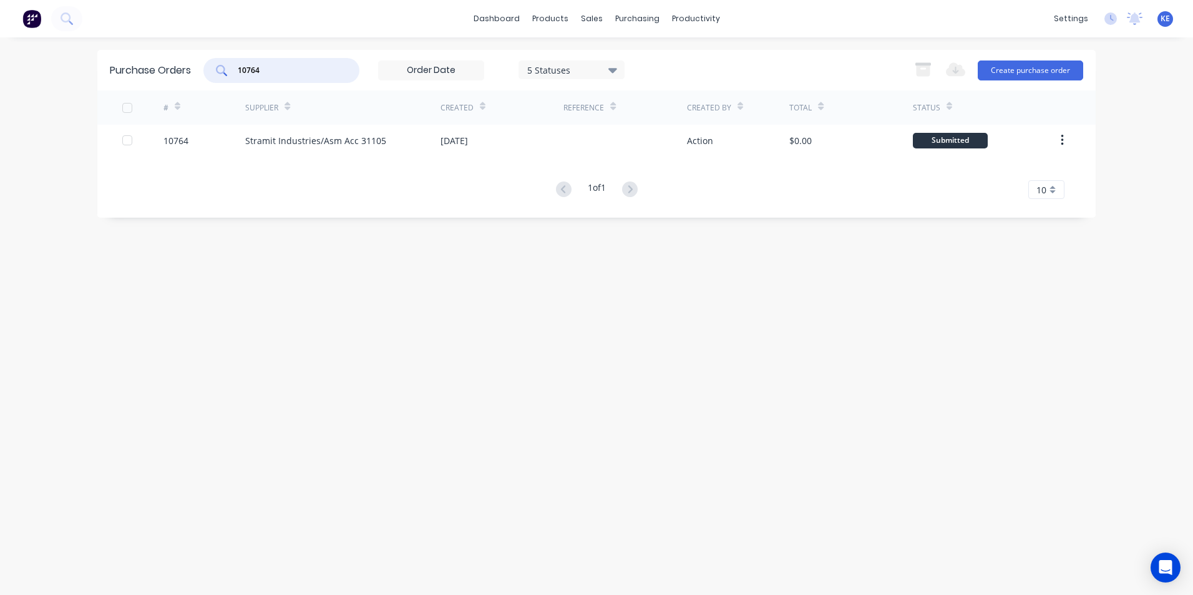
drag, startPoint x: 291, startPoint y: 66, endPoint x: 200, endPoint y: 66, distance: 91.1
click at [200, 66] on div "Purchase Orders 10764 5 Statuses 5 Statuses Export to Excel (XLSX) Create purch…" at bounding box center [596, 70] width 999 height 41
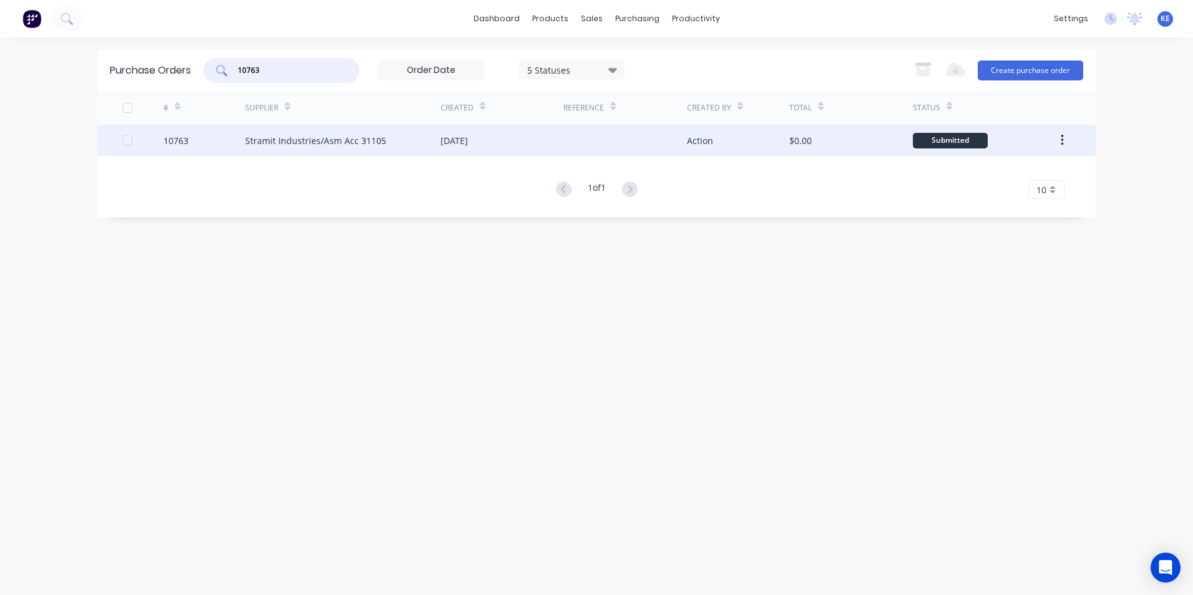
type input "10763"
click at [207, 134] on div "10763" at bounding box center [205, 140] width 82 height 31
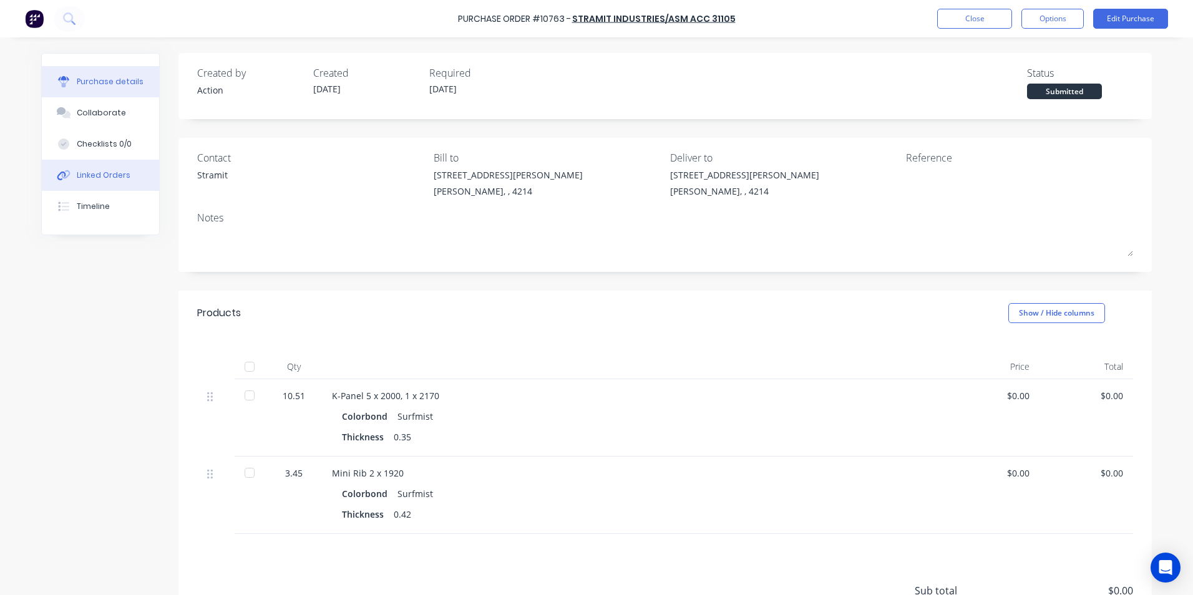
click at [83, 185] on button "Linked Orders" at bounding box center [100, 175] width 117 height 31
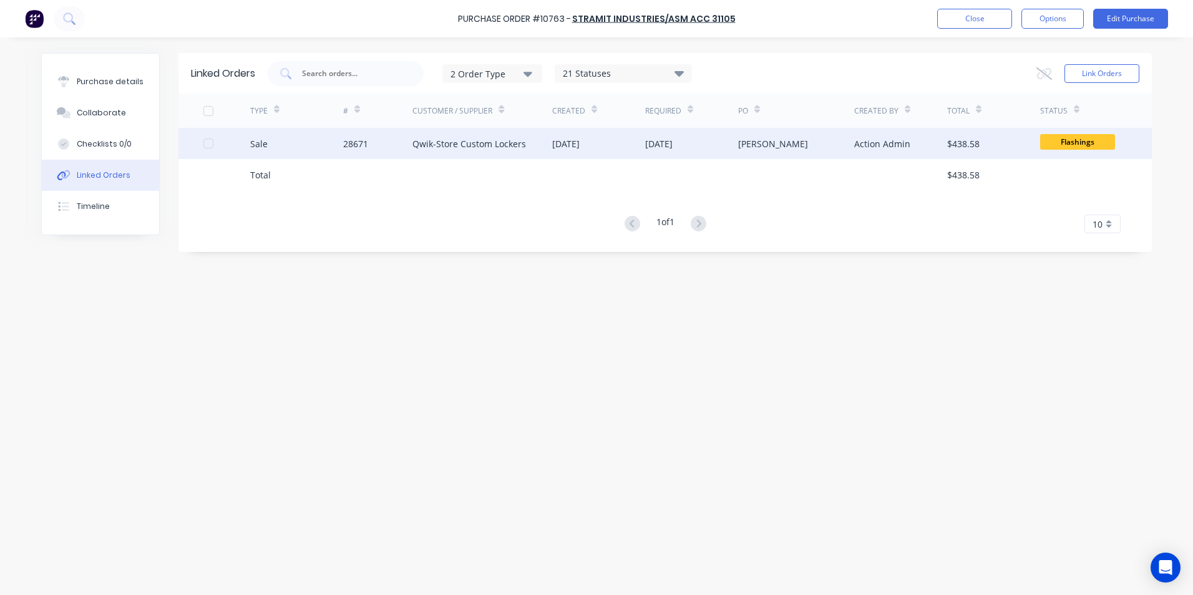
click at [301, 143] on div "Sale" at bounding box center [296, 143] width 93 height 31
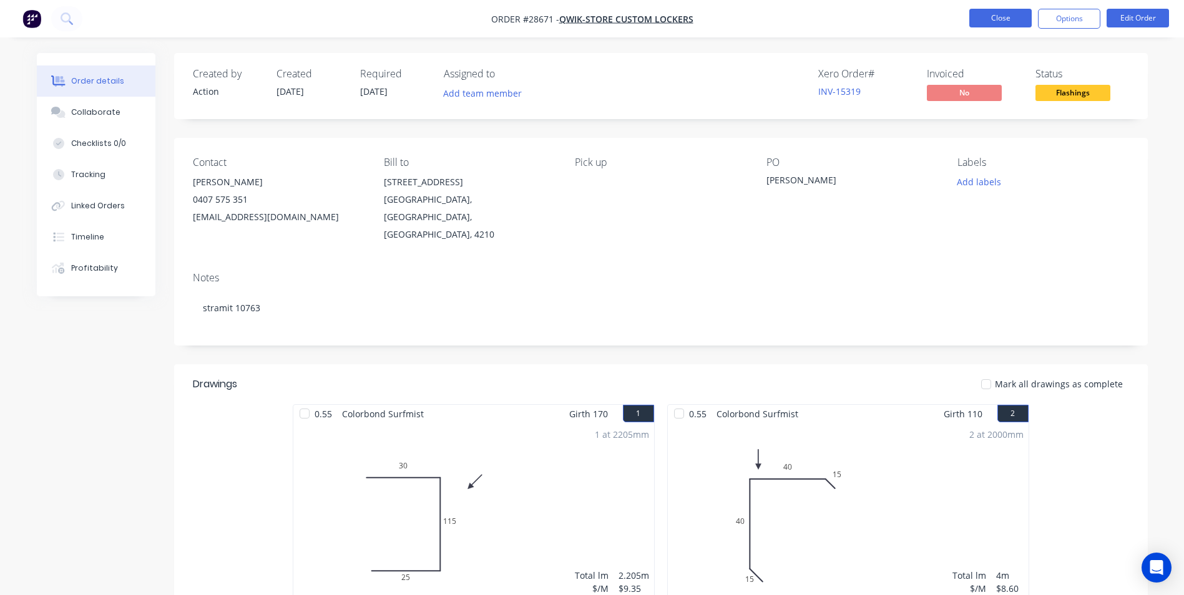
click at [984, 22] on button "Close" at bounding box center [1000, 18] width 62 height 19
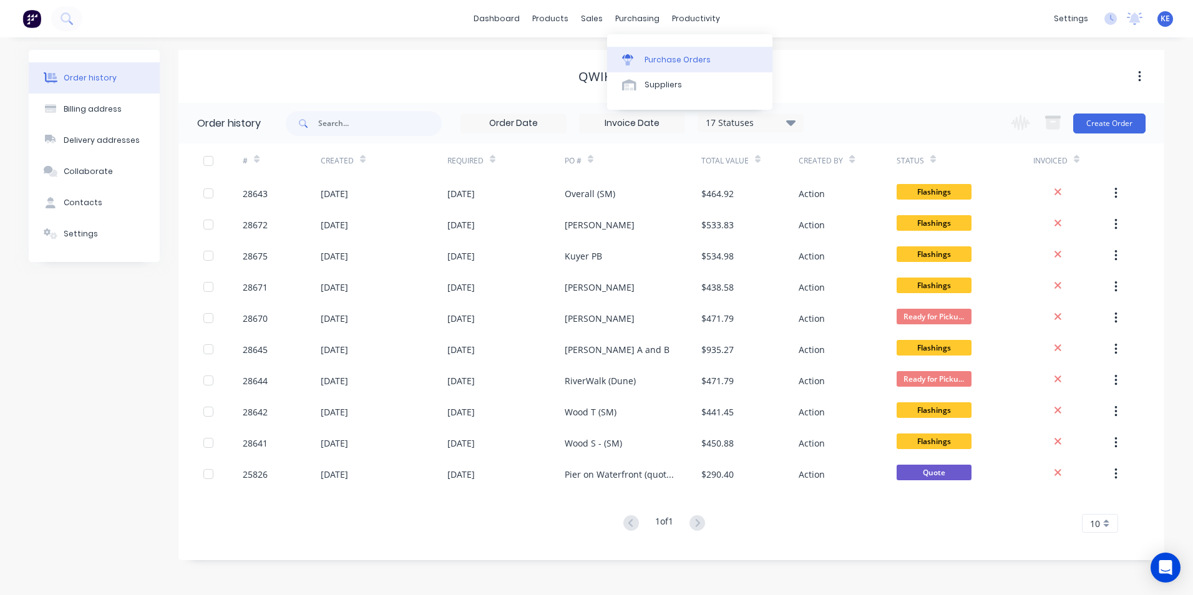
click at [661, 61] on div "Purchase Orders" at bounding box center [678, 59] width 66 height 11
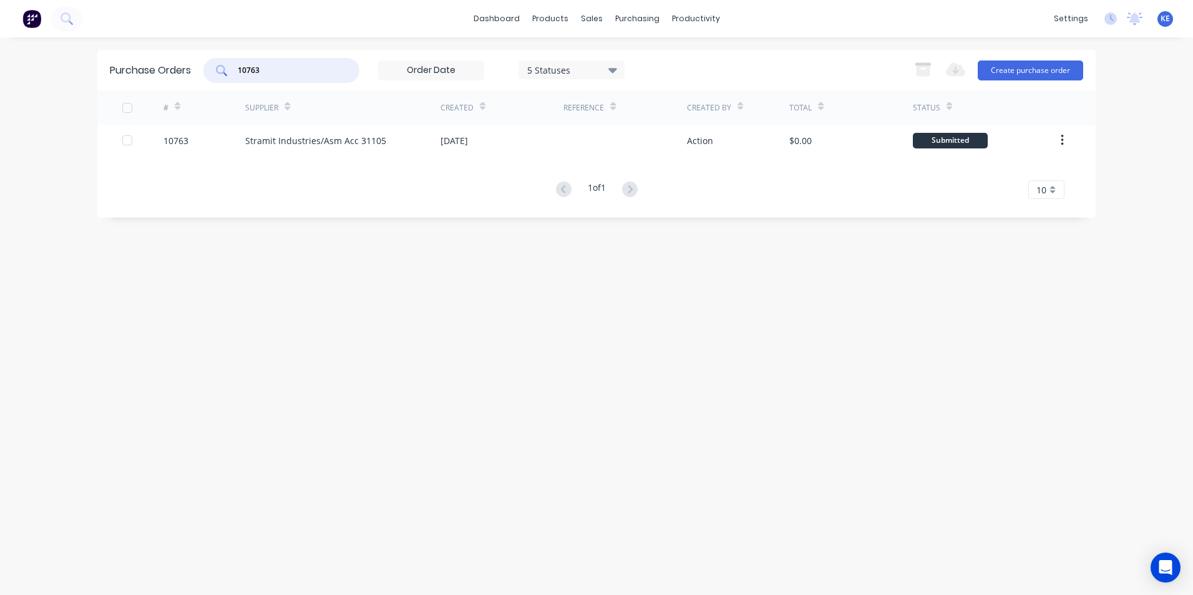
drag, startPoint x: 233, startPoint y: 75, endPoint x: 149, endPoint y: 78, distance: 83.7
click at [149, 78] on div "Purchase Orders 10763 5 Statuses 5 Statuses Export to Excel (XLSX) Create purch…" at bounding box center [596, 70] width 999 height 41
type input "10630"
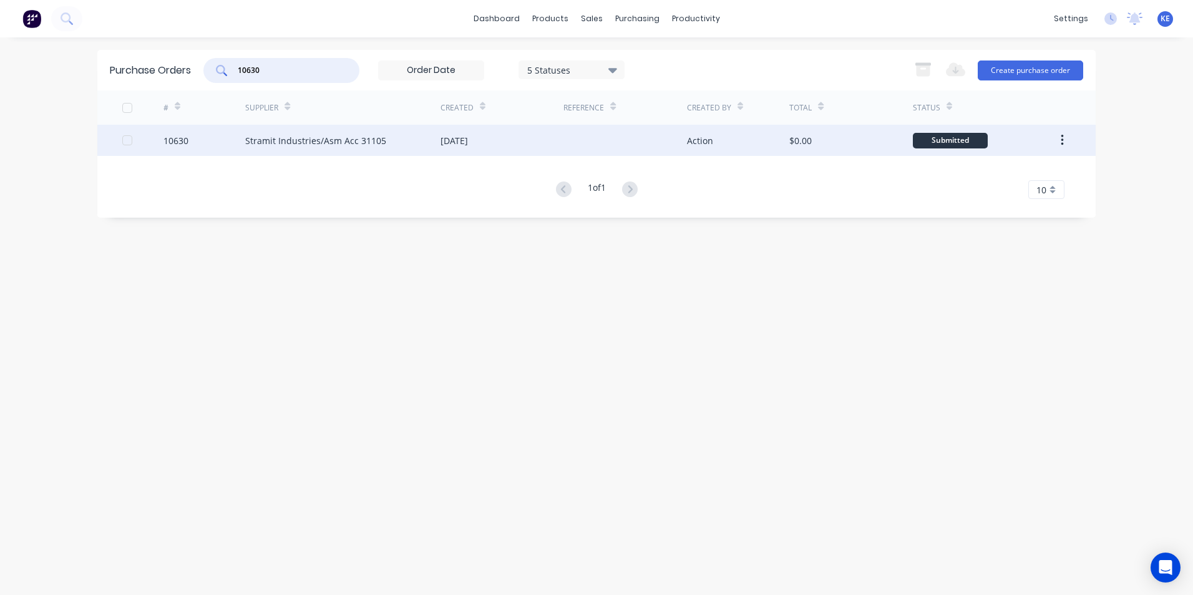
click at [200, 146] on div "10630" at bounding box center [205, 140] width 82 height 31
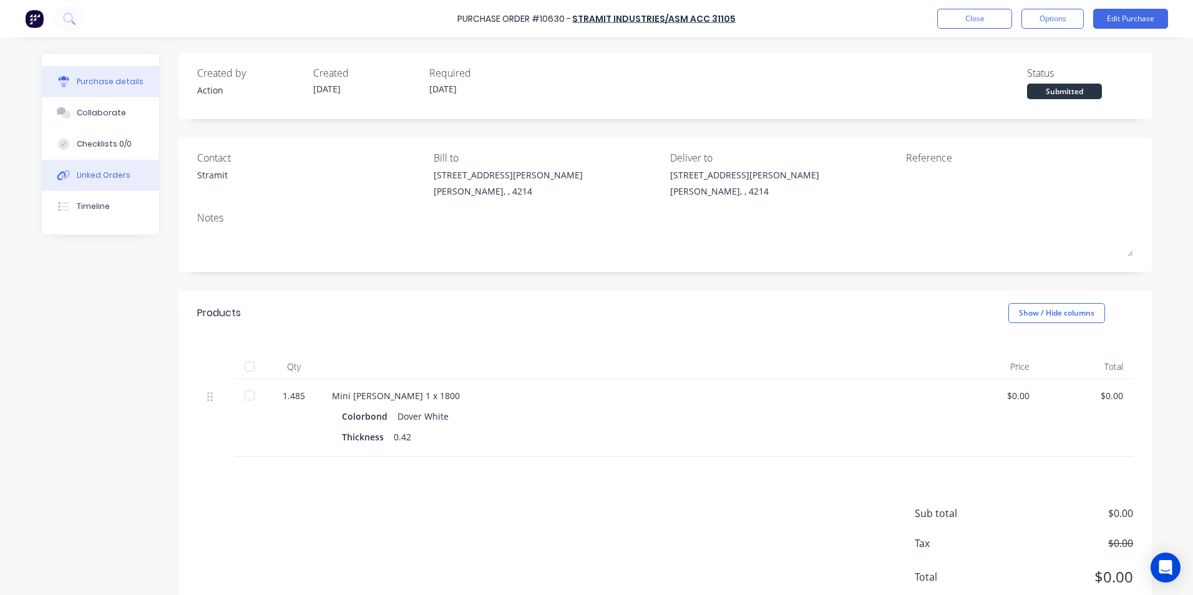
click at [95, 174] on div "Linked Orders" at bounding box center [104, 175] width 54 height 11
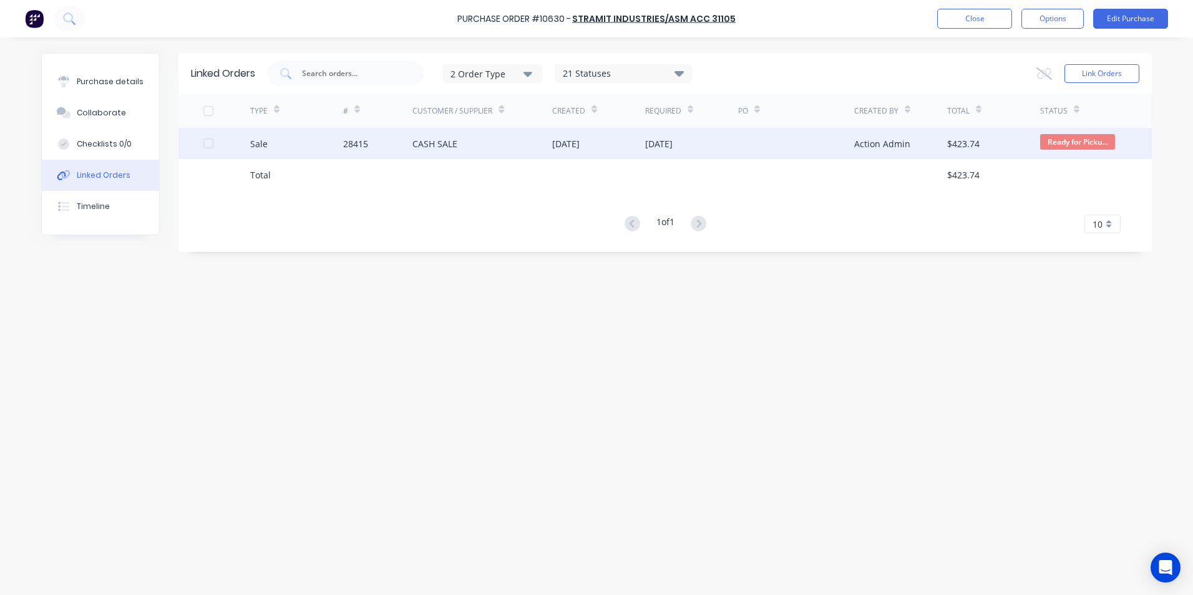
click at [303, 149] on div "Sale" at bounding box center [296, 143] width 93 height 31
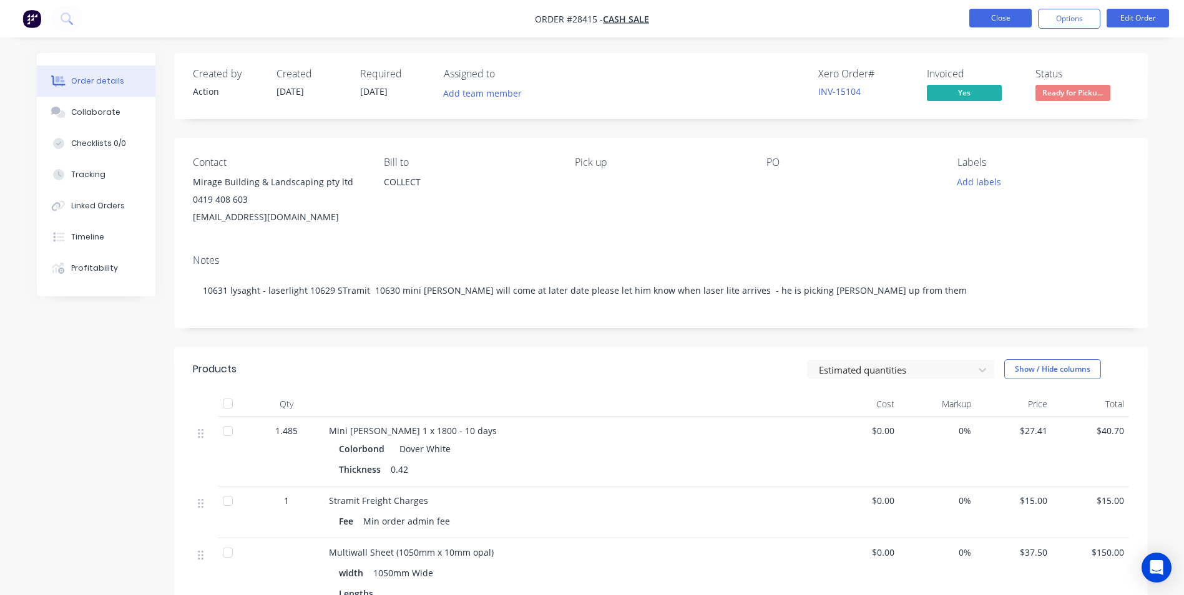
click at [997, 26] on button "Close" at bounding box center [1000, 18] width 62 height 19
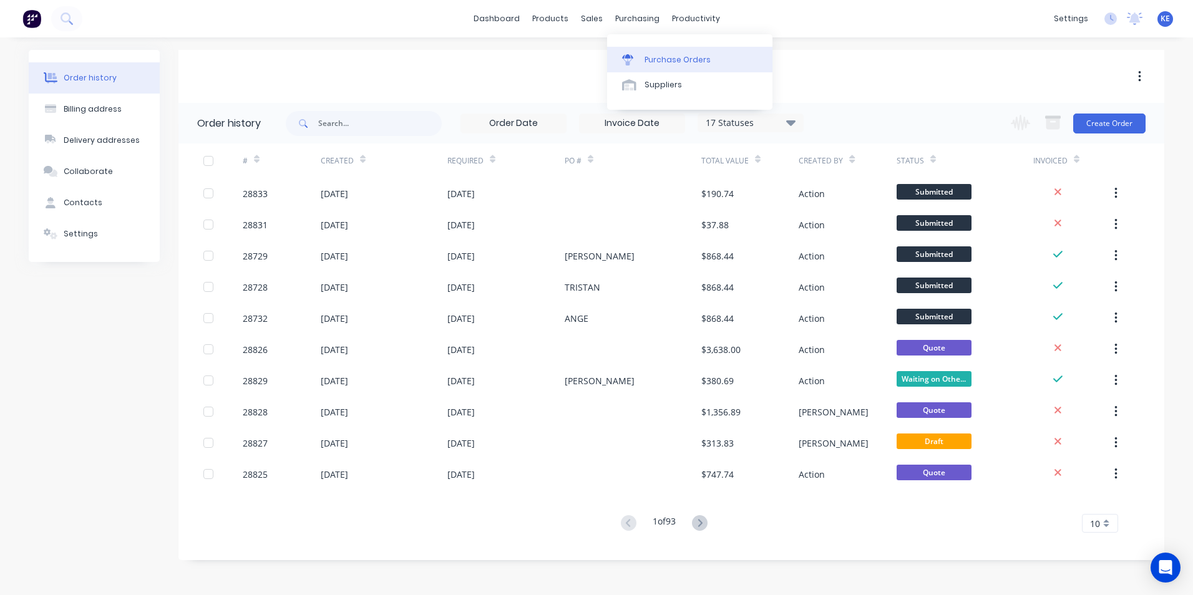
click at [661, 54] on div "Purchase Orders" at bounding box center [678, 59] width 66 height 11
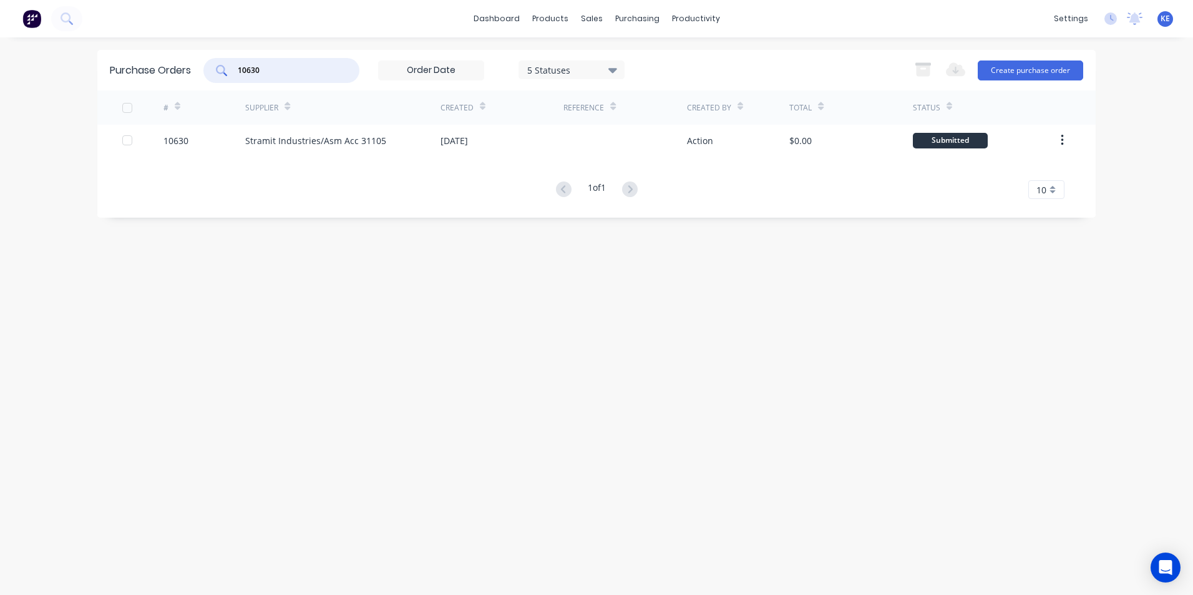
drag, startPoint x: 302, startPoint y: 66, endPoint x: 185, endPoint y: 79, distance: 118.0
click at [185, 79] on div "Purchase Orders 10630 5 Statuses 5 Statuses Export to Excel (XLSX) Create purch…" at bounding box center [596, 70] width 999 height 41
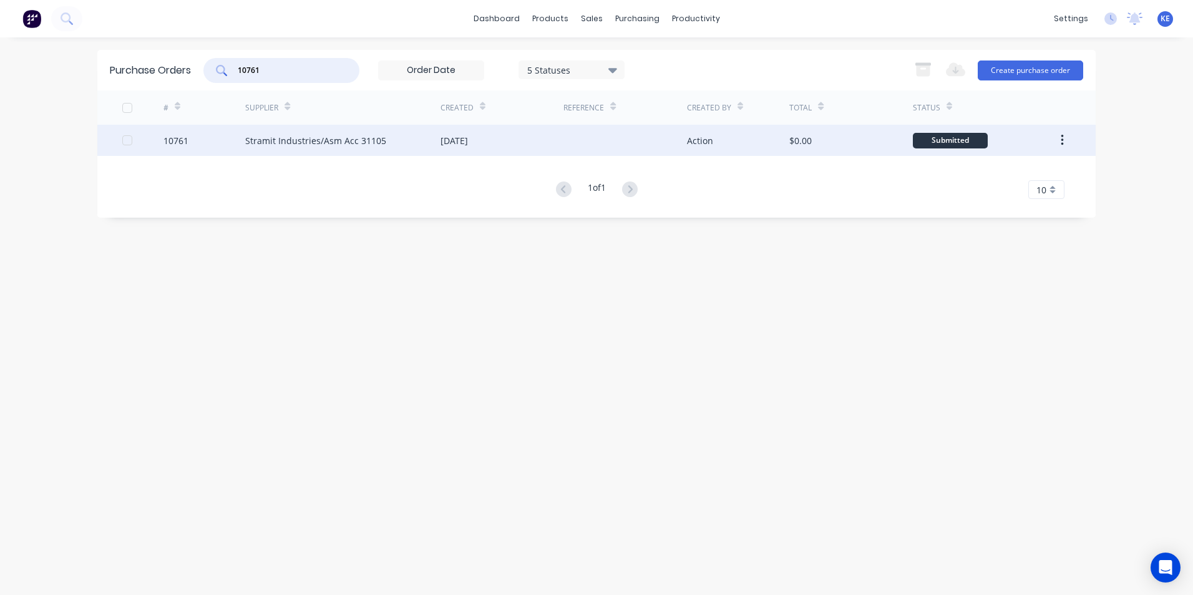
type input "10761"
click at [203, 143] on div "10761" at bounding box center [205, 140] width 82 height 31
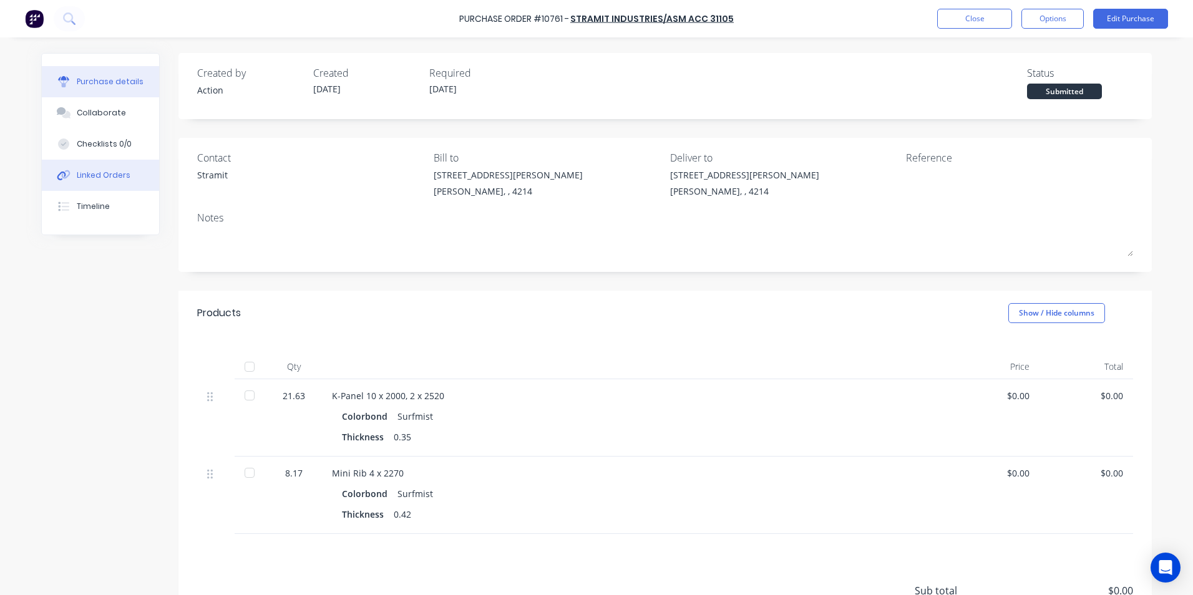
click at [99, 180] on div "Linked Orders" at bounding box center [104, 175] width 54 height 11
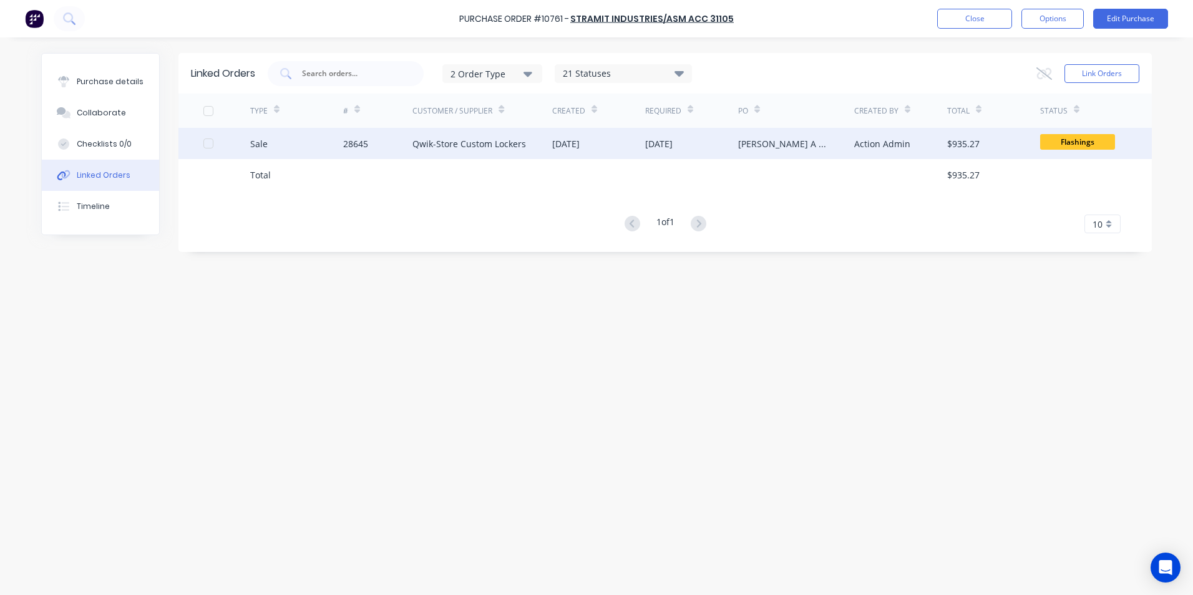
click at [327, 144] on div "Sale" at bounding box center [296, 143] width 93 height 31
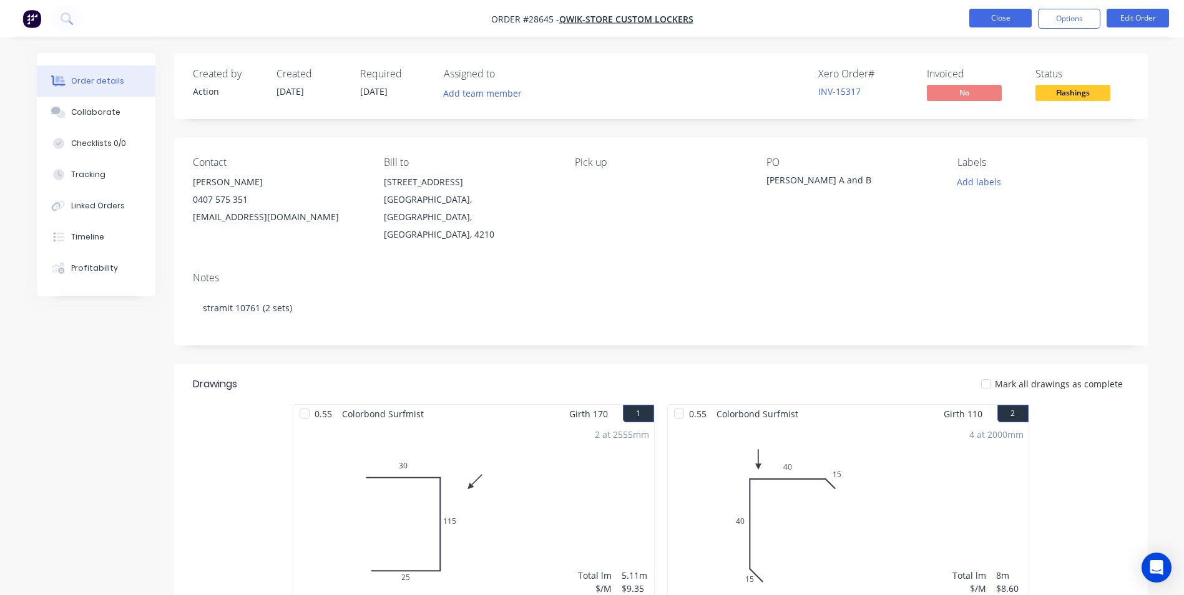
click at [999, 11] on button "Close" at bounding box center [1000, 18] width 62 height 19
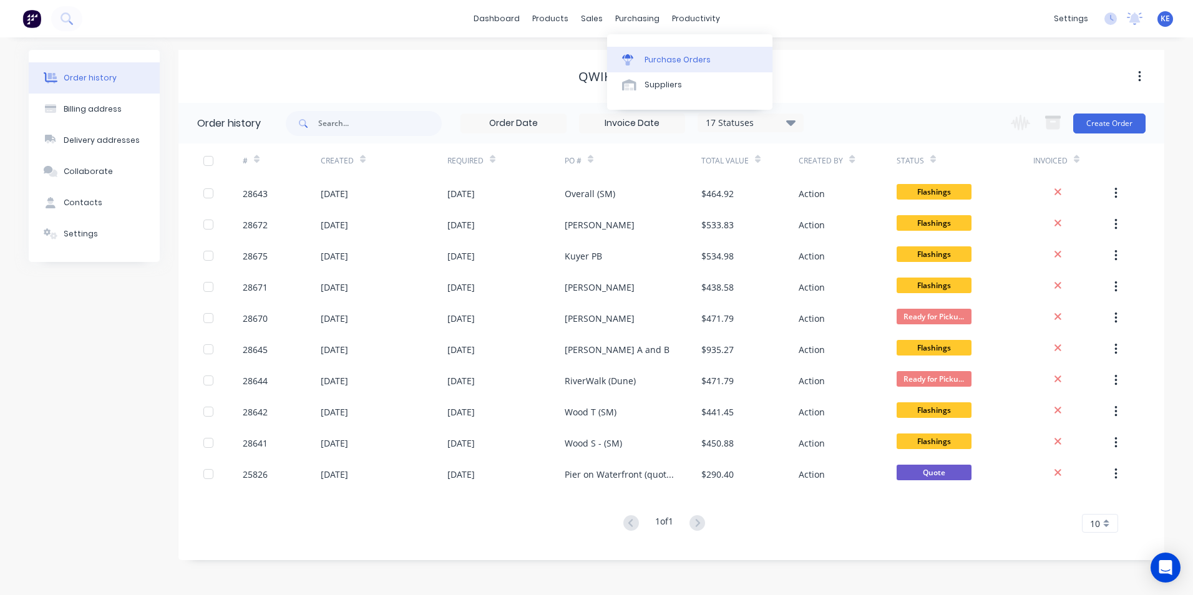
click at [671, 63] on div "Purchase Orders" at bounding box center [678, 59] width 66 height 11
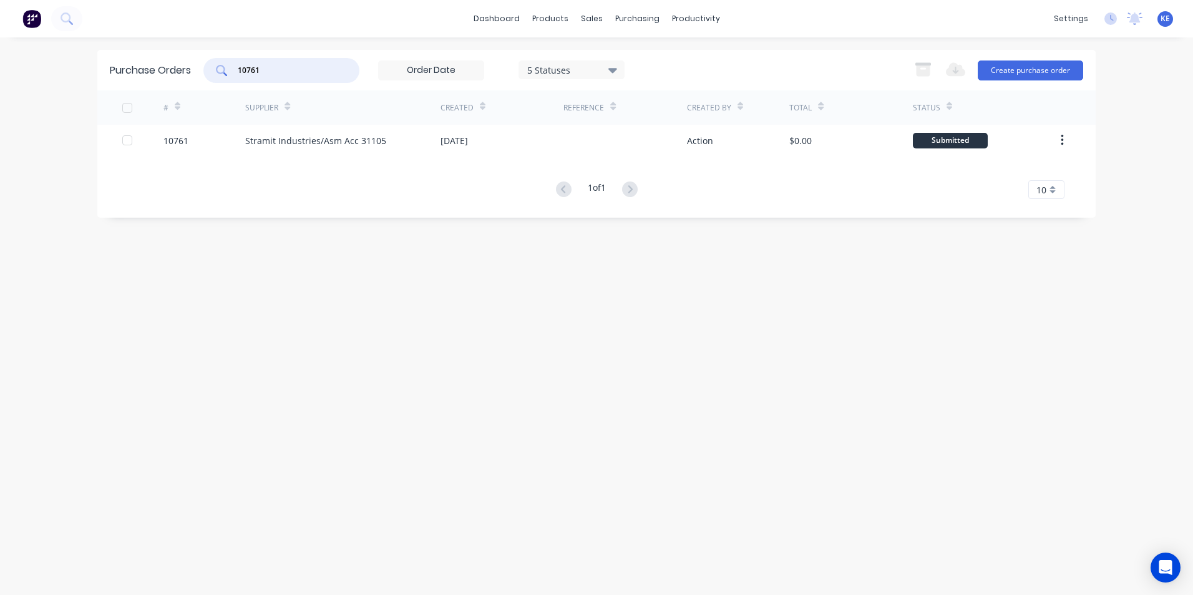
drag, startPoint x: 296, startPoint y: 67, endPoint x: 185, endPoint y: 73, distance: 111.9
click at [185, 73] on div "Purchase Orders 10761 5 Statuses 5 Statuses Export to Excel (XLSX) Create purch…" at bounding box center [596, 70] width 999 height 41
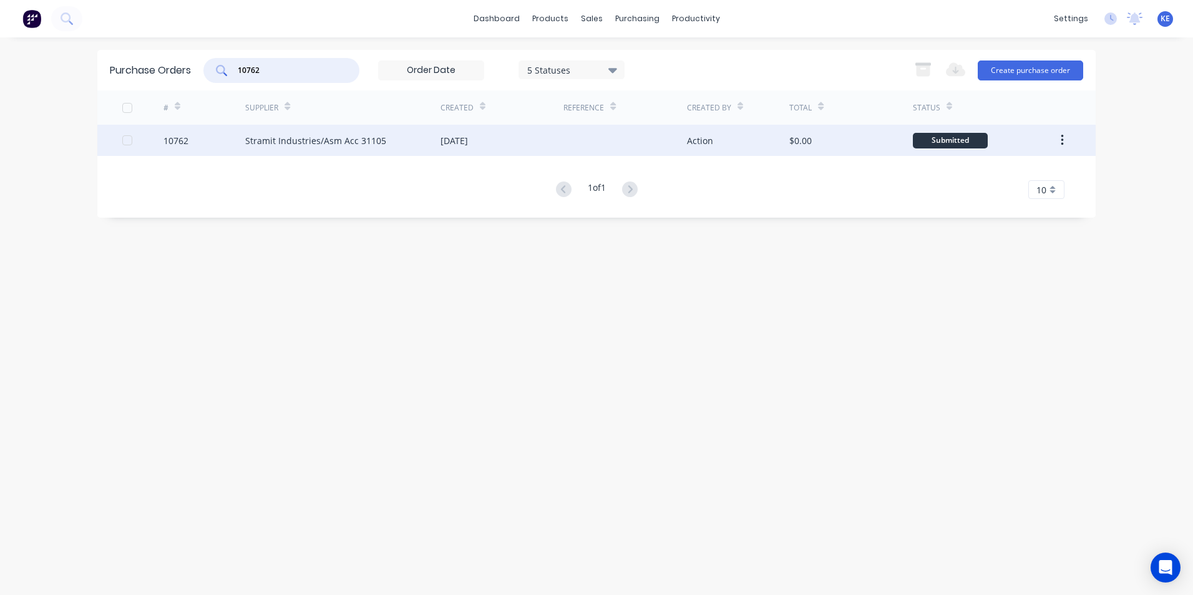
type input "10762"
click at [212, 141] on div "10762" at bounding box center [205, 140] width 82 height 31
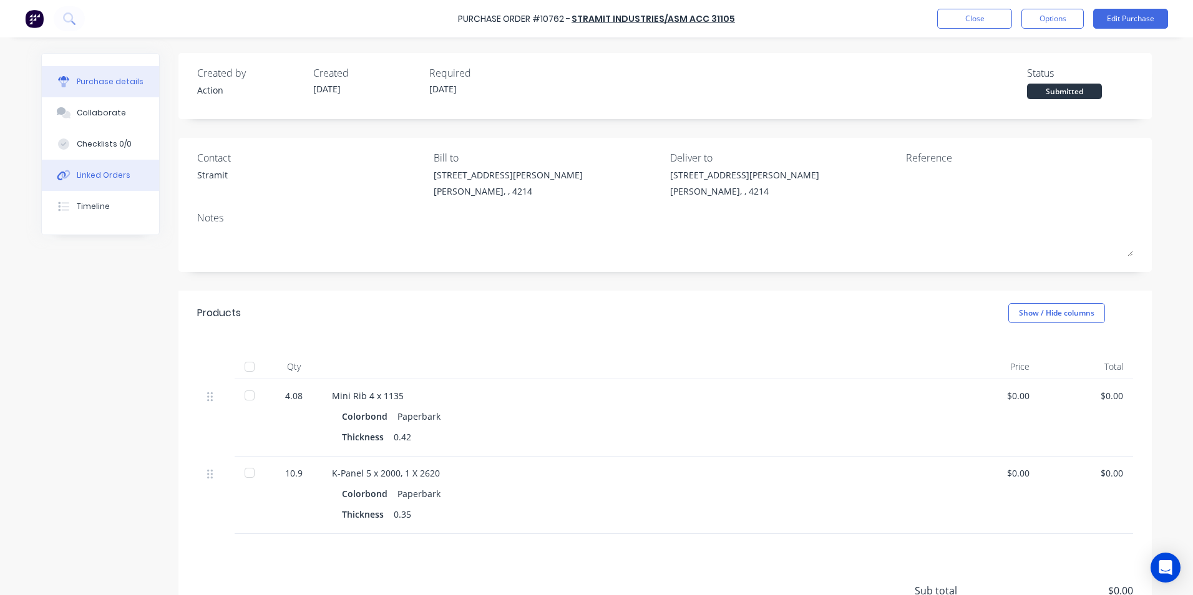
click at [88, 175] on div "Linked Orders" at bounding box center [104, 175] width 54 height 11
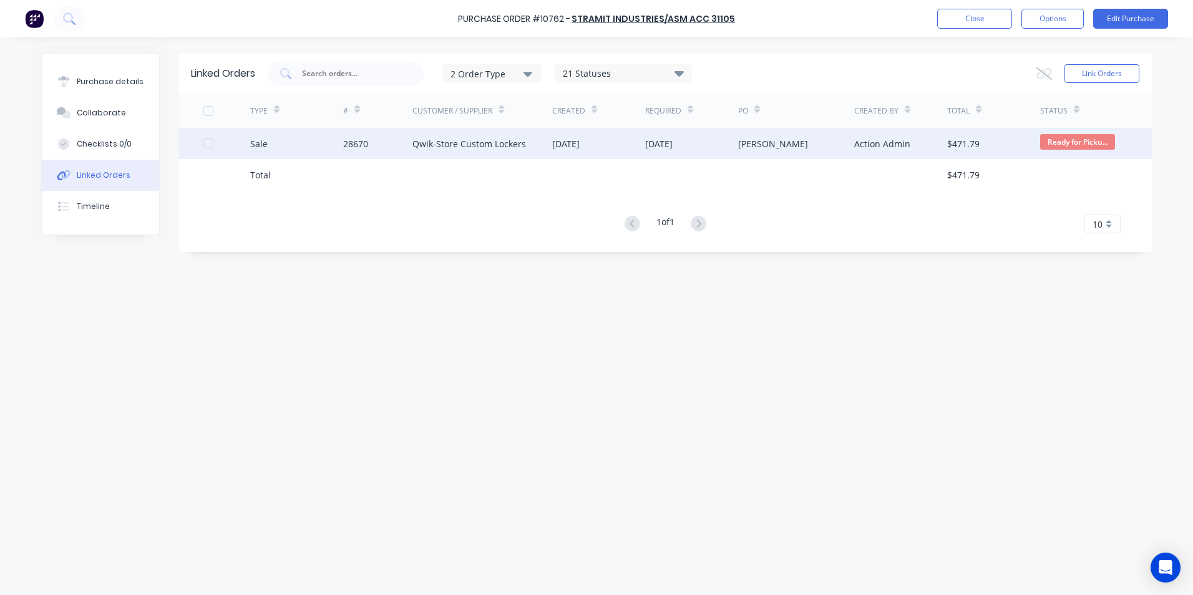
click at [306, 150] on div "Sale" at bounding box center [296, 143] width 93 height 31
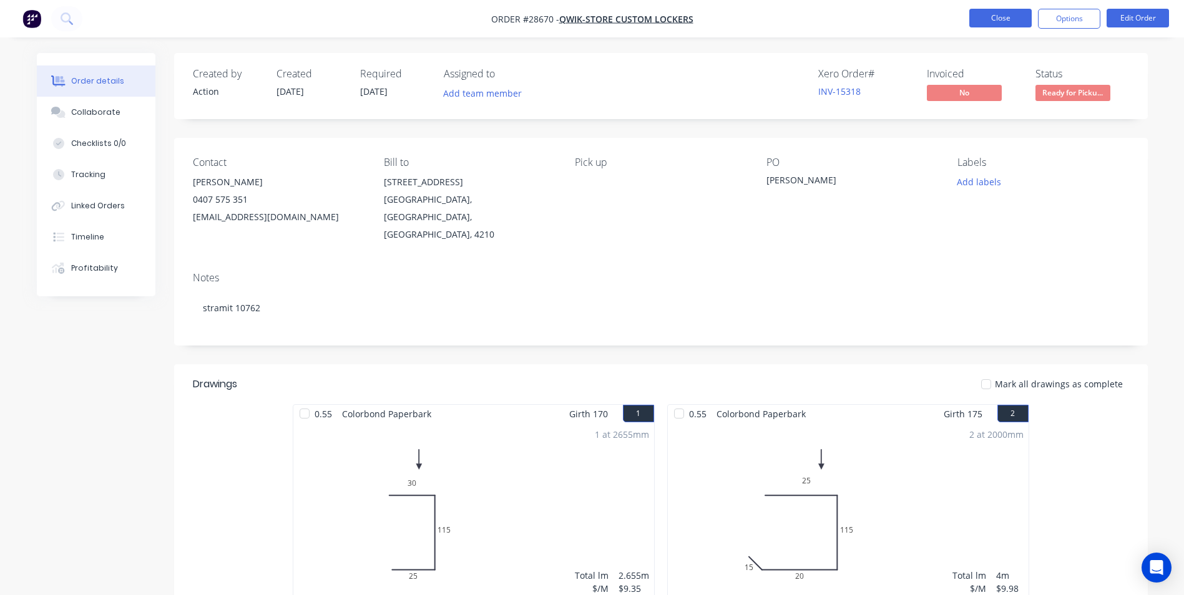
click at [1001, 19] on button "Close" at bounding box center [1000, 18] width 62 height 19
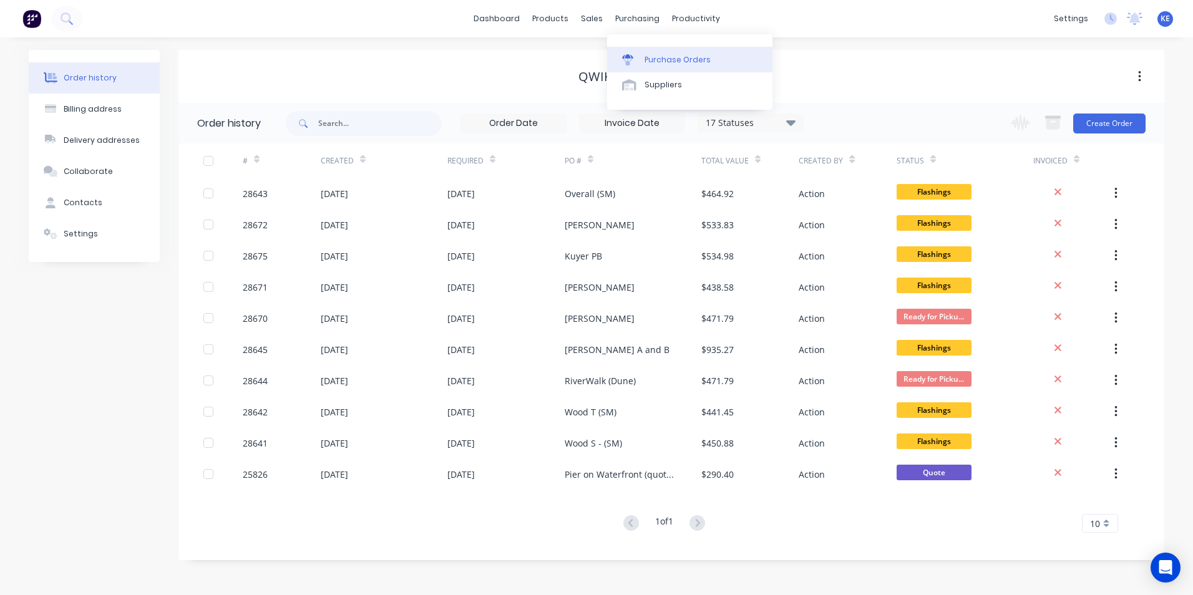
click at [663, 56] on div "Purchase Orders" at bounding box center [678, 59] width 66 height 11
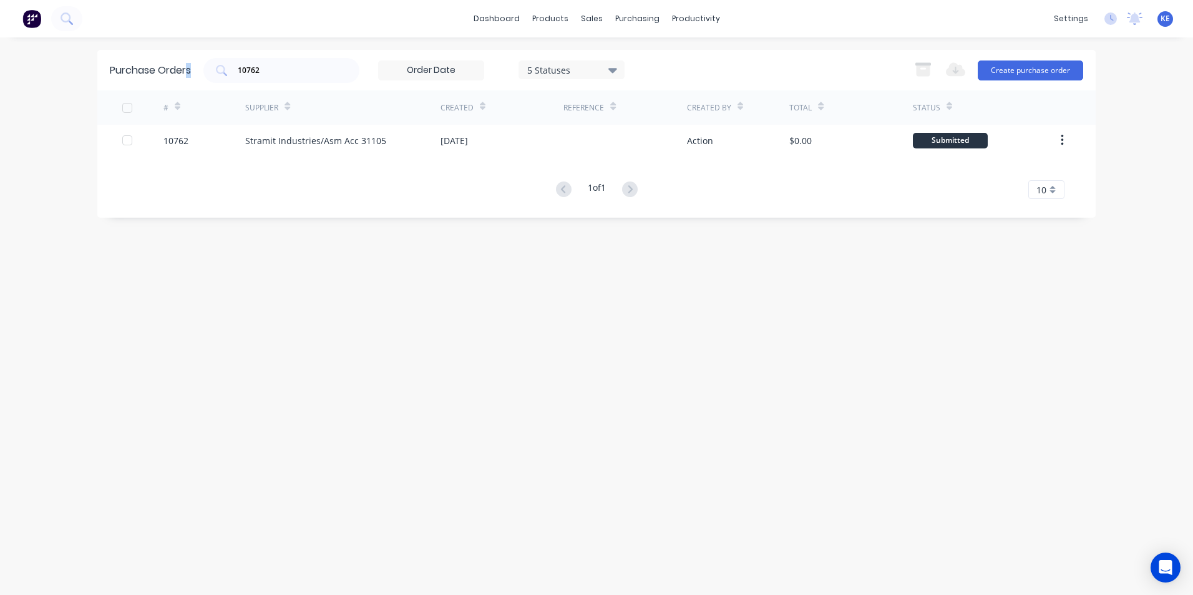
drag, startPoint x: 281, startPoint y: 61, endPoint x: 187, endPoint y: 75, distance: 95.3
click at [187, 75] on div "Purchase Orders 10762 5 Statuses 5 Statuses Export to Excel (XLSX) Create purch…" at bounding box center [596, 70] width 999 height 41
drag, startPoint x: 232, startPoint y: 78, endPoint x: 222, endPoint y: 79, distance: 10.7
click at [222, 79] on div "10762" at bounding box center [281, 70] width 156 height 25
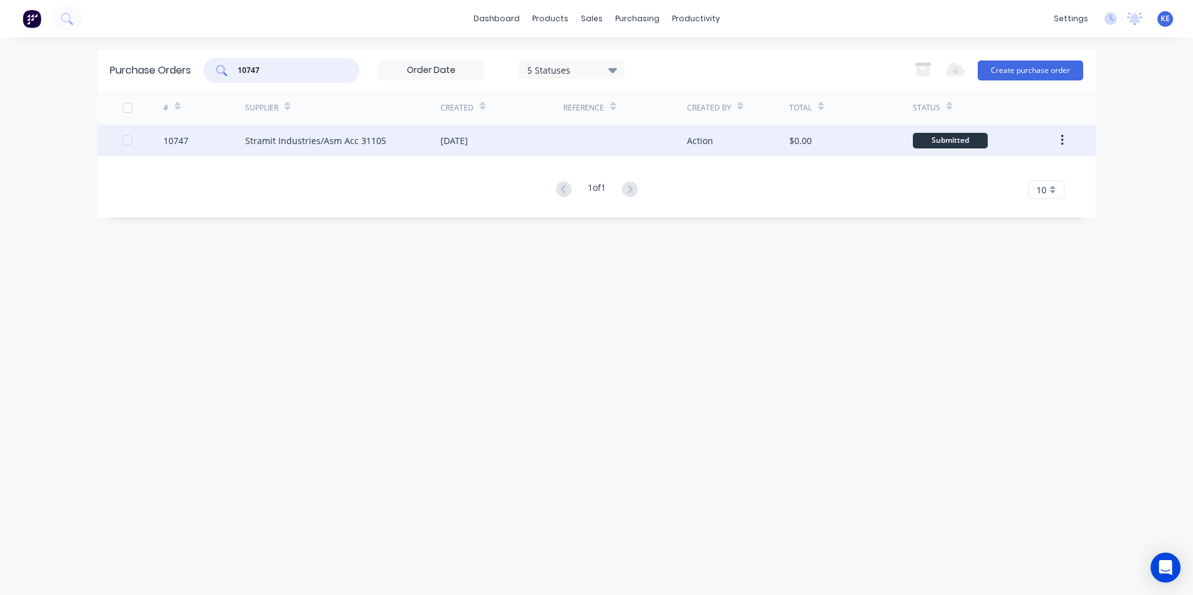
type input "10747"
click at [210, 142] on div "10747" at bounding box center [205, 140] width 82 height 31
type textarea "x"
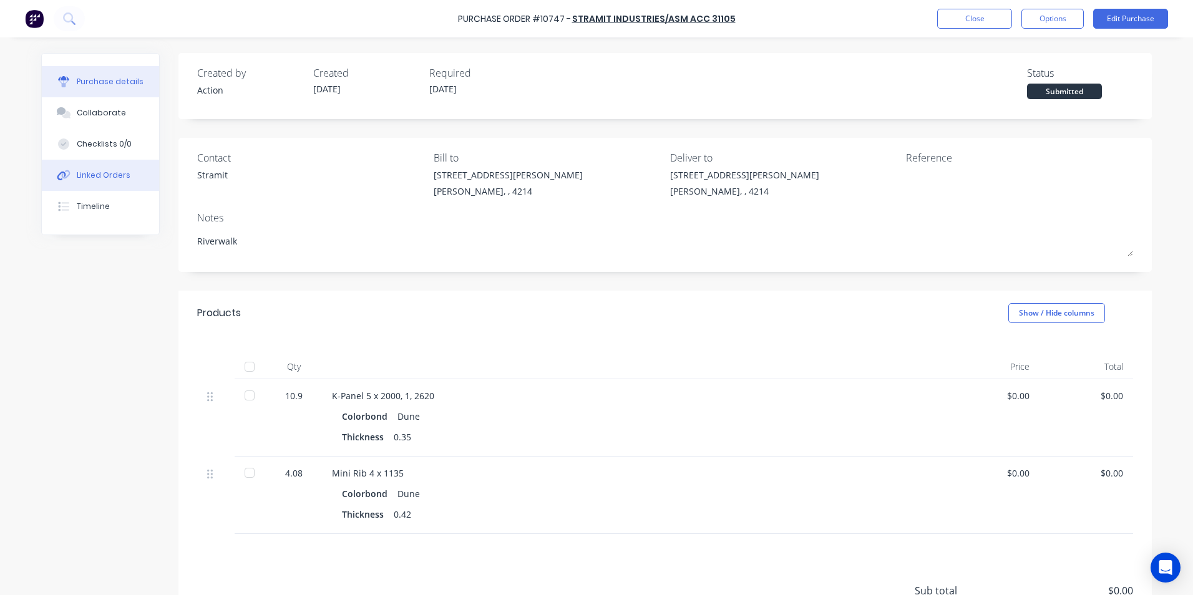
click at [100, 174] on div "Linked Orders" at bounding box center [104, 175] width 54 height 11
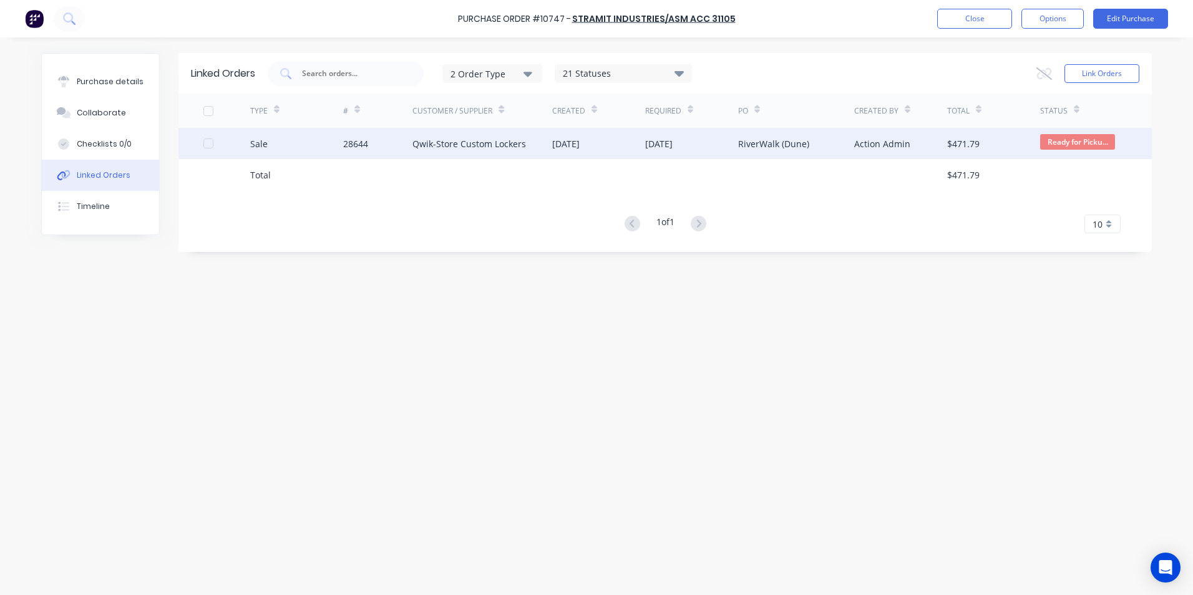
click at [319, 142] on div "Sale" at bounding box center [296, 143] width 93 height 31
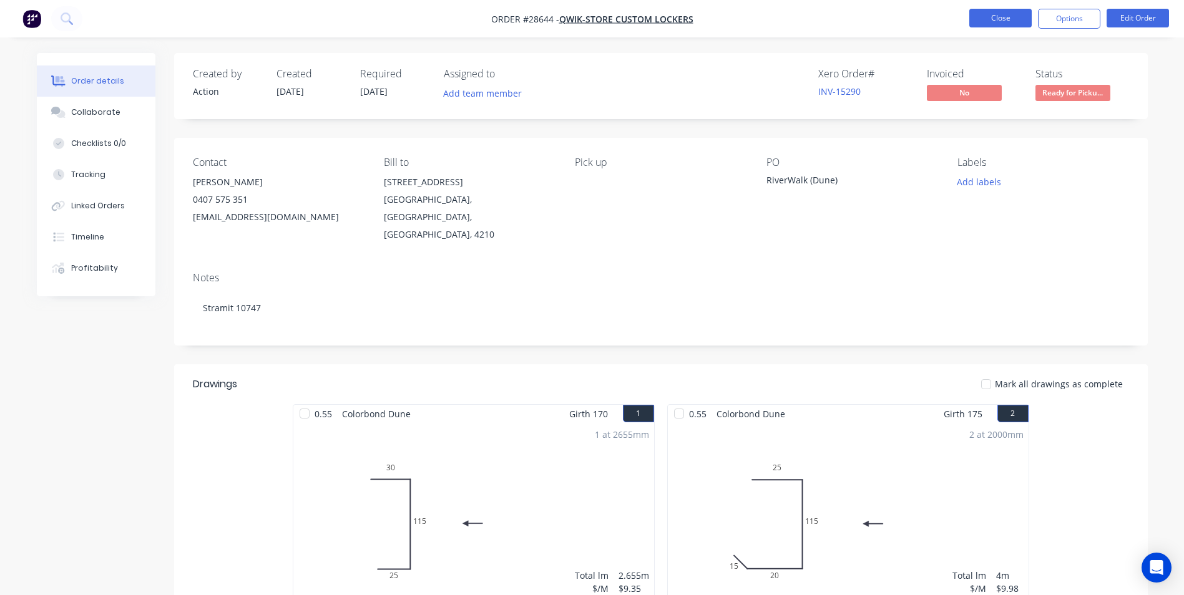
click at [995, 18] on button "Close" at bounding box center [1000, 18] width 62 height 19
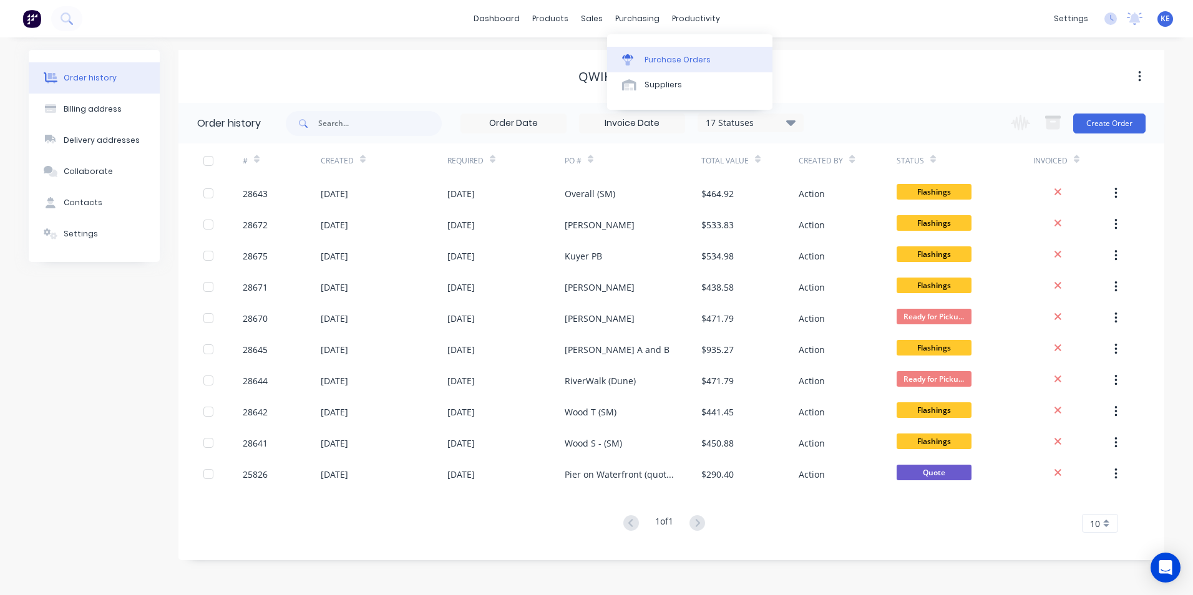
click at [649, 51] on link "Purchase Orders" at bounding box center [689, 59] width 165 height 25
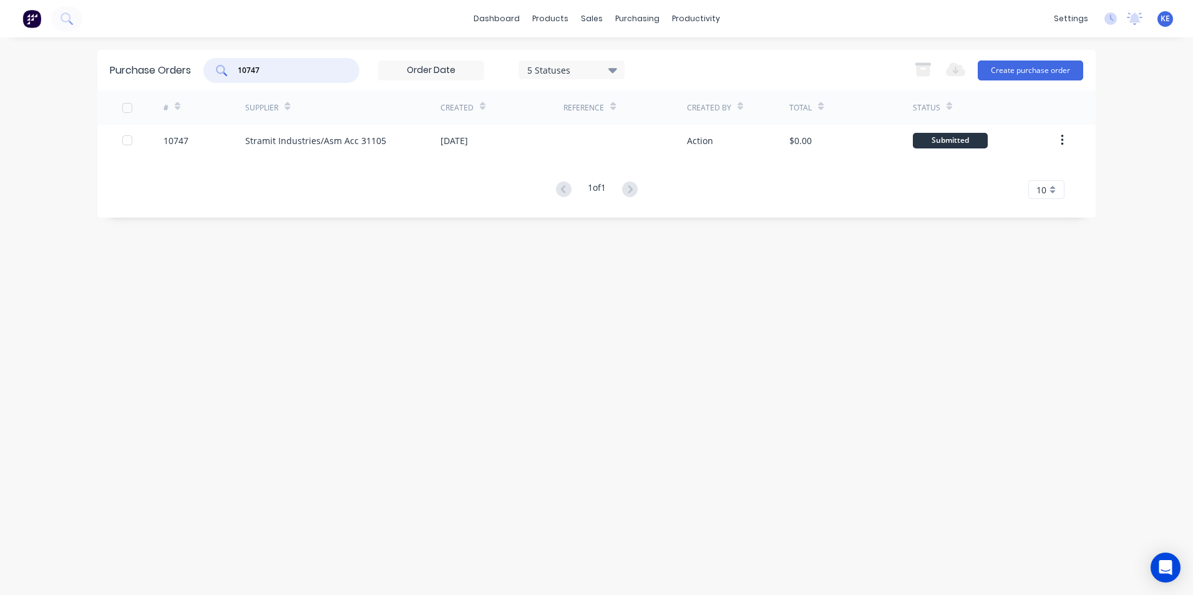
click at [189, 66] on div "Purchase Orders 10747 5 Statuses 5 Statuses Export to Excel (XLSX) Create purch…" at bounding box center [596, 70] width 999 height 41
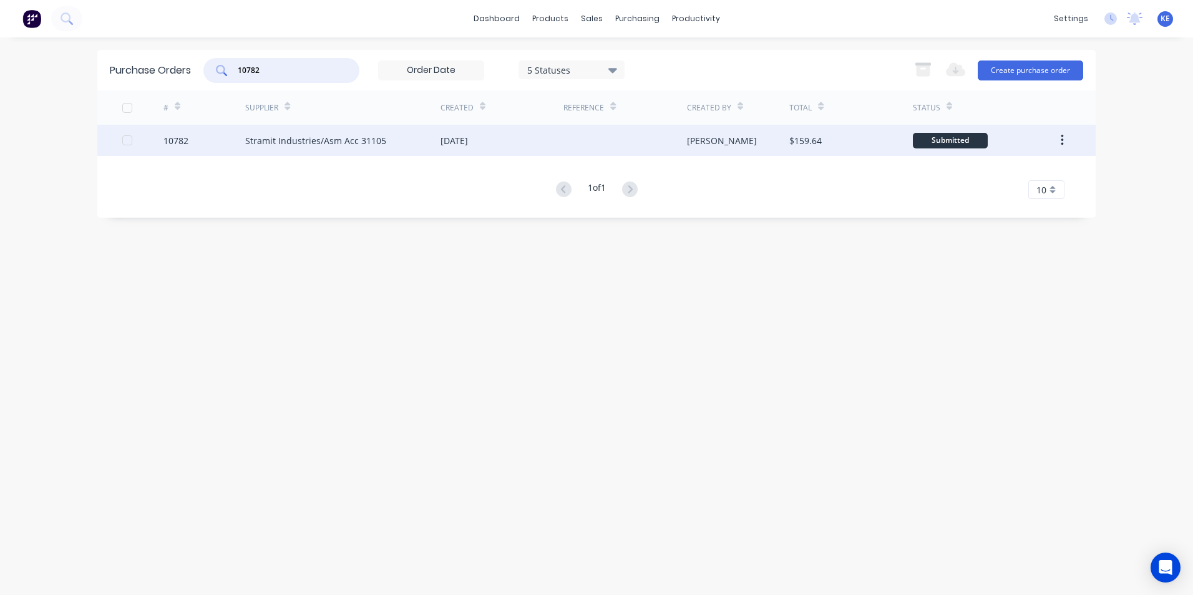
type input "10782"
click at [203, 147] on div "10782" at bounding box center [205, 140] width 82 height 31
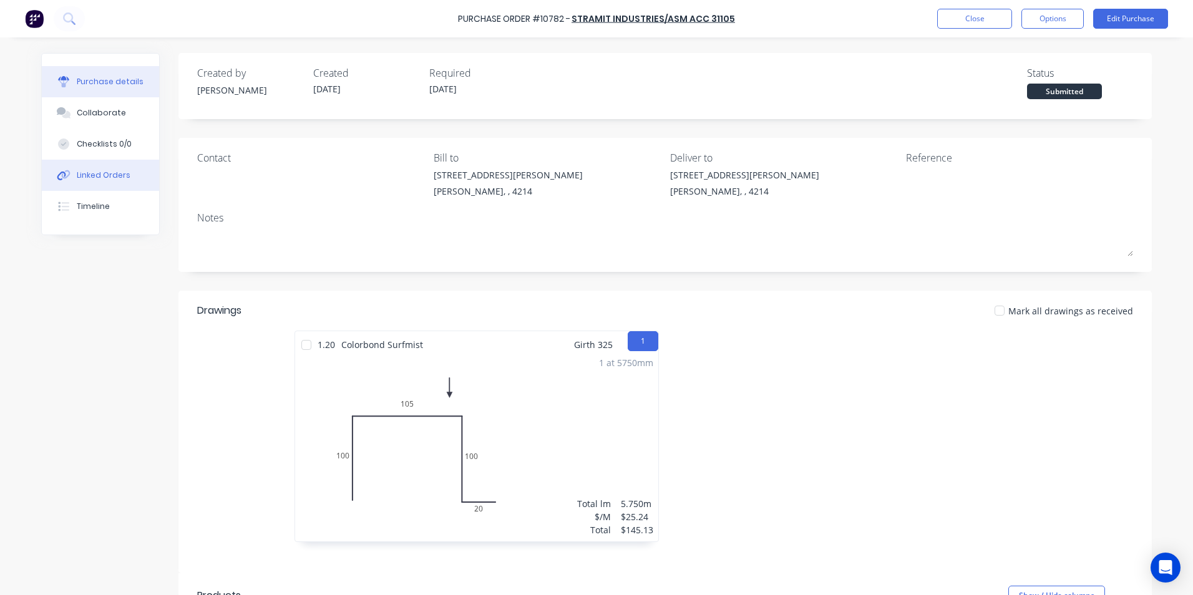
click at [110, 182] on button "Linked Orders" at bounding box center [100, 175] width 117 height 31
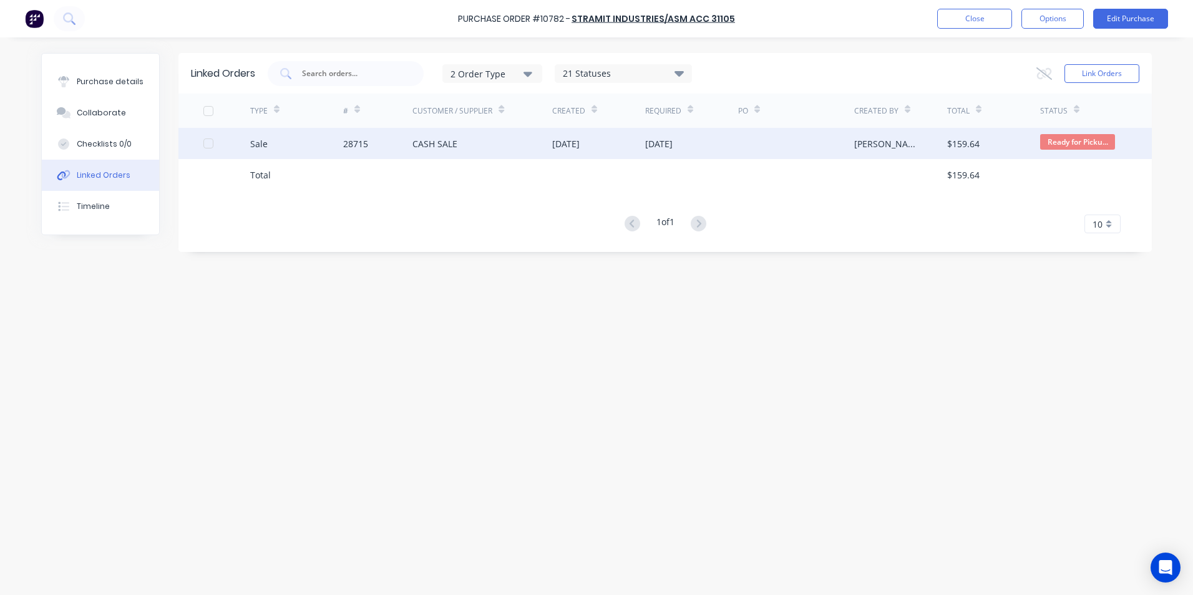
click at [320, 137] on div "Sale" at bounding box center [296, 143] width 93 height 31
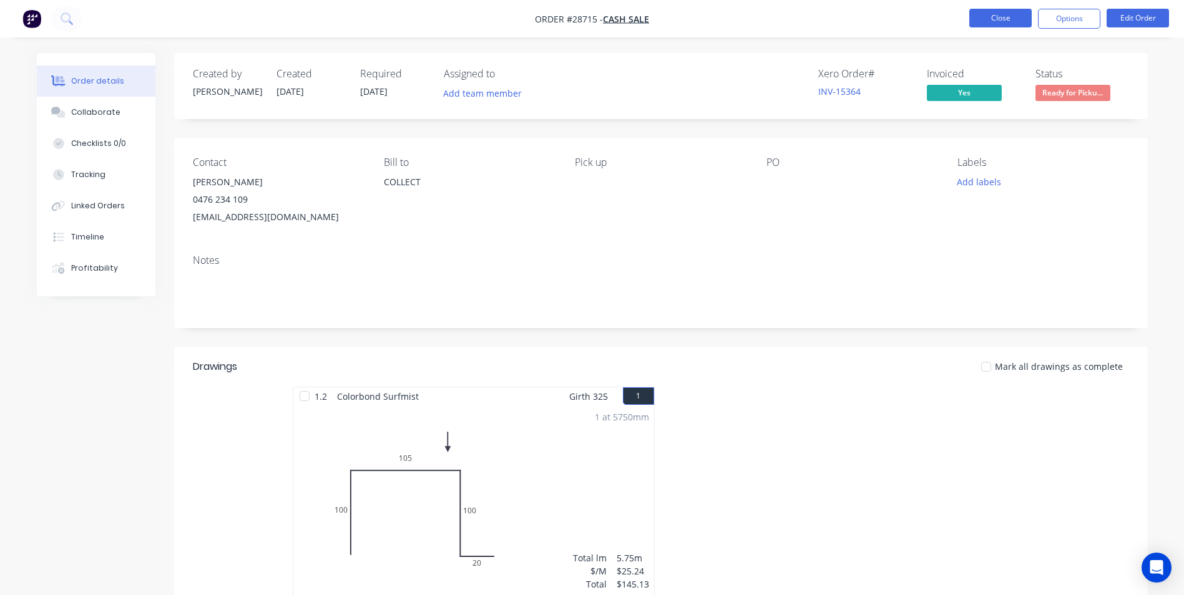
click at [999, 11] on button "Close" at bounding box center [1000, 18] width 62 height 19
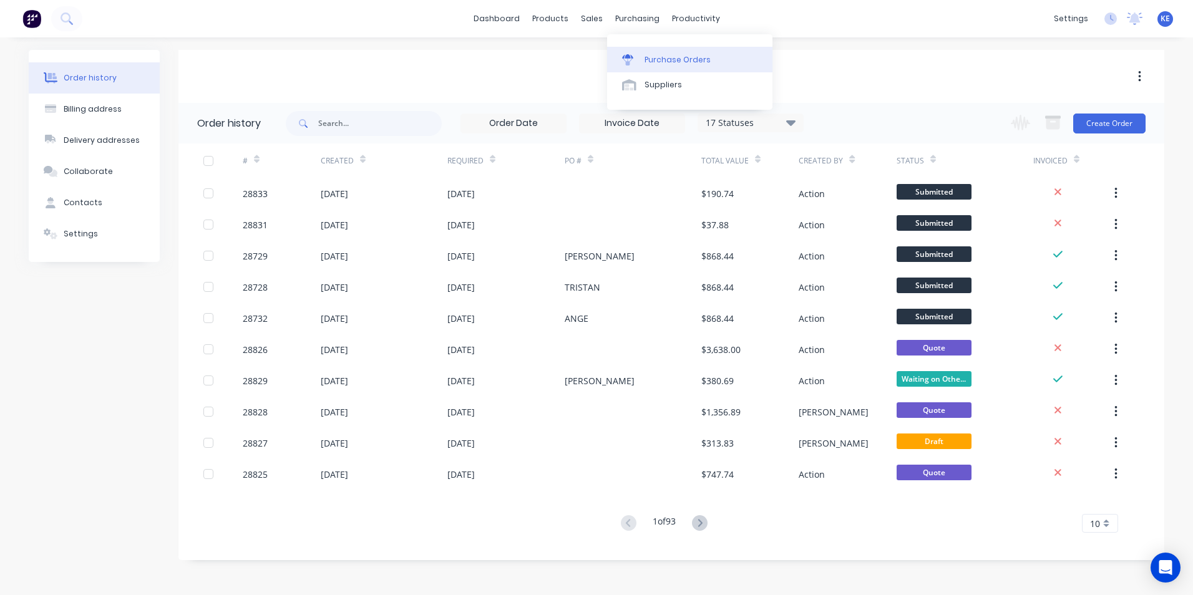
click at [652, 55] on div "Purchase Orders" at bounding box center [678, 59] width 66 height 11
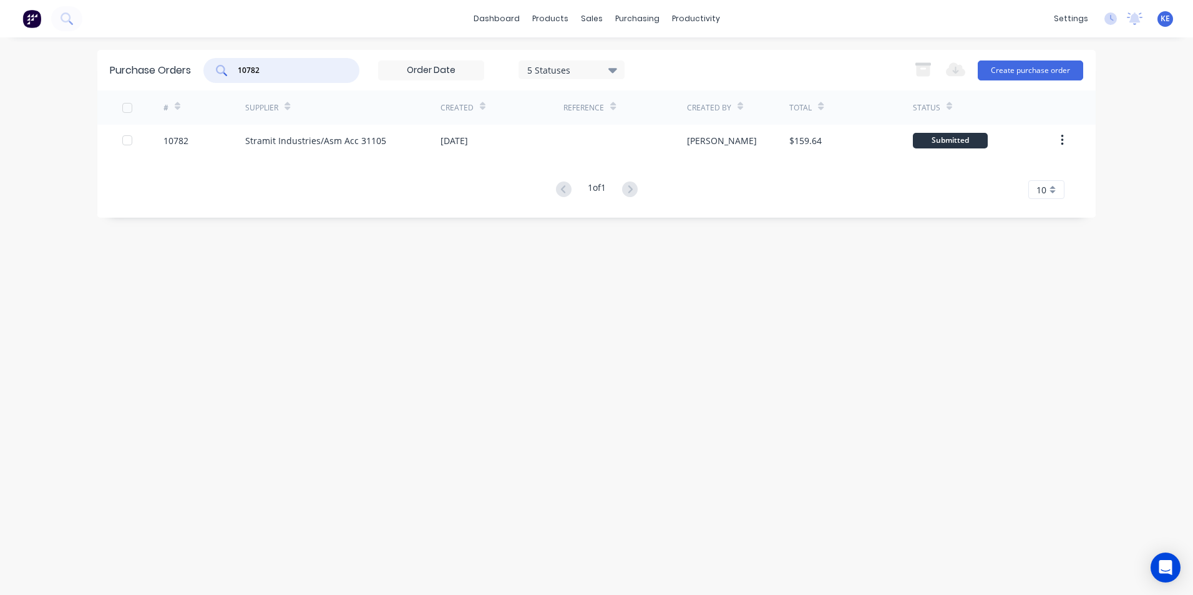
drag, startPoint x: 273, startPoint y: 69, endPoint x: 157, endPoint y: 81, distance: 117.4
click at [157, 81] on div "Purchase Orders 10782 5 Statuses 5 Statuses Export to Excel (XLSX) Create purch…" at bounding box center [596, 70] width 999 height 41
type input "10783"
click at [214, 142] on div "10783" at bounding box center [205, 140] width 82 height 31
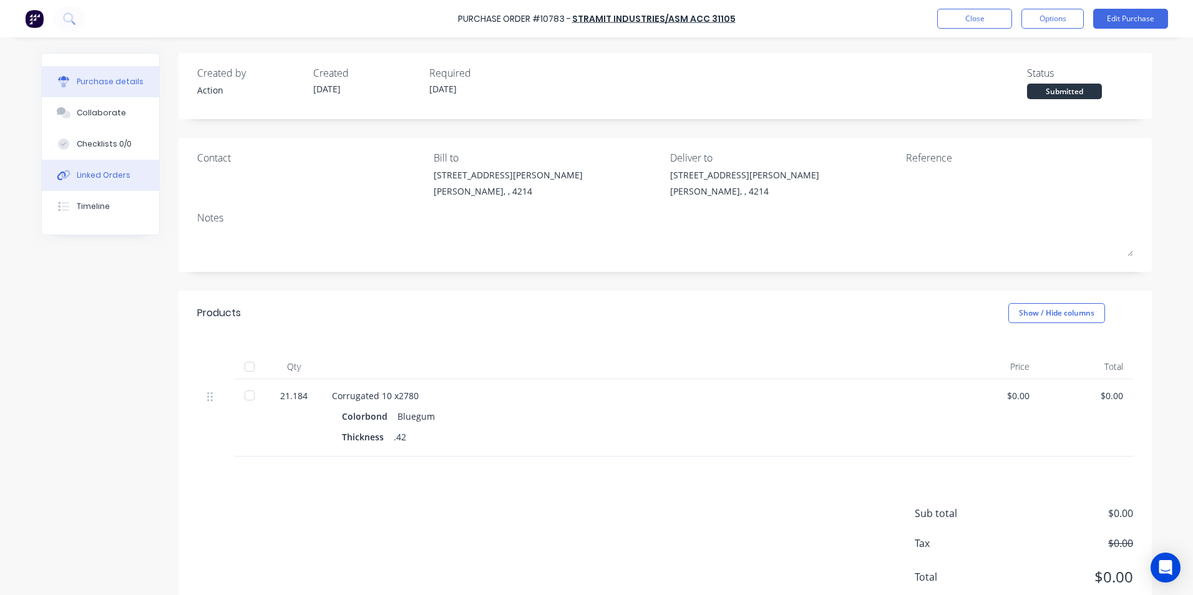
click at [108, 175] on div "Linked Orders" at bounding box center [104, 175] width 54 height 11
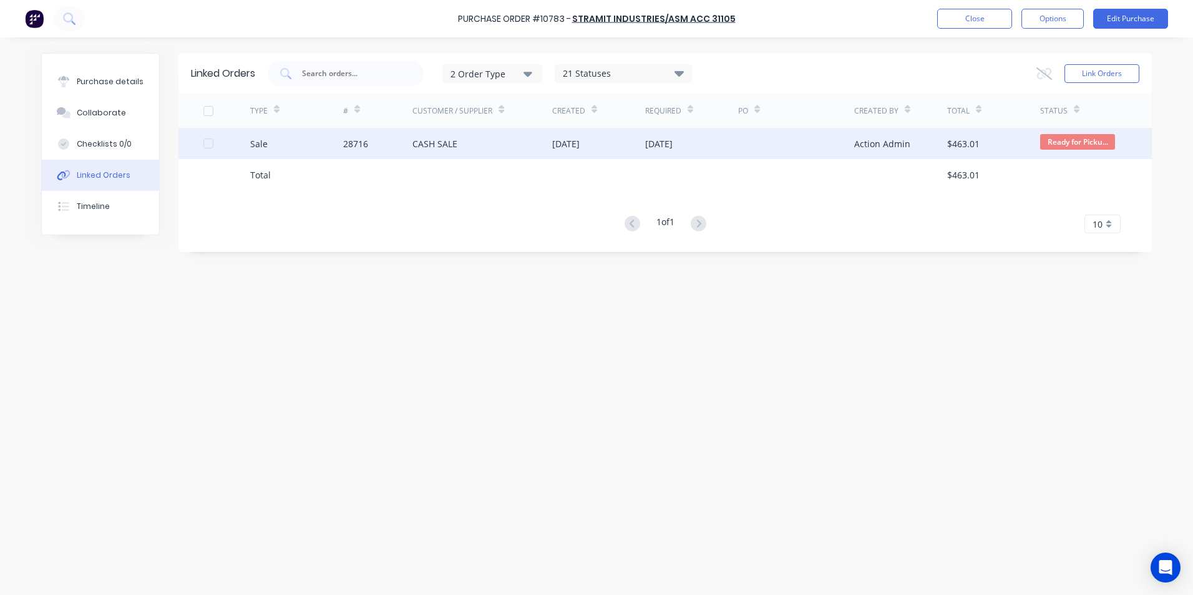
click at [295, 153] on div "Sale" at bounding box center [296, 143] width 93 height 31
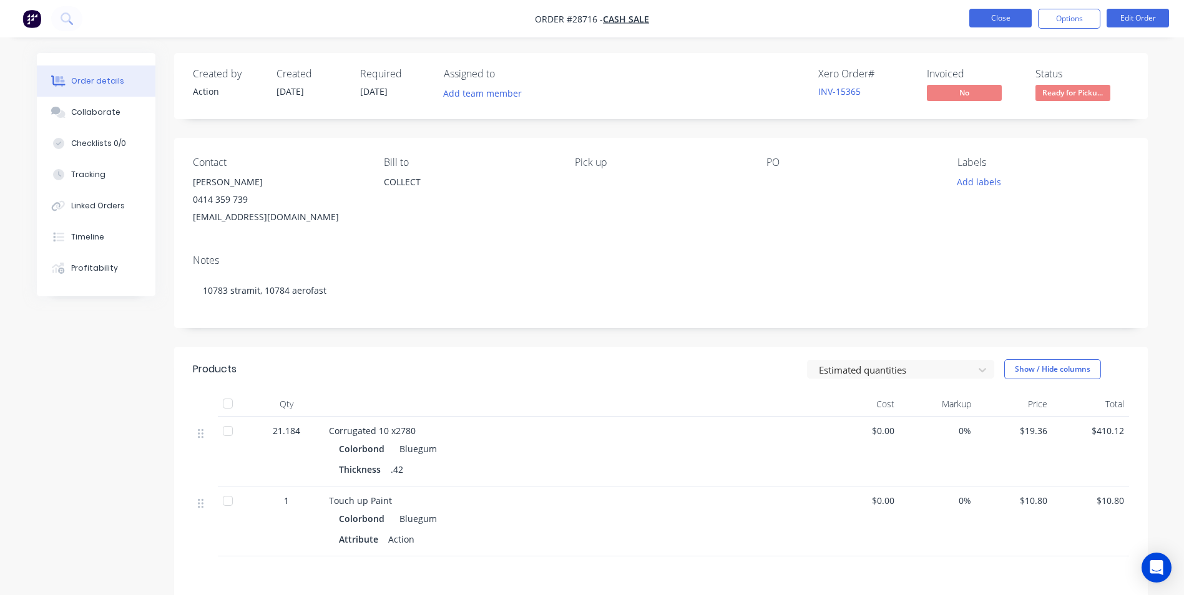
click at [983, 16] on button "Close" at bounding box center [1000, 18] width 62 height 19
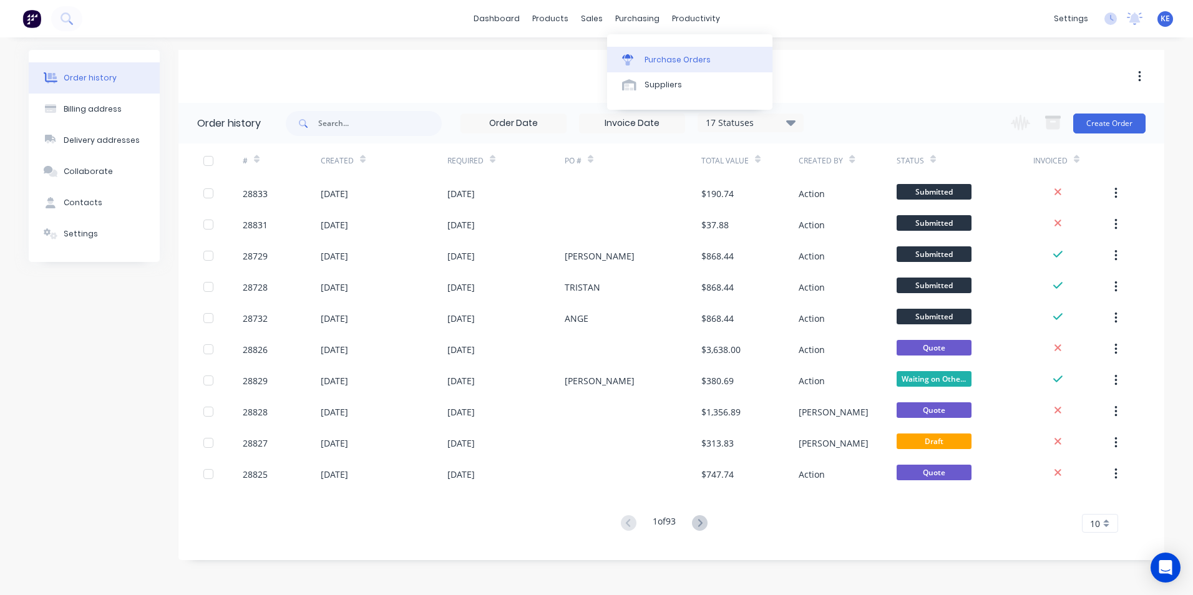
click at [657, 55] on div "Purchase Orders" at bounding box center [678, 59] width 66 height 11
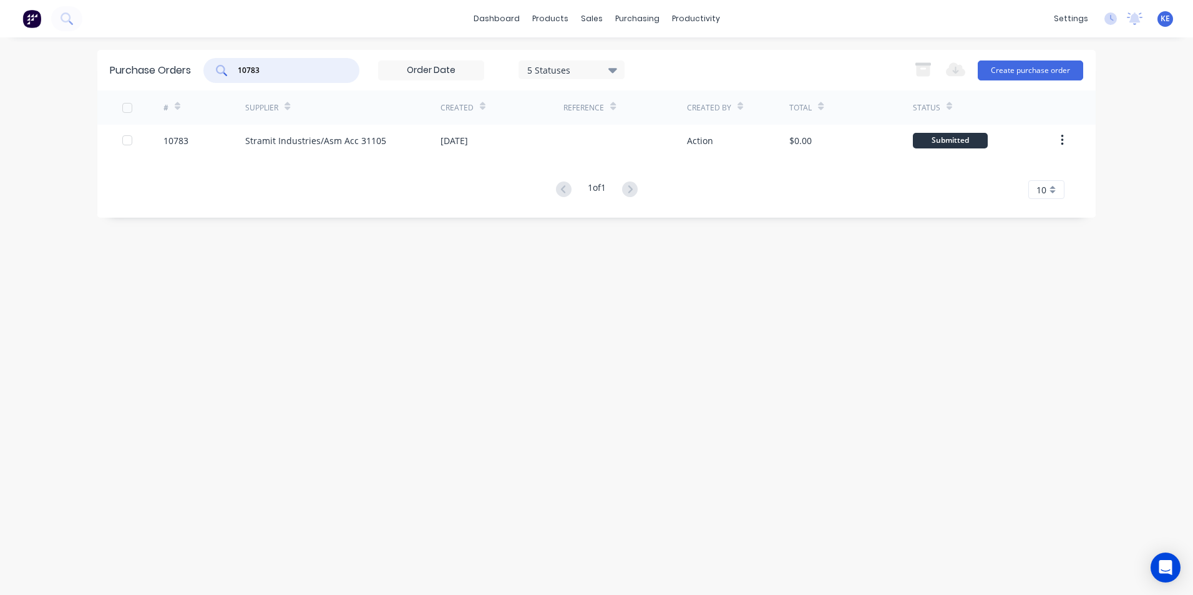
drag, startPoint x: 285, startPoint y: 71, endPoint x: 144, endPoint y: 87, distance: 141.9
click at [144, 87] on div "Purchase Orders 10783 5 Statuses 5 Statuses Export to Excel (XLSX) Create purch…" at bounding box center [596, 70] width 999 height 41
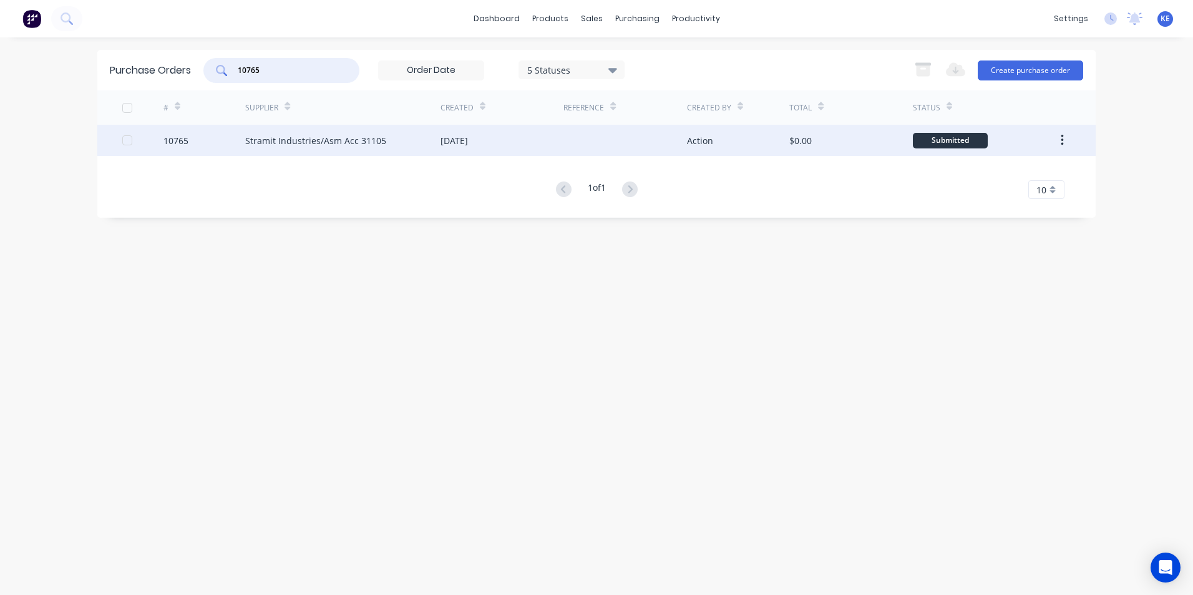
type input "10765"
click at [209, 138] on div "10765" at bounding box center [205, 140] width 82 height 31
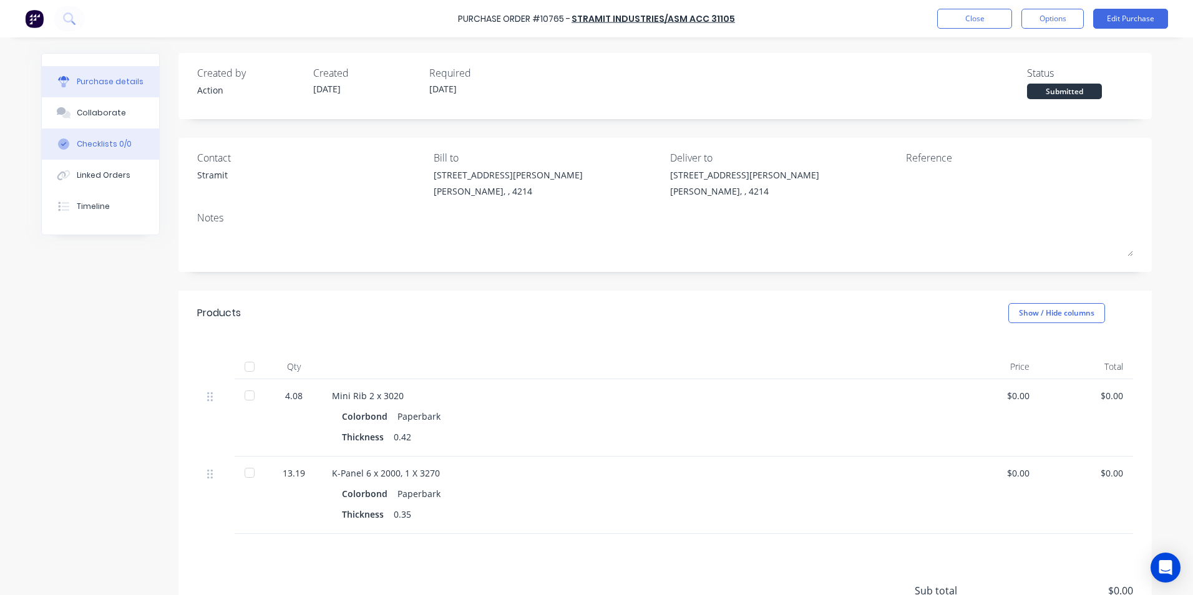
drag, startPoint x: 83, startPoint y: 167, endPoint x: 140, endPoint y: 148, distance: 60.0
click at [84, 168] on button "Linked Orders" at bounding box center [100, 175] width 117 height 31
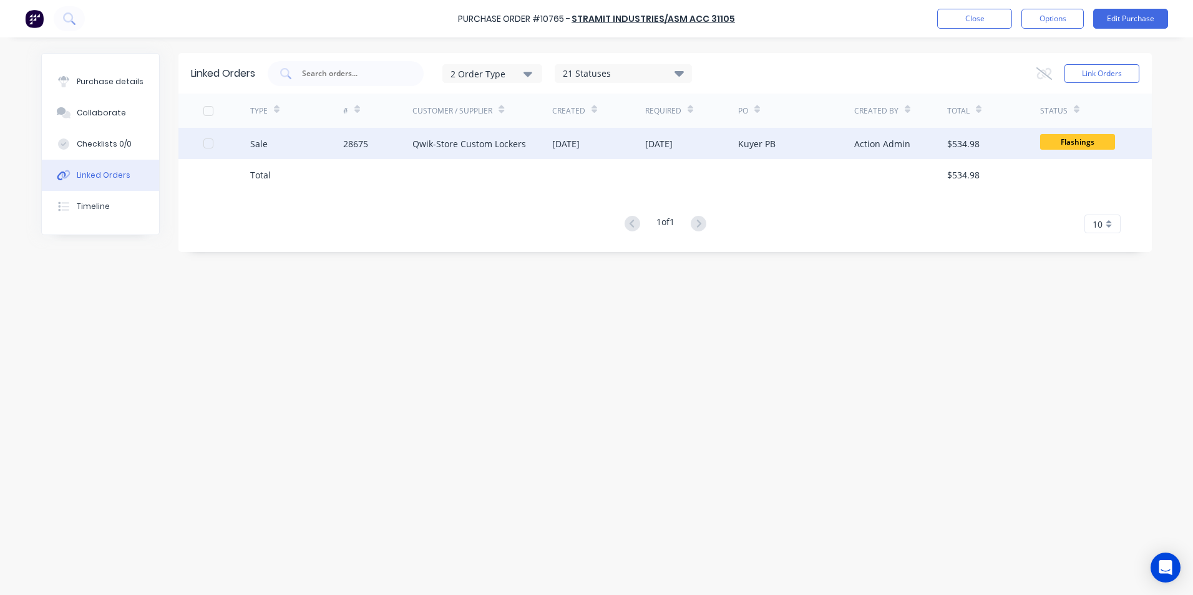
click at [308, 141] on div "Sale" at bounding box center [296, 143] width 93 height 31
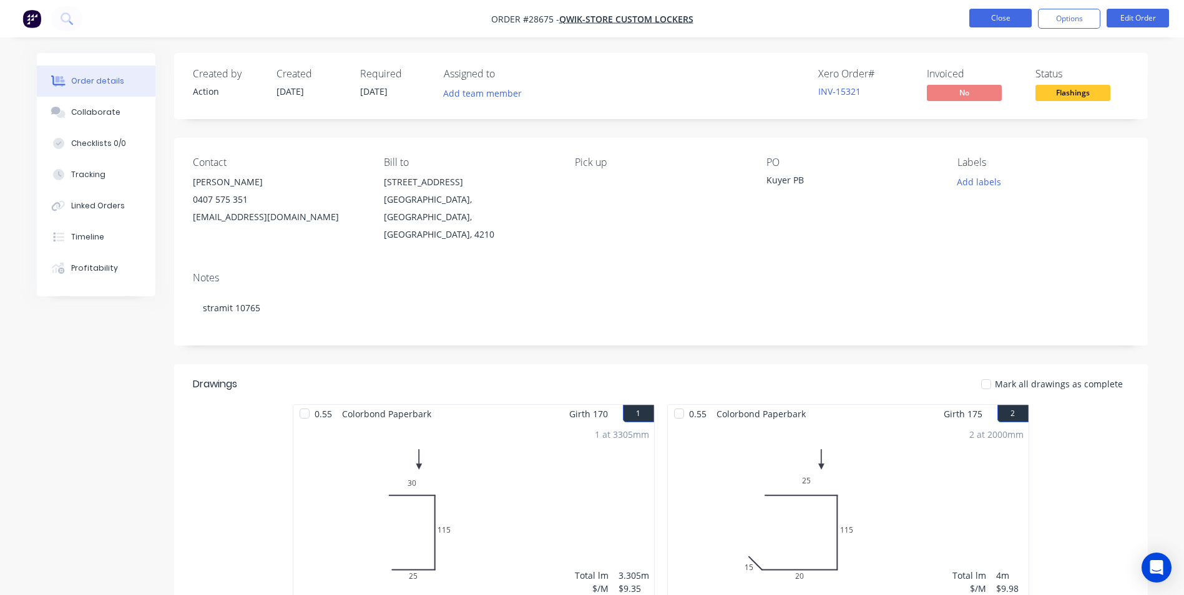
click at [992, 19] on button "Close" at bounding box center [1000, 18] width 62 height 19
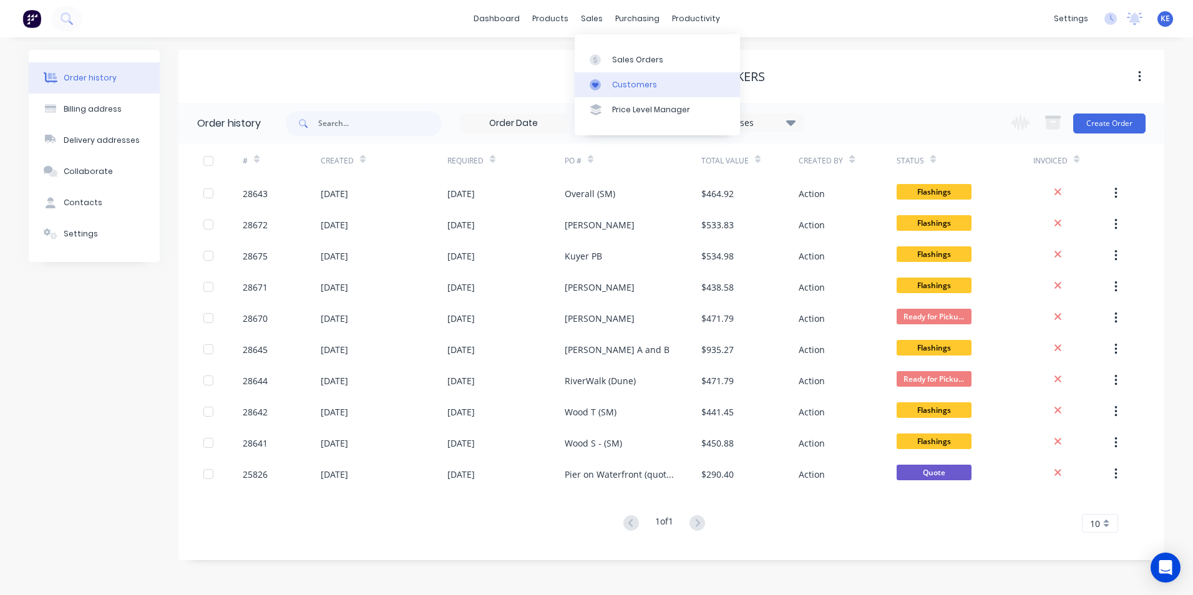
click at [625, 78] on link "Customers" at bounding box center [657, 84] width 165 height 25
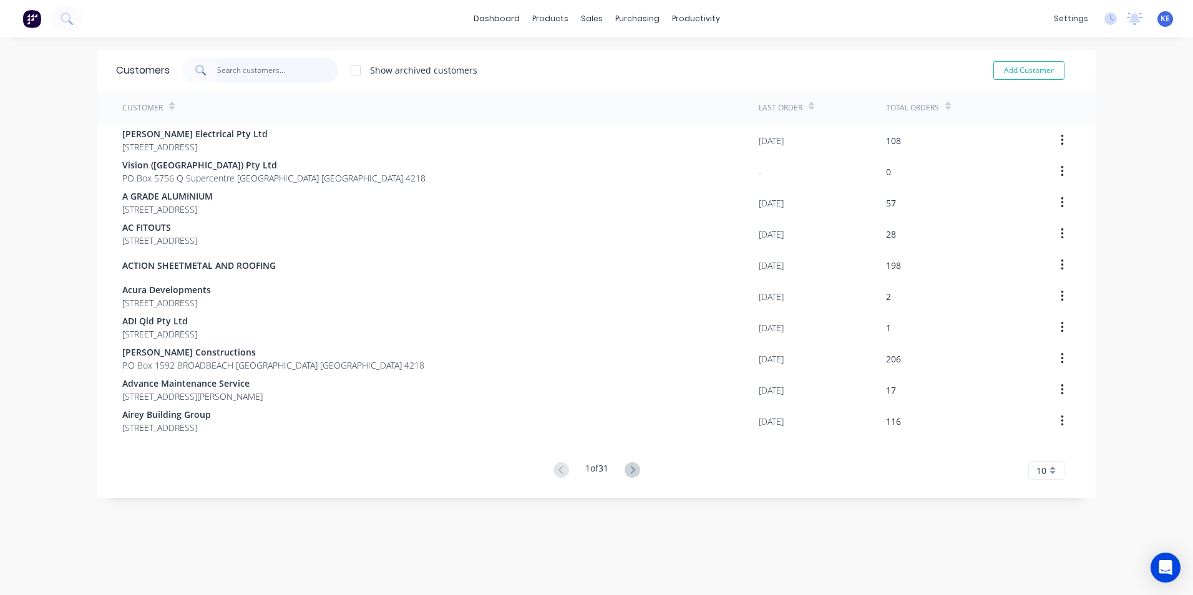
click at [267, 67] on input "text" at bounding box center [278, 70] width 122 height 25
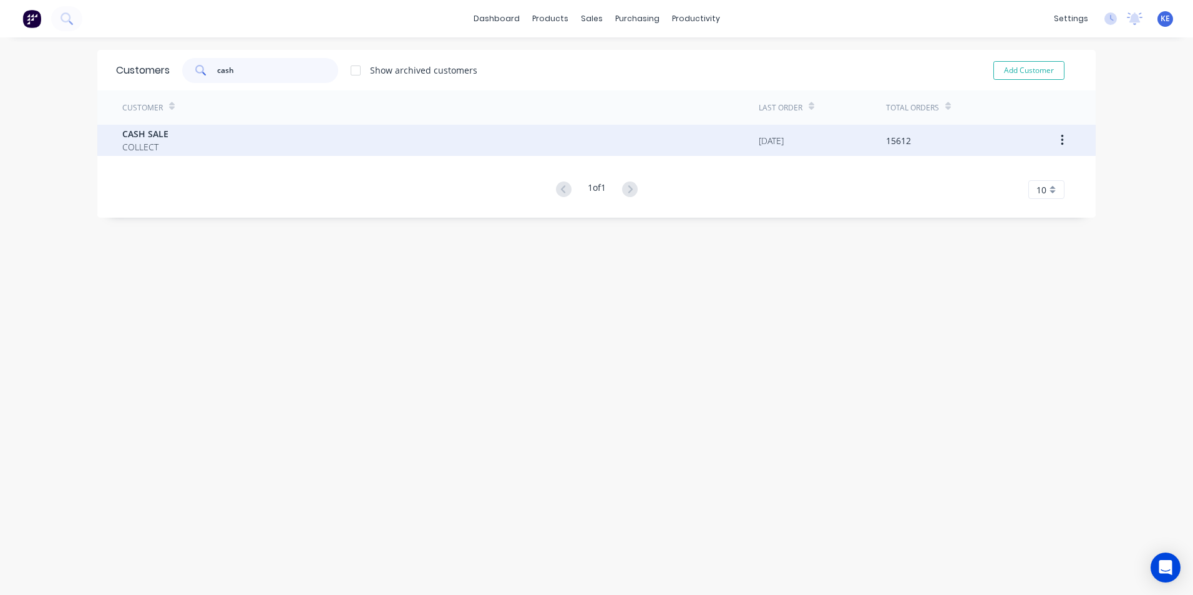
type input "cash"
click at [213, 150] on div "CASH SALE COLLECT" at bounding box center [440, 140] width 637 height 31
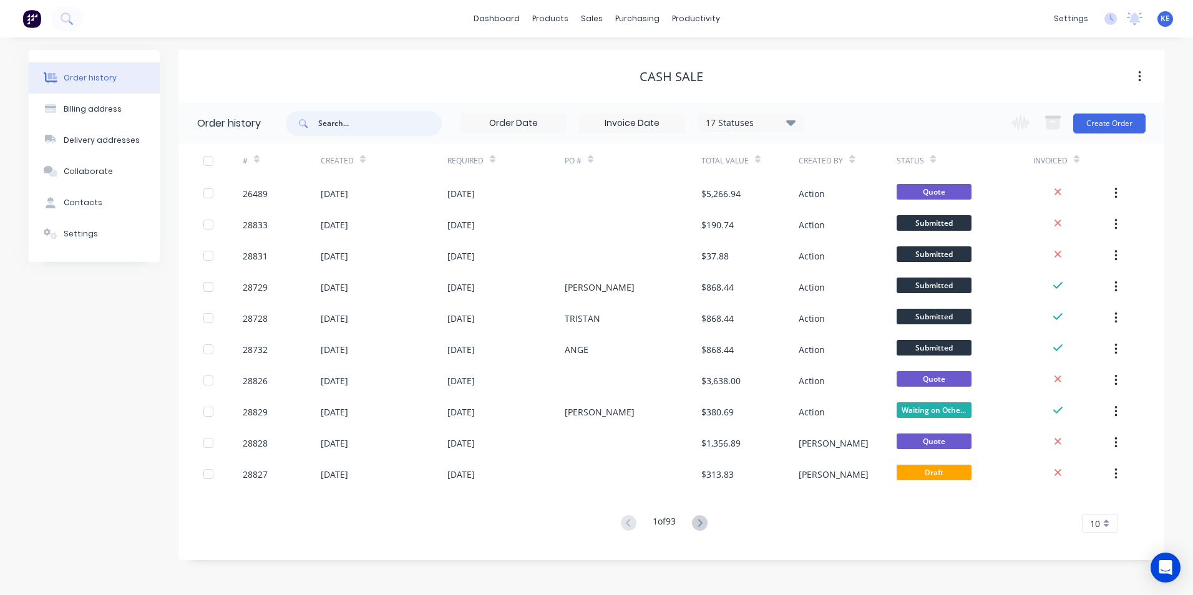
click at [378, 121] on input "text" at bounding box center [380, 123] width 124 height 25
type input "28833"
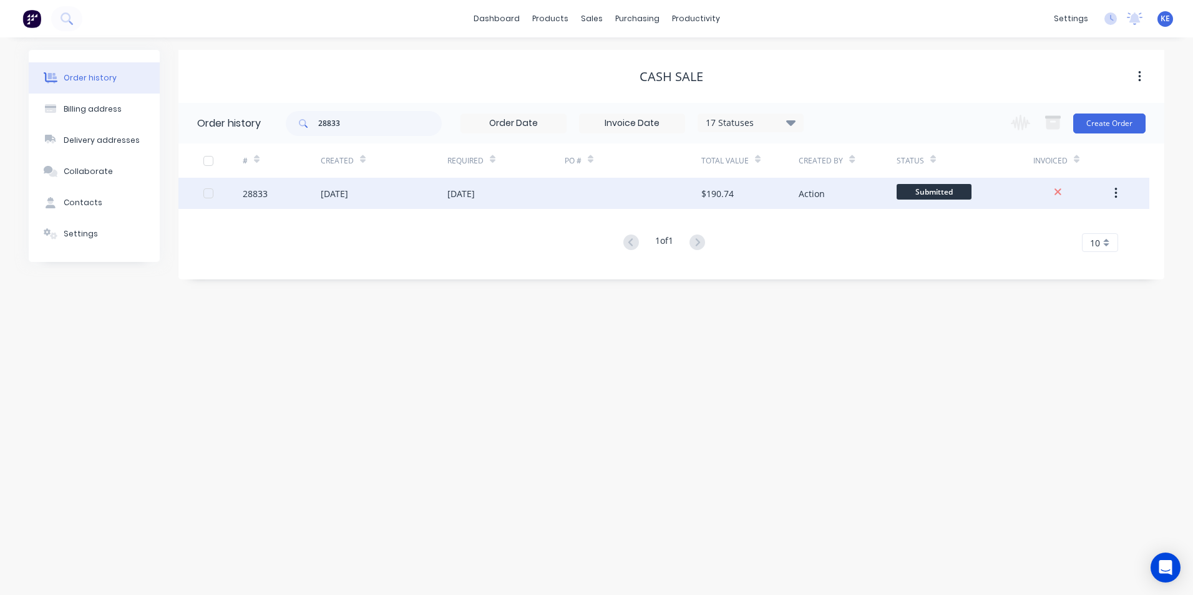
click at [288, 193] on div "28833" at bounding box center [282, 193] width 78 height 31
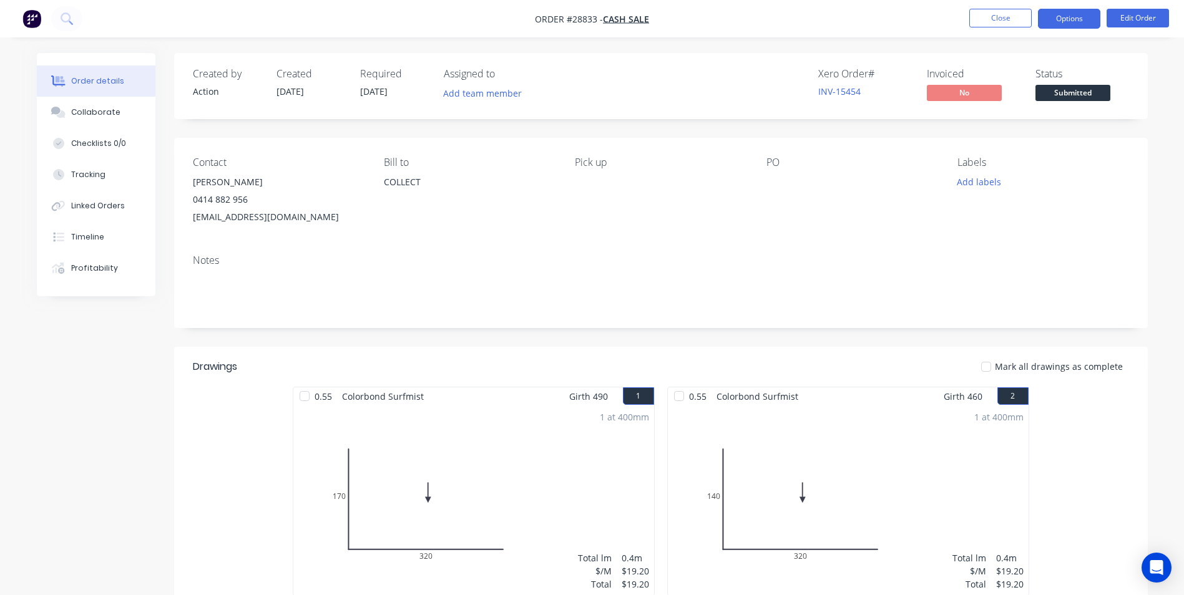
click at [1075, 18] on button "Options" at bounding box center [1069, 19] width 62 height 20
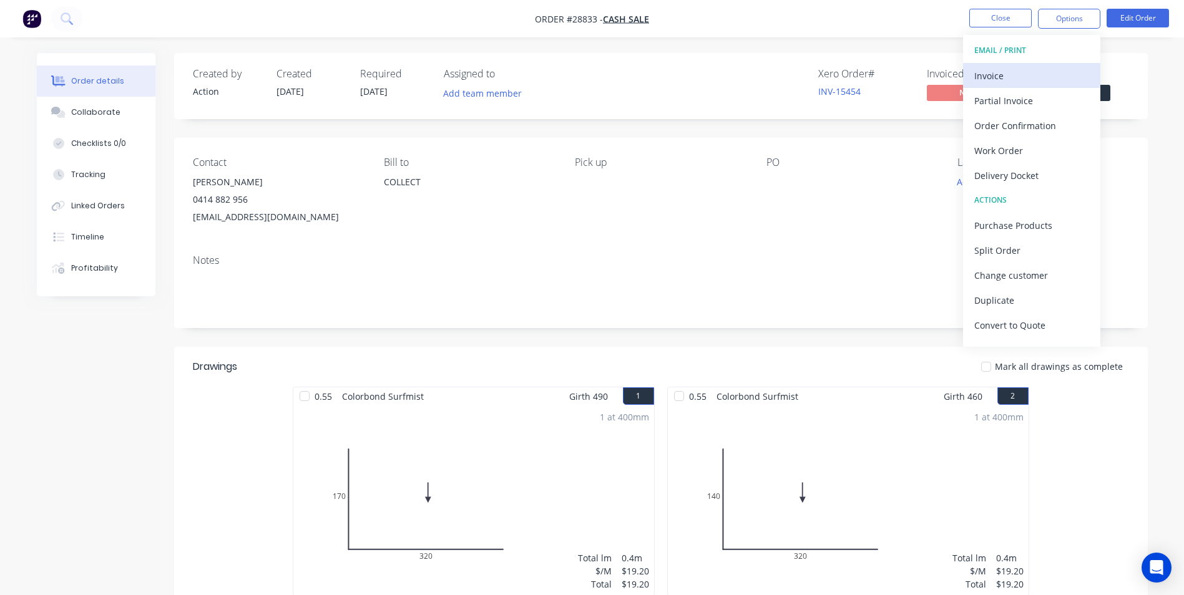
click at [996, 80] on div "Invoice" at bounding box center [1031, 76] width 115 height 18
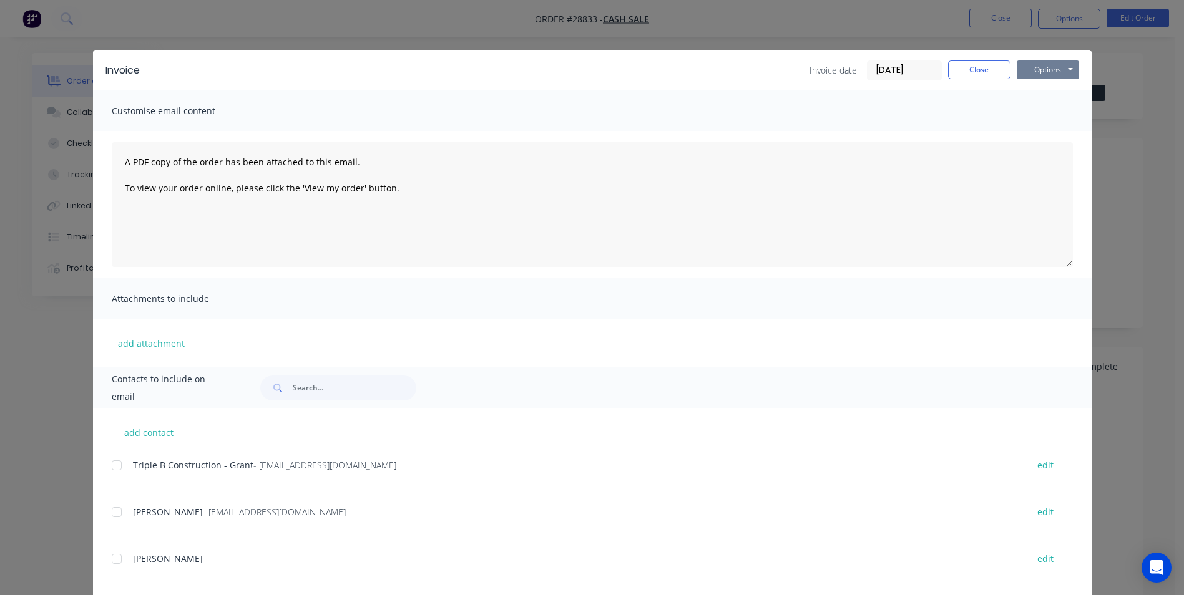
click at [1044, 66] on button "Options" at bounding box center [1048, 70] width 62 height 19
click at [1023, 118] on button "Print" at bounding box center [1057, 112] width 80 height 21
click at [981, 67] on button "Close" at bounding box center [979, 70] width 62 height 19
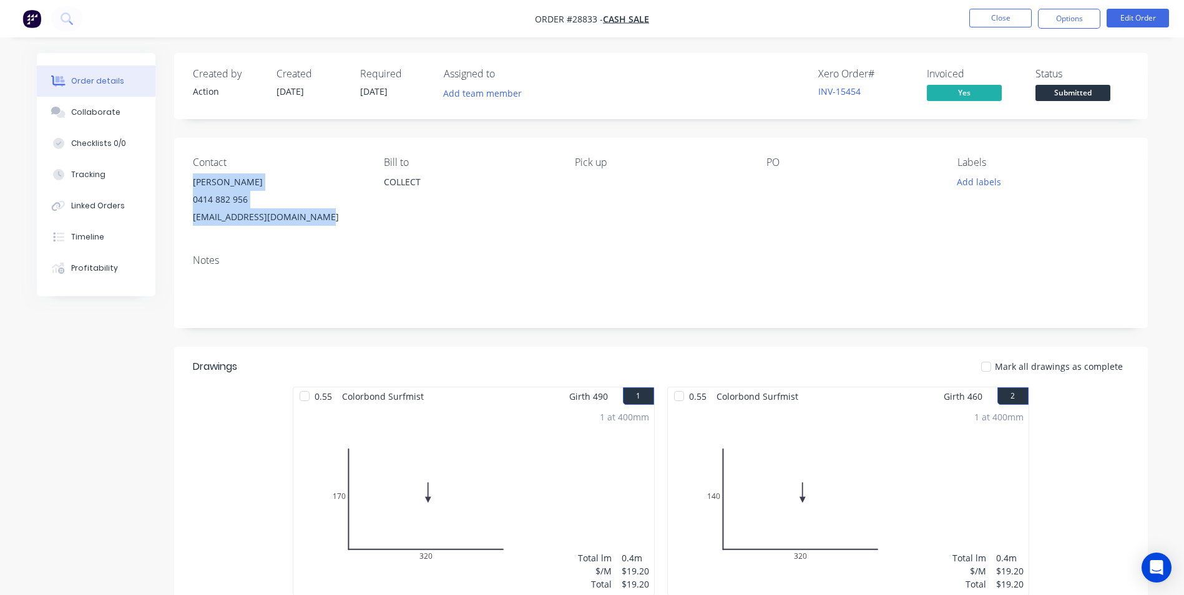
drag, startPoint x: 193, startPoint y: 184, endPoint x: 352, endPoint y: 225, distance: 164.0
click at [352, 225] on div "[PERSON_NAME] 0414 882 956 [EMAIL_ADDRESS][DOMAIN_NAME]" at bounding box center [278, 200] width 171 height 52
copy div "[PERSON_NAME] 0414 882 956 [EMAIL_ADDRESS][DOMAIN_NAME]"
click at [1013, 22] on button "Close" at bounding box center [1000, 18] width 62 height 19
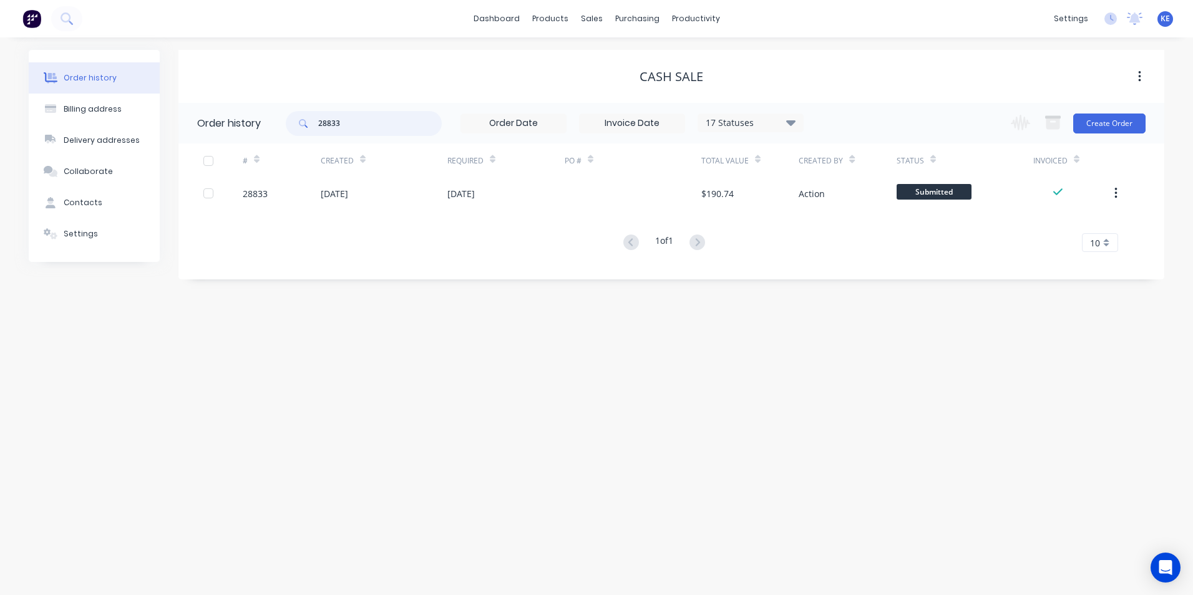
drag, startPoint x: 362, startPoint y: 117, endPoint x: 282, endPoint y: 123, distance: 80.1
click at [282, 123] on header "Order history 28833 17 Statuses Invoice Status Invoiced Not Invoiced Partial Or…" at bounding box center [672, 123] width 986 height 41
type input "28783"
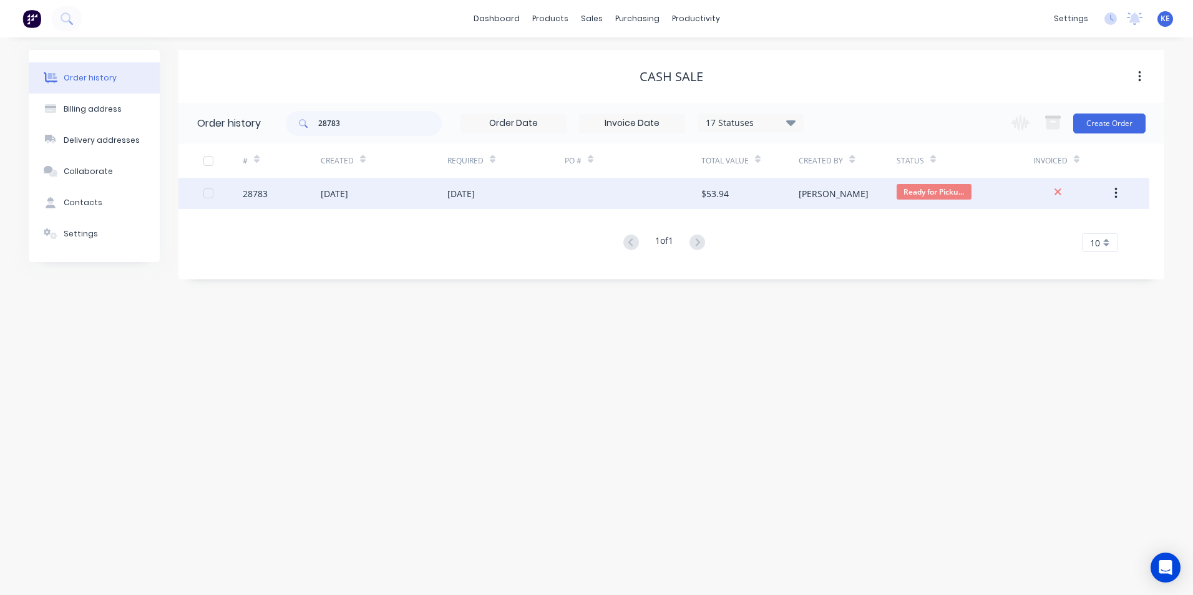
click at [281, 192] on div "28783" at bounding box center [282, 193] width 78 height 31
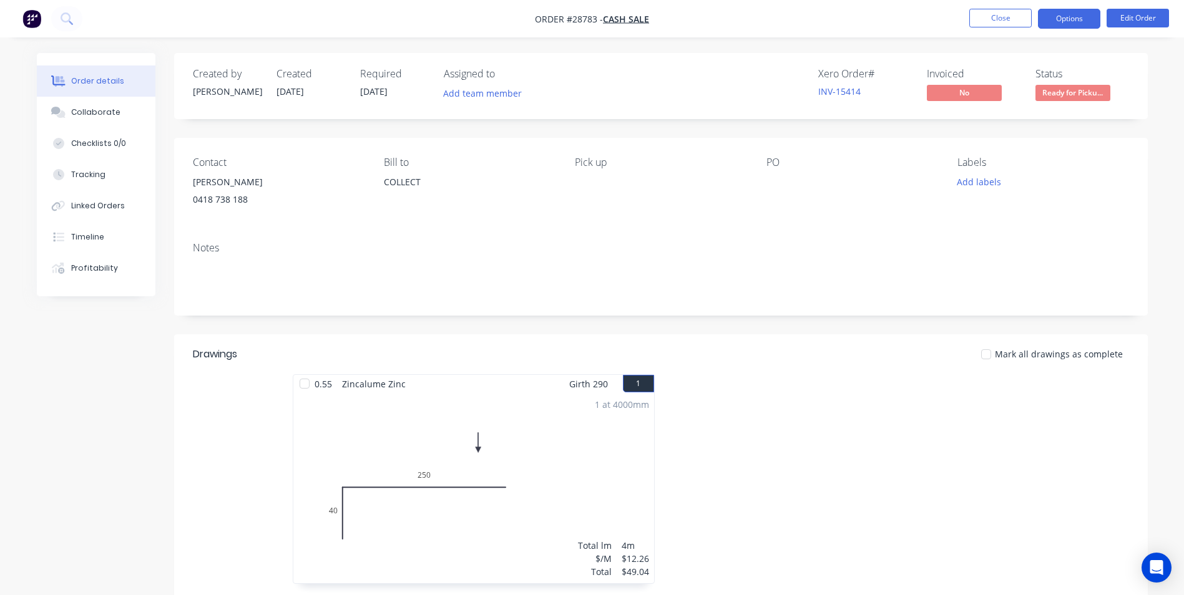
click at [1075, 11] on button "Options" at bounding box center [1069, 19] width 62 height 20
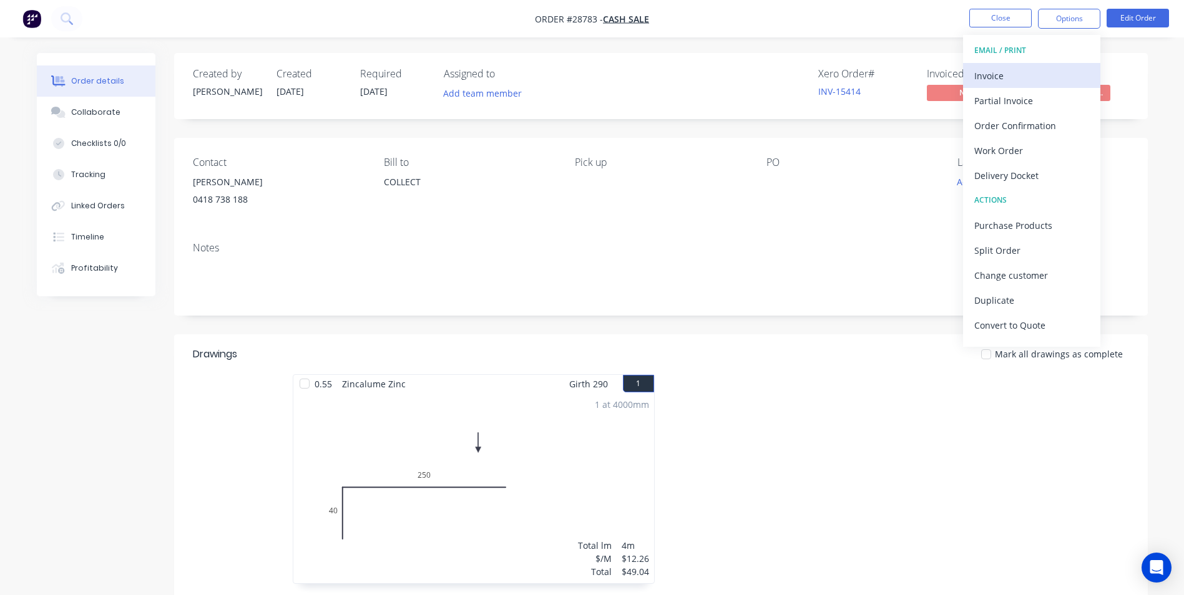
click at [1013, 79] on div "Invoice" at bounding box center [1031, 76] width 115 height 18
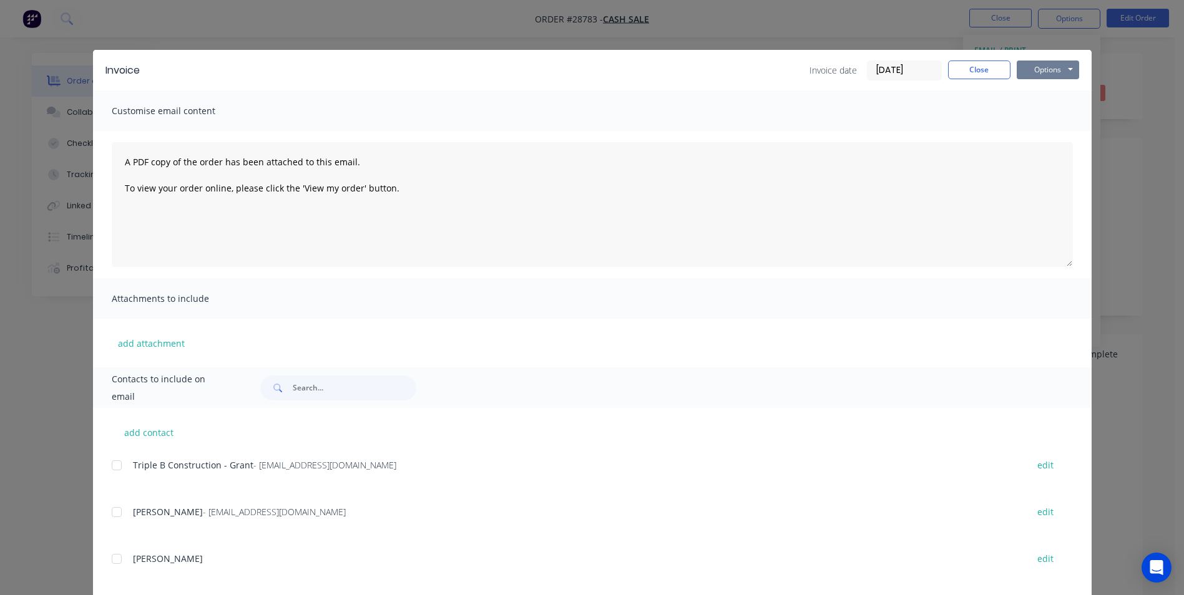
click at [1049, 69] on button "Options" at bounding box center [1048, 70] width 62 height 19
click at [1039, 110] on button "Print" at bounding box center [1057, 112] width 80 height 21
click at [962, 69] on button "Close" at bounding box center [979, 70] width 62 height 19
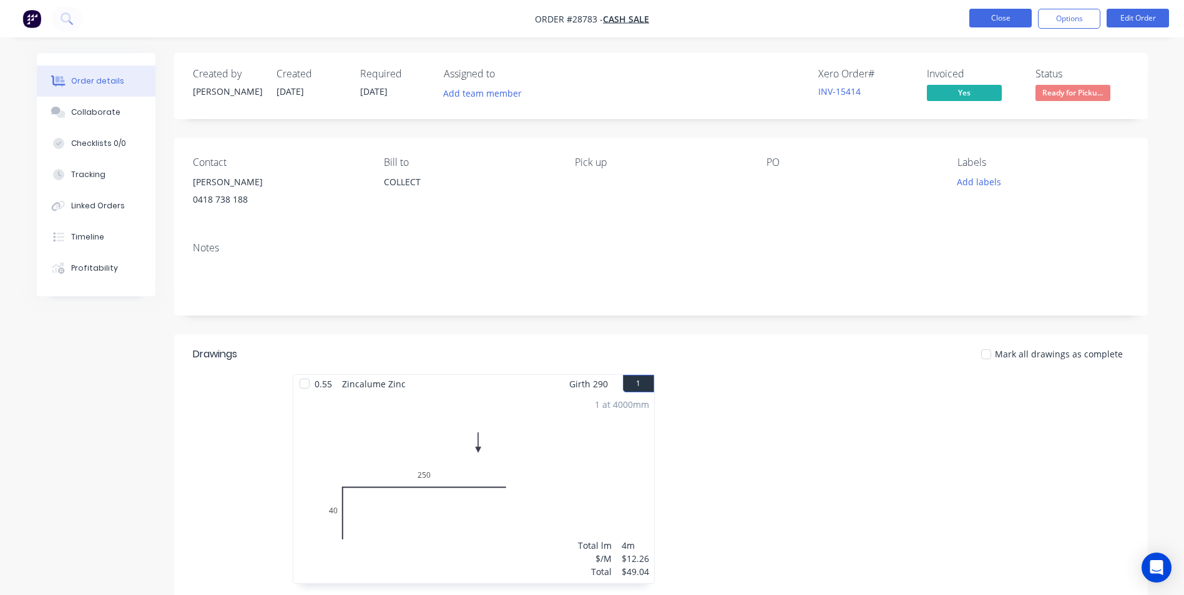
click at [990, 19] on button "Close" at bounding box center [1000, 18] width 62 height 19
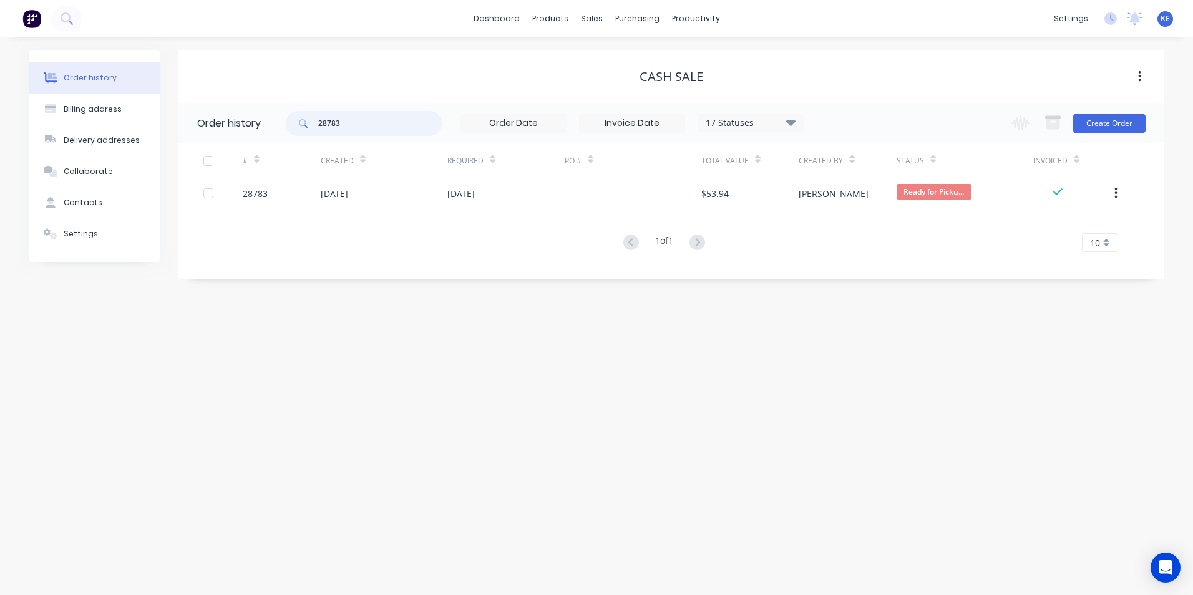
click at [268, 135] on header "Order history 28783 17 Statuses Invoice Status Invoiced Not Invoiced Partial Or…" at bounding box center [672, 123] width 986 height 41
type input "28710"
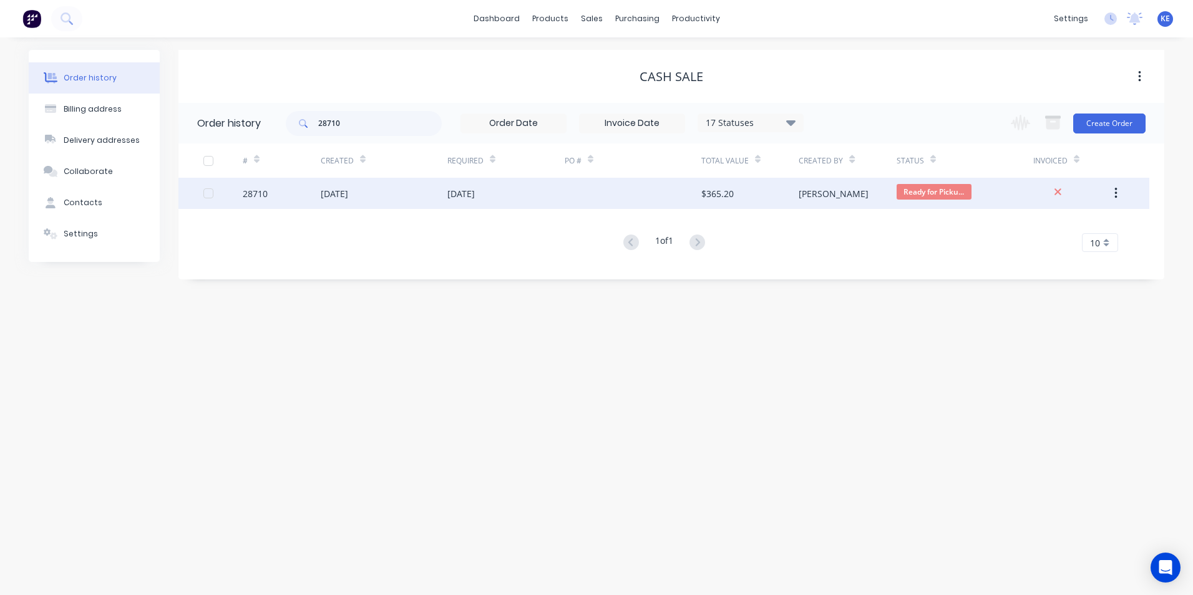
click at [278, 192] on div "28710" at bounding box center [282, 193] width 78 height 31
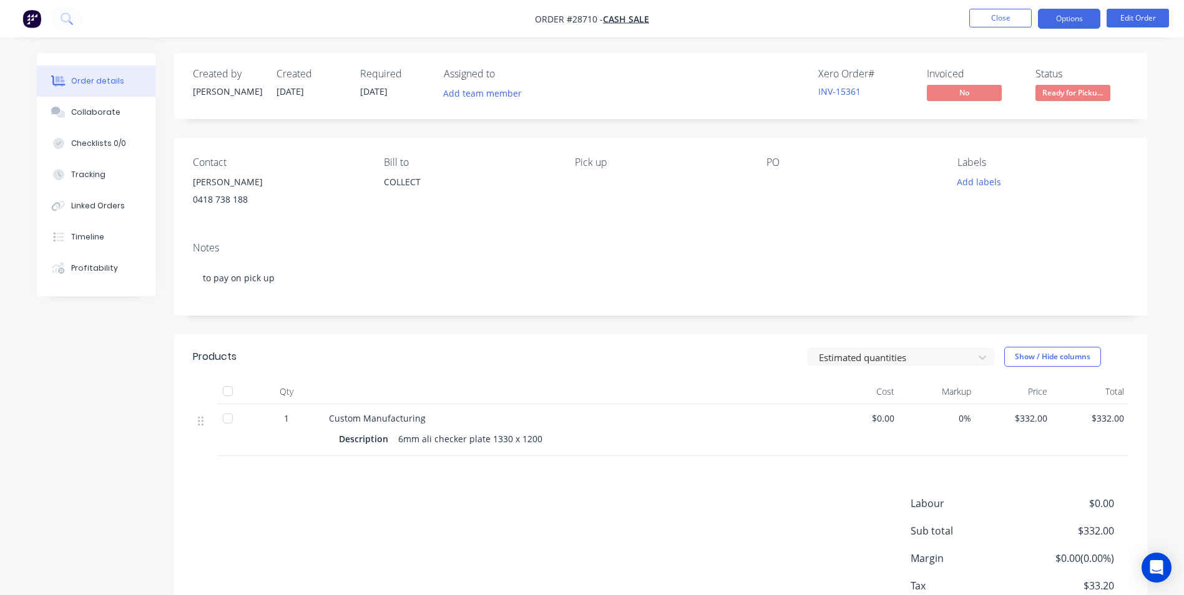
click at [1052, 21] on button "Options" at bounding box center [1069, 19] width 62 height 20
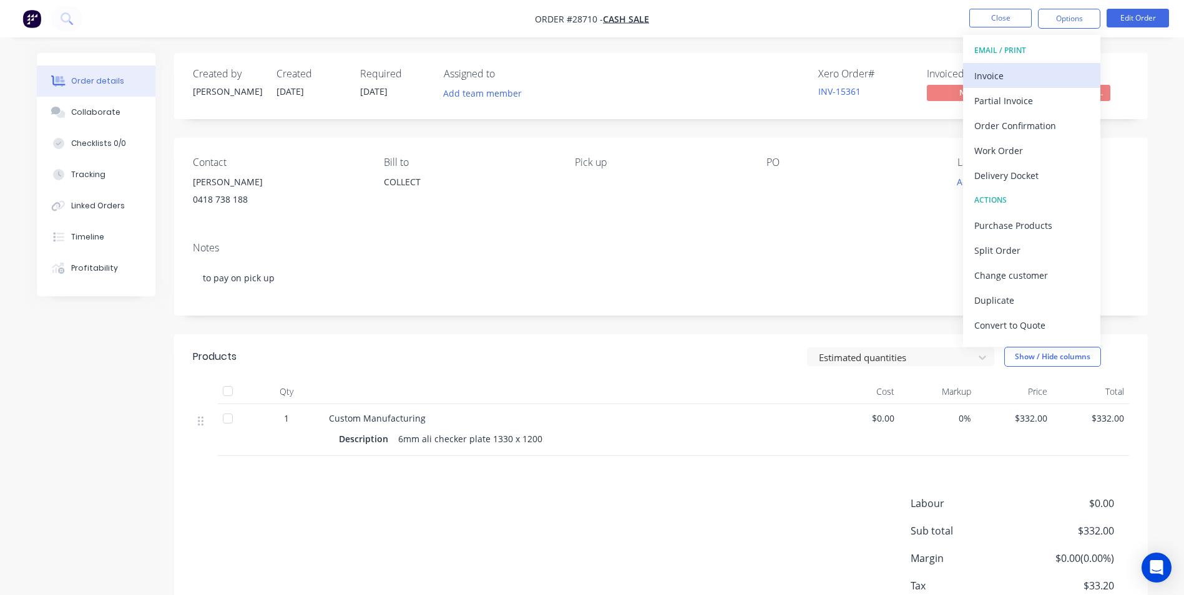
click at [1007, 74] on div "Invoice" at bounding box center [1031, 76] width 115 height 18
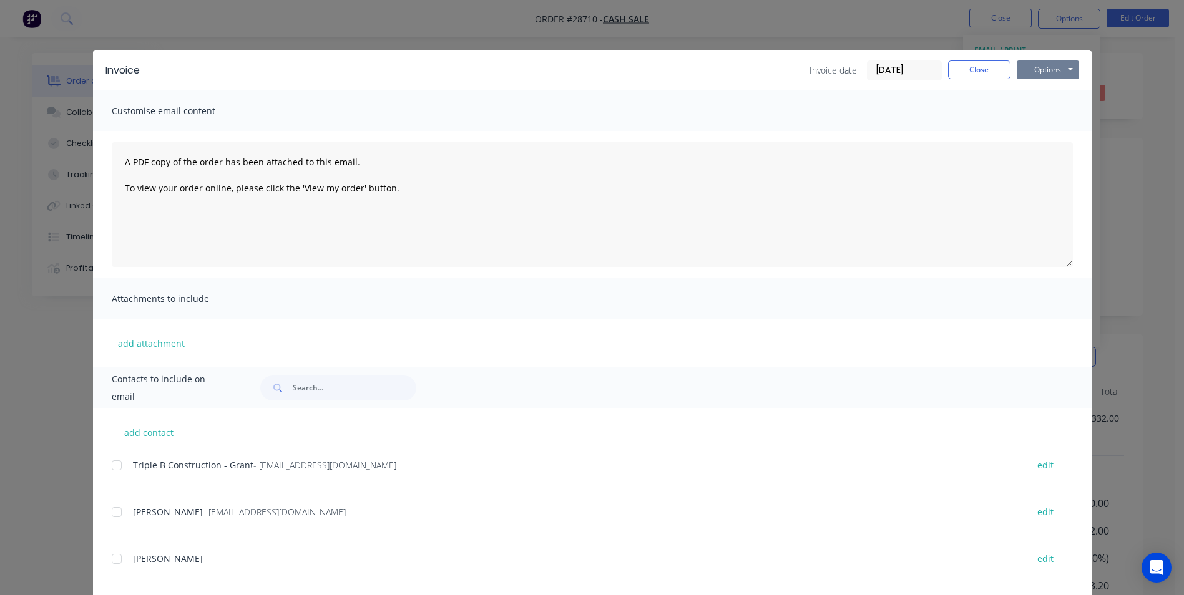
click at [1032, 65] on button "Options" at bounding box center [1048, 70] width 62 height 19
click at [1029, 103] on button "Print" at bounding box center [1057, 112] width 80 height 21
click at [960, 70] on button "Close" at bounding box center [979, 70] width 62 height 19
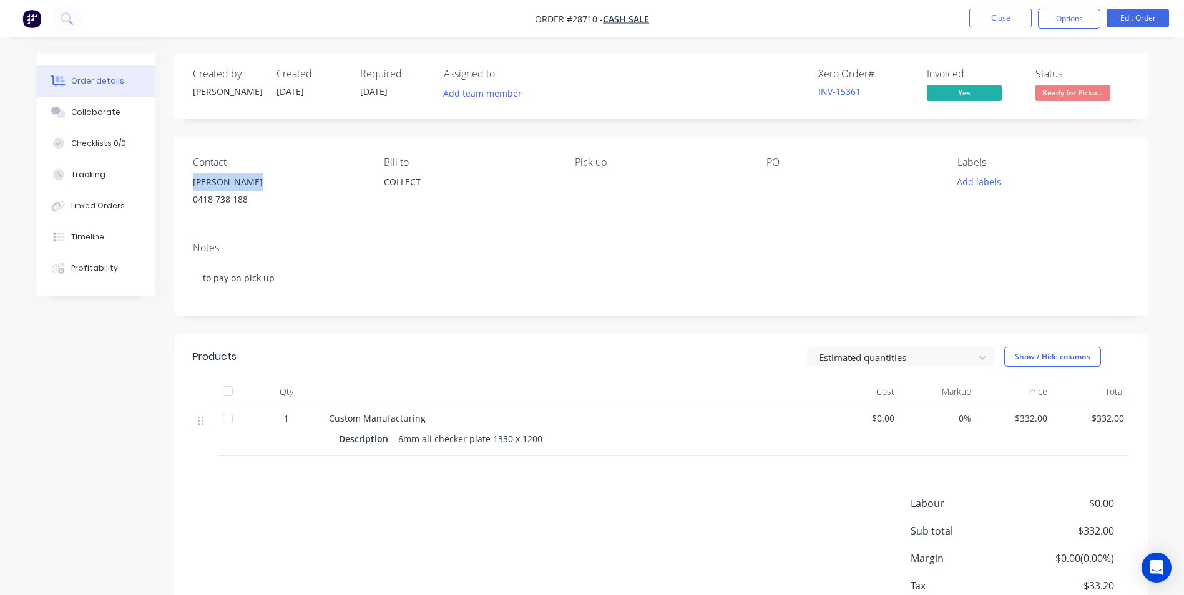
drag, startPoint x: 193, startPoint y: 185, endPoint x: 268, endPoint y: 183, distance: 74.9
click at [268, 183] on div "[PERSON_NAME]" at bounding box center [278, 182] width 171 height 17
copy div "[PERSON_NAME]"
